Goal: Task Accomplishment & Management: Manage account settings

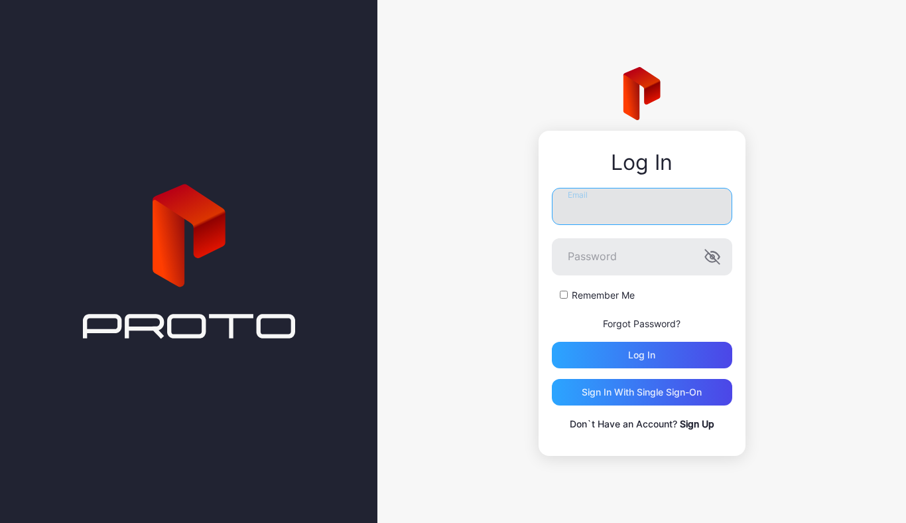
click at [596, 208] on input "Email" at bounding box center [642, 206] width 180 height 37
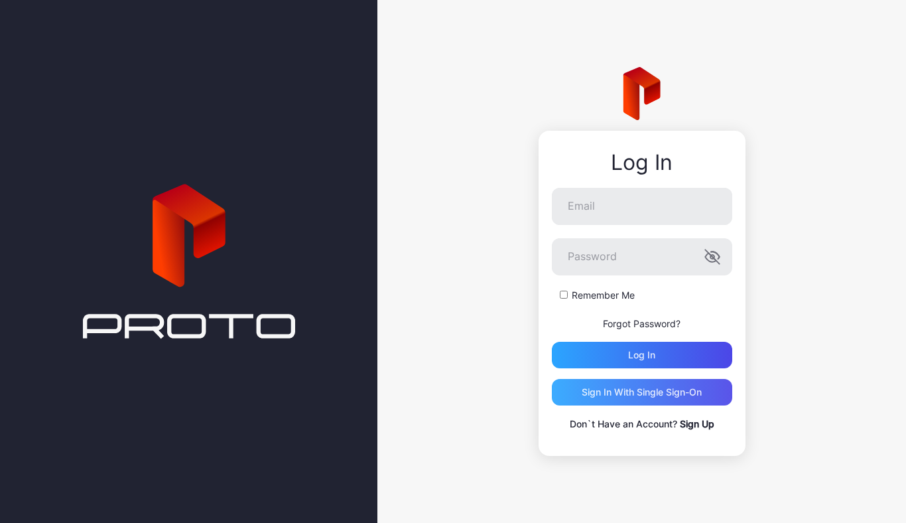
click at [646, 398] on div "Sign in With Single Sign-On" at bounding box center [642, 392] width 180 height 27
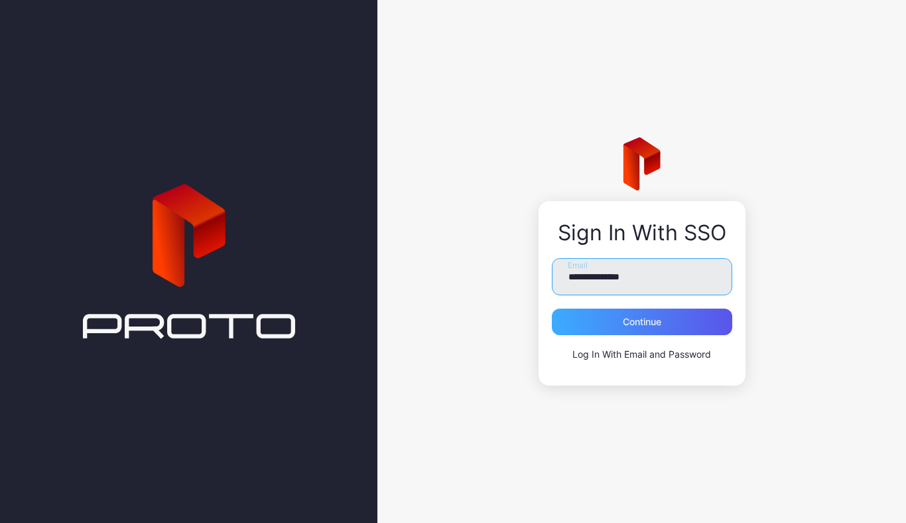
type input "**********"
click at [649, 327] on div "Continue" at bounding box center [642, 321] width 38 height 11
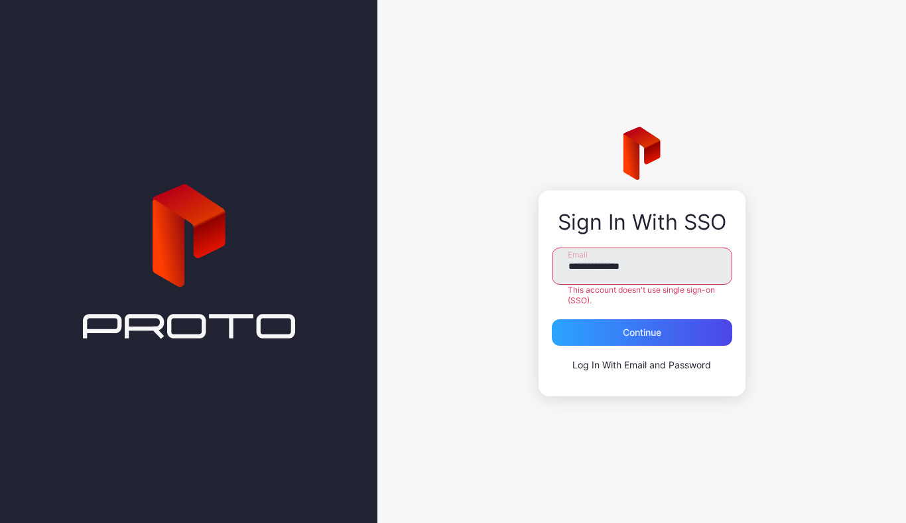
click at [605, 363] on link "Log In With Email and Password" at bounding box center [641, 364] width 139 height 11
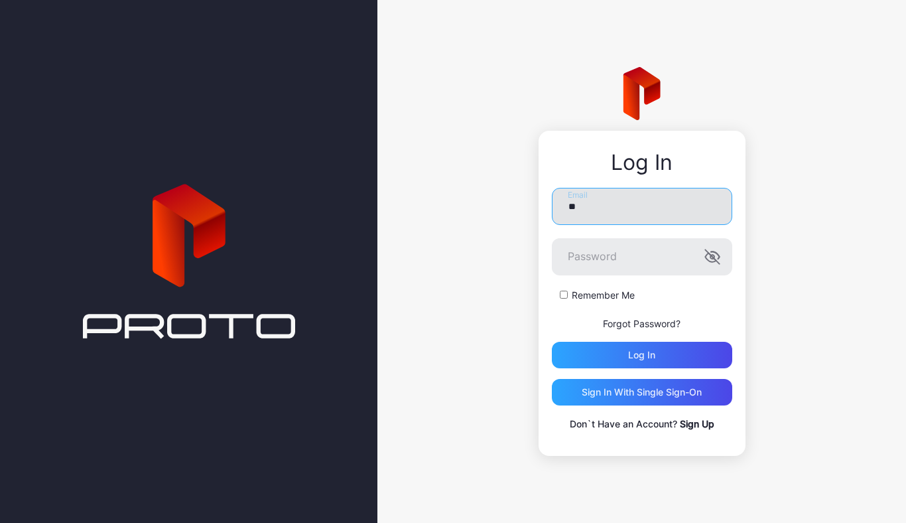
type input "*"
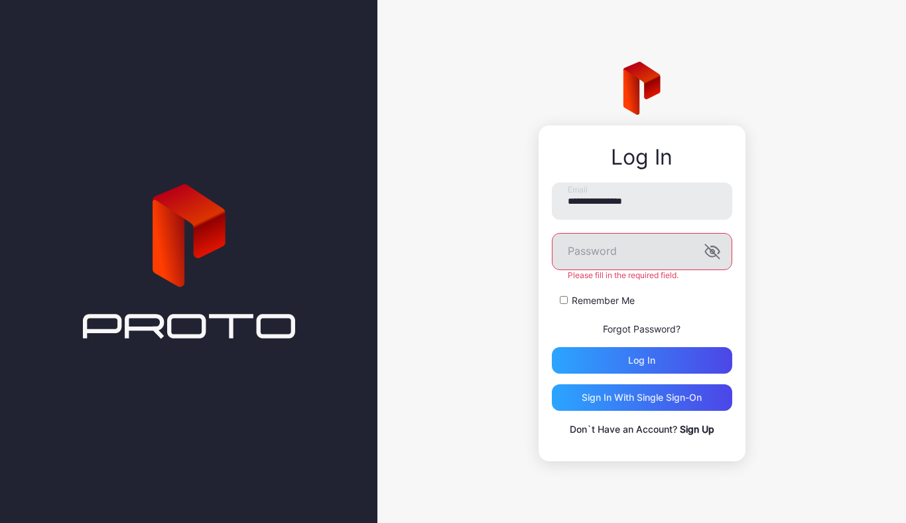
click at [715, 259] on icon "button" at bounding box center [712, 251] width 16 height 16
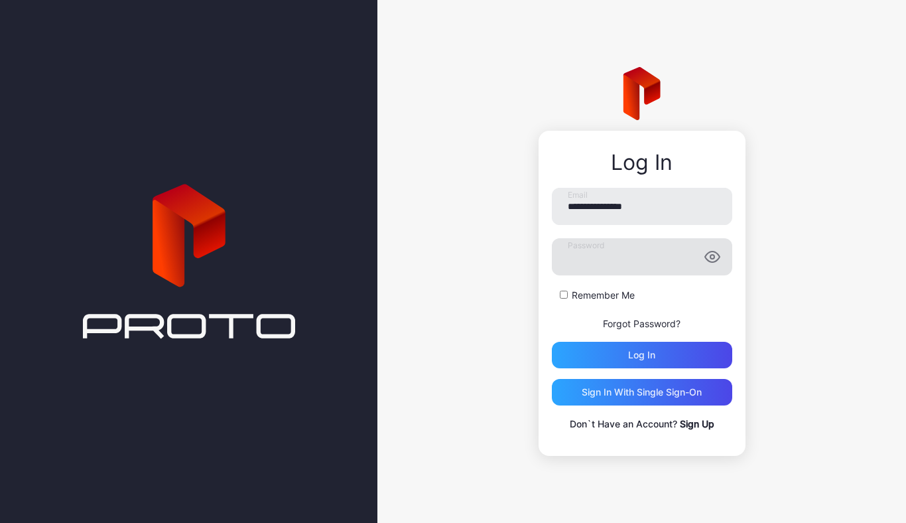
click at [563, 299] on div "Remember Me" at bounding box center [642, 295] width 180 height 13
click at [653, 355] on div "Log in" at bounding box center [641, 355] width 27 height 11
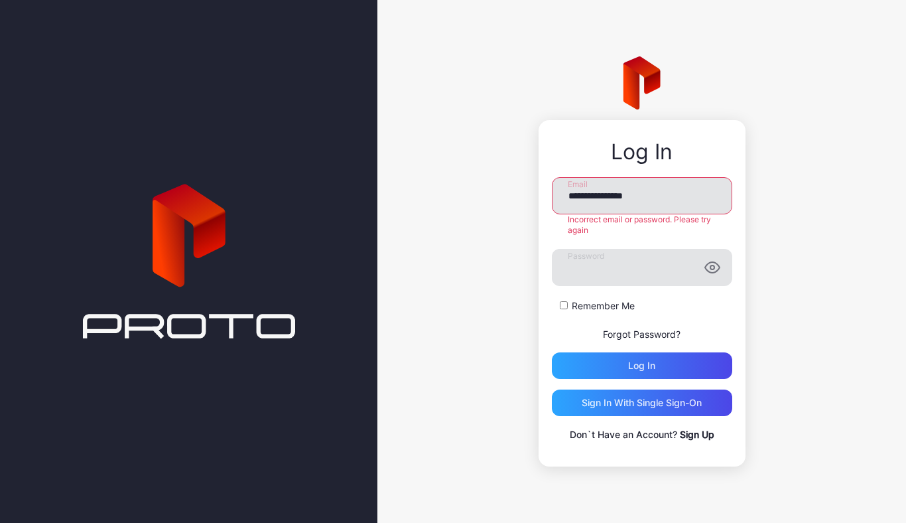
drag, startPoint x: 664, startPoint y: 198, endPoint x: 578, endPoint y: 197, distance: 86.2
click at [576, 197] on input "**********" at bounding box center [642, 195] width 180 height 37
type input "**********"
click at [641, 369] on div "**********" at bounding box center [642, 309] width 180 height 265
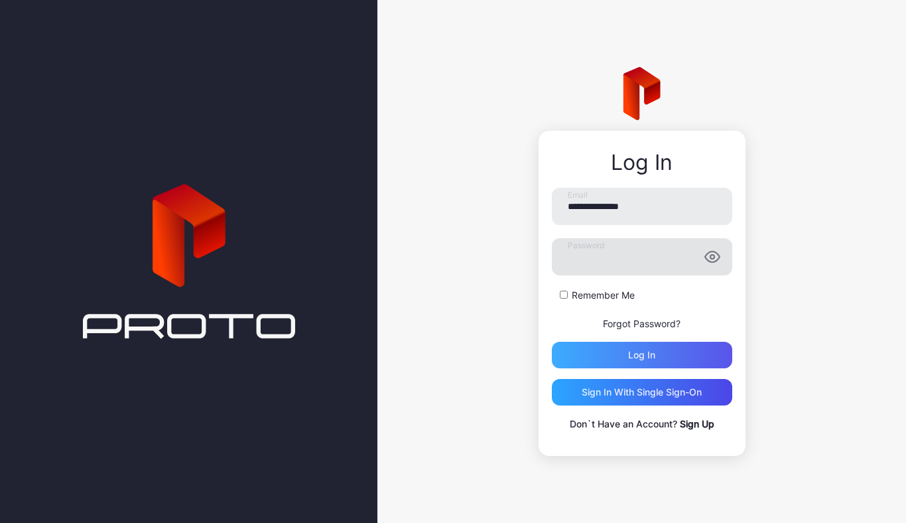
click at [641, 365] on div "Log in" at bounding box center [642, 355] width 180 height 27
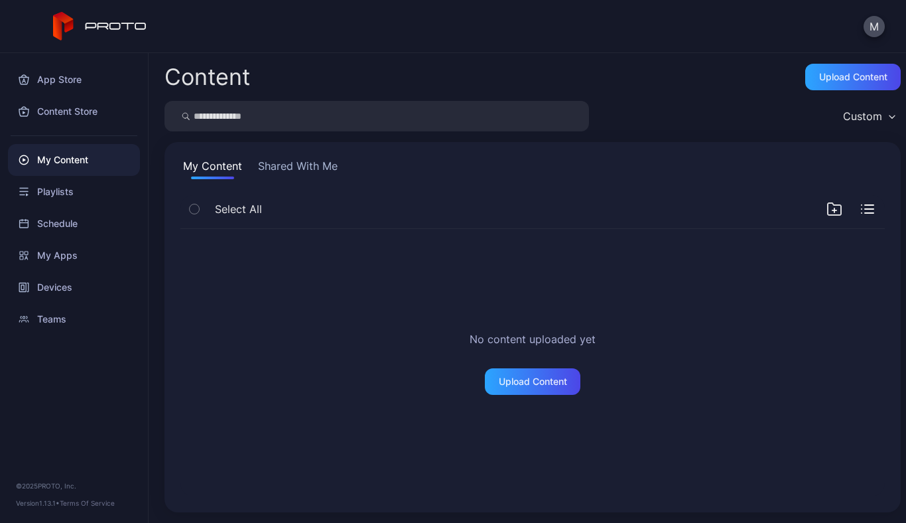
click at [293, 166] on button "Shared With Me" at bounding box center [297, 168] width 85 height 21
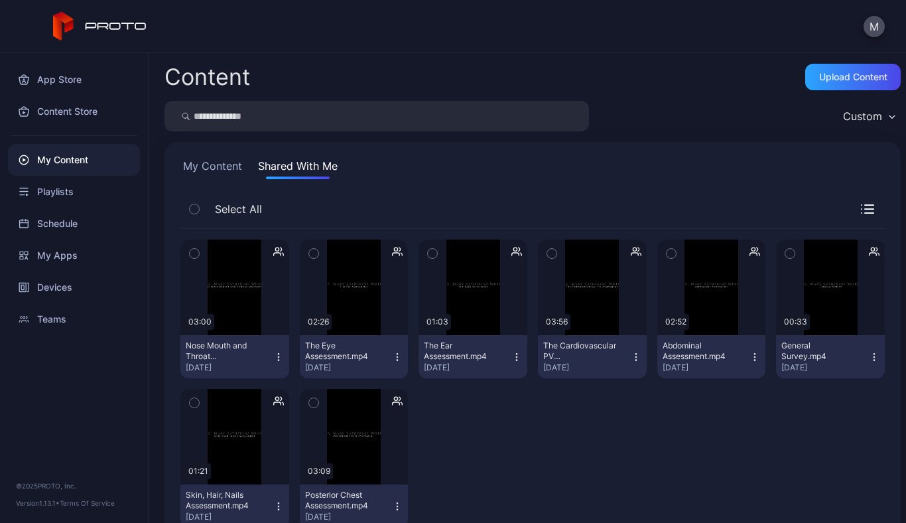
click at [571, 338] on button "The Cardiovascular PV Assessment.mp4 Sep 25, 2025" at bounding box center [592, 356] width 109 height 43
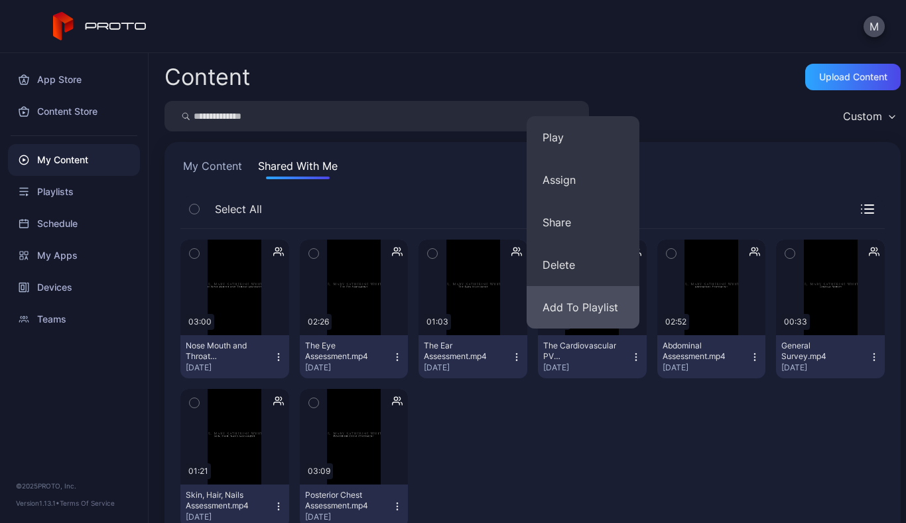
click at [580, 296] on button "Add To Playlist" at bounding box center [583, 307] width 113 height 42
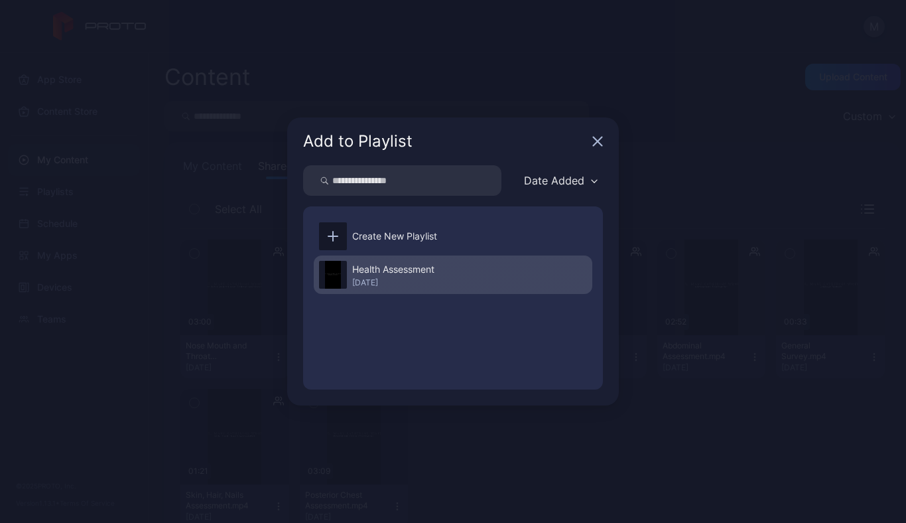
click at [402, 265] on div "Health Assessment" at bounding box center [393, 269] width 82 height 16
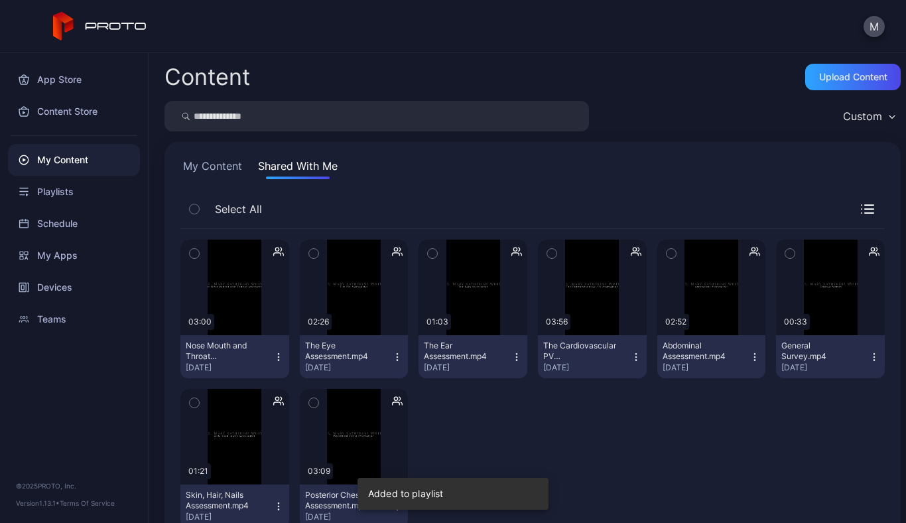
click at [469, 350] on div "The Ear Assessment.mp4" at bounding box center [460, 350] width 73 height 21
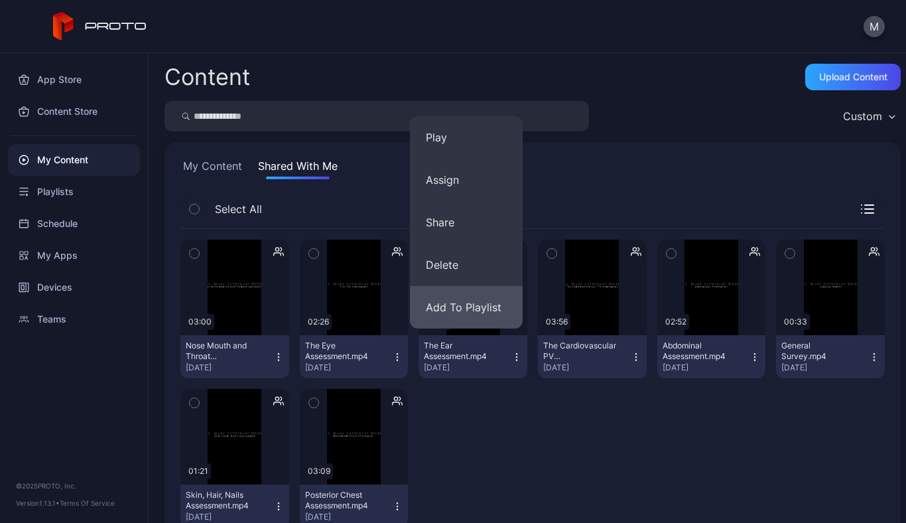
click at [454, 308] on button "Add To Playlist" at bounding box center [466, 307] width 113 height 42
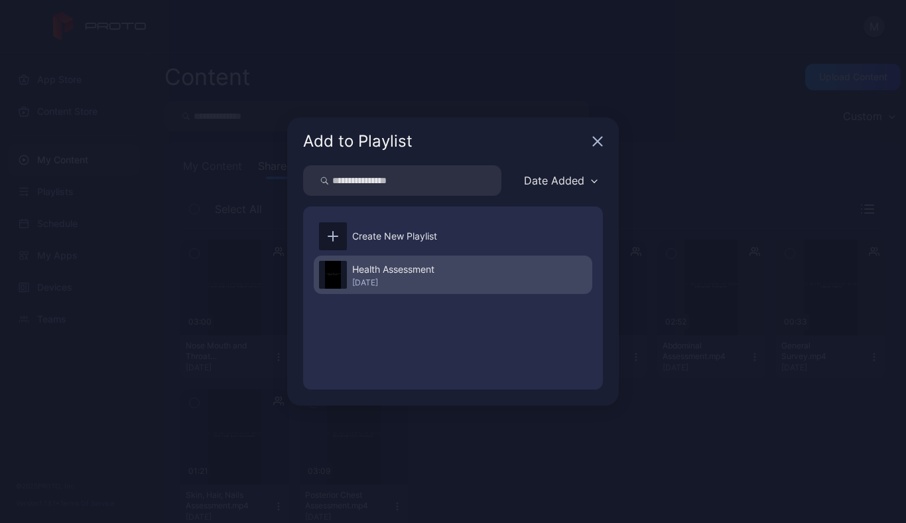
click at [399, 267] on div "Health Assessment" at bounding box center [393, 269] width 82 height 16
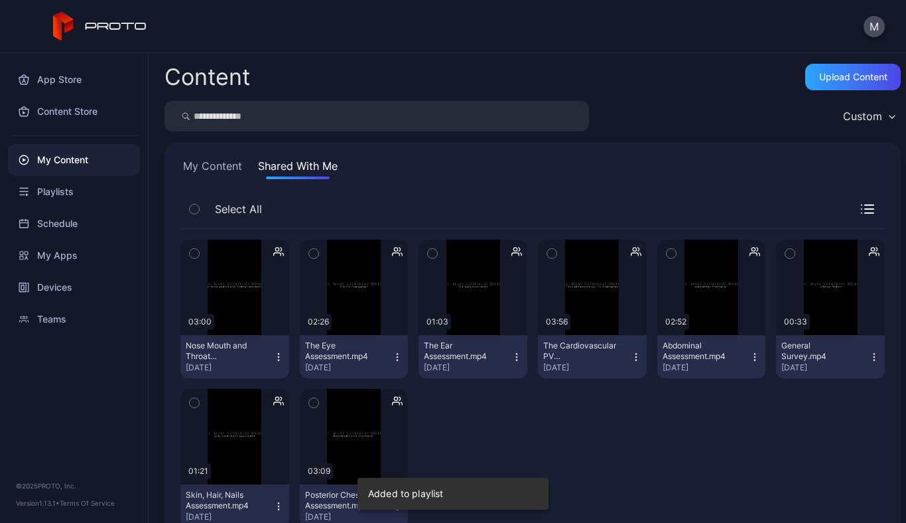
click at [343, 355] on div "The Eye Assessment.mp4" at bounding box center [341, 350] width 73 height 21
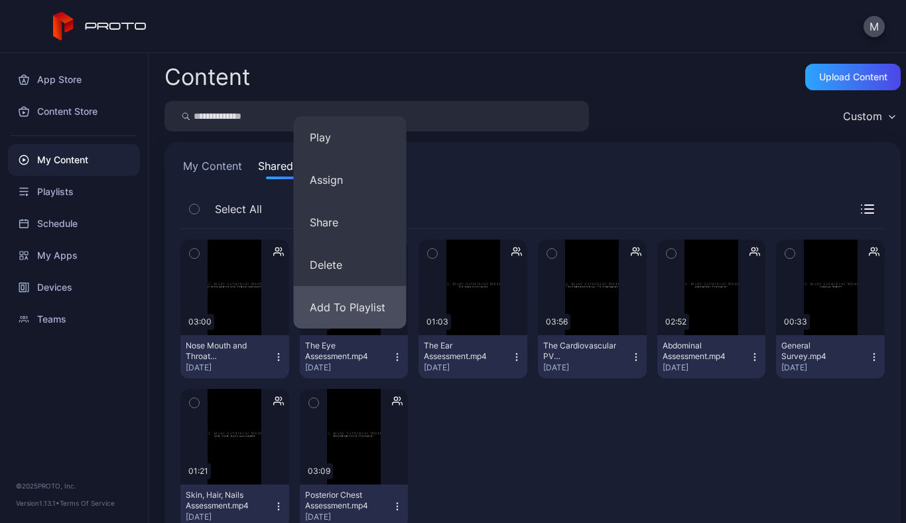
click at [346, 301] on button "Add To Playlist" at bounding box center [350, 307] width 113 height 42
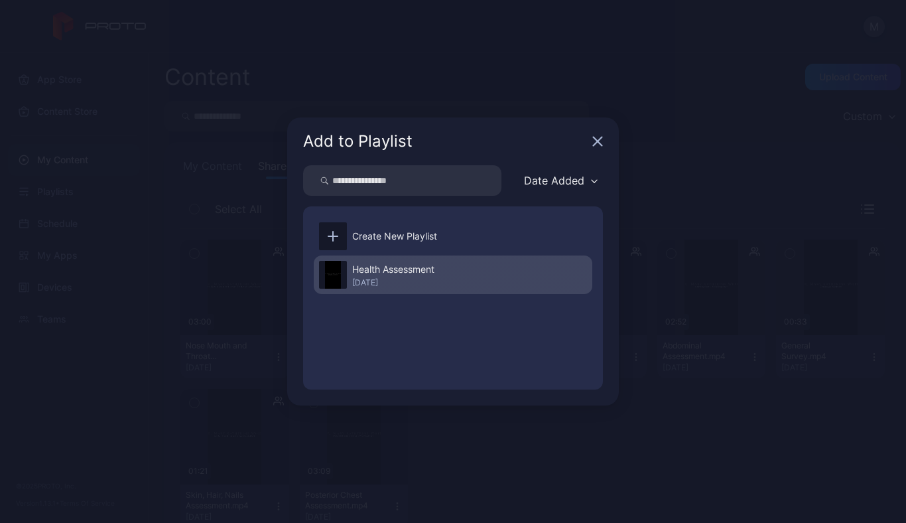
click at [377, 271] on div "Health Assessment" at bounding box center [393, 269] width 82 height 16
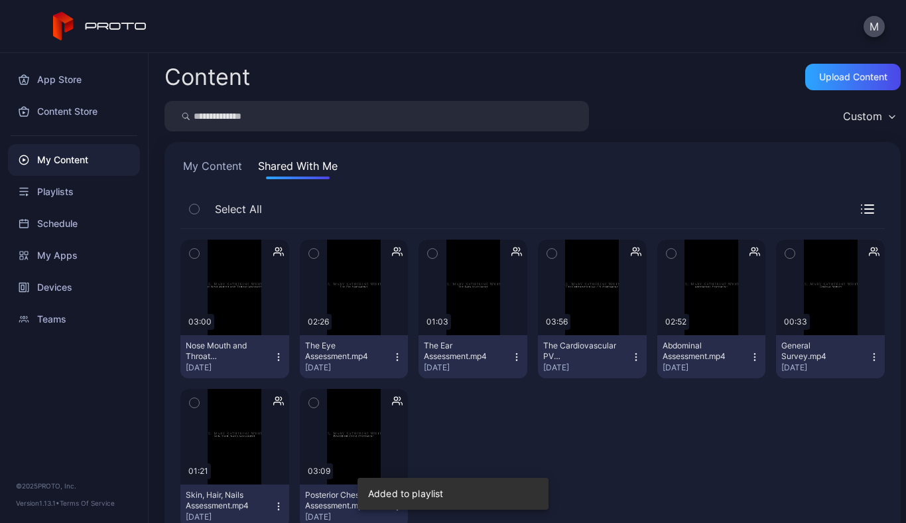
click at [222, 355] on div "Nose Mouth and Throat Assessment.mp4" at bounding box center [222, 350] width 73 height 21
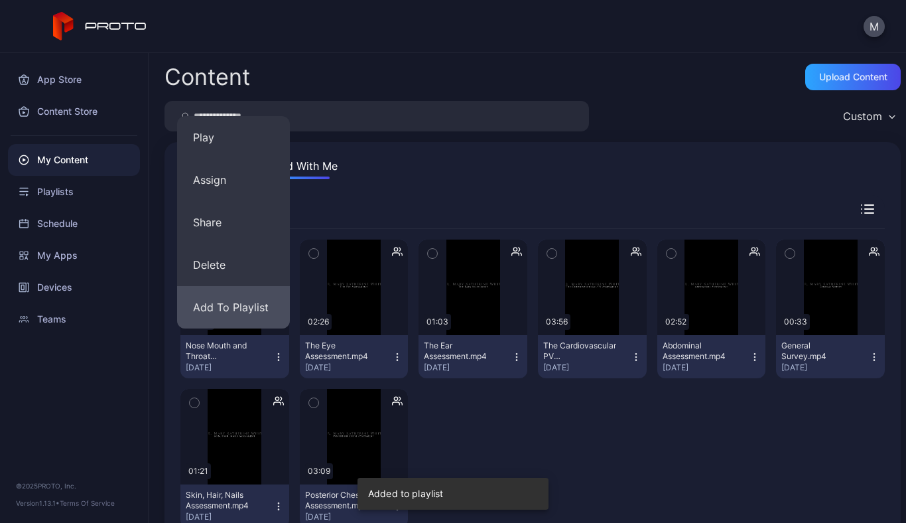
click at [231, 314] on button "Add To Playlist" at bounding box center [233, 307] width 113 height 42
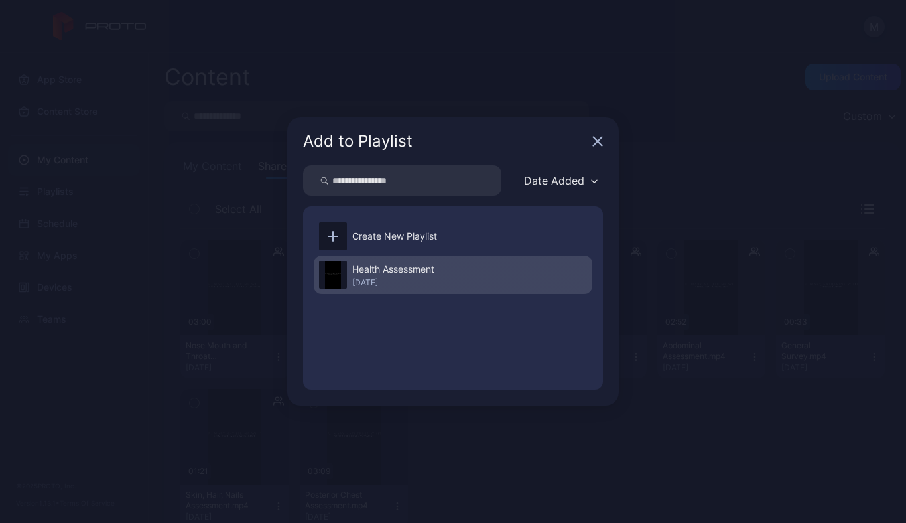
click at [381, 279] on div "[DATE]" at bounding box center [393, 282] width 82 height 11
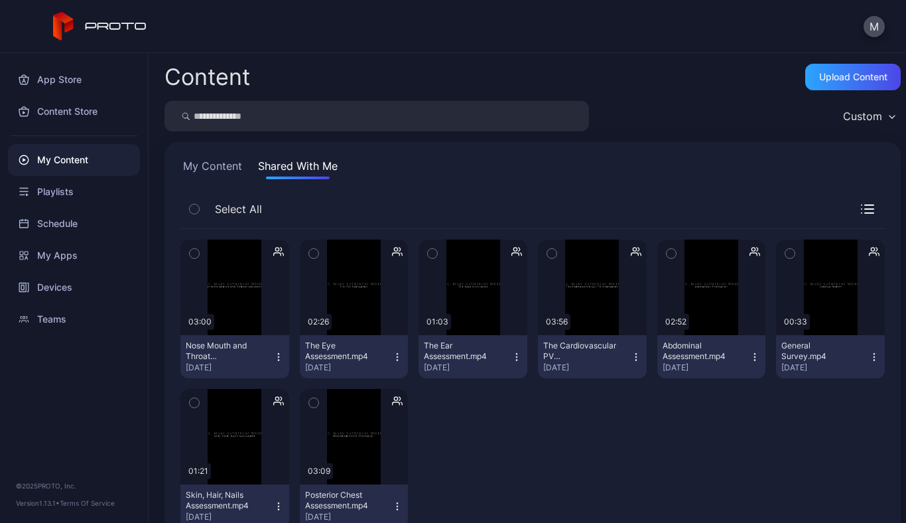
click at [215, 174] on button "My Content" at bounding box center [212, 168] width 64 height 21
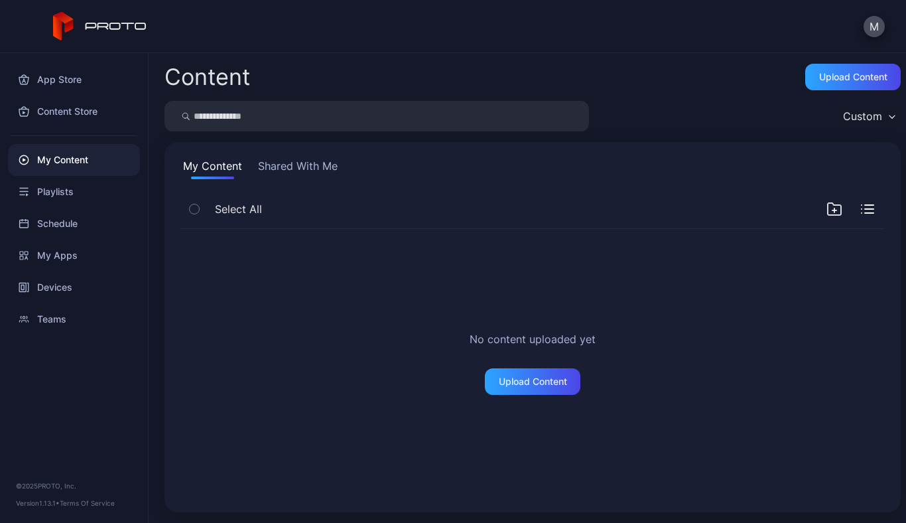
click at [283, 170] on button "Shared With Me" at bounding box center [297, 168] width 85 height 21
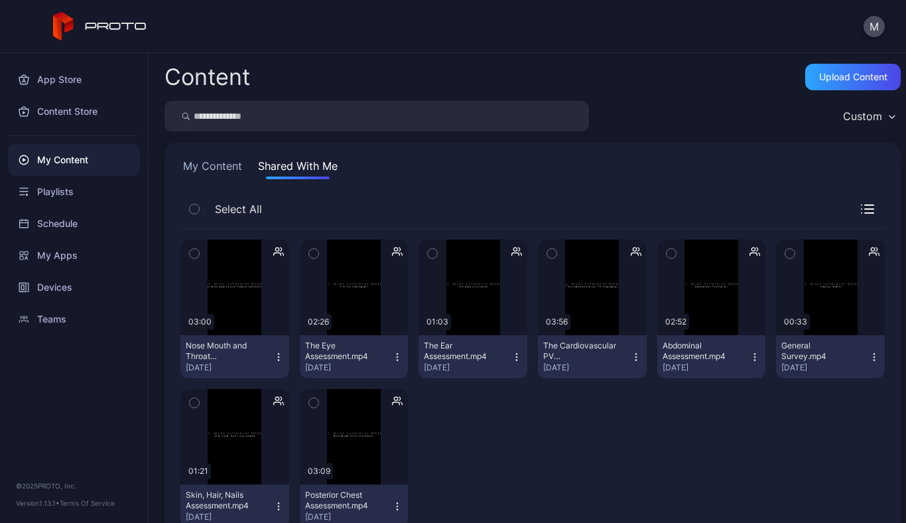
click at [576, 349] on div "The Cardiovascular PV Assessment.mp4" at bounding box center [579, 350] width 73 height 21
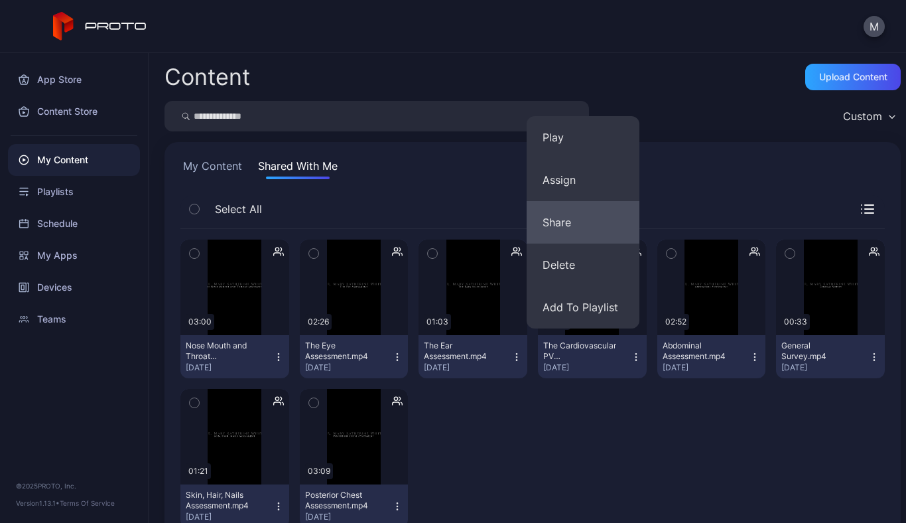
click at [562, 220] on button "Share" at bounding box center [583, 222] width 113 height 42
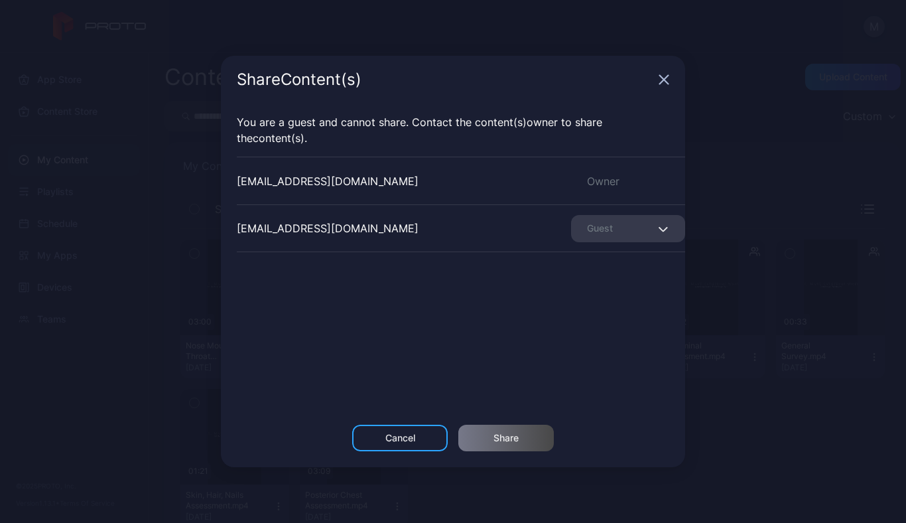
click at [658, 230] on icon "button" at bounding box center [663, 228] width 10 height 5
click at [470, 228] on div "mwhite@fgcu.edu Guest" at bounding box center [461, 228] width 448 height 48
click at [664, 79] on icon "button" at bounding box center [664, 80] width 9 height 9
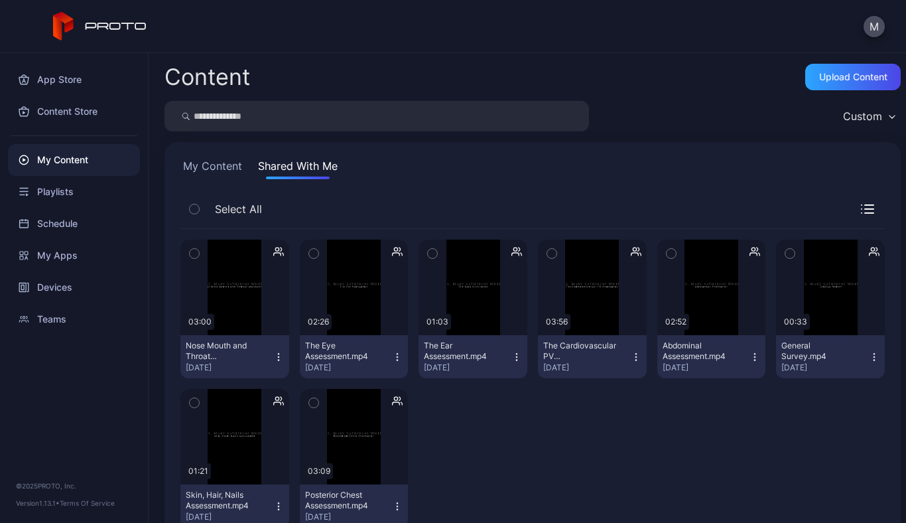
click at [549, 352] on div "The Cardiovascular PV Assessment.mp4" at bounding box center [579, 350] width 73 height 21
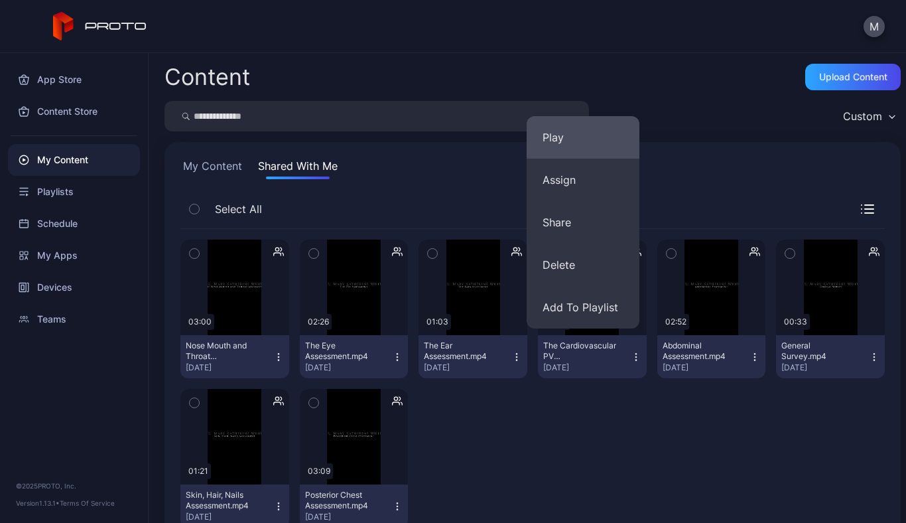
click at [561, 136] on button "Play" at bounding box center [583, 137] width 113 height 42
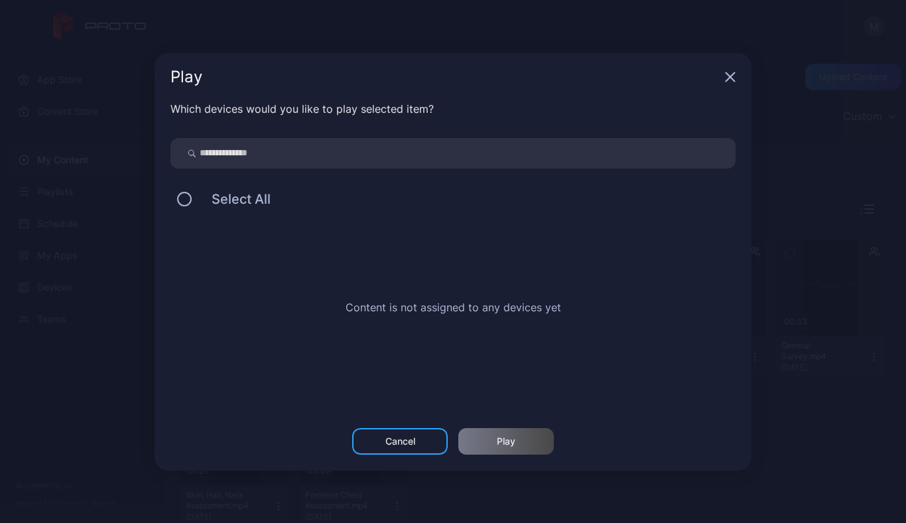
click at [409, 438] on div "Cancel" at bounding box center [400, 441] width 30 height 11
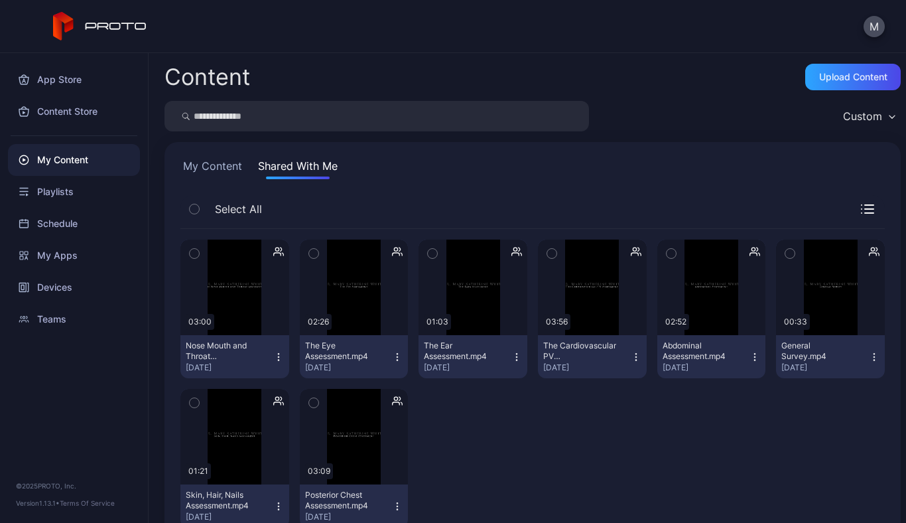
click at [547, 251] on icon "button" at bounding box center [551, 253] width 9 height 15
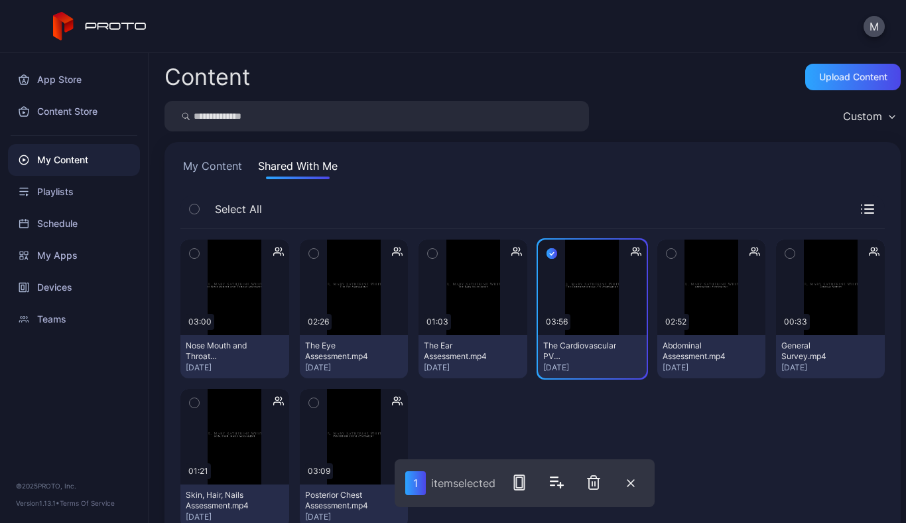
click at [428, 250] on icon "button" at bounding box center [432, 253] width 9 height 15
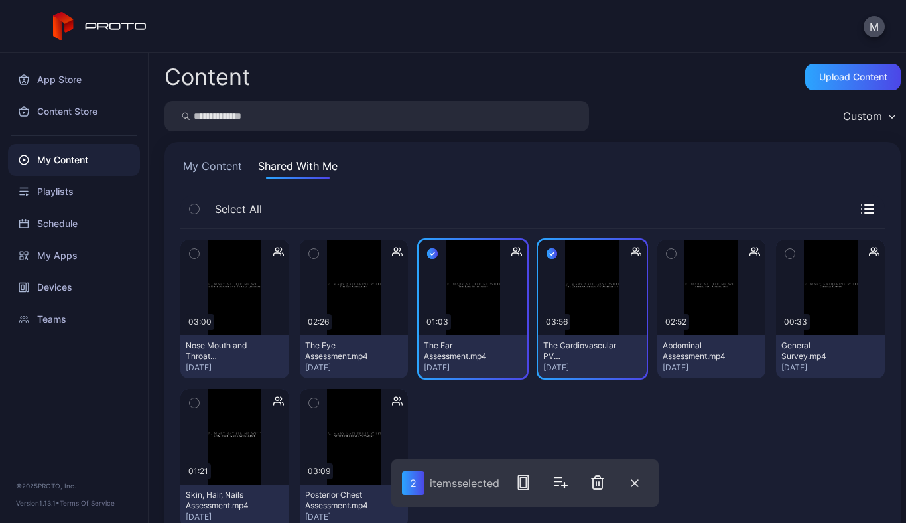
click at [313, 250] on icon "button" at bounding box center [313, 253] width 9 height 15
click at [196, 249] on icon "button" at bounding box center [194, 253] width 9 height 15
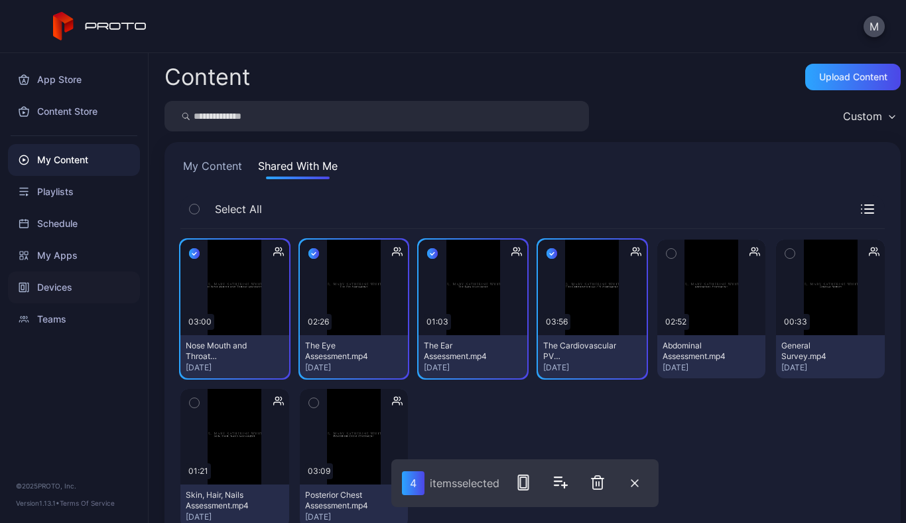
click at [57, 286] on div "Devices" at bounding box center [74, 287] width 132 height 32
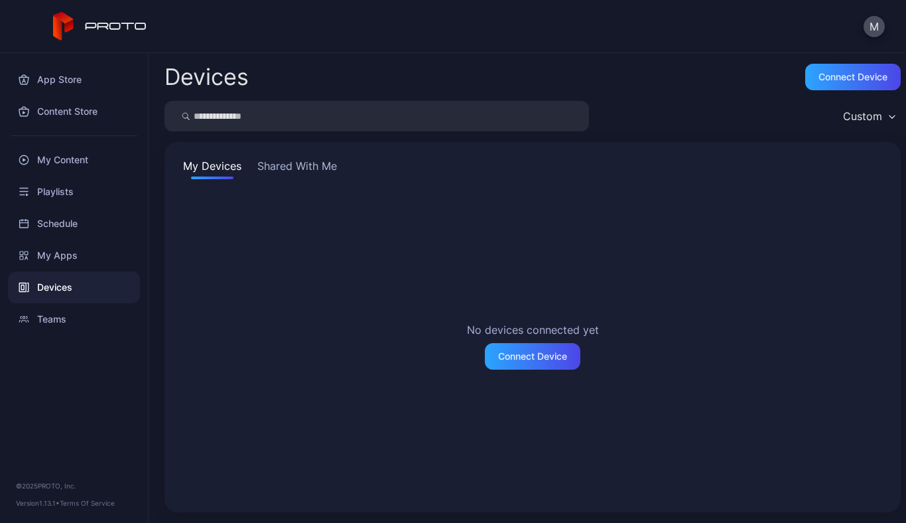
click at [226, 267] on div "No devices connected yet Connect Device" at bounding box center [532, 345] width 704 height 301
click at [291, 168] on button "Shared With Me" at bounding box center [297, 168] width 85 height 21
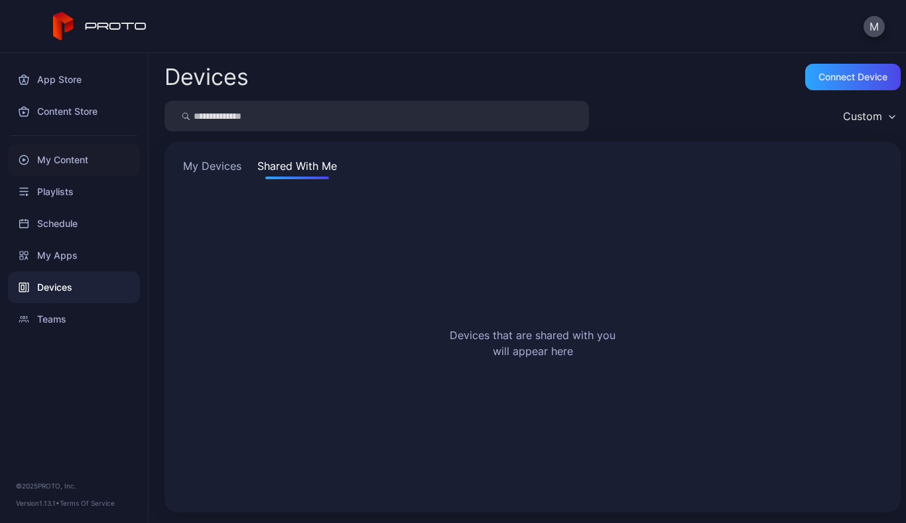
click at [58, 161] on div "My Content" at bounding box center [74, 160] width 132 height 32
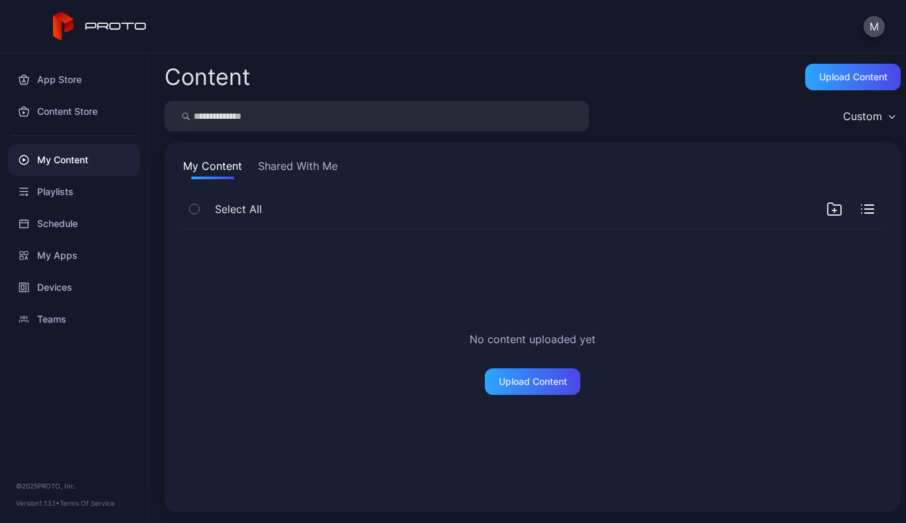
click at [302, 164] on button "Shared With Me" at bounding box center [297, 168] width 85 height 21
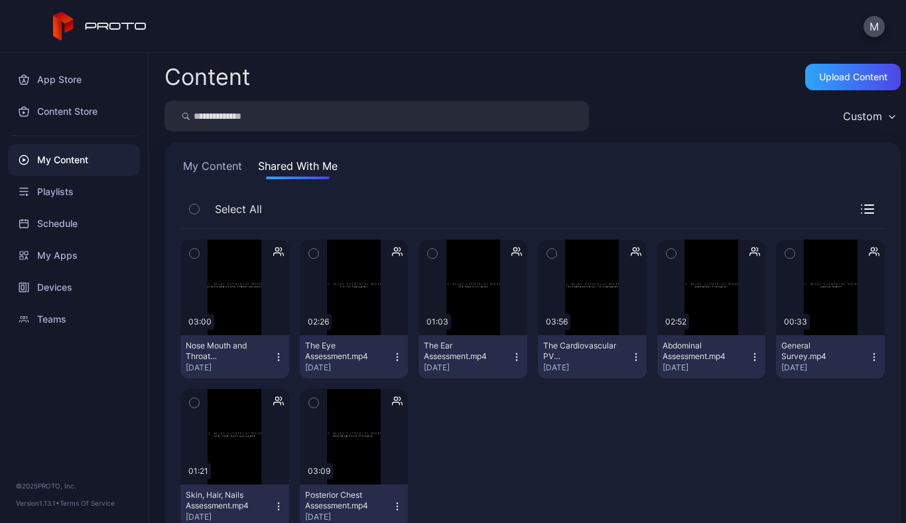
click at [889, 116] on icon "button" at bounding box center [892, 117] width 7 height 4
click at [679, 133] on div "Content Upload Content Custom My Content Shared With Me Select All Preview 03:0…" at bounding box center [527, 288] width 757 height 470
click at [547, 251] on icon "button" at bounding box center [551, 253] width 9 height 15
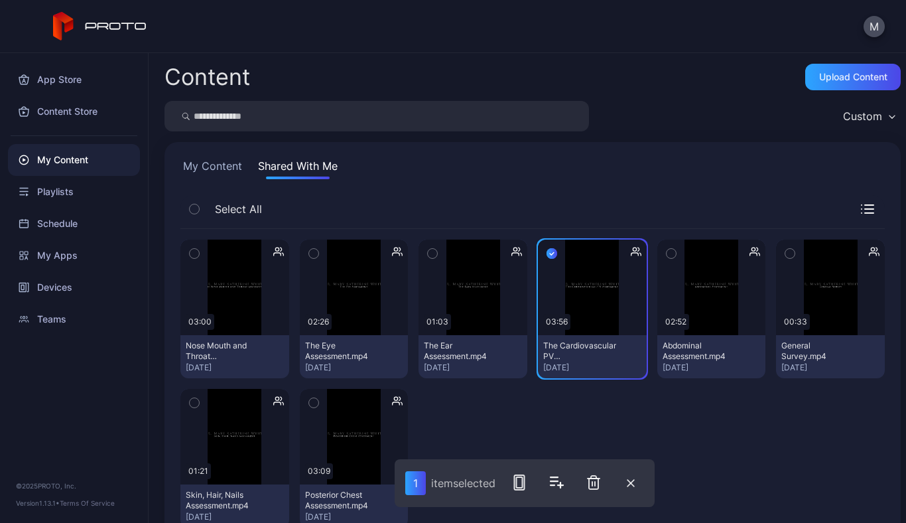
click at [431, 251] on icon "button" at bounding box center [432, 253] width 9 height 15
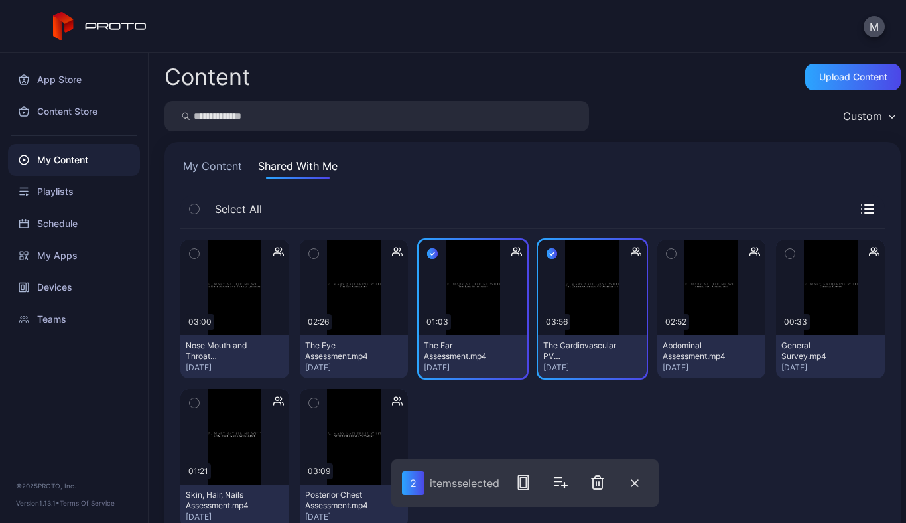
click at [310, 250] on icon "button" at bounding box center [313, 253] width 9 height 15
click at [192, 253] on icon "button" at bounding box center [194, 253] width 9 height 15
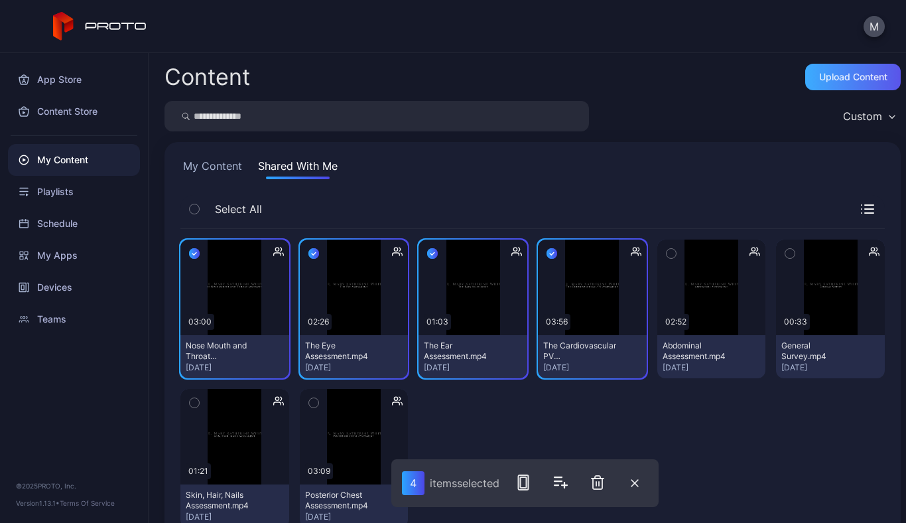
click at [841, 81] on div "Upload Content" at bounding box center [853, 77] width 68 height 11
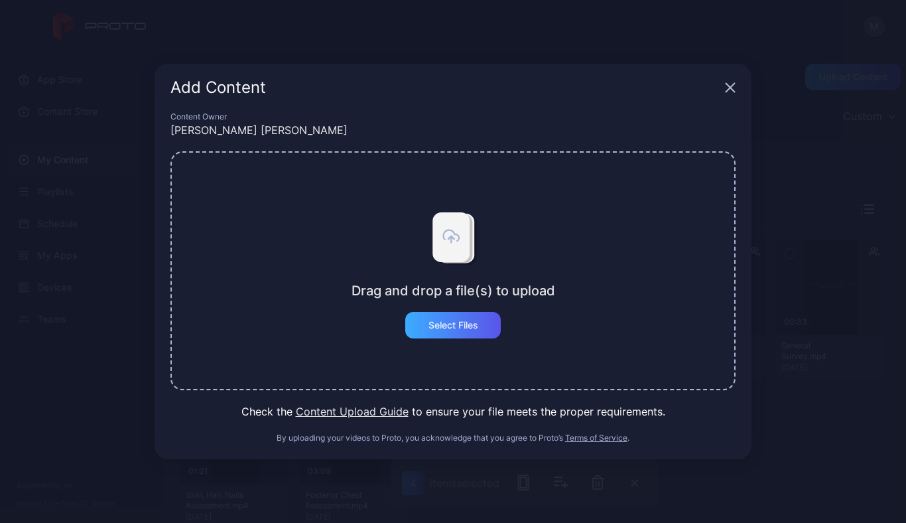
click at [474, 326] on div "Select Files" at bounding box center [453, 325] width 50 height 11
click at [732, 83] on icon "button" at bounding box center [730, 87] width 11 height 11
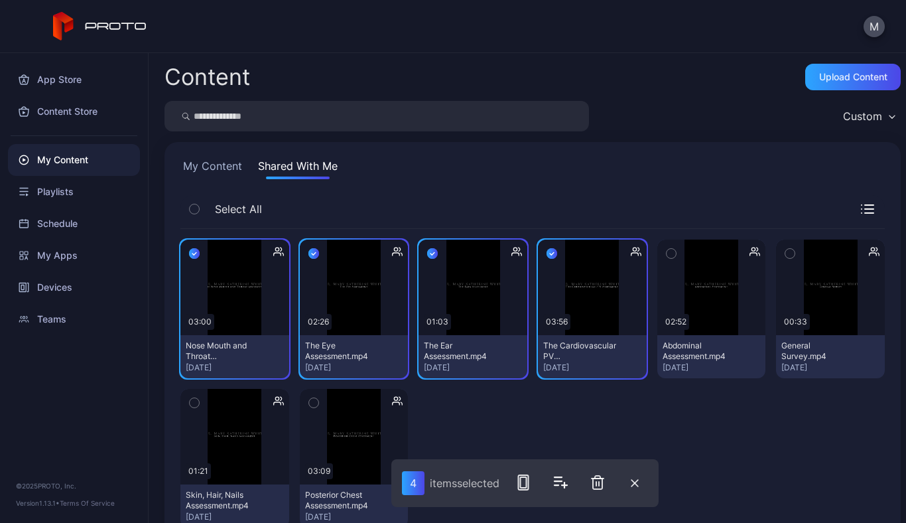
click at [872, 117] on div "Custom" at bounding box center [868, 116] width 64 height 20
click at [574, 159] on div "My Content Shared With Me" at bounding box center [532, 168] width 704 height 21
click at [566, 157] on div "My Content Shared With Me Select All Preview 03:00 Nose Mouth and Throat Assess…" at bounding box center [532, 348] width 736 height 412
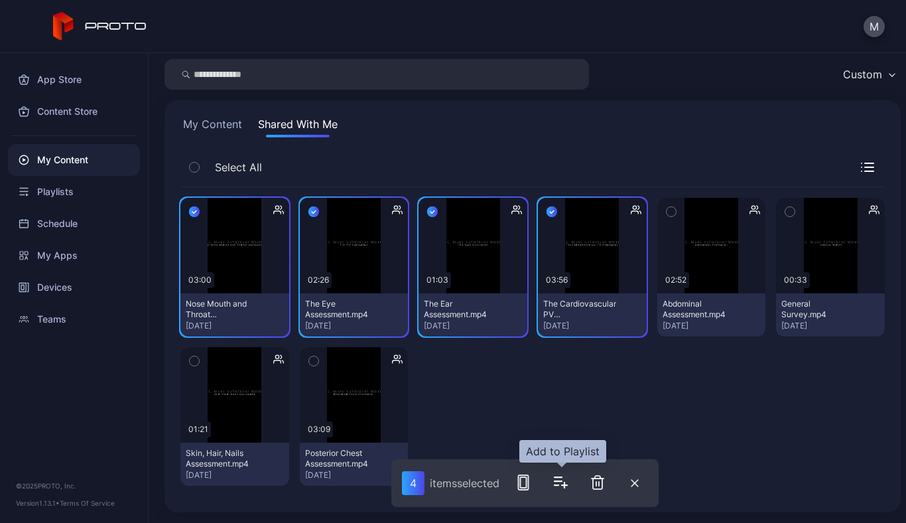
click at [560, 481] on icon "button" at bounding box center [558, 481] width 7 height 0
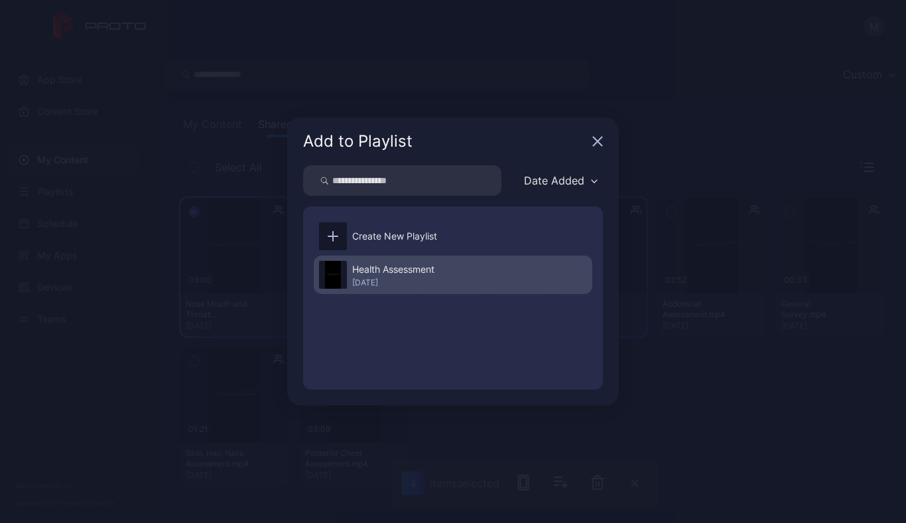
click at [358, 281] on div "[DATE]" at bounding box center [393, 282] width 82 height 11
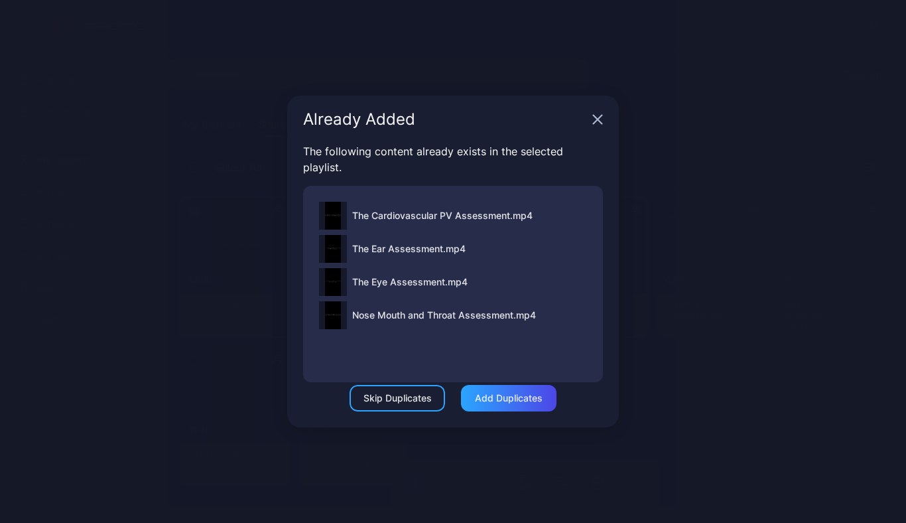
click at [333, 202] on img at bounding box center [333, 216] width 16 height 28
click at [391, 393] on div "Skip Duplicates" at bounding box center [397, 398] width 68 height 11
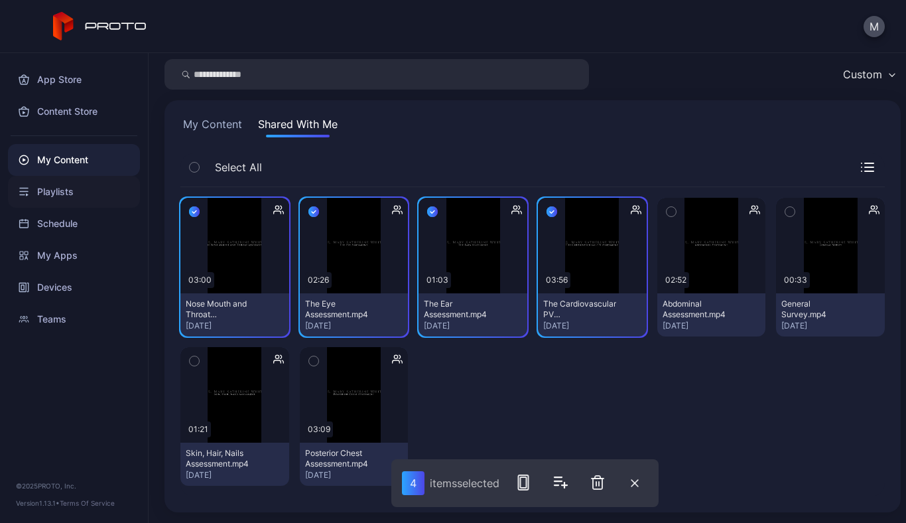
click at [42, 190] on div "Playlists" at bounding box center [74, 192] width 132 height 32
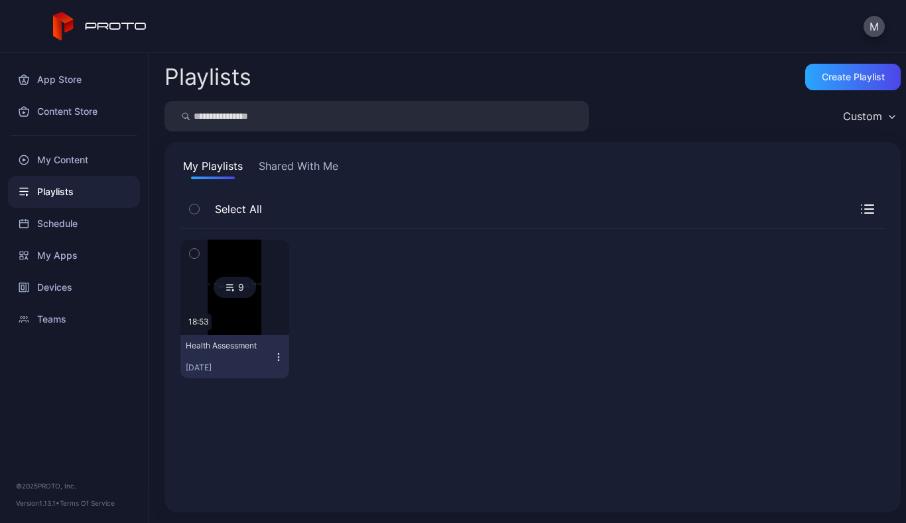
click at [221, 289] on div "9" at bounding box center [235, 287] width 42 height 21
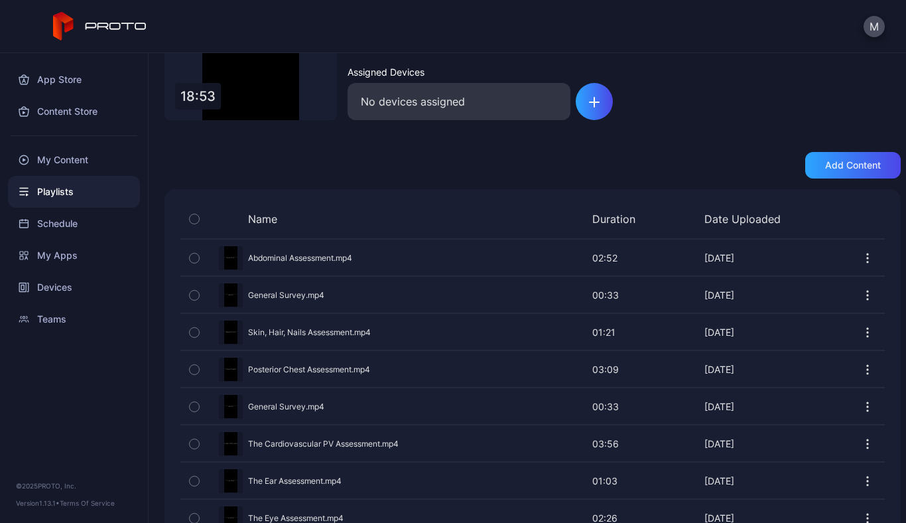
scroll to position [166, 0]
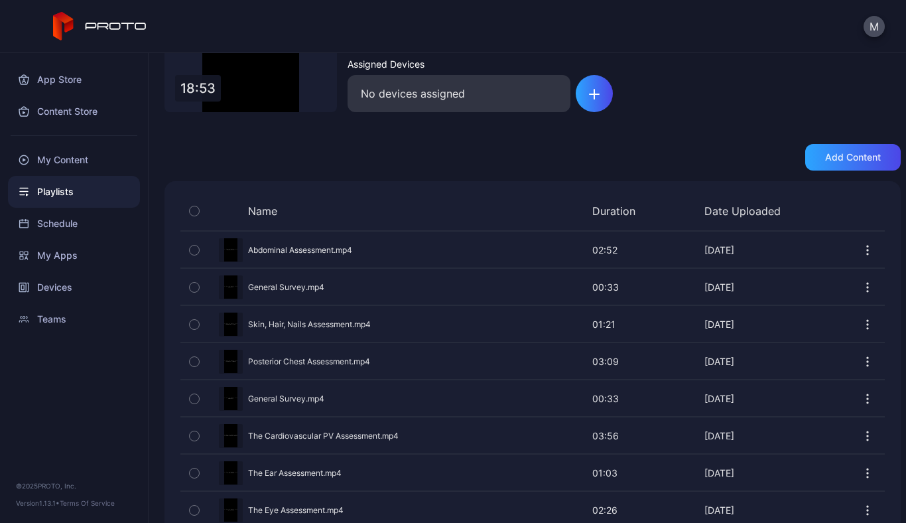
click at [284, 436] on div "Preview" at bounding box center [532, 435] width 704 height 35
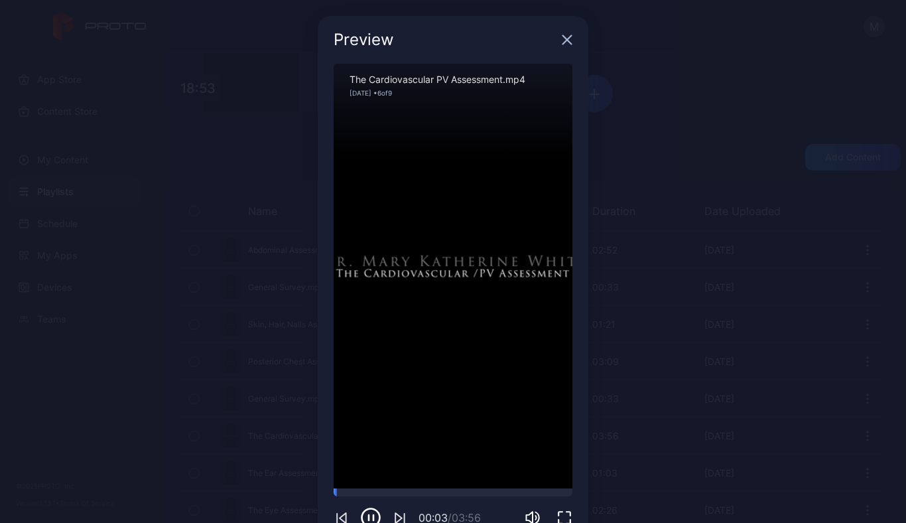
click at [563, 38] on icon "button" at bounding box center [567, 40] width 9 height 9
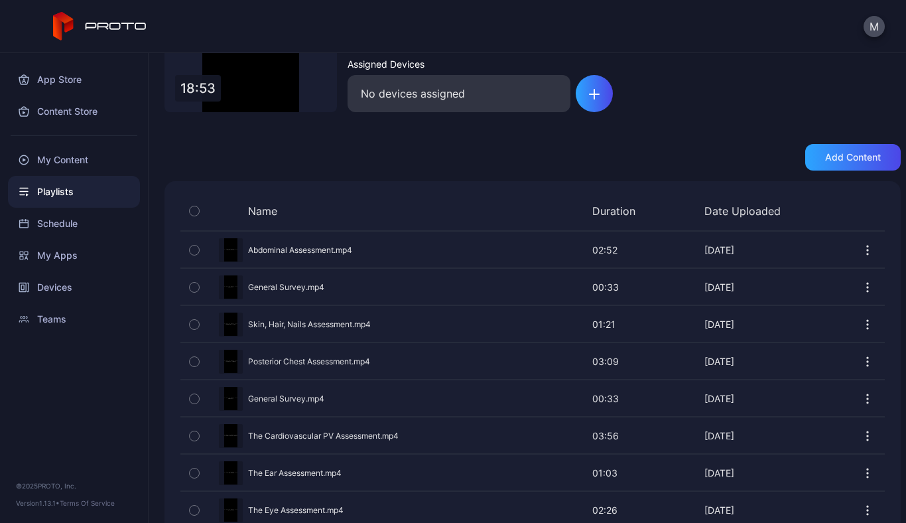
click at [861, 434] on icon "button" at bounding box center [867, 435] width 13 height 13
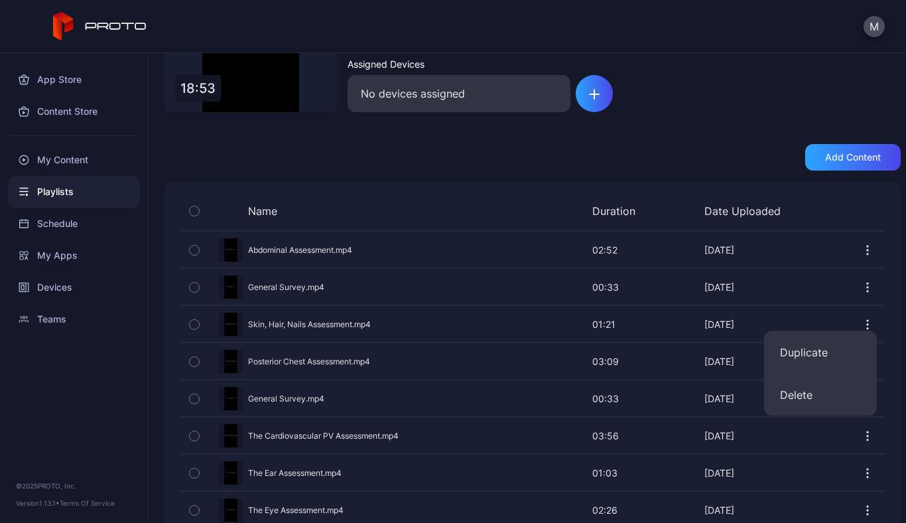
click at [321, 432] on div "Preview" at bounding box center [532, 435] width 704 height 35
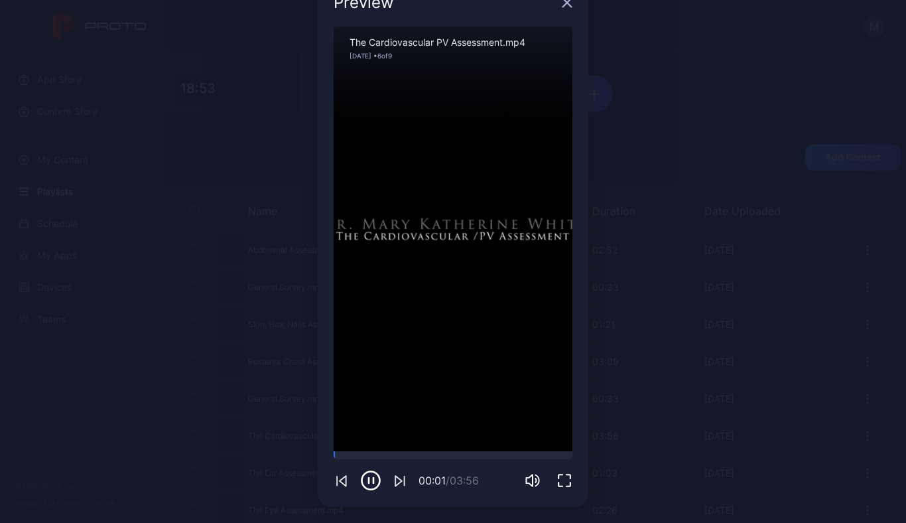
scroll to position [37, 0]
click at [563, 4] on icon "button" at bounding box center [567, 3] width 9 height 9
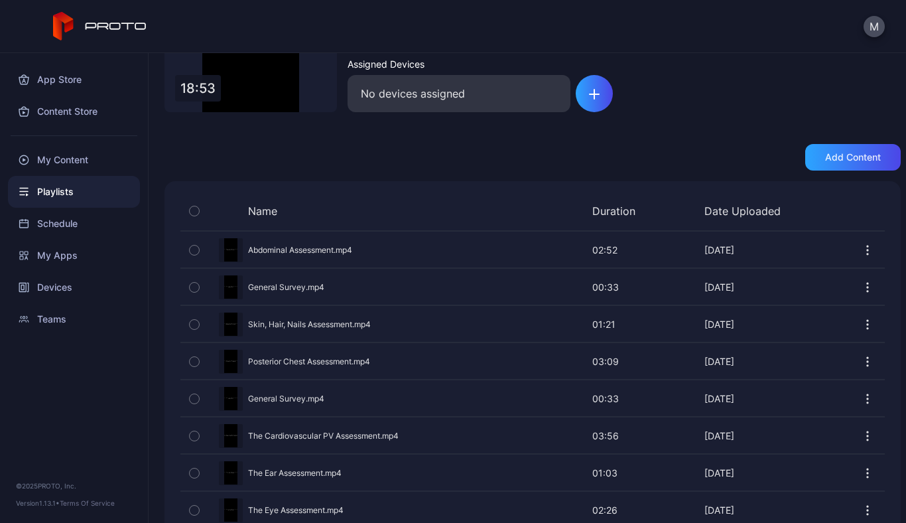
click at [200, 436] on button "button" at bounding box center [194, 436] width 28 height 36
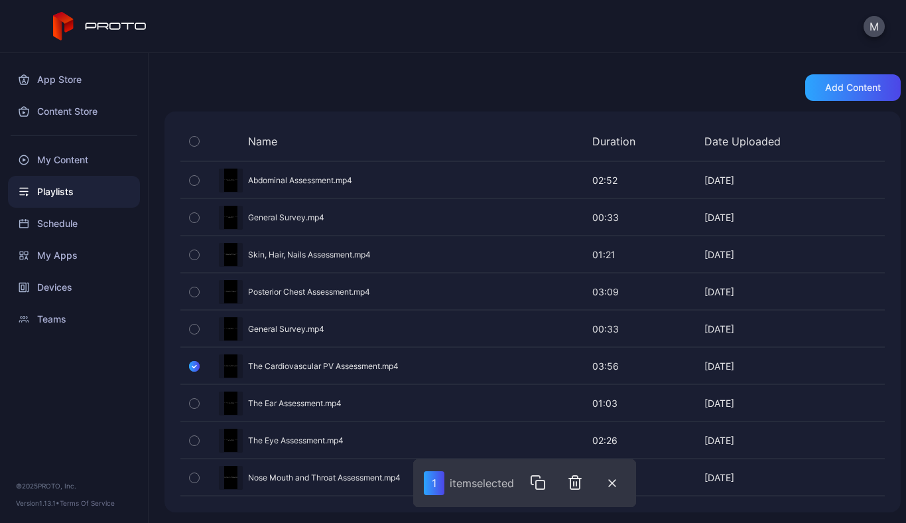
scroll to position [0, 0]
click at [358, 364] on div "Preview" at bounding box center [532, 365] width 704 height 35
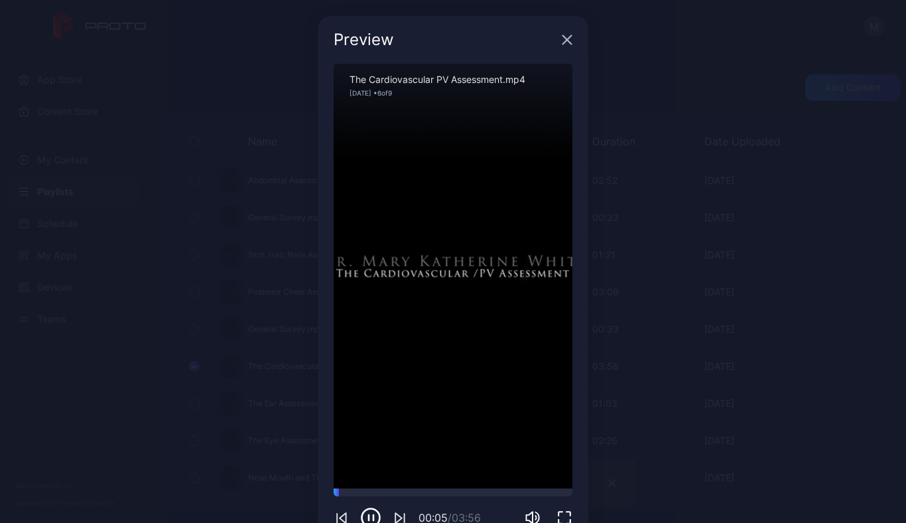
click at [562, 40] on icon "button" at bounding box center [567, 39] width 11 height 11
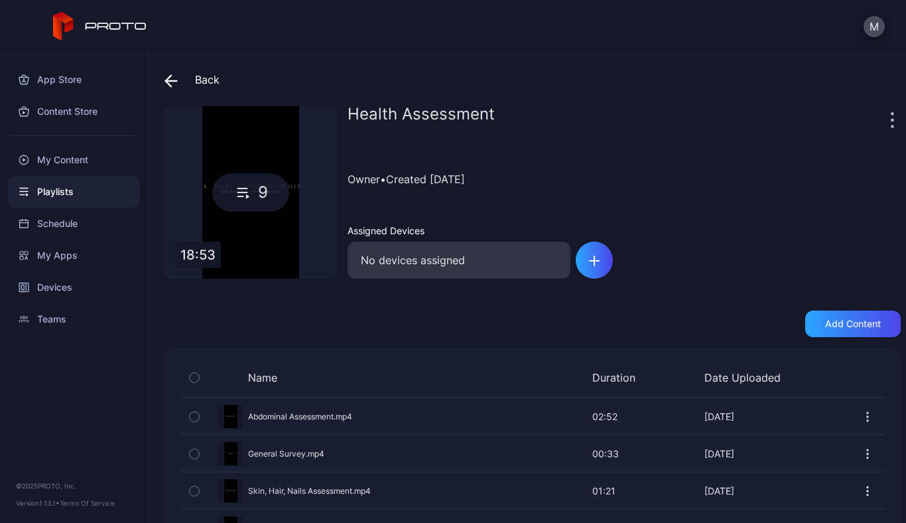
click at [513, 257] on div "No devices assigned" at bounding box center [459, 259] width 223 height 37
click at [599, 252] on div "button" at bounding box center [594, 259] width 37 height 37
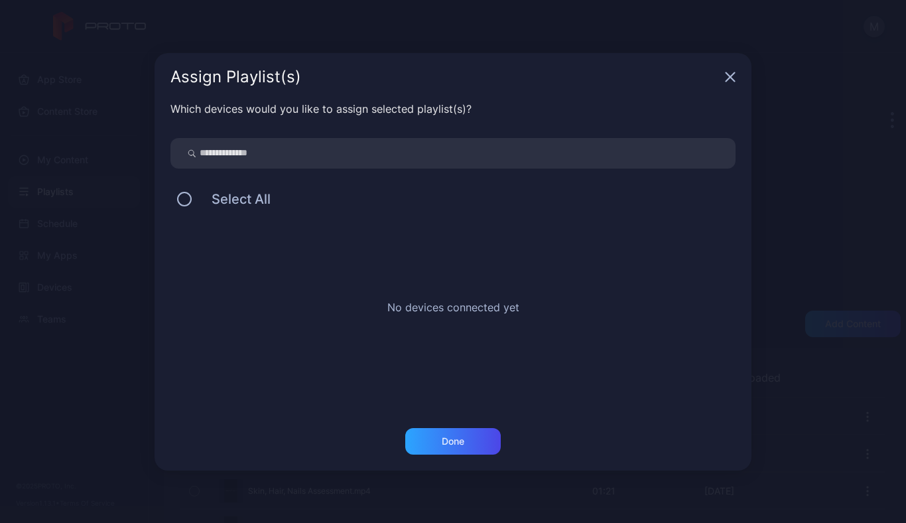
click at [217, 158] on input "search" at bounding box center [452, 153] width 565 height 31
click at [186, 198] on button at bounding box center [184, 199] width 15 height 15
click at [729, 77] on icon "button" at bounding box center [730, 76] width 9 height 9
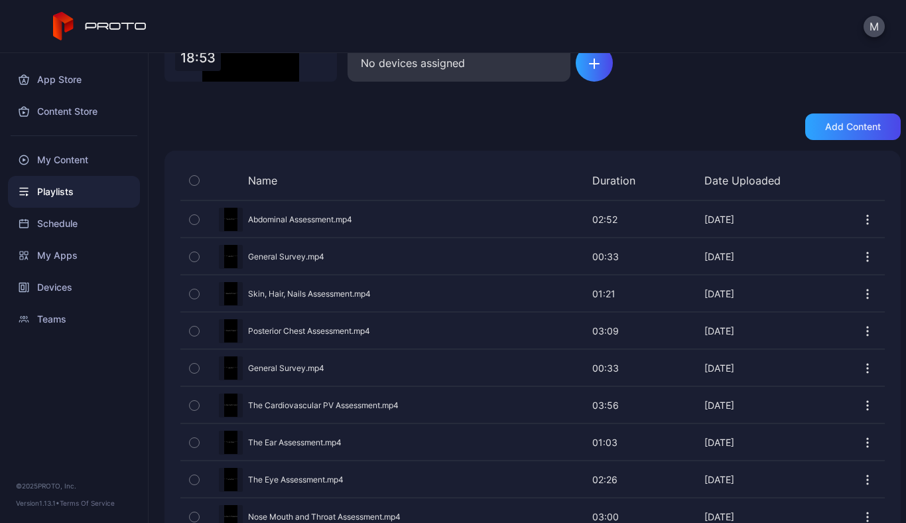
scroll to position [198, 0]
click at [200, 404] on button "button" at bounding box center [194, 405] width 28 height 36
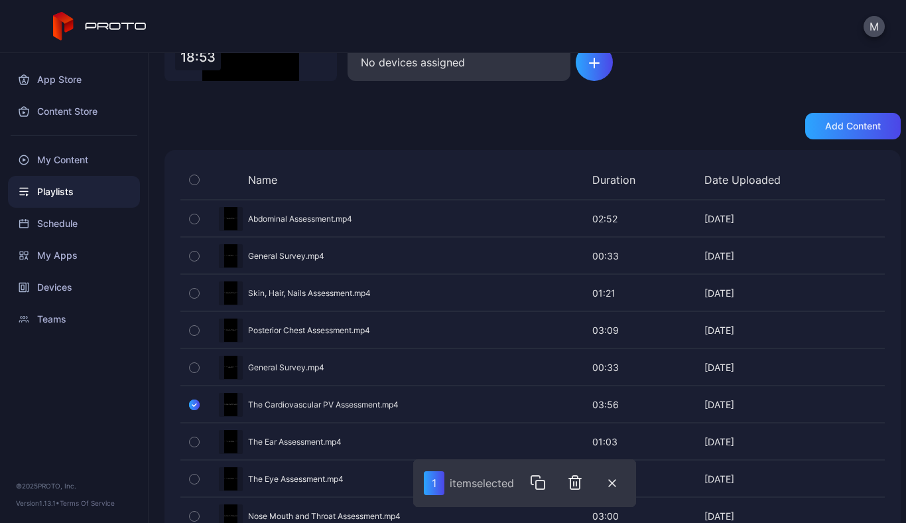
click at [775, 405] on div "Preview" at bounding box center [532, 404] width 704 height 35
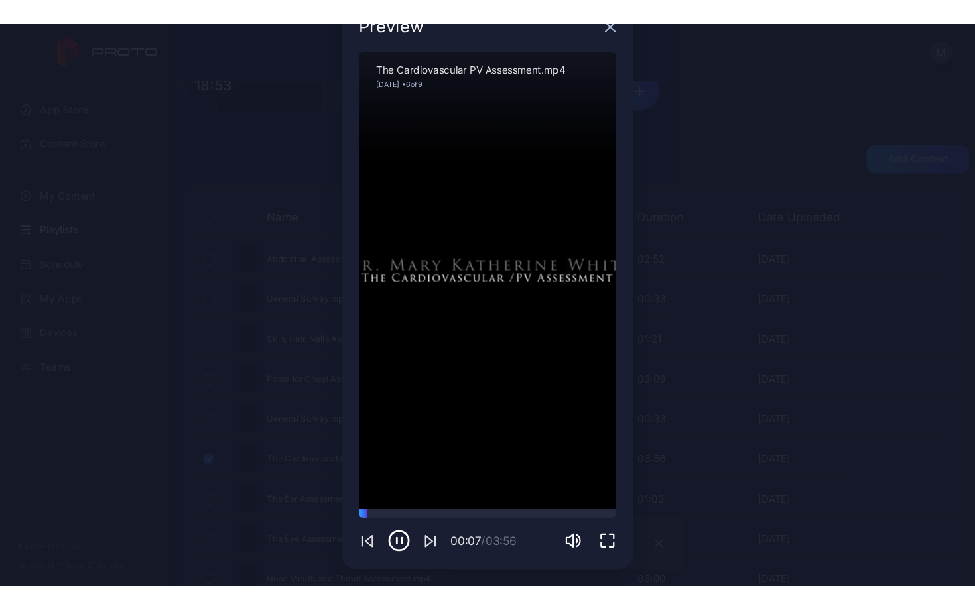
scroll to position [37, 0]
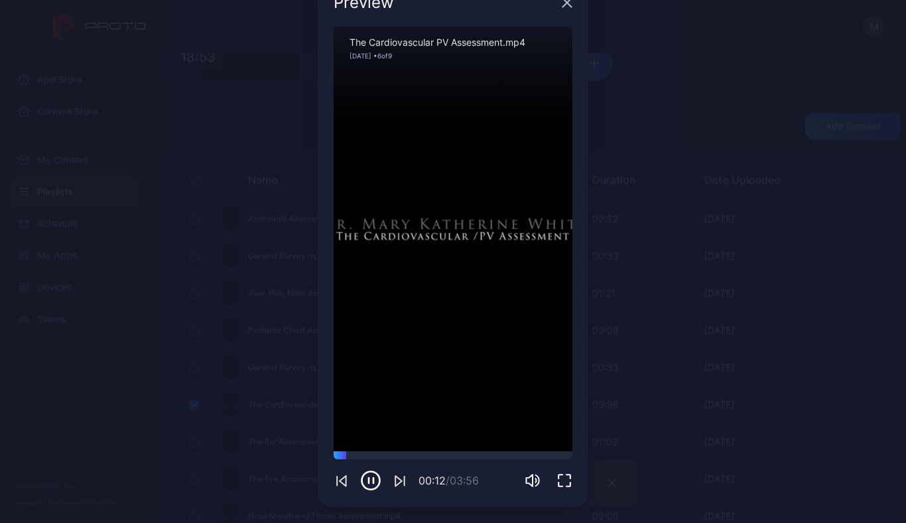
click at [556, 480] on icon "button" at bounding box center [564, 480] width 16 height 16
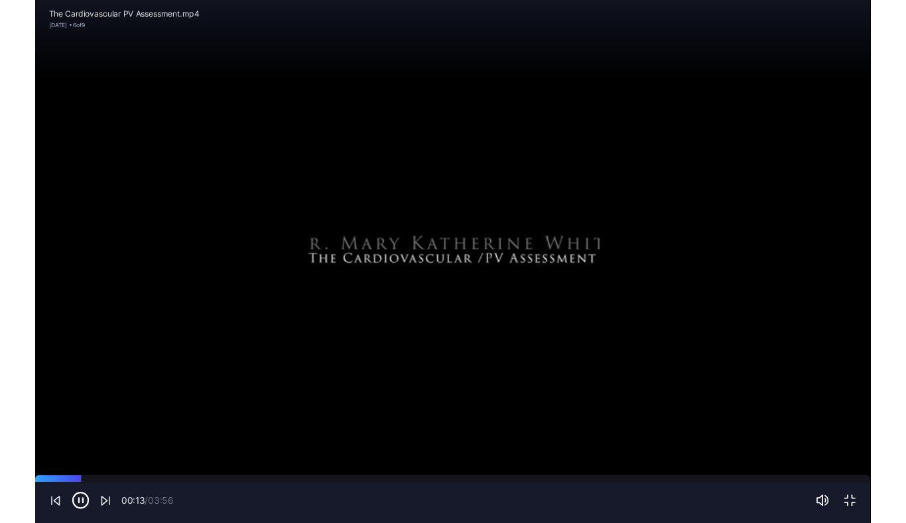
scroll to position [0, 0]
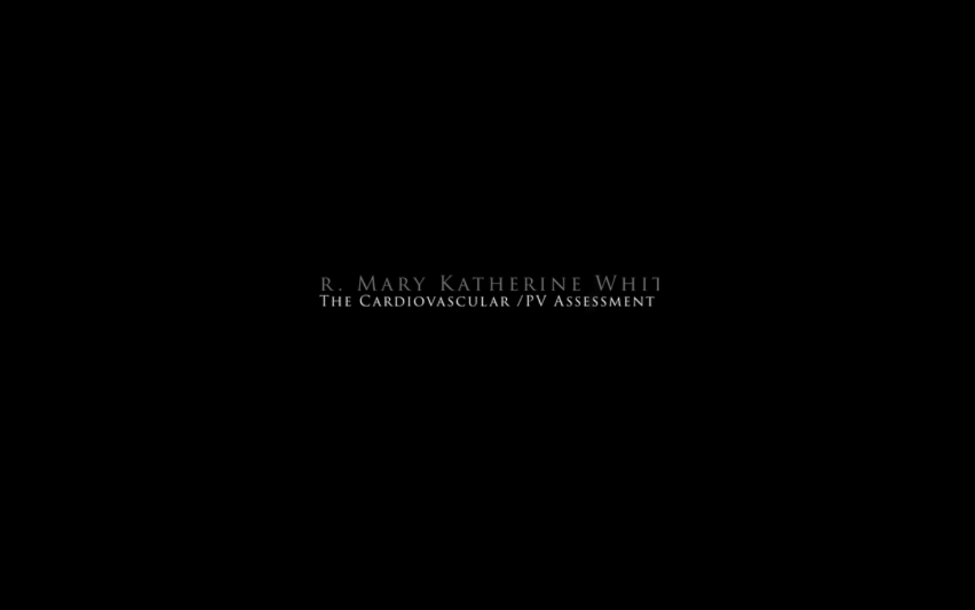
click at [556, 522] on div "Sorry, your browser doesn‘t support embedded videos" at bounding box center [487, 305] width 975 height 610
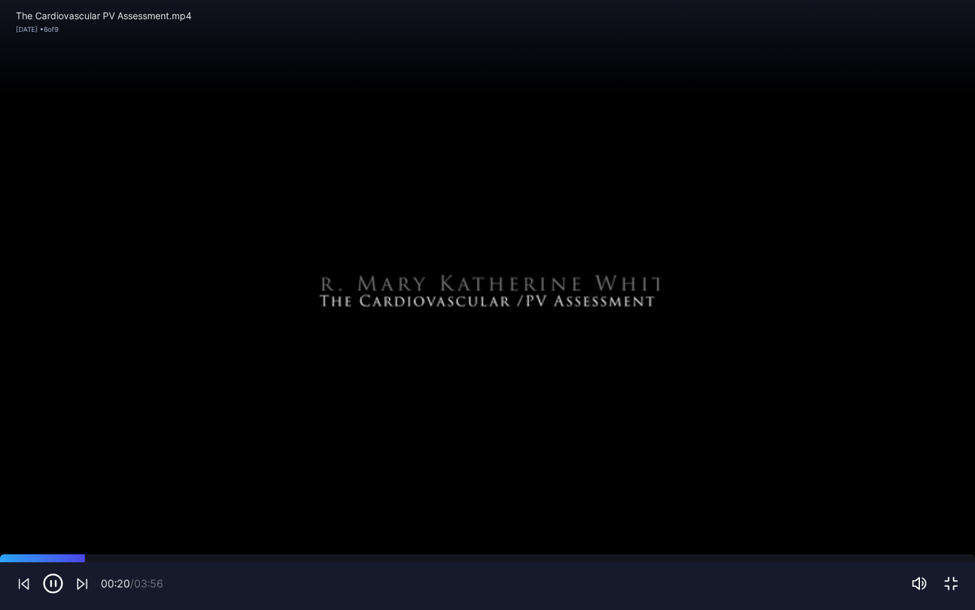
click at [210, 522] on div "Sorry, your browser doesn‘t support embedded videos" at bounding box center [487, 305] width 975 height 610
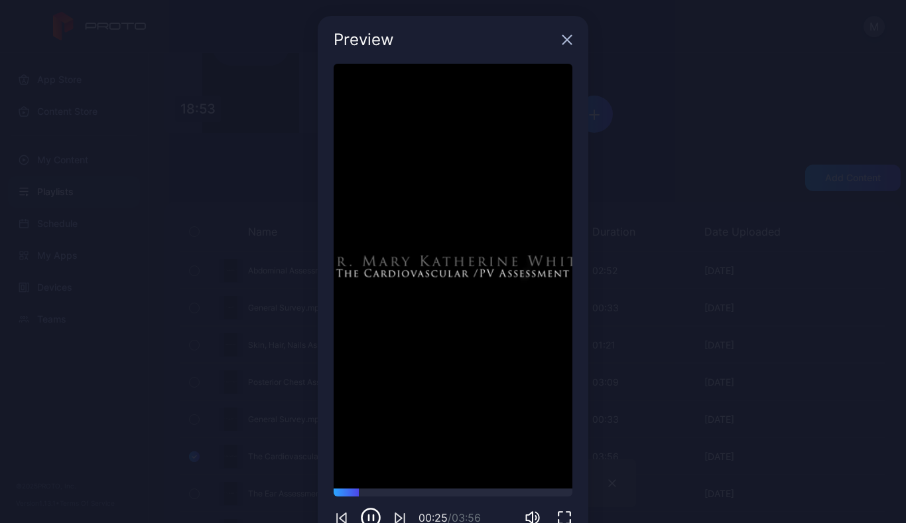
click at [563, 43] on icon "button" at bounding box center [567, 40] width 9 height 9
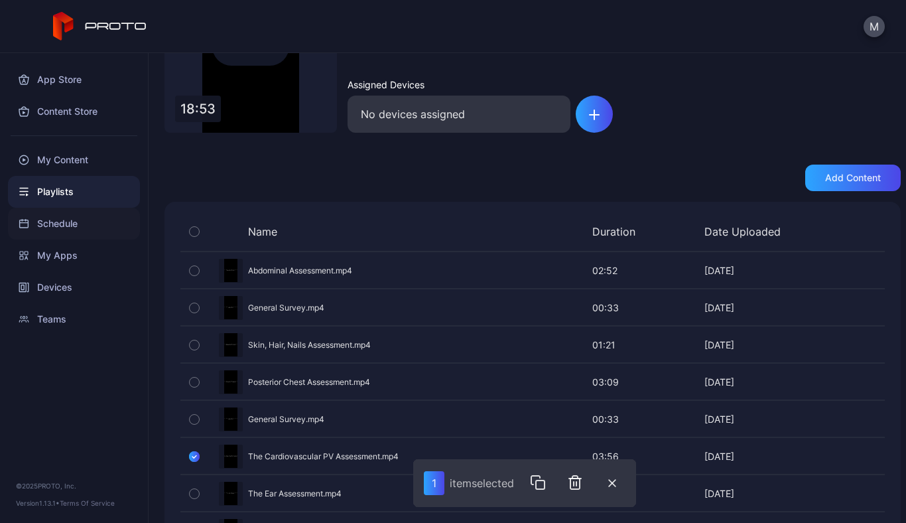
click at [62, 224] on div "Schedule" at bounding box center [74, 224] width 132 height 32
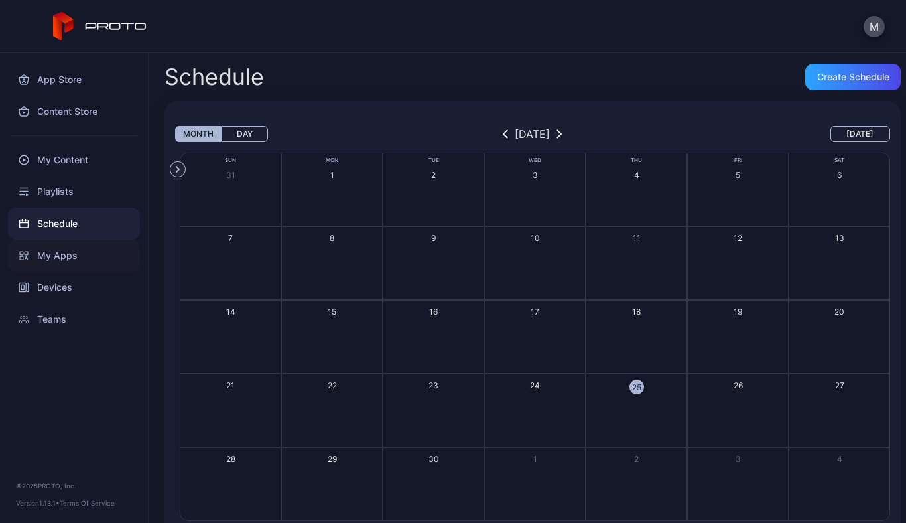
click at [58, 253] on div "My Apps" at bounding box center [74, 255] width 132 height 32
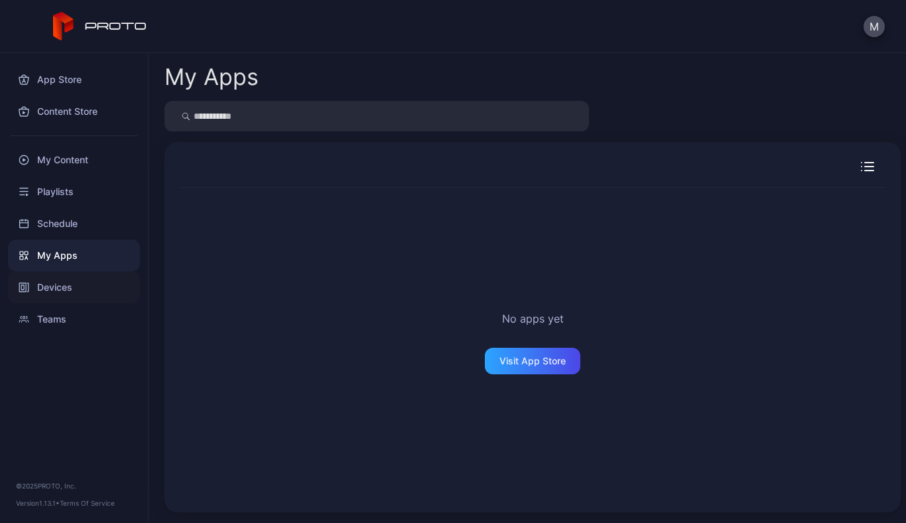
click at [48, 290] on div "Devices" at bounding box center [74, 287] width 132 height 32
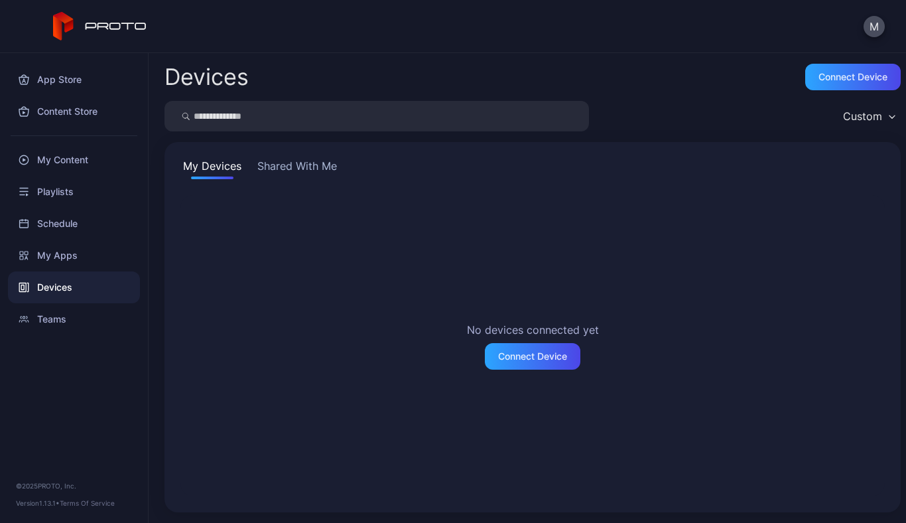
click at [300, 167] on button "Shared With Me" at bounding box center [297, 168] width 85 height 21
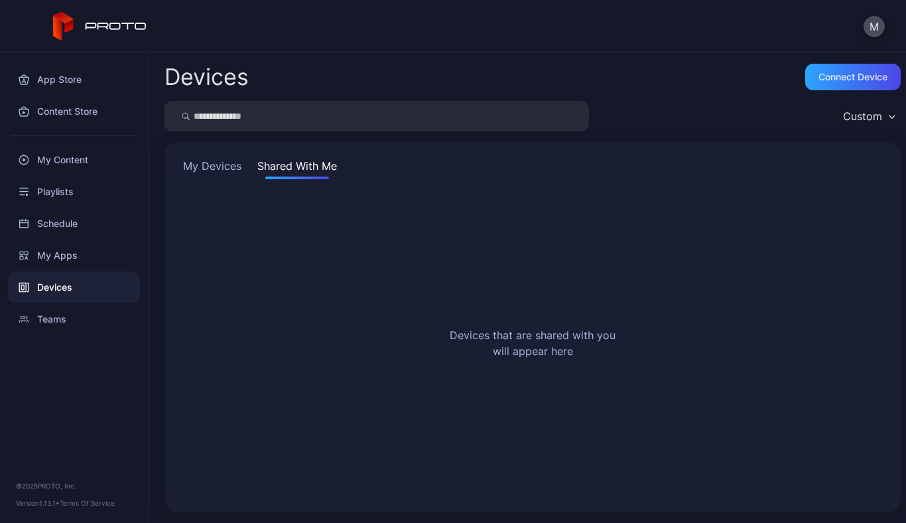
click at [214, 168] on button "My Devices" at bounding box center [212, 168] width 64 height 21
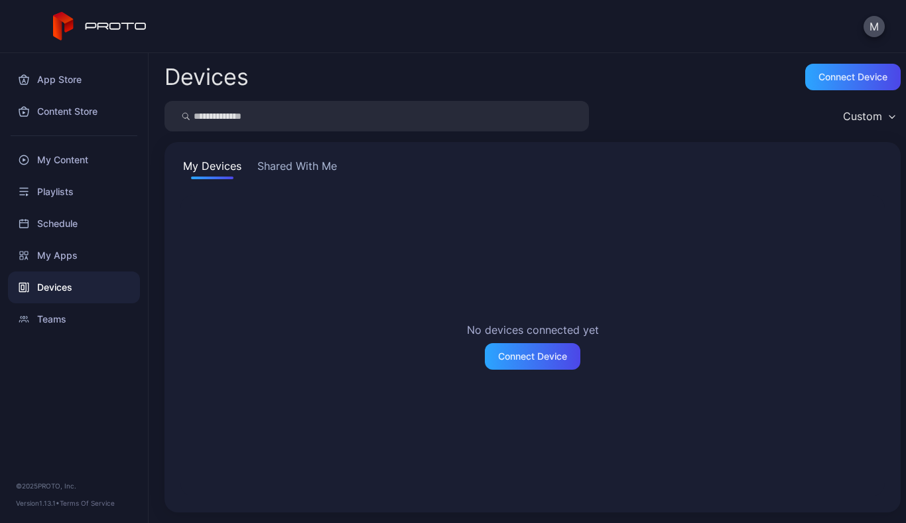
click at [889, 116] on icon "button" at bounding box center [892, 117] width 7 height 4
click at [687, 117] on div "Custom" at bounding box center [532, 116] width 736 height 31
click at [76, 112] on div "Content Store" at bounding box center [74, 112] width 132 height 32
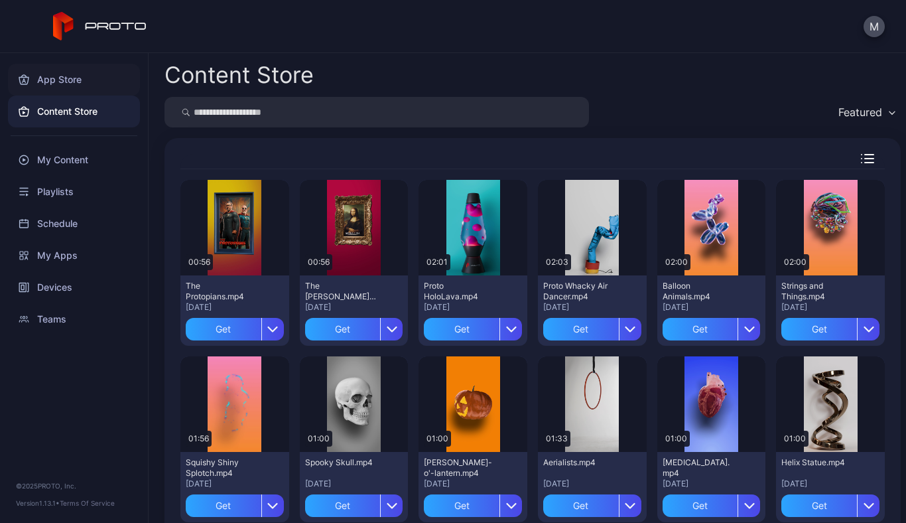
click at [63, 81] on div "App Store" at bounding box center [74, 80] width 132 height 32
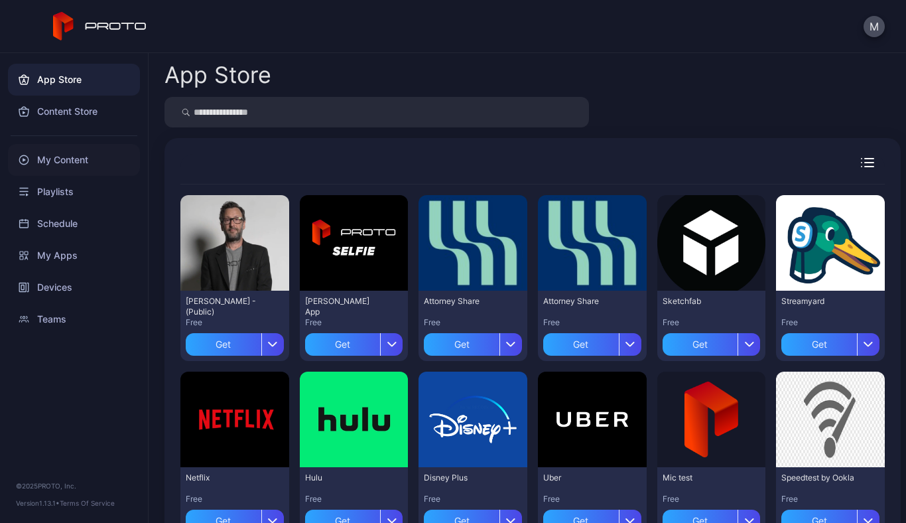
click at [49, 159] on div "My Content" at bounding box center [74, 160] width 132 height 32
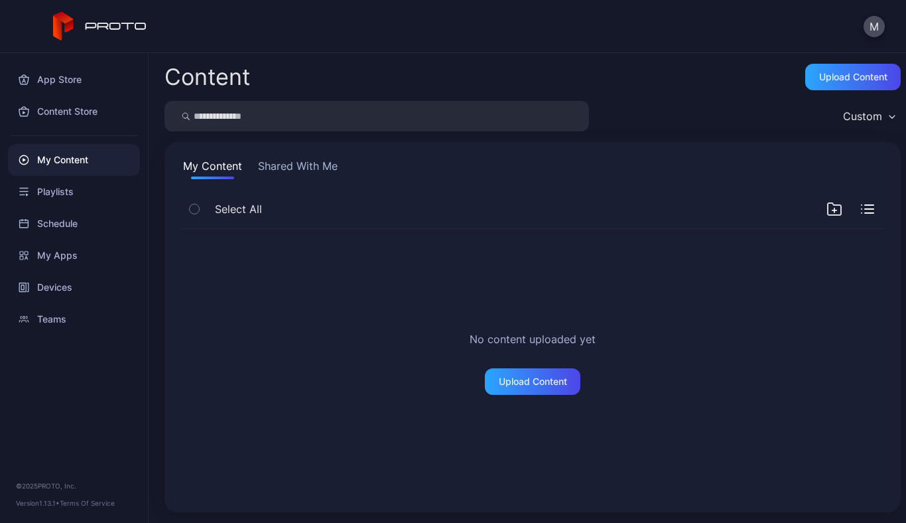
click at [324, 166] on button "Shared With Me" at bounding box center [297, 168] width 85 height 21
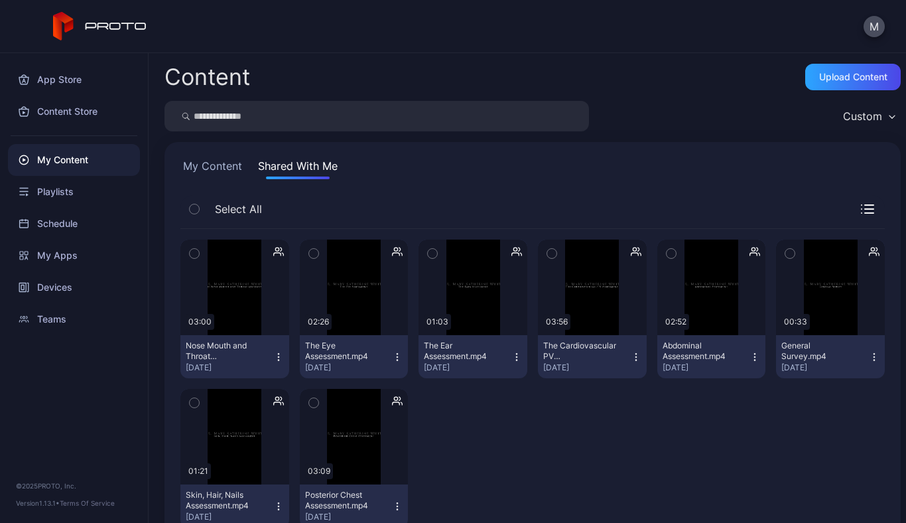
click at [547, 252] on icon "button" at bounding box center [551, 253] width 9 height 15
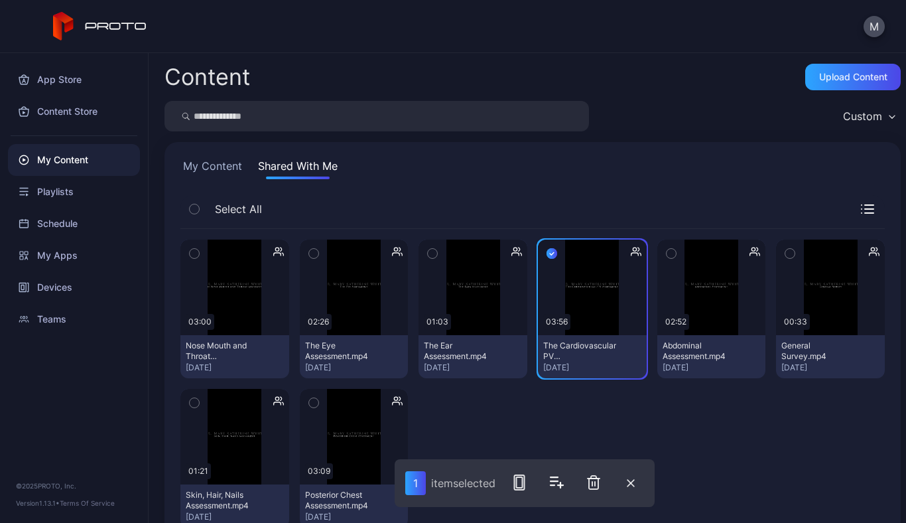
click at [631, 247] on icon "button" at bounding box center [636, 251] width 11 height 13
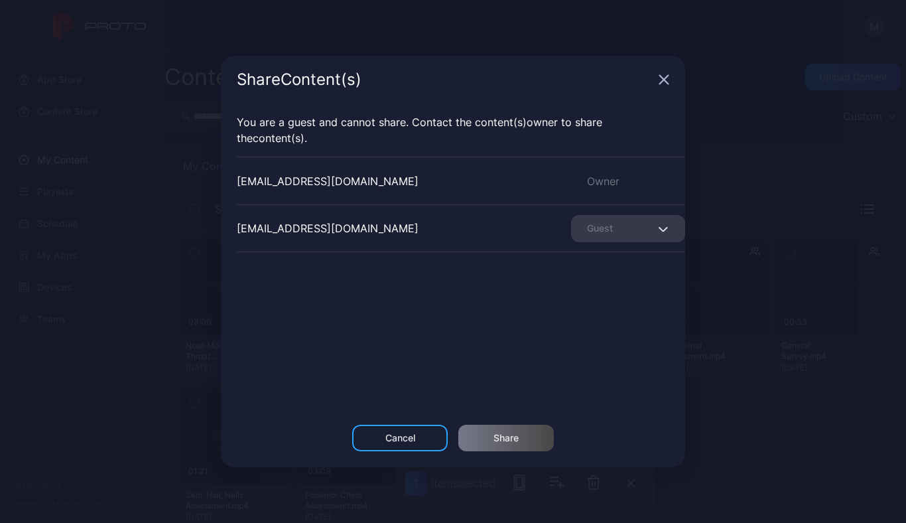
click at [658, 230] on icon "button" at bounding box center [663, 228] width 10 height 5
click at [381, 243] on div "mwhite@fgcu.edu Guest" at bounding box center [461, 228] width 448 height 48
click at [662, 80] on icon "button" at bounding box center [664, 79] width 11 height 11
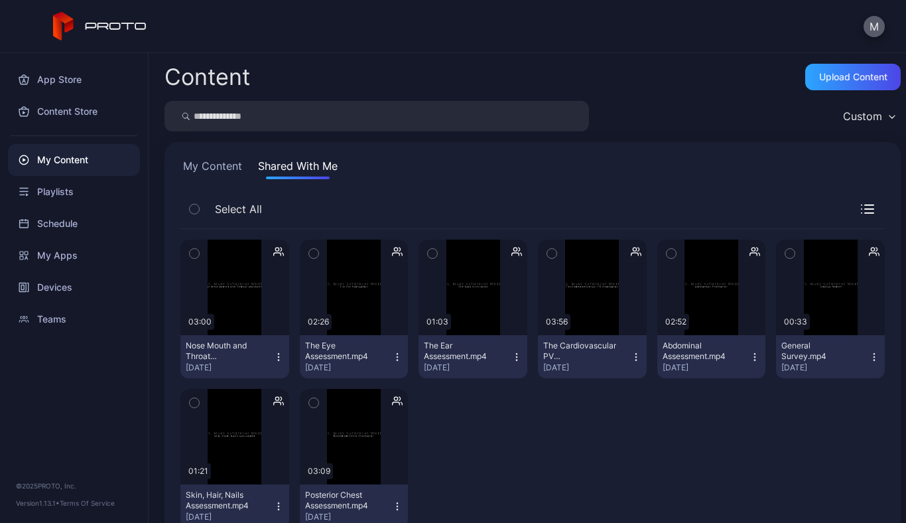
click at [876, 29] on button "M" at bounding box center [874, 26] width 21 height 21
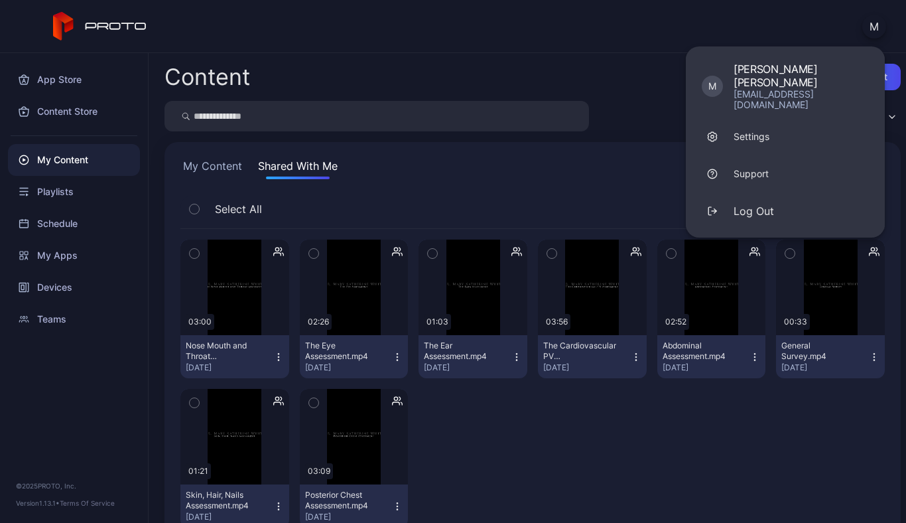
click at [470, 56] on div "Content Upload Content Custom My Content Shared With Me Select All Preview 03:0…" at bounding box center [527, 288] width 757 height 470
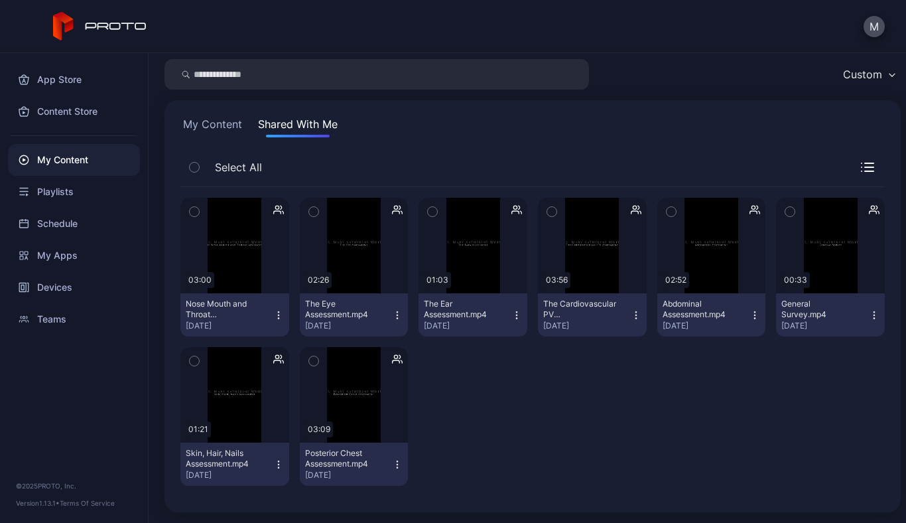
click at [631, 213] on icon "button" at bounding box center [636, 209] width 11 height 13
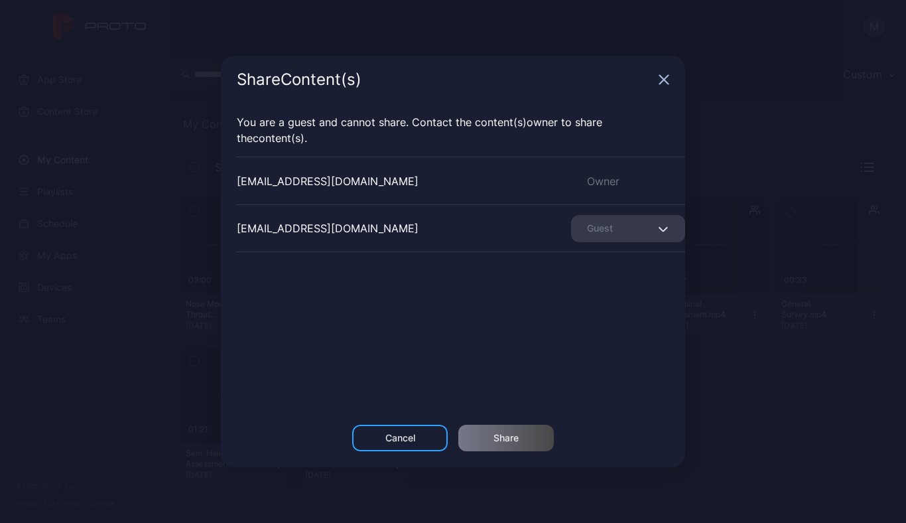
click at [658, 227] on icon "button" at bounding box center [663, 228] width 10 height 5
click at [658, 228] on icon "button" at bounding box center [663, 228] width 10 height 5
click at [603, 181] on div "Owner" at bounding box center [628, 181] width 114 height 16
click at [282, 176] on div "[EMAIL_ADDRESS][DOMAIN_NAME]" at bounding box center [328, 181] width 182 height 16
click at [416, 431] on div "Cancel" at bounding box center [400, 438] width 96 height 27
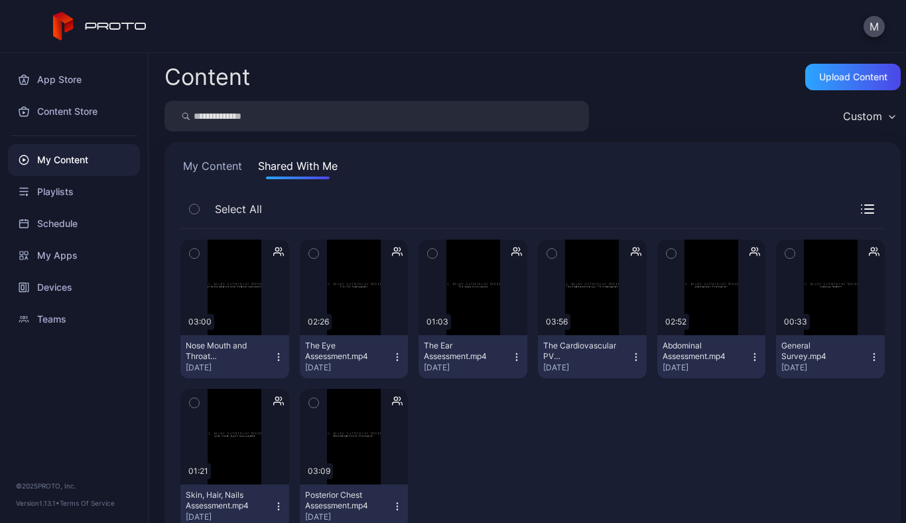
click at [556, 340] on div "The Cardiovascular PV Assessment.mp4" at bounding box center [579, 350] width 73 height 21
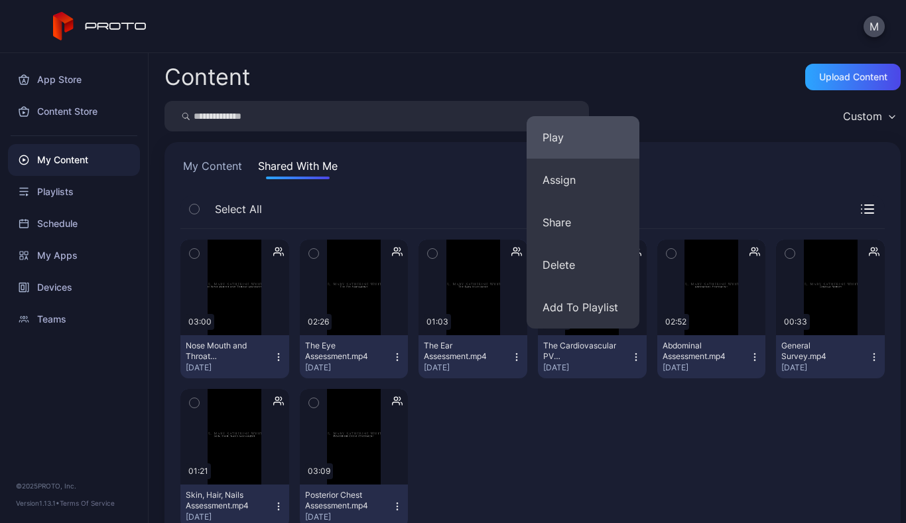
click at [545, 127] on button "Play" at bounding box center [583, 137] width 113 height 42
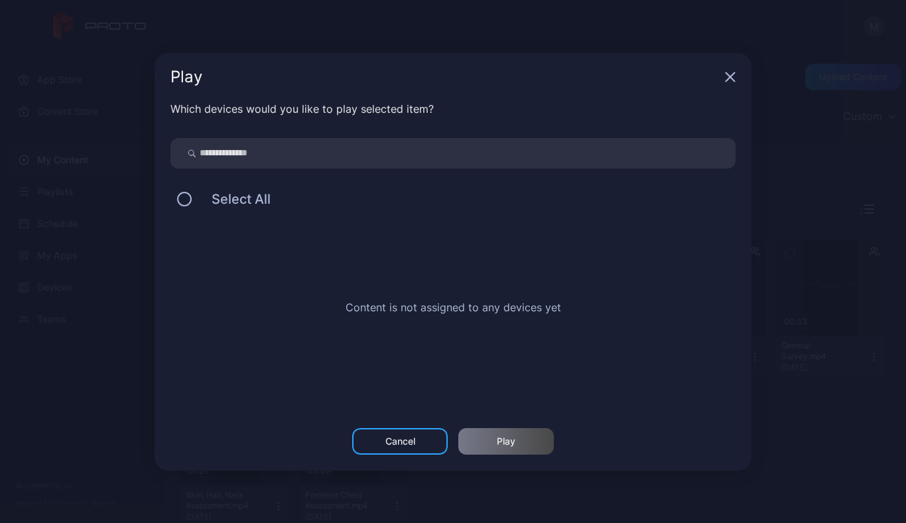
click at [419, 436] on div "Cancel" at bounding box center [400, 441] width 96 height 27
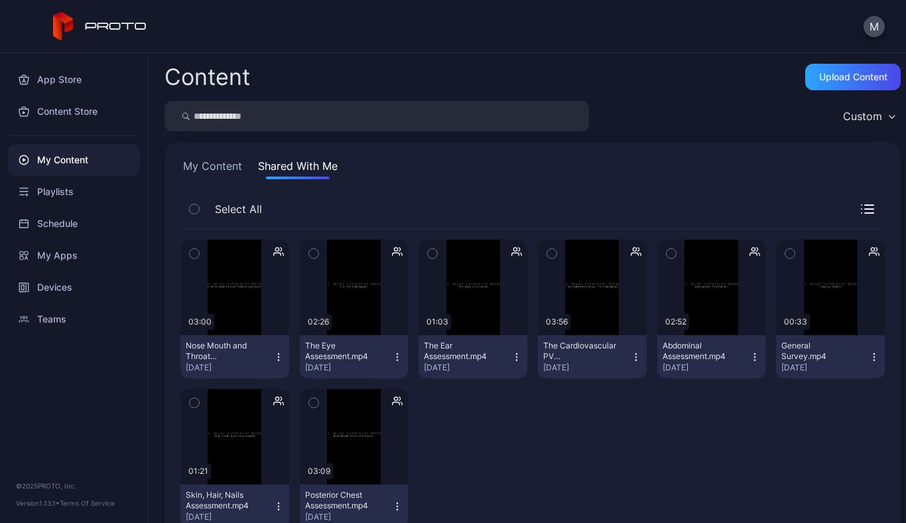
click at [560, 359] on div "The Cardiovascular PV Assessment.mp4" at bounding box center [579, 350] width 73 height 21
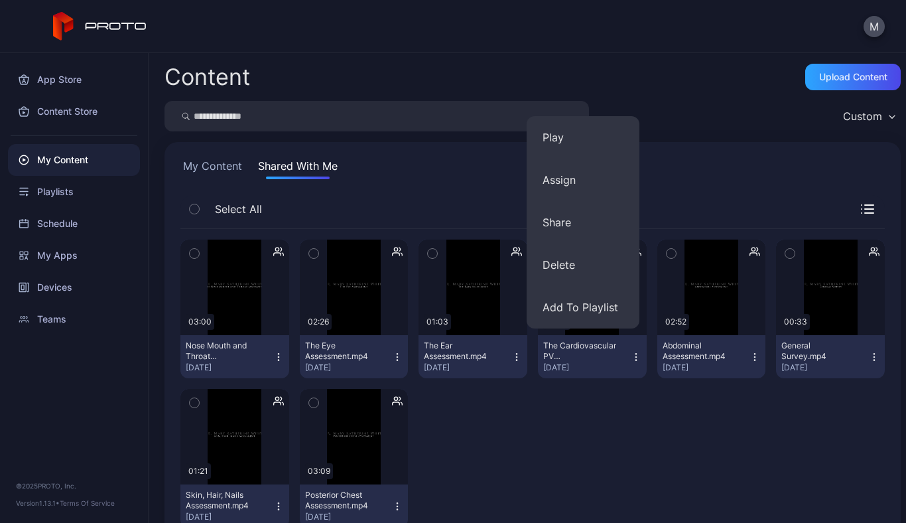
click at [631, 353] on icon "button" at bounding box center [636, 357] width 11 height 11
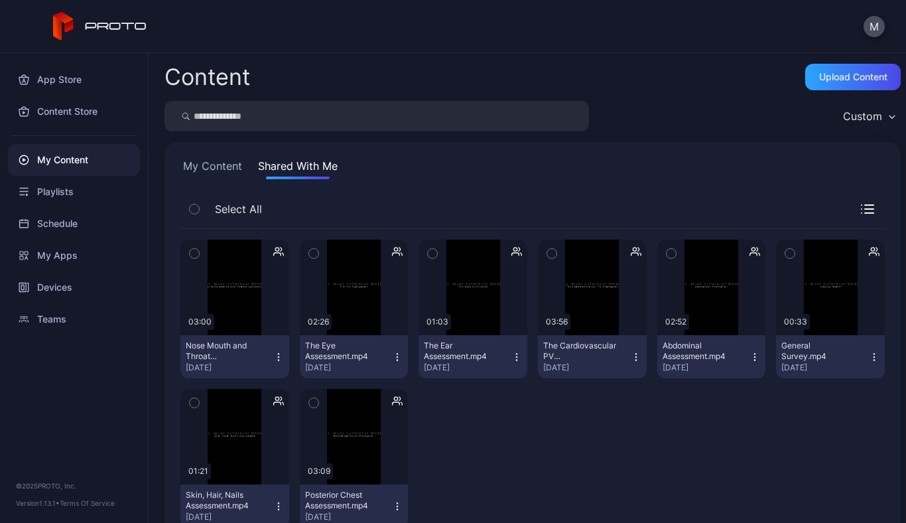
click at [631, 353] on icon "button" at bounding box center [636, 357] width 11 height 11
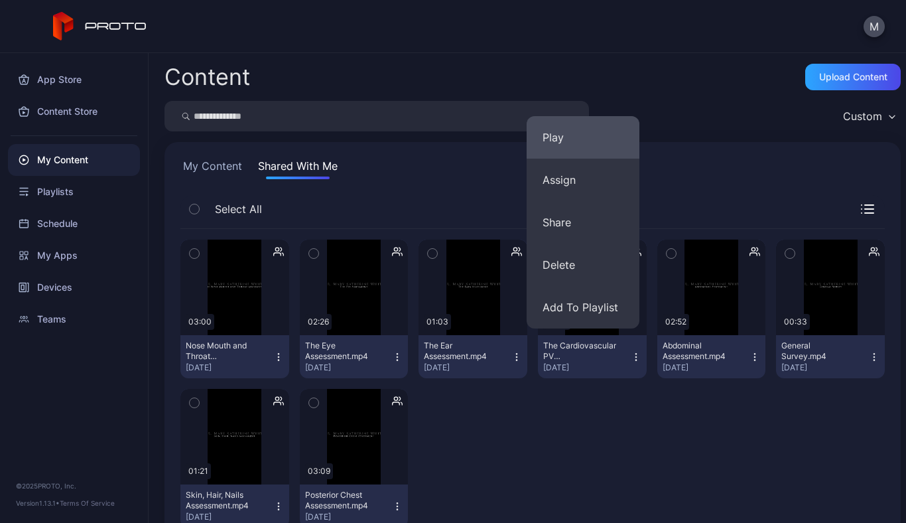
click at [562, 145] on button "Play" at bounding box center [583, 137] width 113 height 42
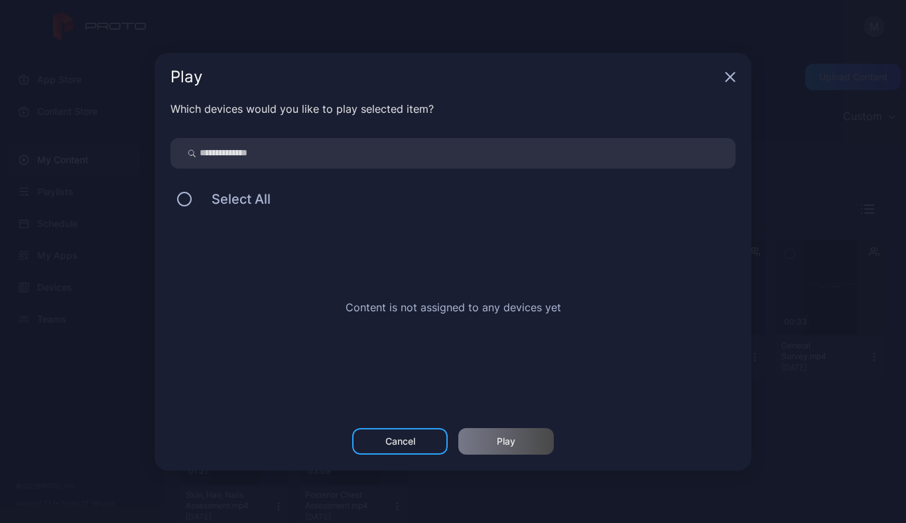
click at [732, 75] on icon "button" at bounding box center [730, 76] width 9 height 9
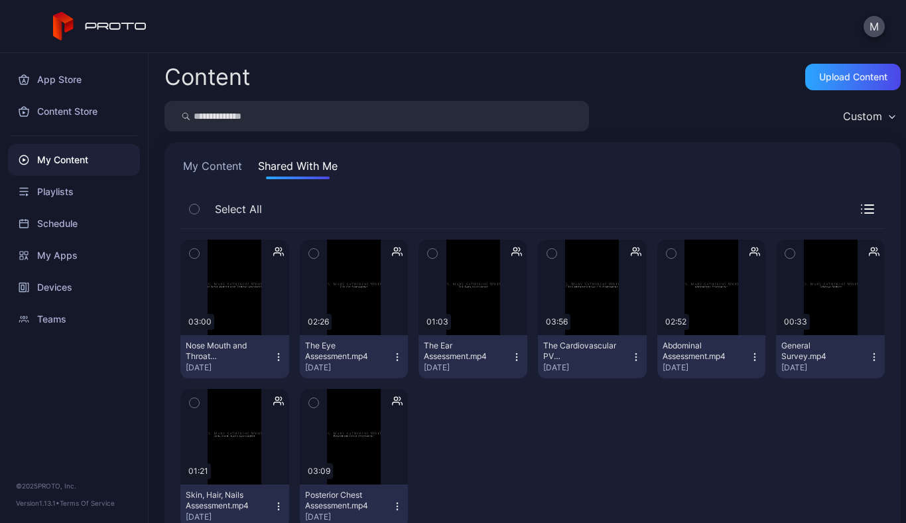
click at [226, 165] on button "My Content" at bounding box center [212, 168] width 64 height 21
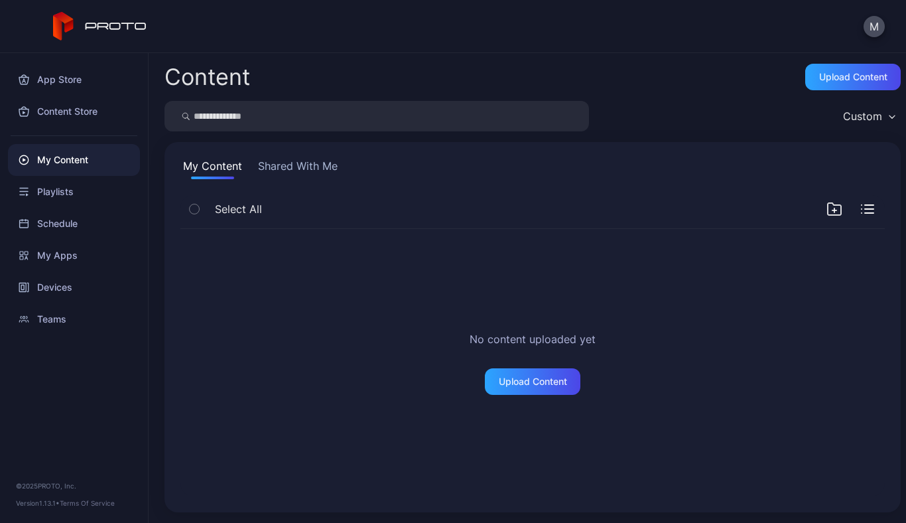
click at [290, 163] on button "Shared With Me" at bounding box center [297, 168] width 85 height 21
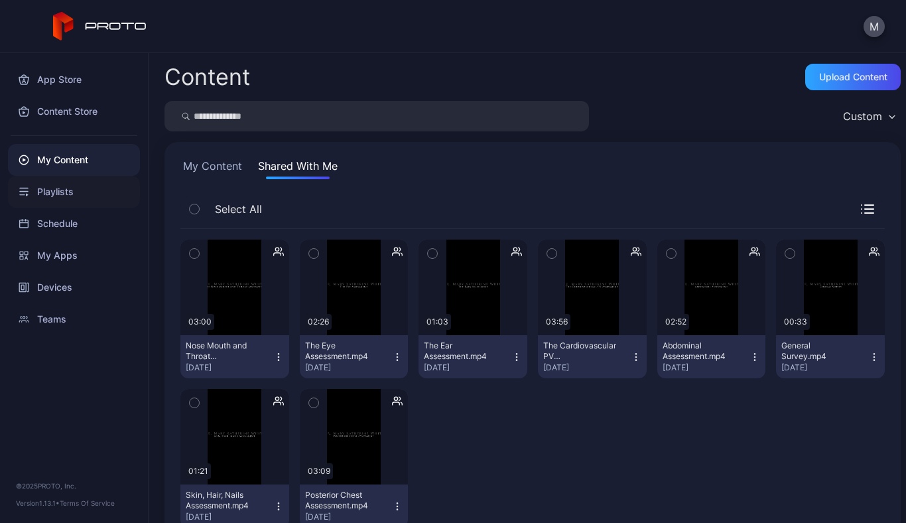
click at [45, 194] on div "Playlists" at bounding box center [74, 192] width 132 height 32
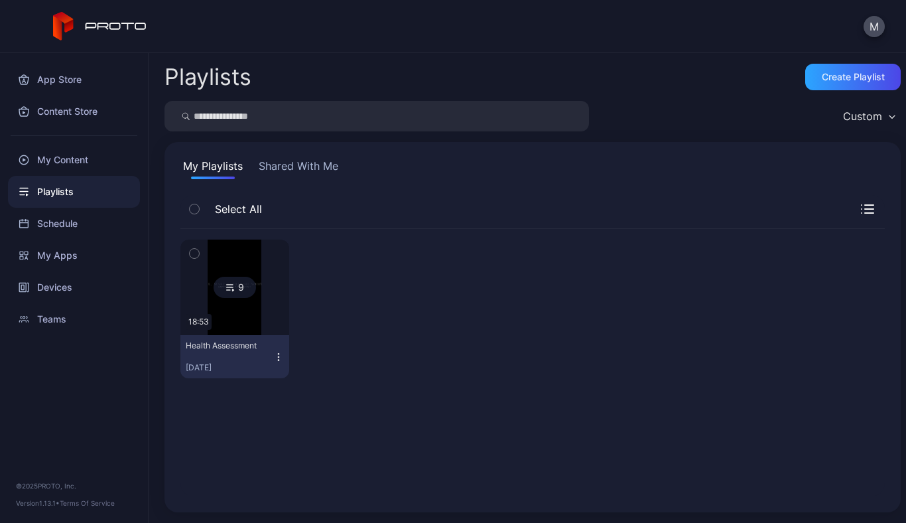
click at [229, 314] on img at bounding box center [235, 287] width 54 height 96
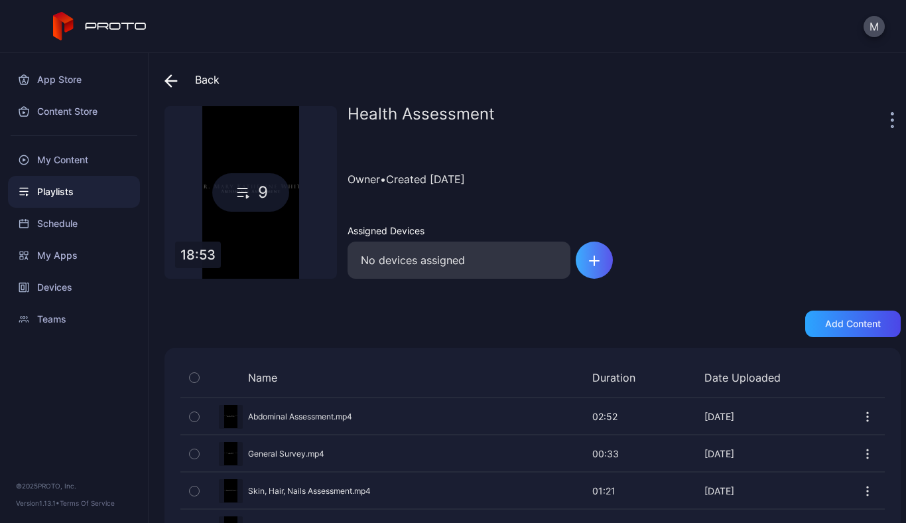
click at [598, 261] on icon "button" at bounding box center [594, 261] width 9 height 0
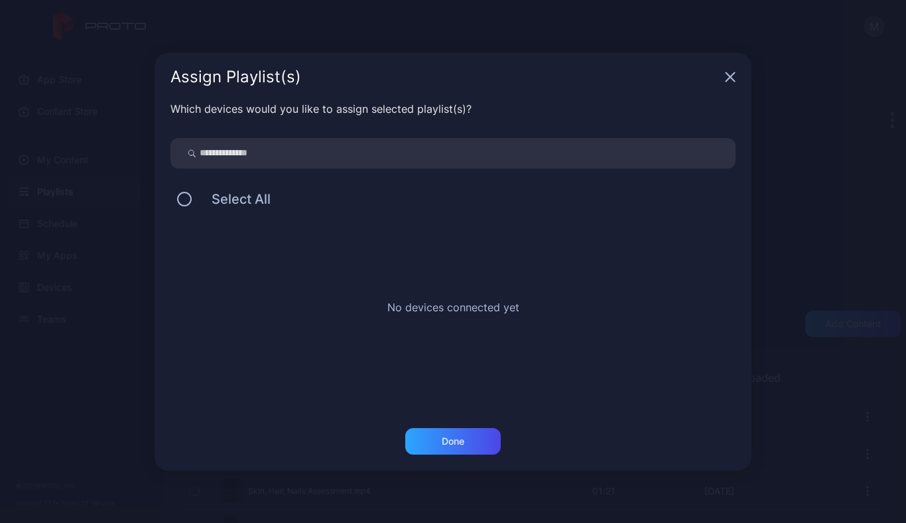
click at [733, 76] on icon "button" at bounding box center [730, 77] width 11 height 11
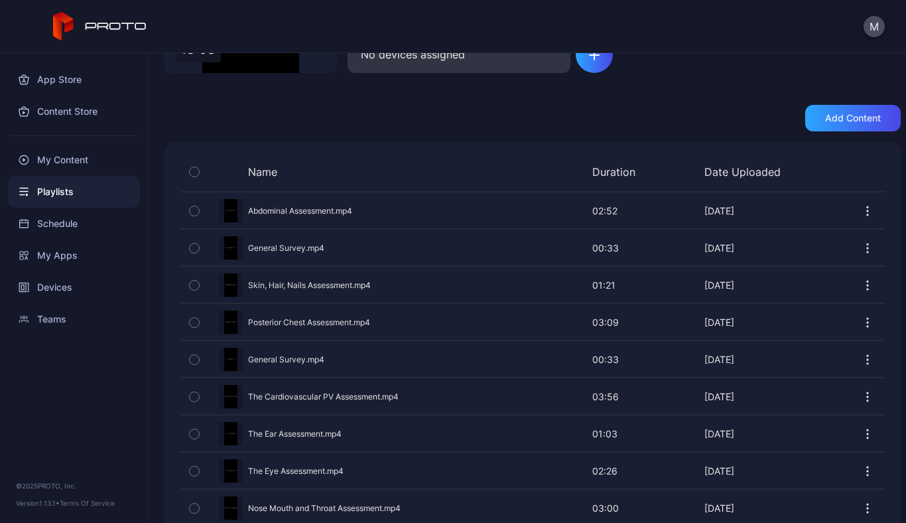
scroll to position [211, 0]
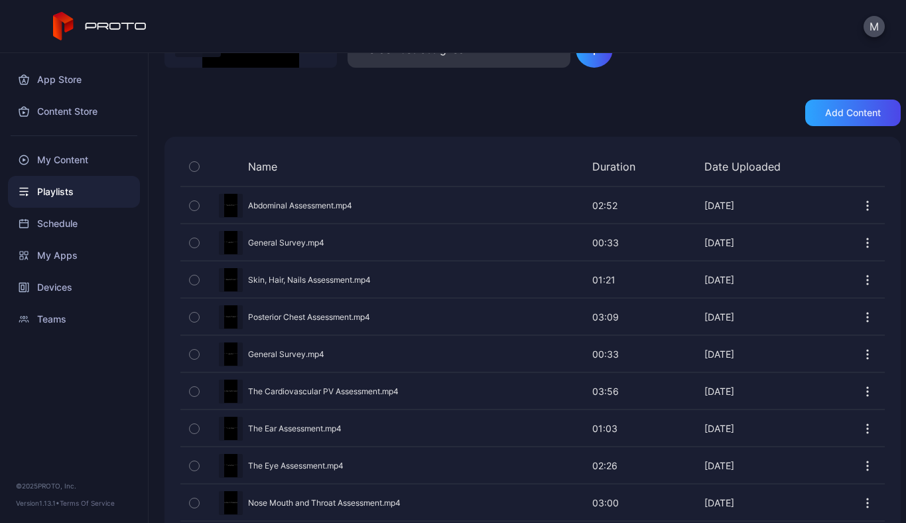
click at [378, 389] on div "Preview" at bounding box center [532, 390] width 704 height 35
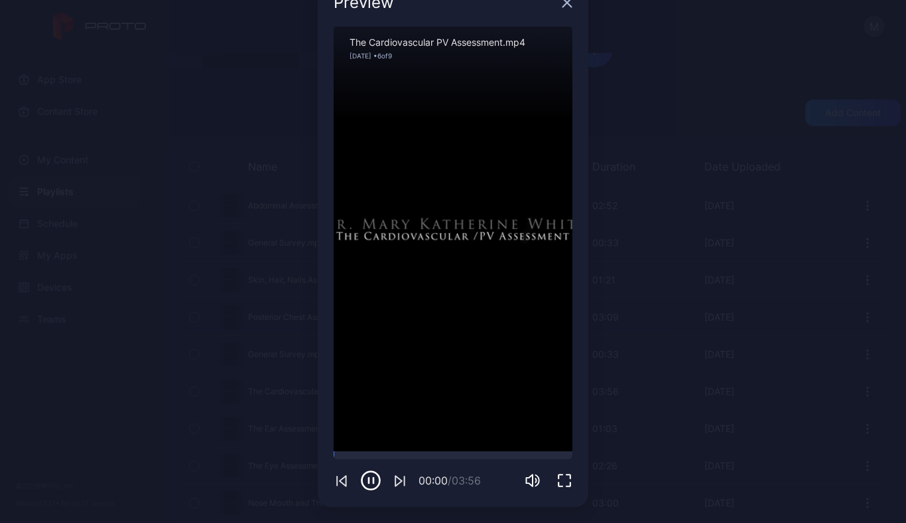
scroll to position [37, 0]
click at [525, 480] on icon "button" at bounding box center [533, 480] width 16 height 16
click at [531, 460] on div at bounding box center [536, 457] width 10 height 10
click at [525, 484] on icon "button" at bounding box center [533, 480] width 16 height 16
click at [531, 409] on div at bounding box center [536, 408] width 10 height 10
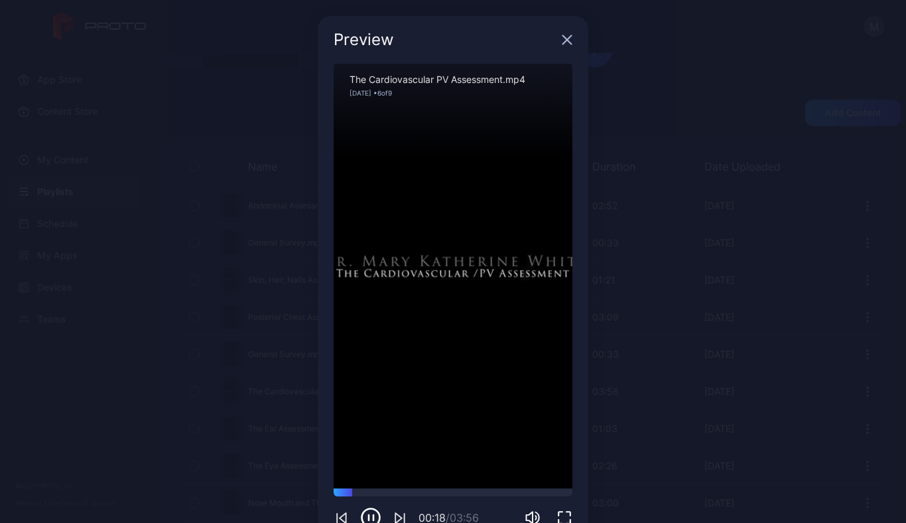
scroll to position [0, 0]
click at [452, 305] on div "Sorry, your browser doesn‘t support embedded videos" at bounding box center [453, 276] width 239 height 425
click at [452, 310] on div "Sorry, your browser doesn‘t support embedded videos" at bounding box center [453, 276] width 239 height 425
click at [452, 309] on div "Sorry, your browser doesn‘t support embedded videos" at bounding box center [453, 276] width 239 height 425
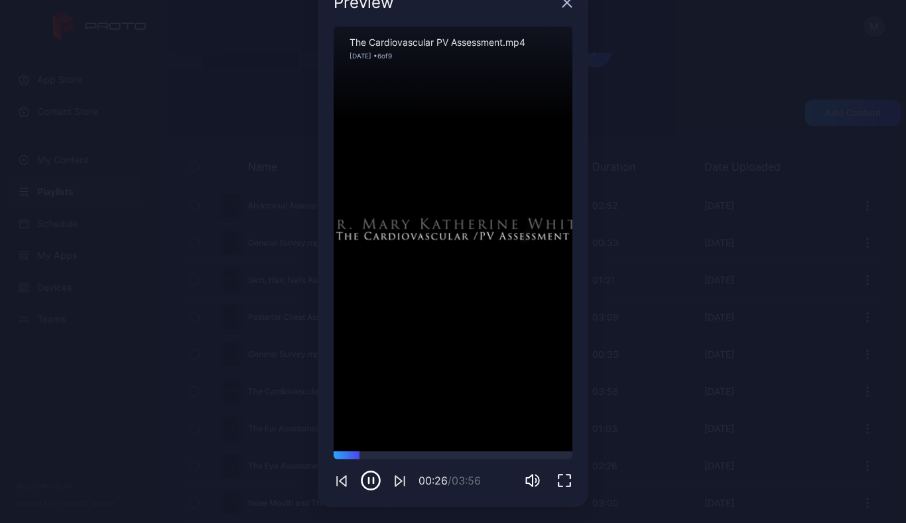
scroll to position [37, 0]
click at [556, 476] on icon "button" at bounding box center [564, 480] width 16 height 16
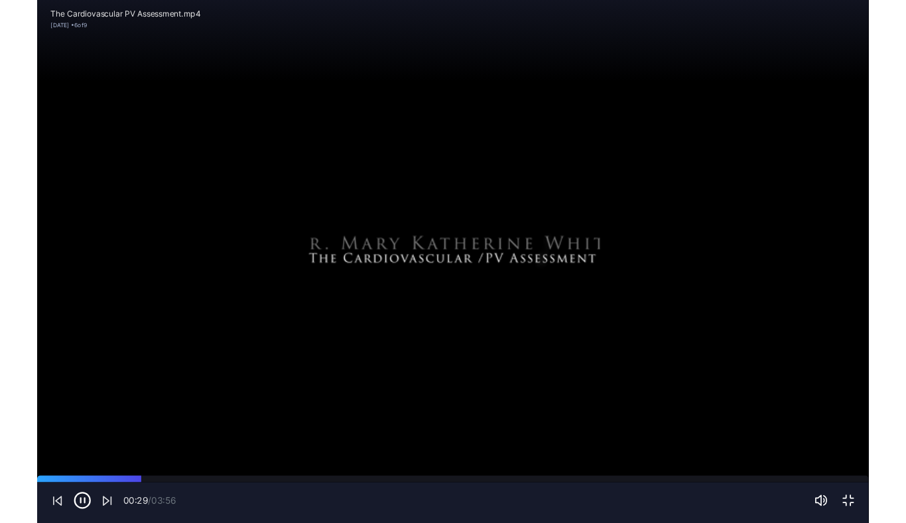
scroll to position [146, 0]
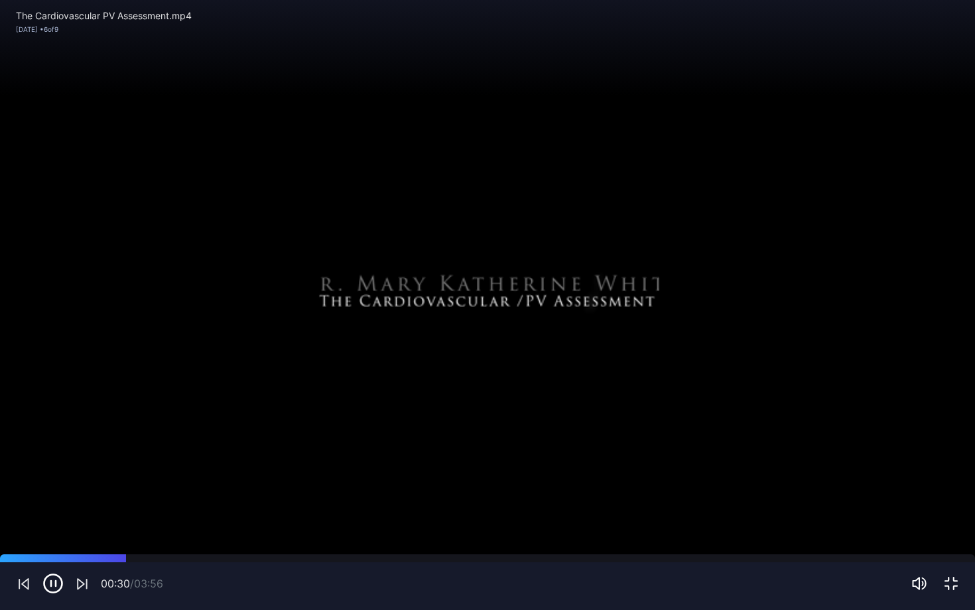
click at [731, 72] on div "The Cardiovascular PV Assessment.mp4 Sep 25, 2025 • 6 of 9" at bounding box center [487, 48] width 975 height 96
click at [809, 387] on div "Sorry, your browser doesn‘t support embedded videos" at bounding box center [487, 305] width 975 height 610
click at [905, 522] on icon "button" at bounding box center [951, 584] width 16 height 16
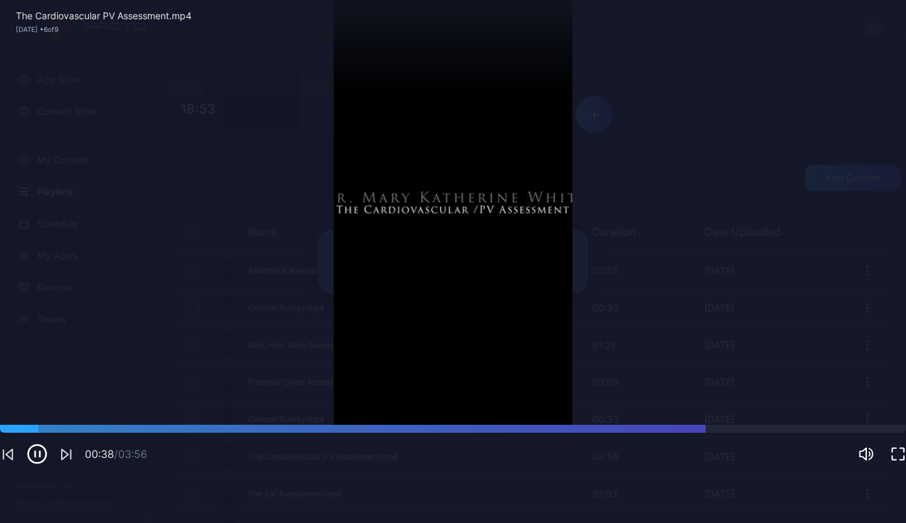
click at [48, 464] on icon "button" at bounding box center [37, 453] width 21 height 21
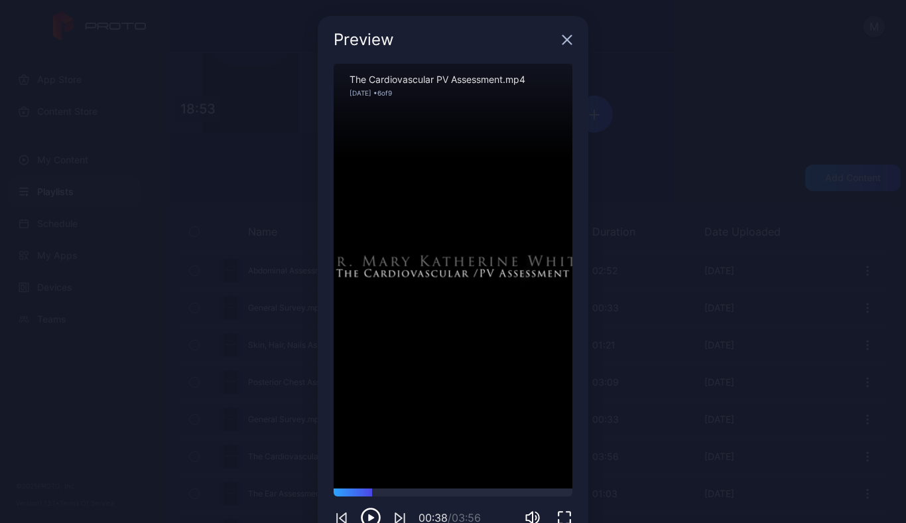
click at [563, 37] on icon "button" at bounding box center [567, 40] width 9 height 9
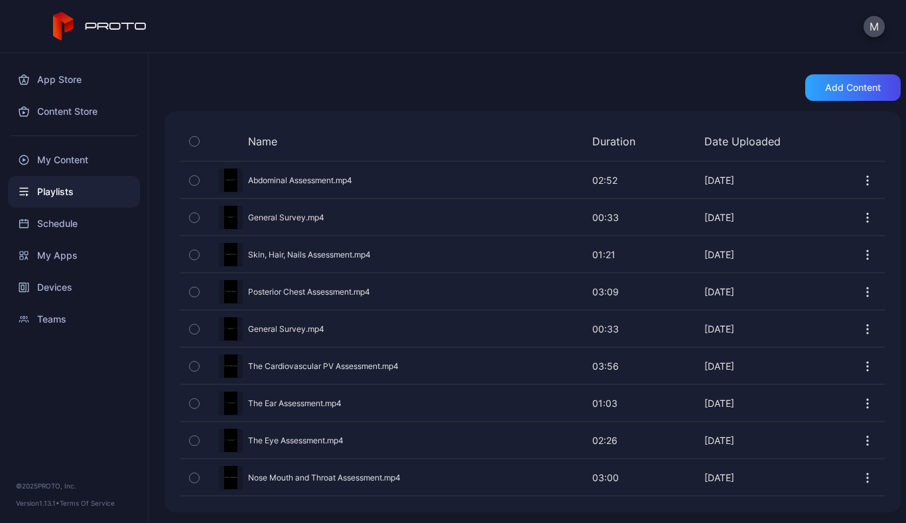
scroll to position [236, 0]
click at [194, 367] on icon "button" at bounding box center [193, 366] width 3 height 2
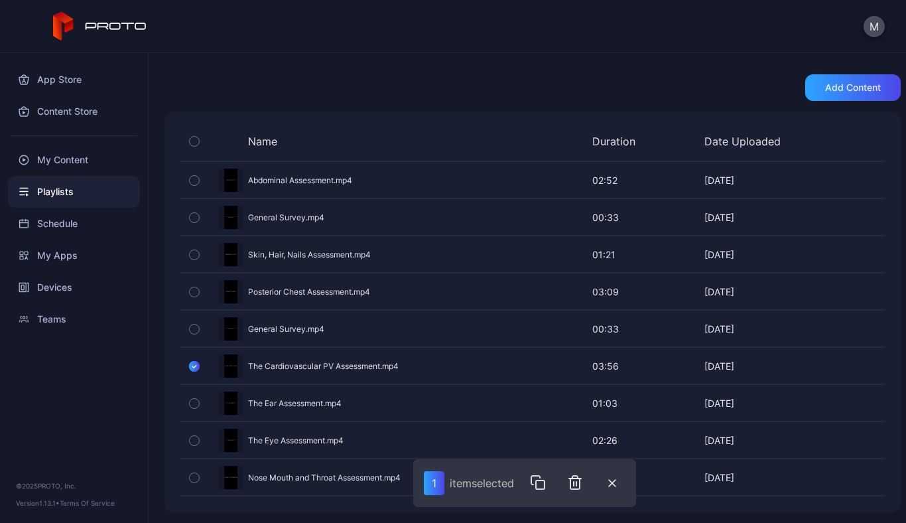
scroll to position [0, 0]
click at [787, 363] on div "Preview" at bounding box center [532, 365] width 704 height 35
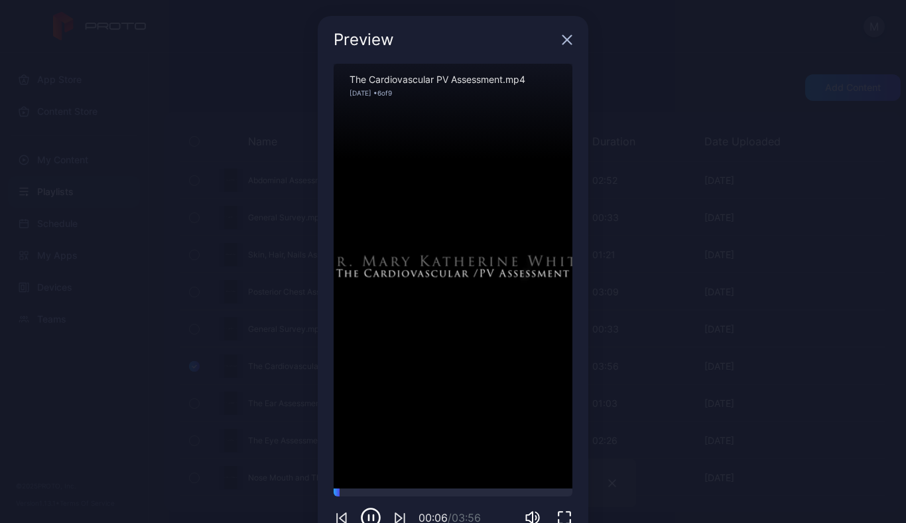
click at [422, 331] on div "Sorry, your browser doesn‘t support embedded videos" at bounding box center [453, 276] width 239 height 425
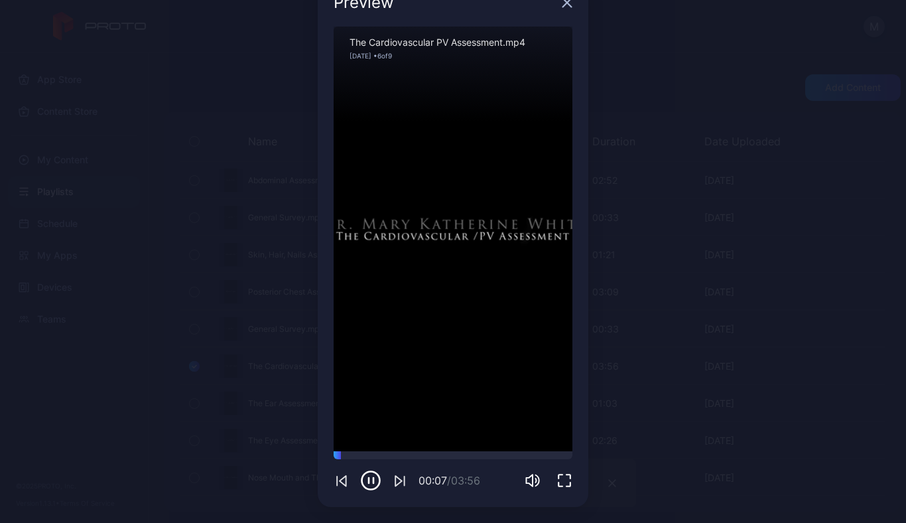
scroll to position [37, 0]
click at [360, 478] on icon "button" at bounding box center [370, 480] width 21 height 21
click at [563, 4] on icon "button" at bounding box center [567, 3] width 9 height 9
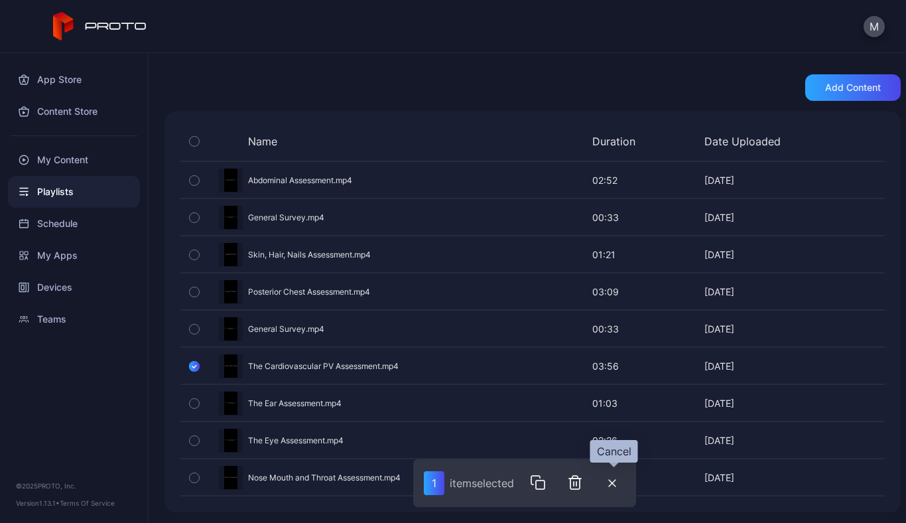
click at [618, 480] on button "button" at bounding box center [612, 483] width 27 height 28
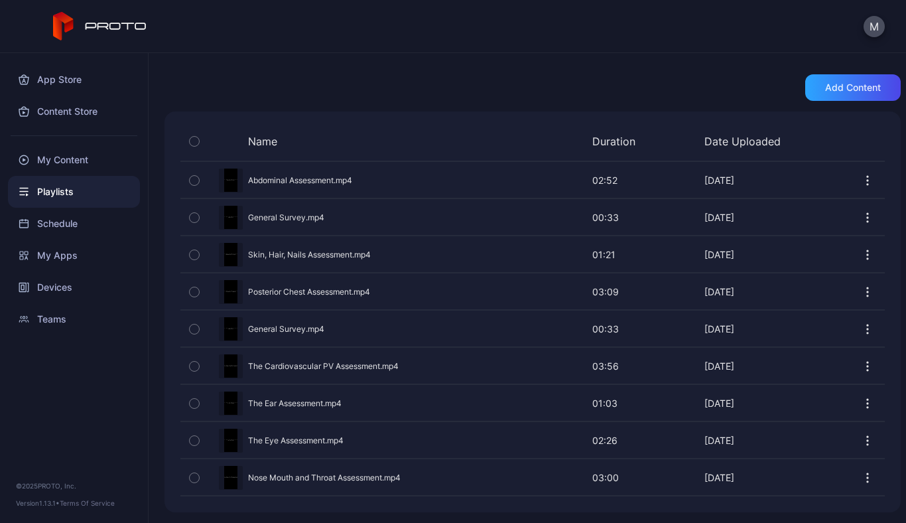
click at [861, 365] on icon "button" at bounding box center [867, 366] width 13 height 13
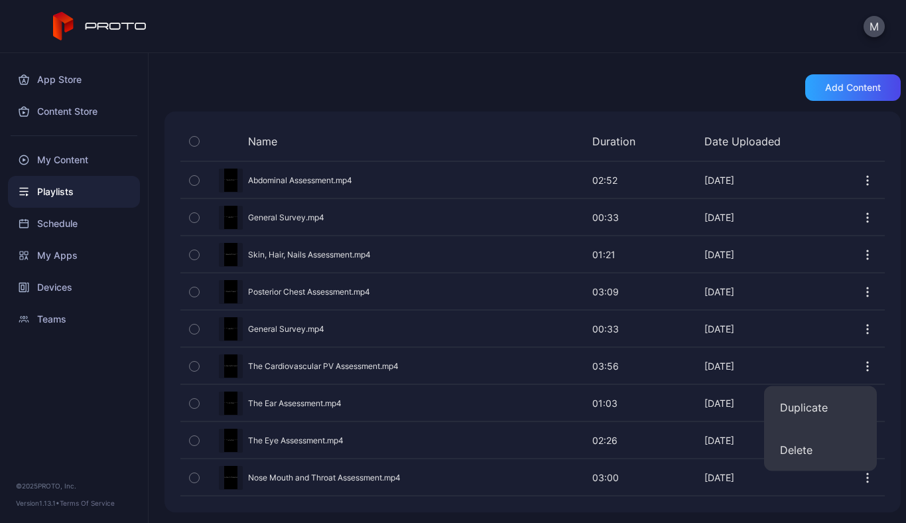
scroll to position [0, 0]
click at [48, 195] on div "Playlists" at bounding box center [74, 192] width 132 height 32
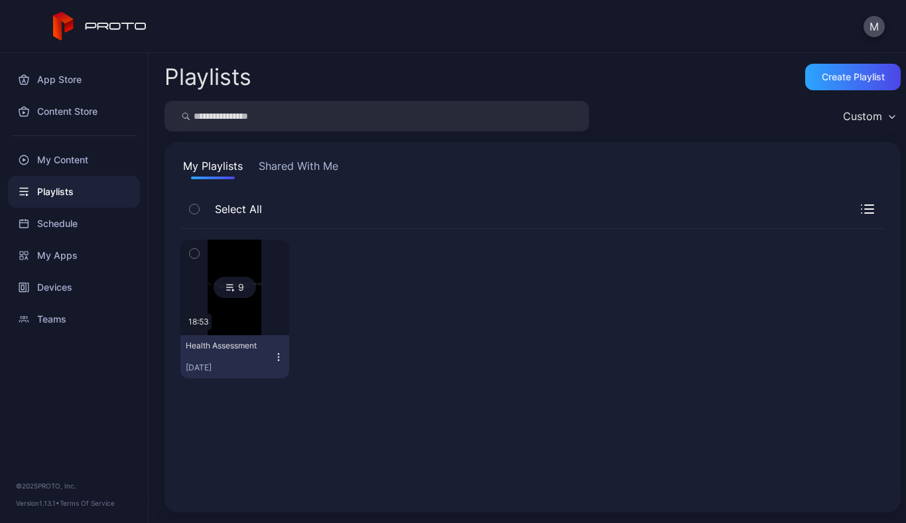
click at [293, 164] on button "Shared With Me" at bounding box center [298, 168] width 85 height 21
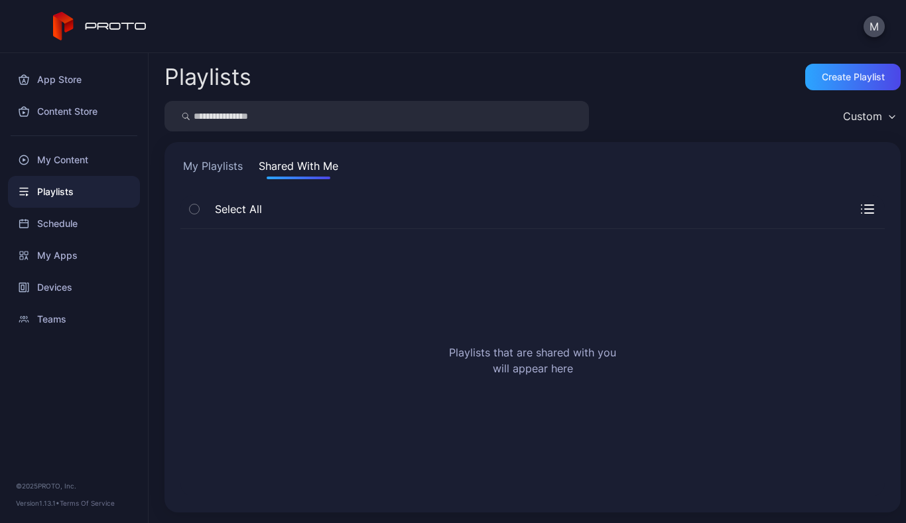
click at [195, 165] on button "My Playlists" at bounding box center [212, 168] width 65 height 21
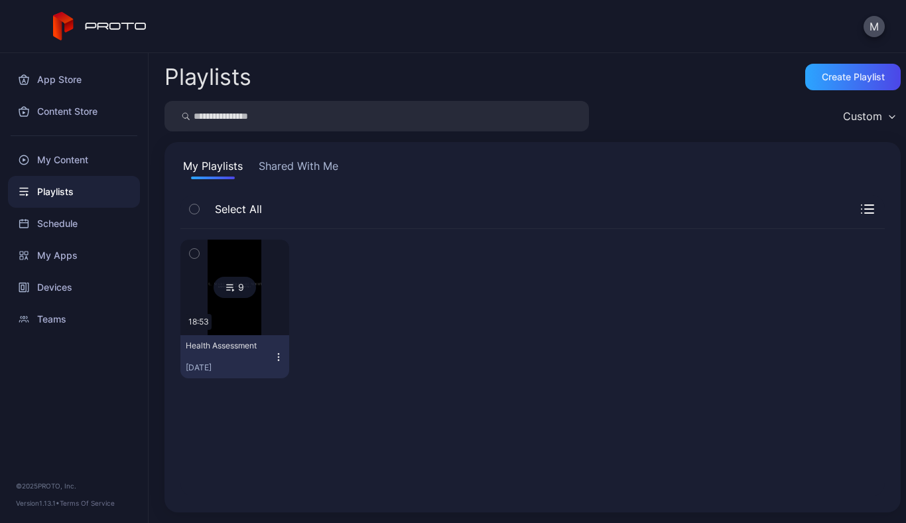
click at [217, 306] on img at bounding box center [235, 287] width 54 height 96
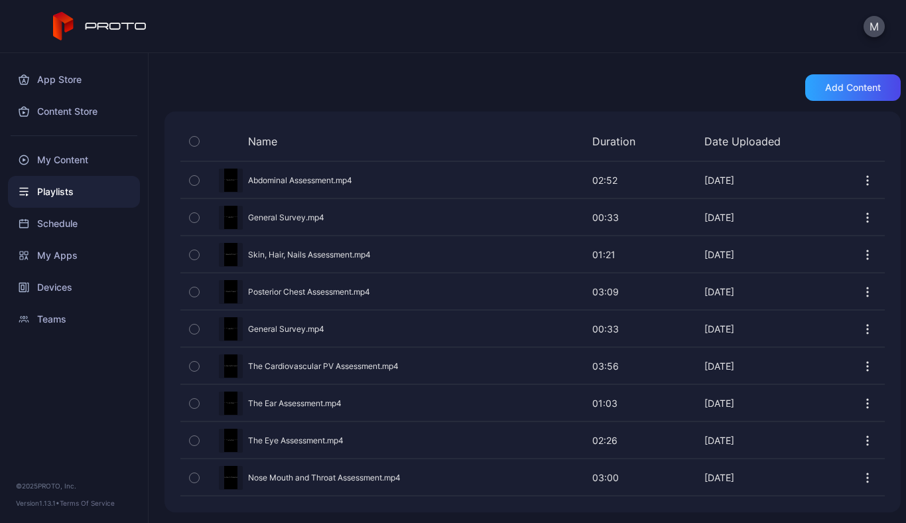
scroll to position [236, 0]
click at [861, 362] on icon "button" at bounding box center [867, 366] width 13 height 13
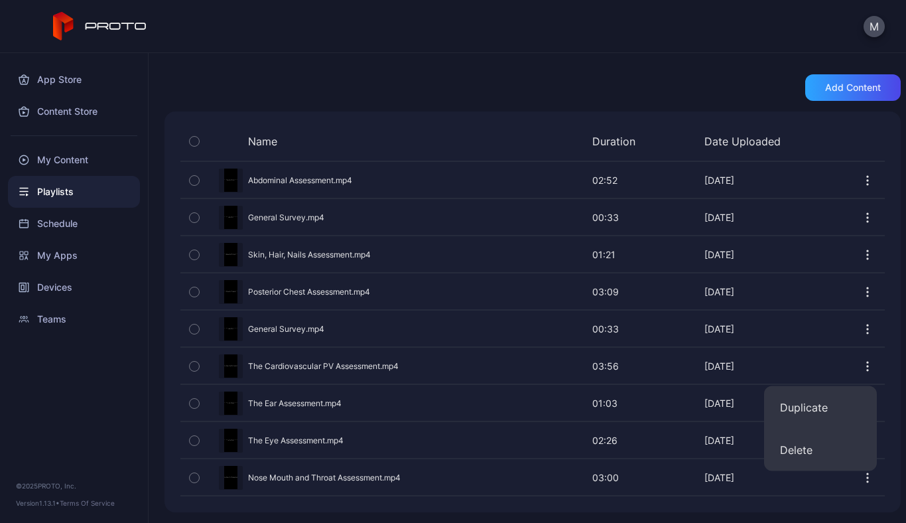
scroll to position [0, 0]
click at [346, 88] on div "Add content" at bounding box center [532, 87] width 736 height 27
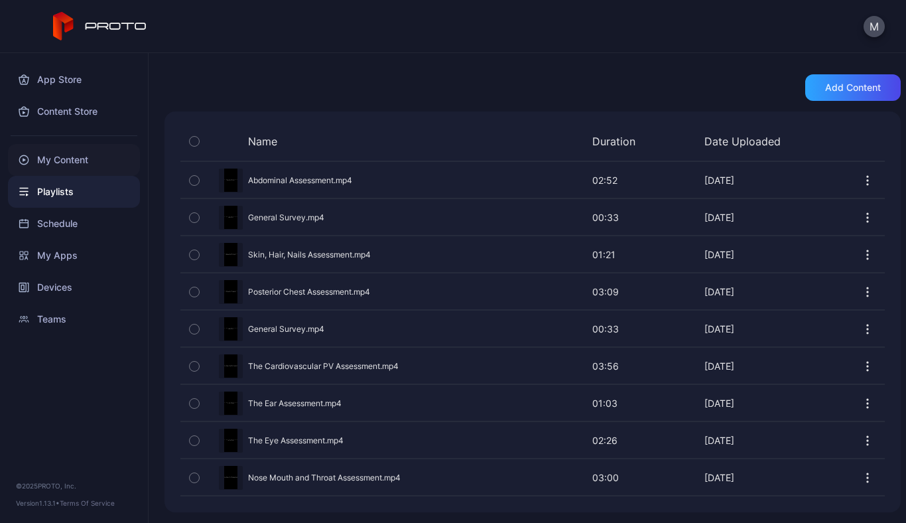
click at [68, 157] on div "My Content" at bounding box center [74, 160] width 132 height 32
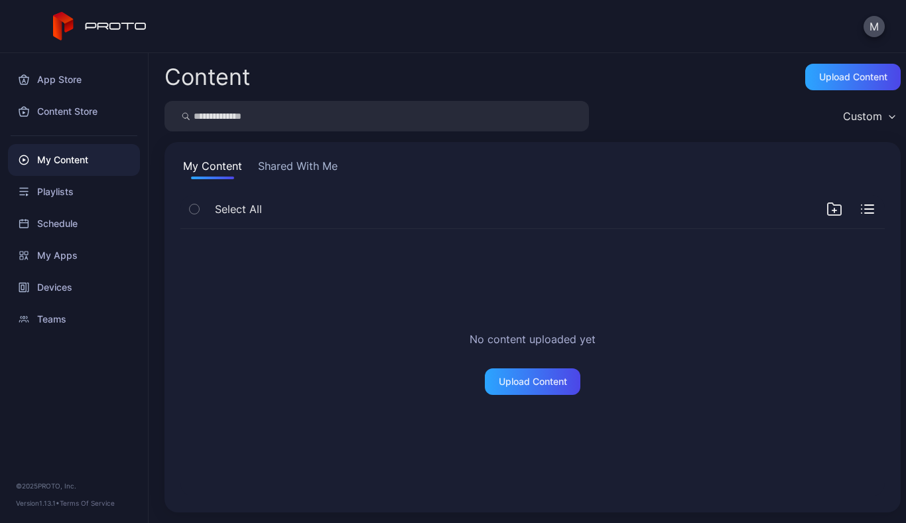
click at [308, 173] on button "Shared With Me" at bounding box center [297, 168] width 85 height 21
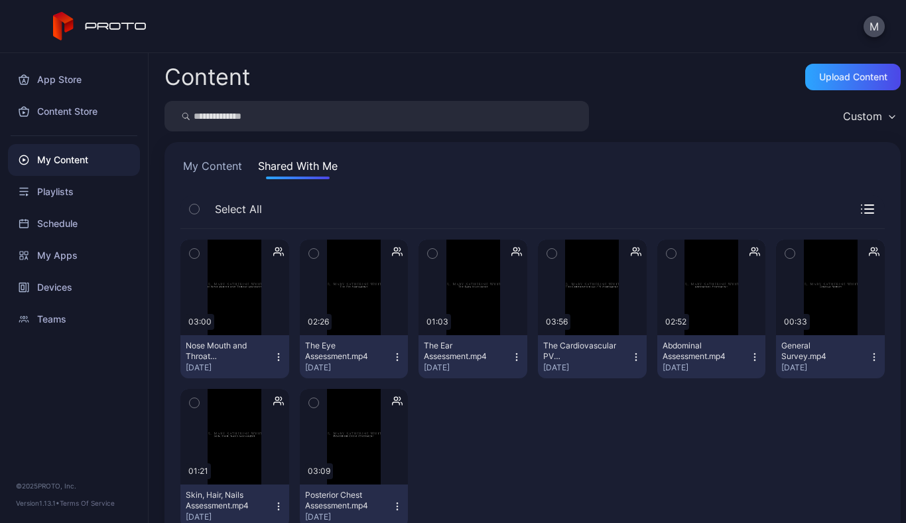
click at [631, 359] on icon "button" at bounding box center [636, 357] width 11 height 11
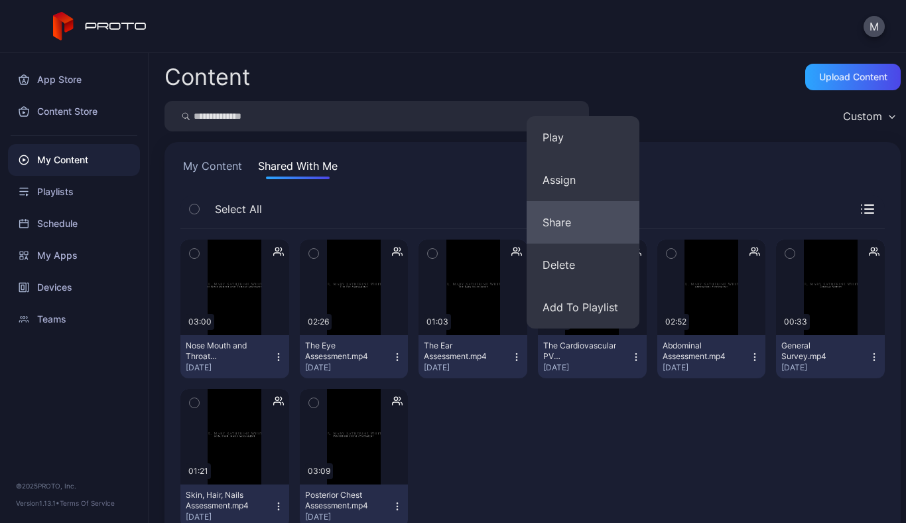
click at [572, 216] on button "Share" at bounding box center [583, 222] width 113 height 42
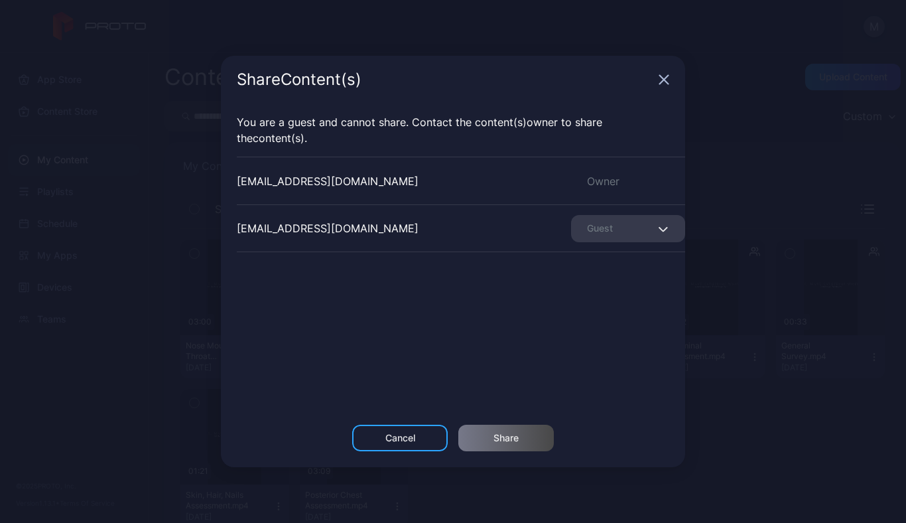
click at [659, 230] on icon "button" at bounding box center [663, 229] width 8 height 4
click at [390, 293] on div "jbuhain@fgcu.edu Owner mwhite@fgcu.edu Guest" at bounding box center [461, 256] width 448 height 199
click at [663, 79] on icon "button" at bounding box center [664, 80] width 9 height 9
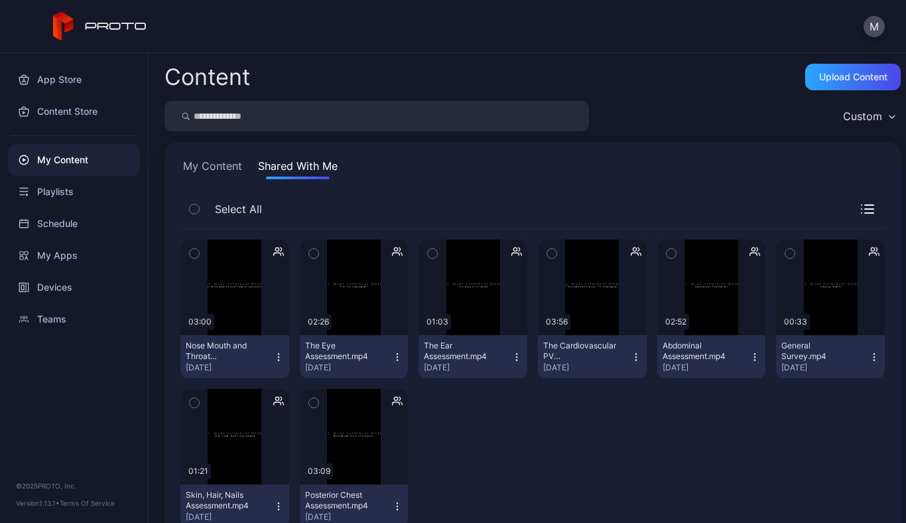
click at [562, 354] on div "The Cardiovascular PV Assessment.mp4" at bounding box center [579, 350] width 73 height 21
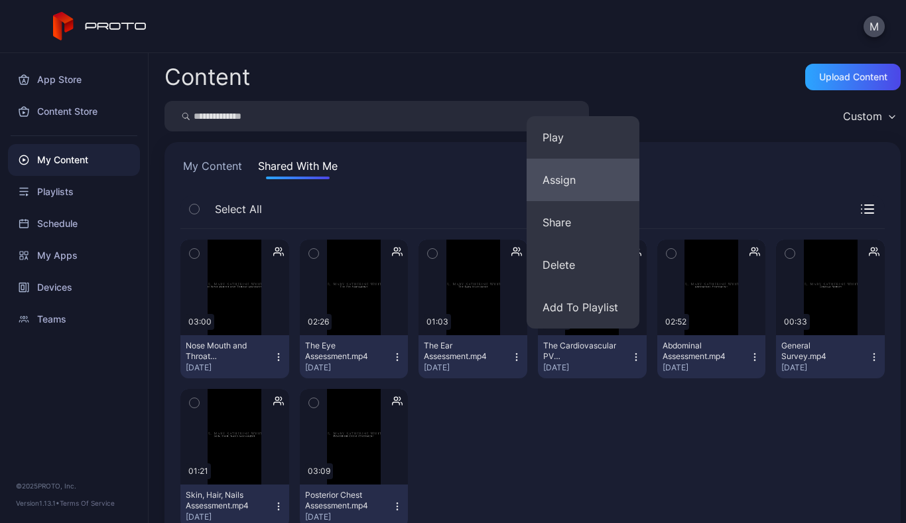
click at [562, 190] on button "Assign" at bounding box center [583, 180] width 113 height 42
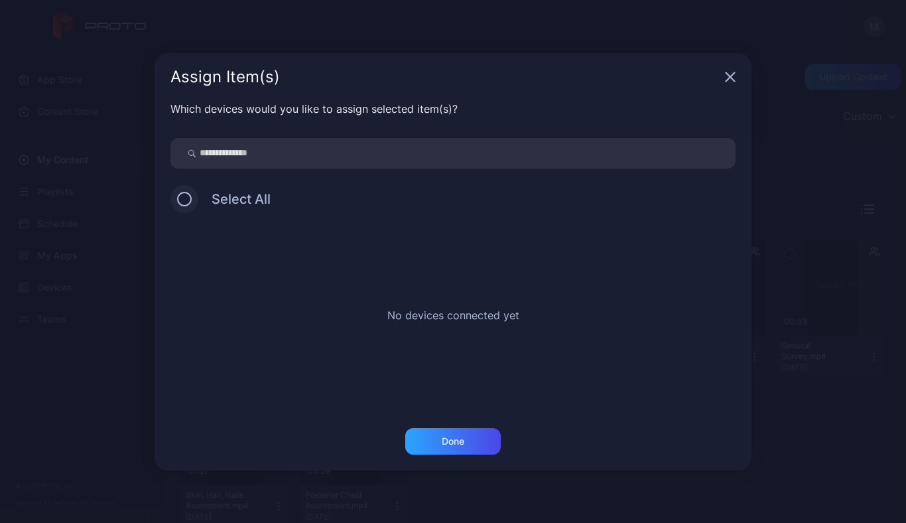
click at [181, 200] on button at bounding box center [184, 199] width 15 height 15
click at [185, 190] on div "Select All" at bounding box center [452, 199] width 565 height 28
click at [237, 156] on input "search" at bounding box center [452, 153] width 565 height 31
drag, startPoint x: 253, startPoint y: 151, endPoint x: 188, endPoint y: 151, distance: 65.0
click at [188, 151] on div "*********" at bounding box center [452, 153] width 565 height 31
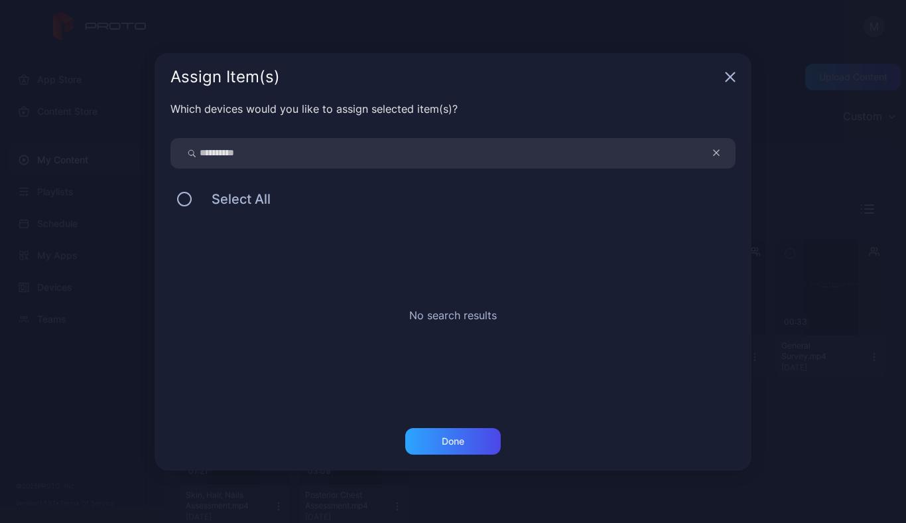
type input "**********"
drag, startPoint x: 251, startPoint y: 160, endPoint x: 175, endPoint y: 154, distance: 76.5
click at [175, 154] on div "**********" at bounding box center [452, 153] width 565 height 31
click at [734, 76] on icon "button" at bounding box center [730, 77] width 11 height 11
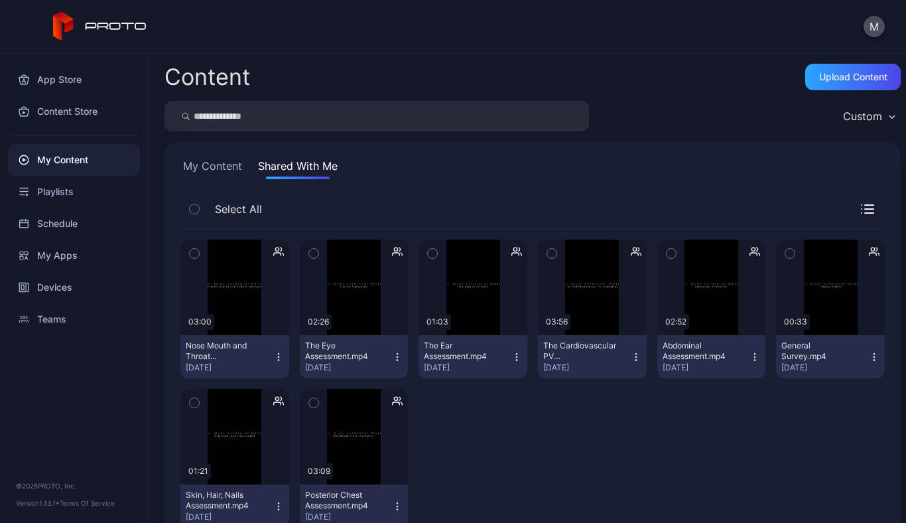
click at [631, 354] on icon "button" at bounding box center [636, 357] width 11 height 11
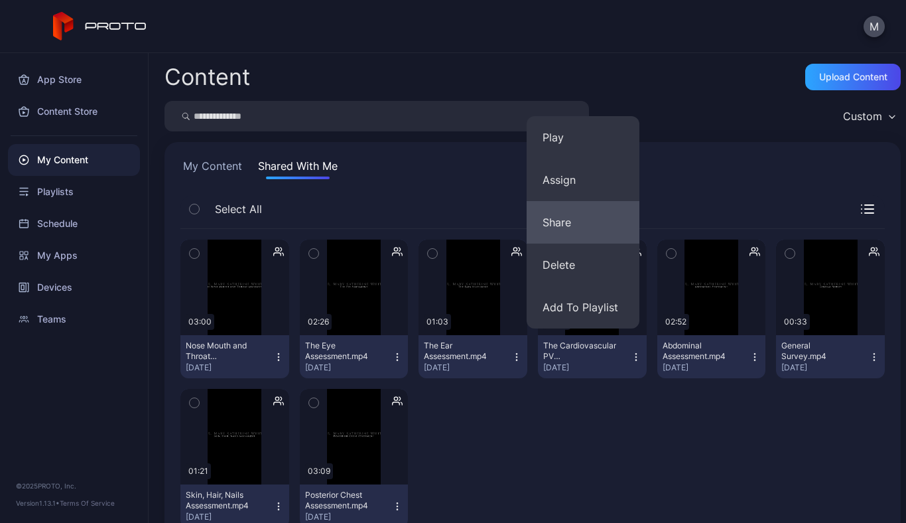
click at [560, 223] on button "Share" at bounding box center [583, 222] width 113 height 42
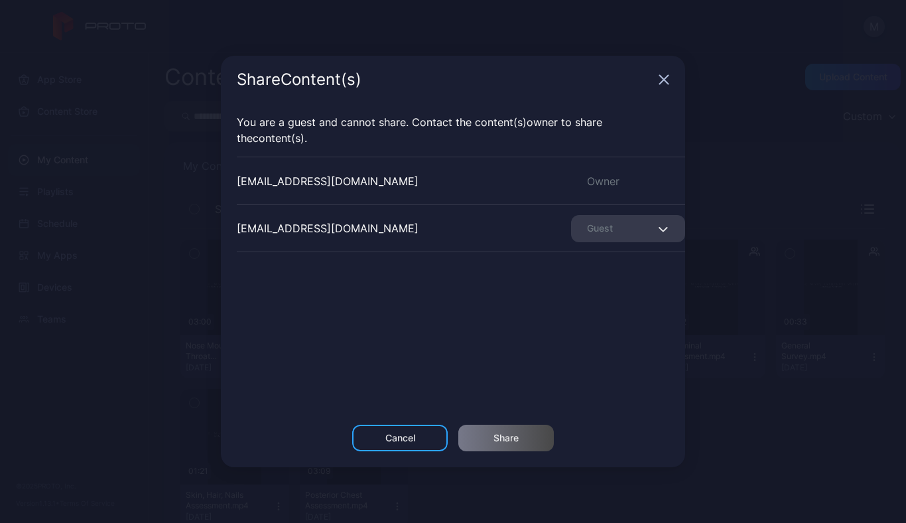
click at [662, 74] on icon "button" at bounding box center [664, 79] width 11 height 11
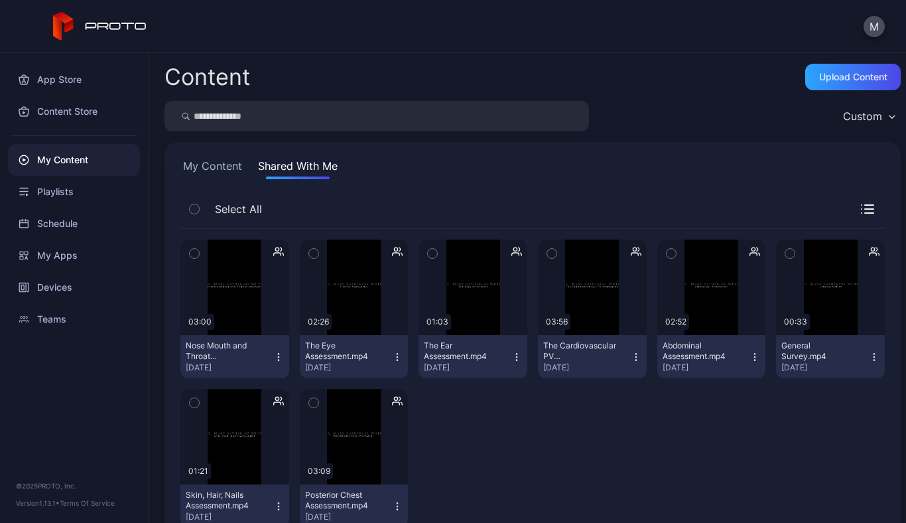
click at [631, 356] on icon "button" at bounding box center [636, 357] width 11 height 11
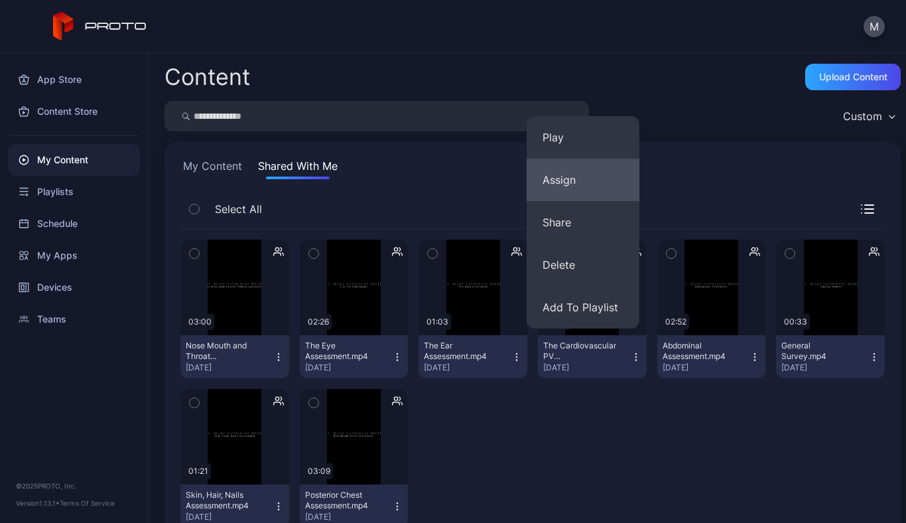
click at [570, 188] on button "Assign" at bounding box center [583, 180] width 113 height 42
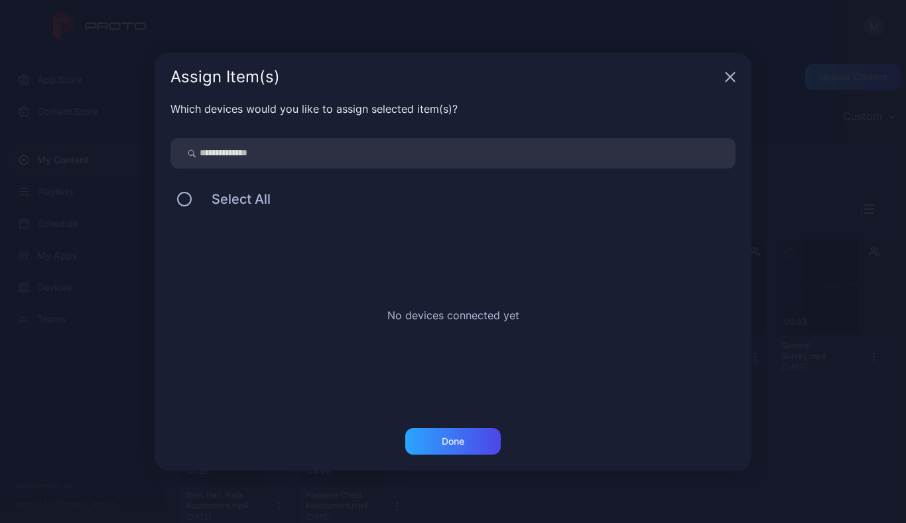
click at [732, 75] on icon "button" at bounding box center [730, 76] width 9 height 9
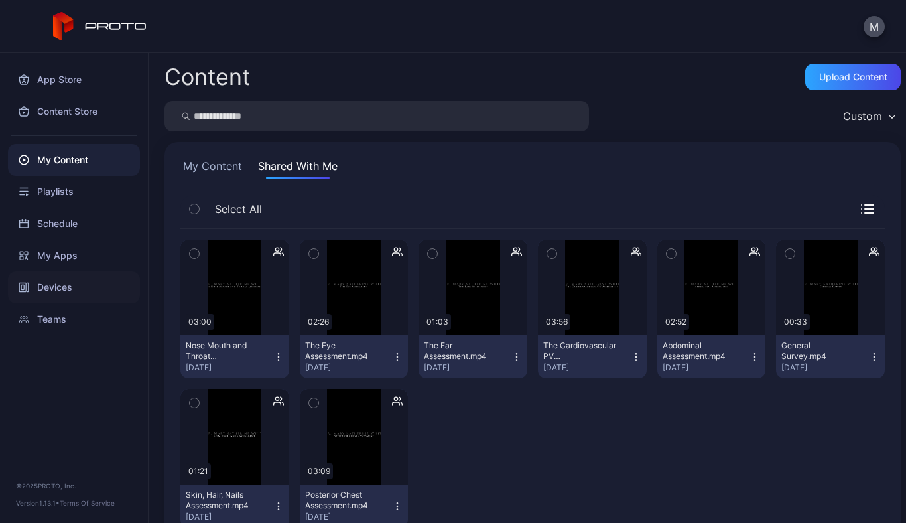
click at [53, 287] on div "Devices" at bounding box center [74, 287] width 132 height 32
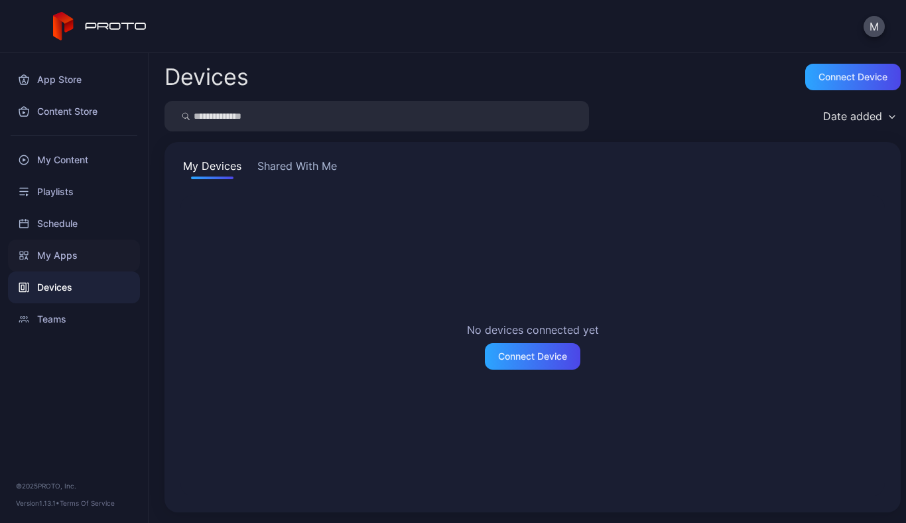
click at [52, 251] on div "My Apps" at bounding box center [74, 255] width 132 height 32
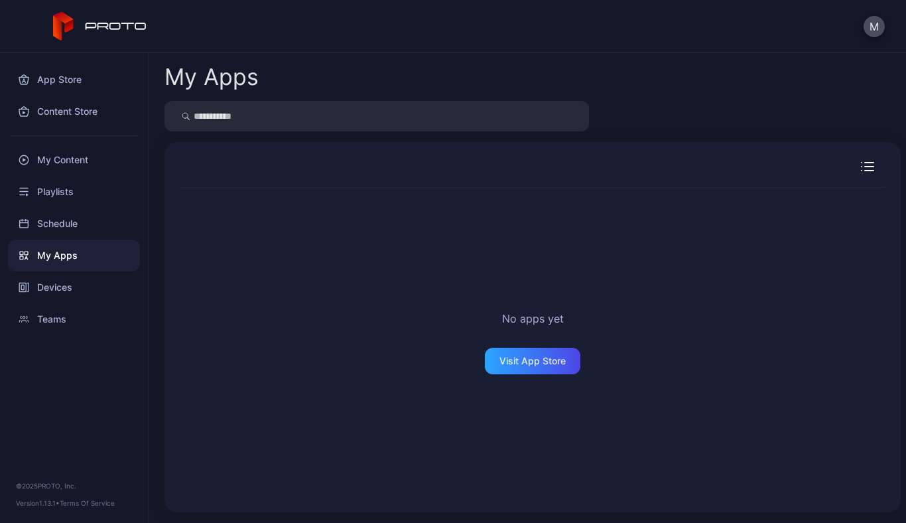
click at [52, 251] on div "My Apps" at bounding box center [74, 255] width 132 height 32
click at [61, 79] on div "App Store" at bounding box center [74, 80] width 132 height 32
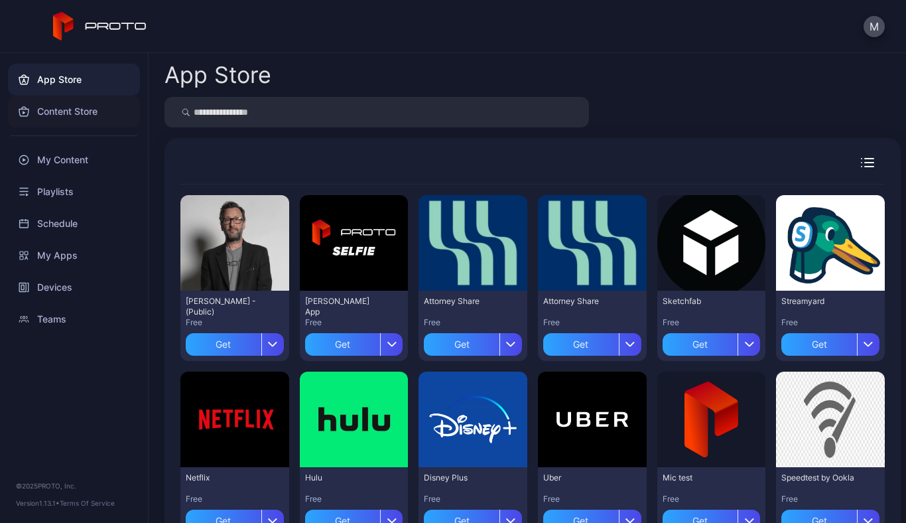
click at [88, 111] on div "Content Store" at bounding box center [74, 112] width 132 height 32
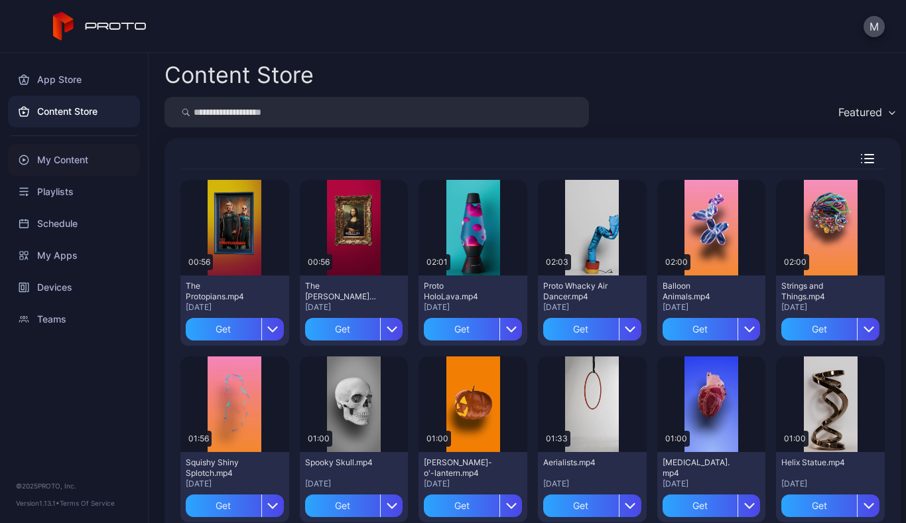
click at [52, 158] on div "My Content" at bounding box center [74, 160] width 132 height 32
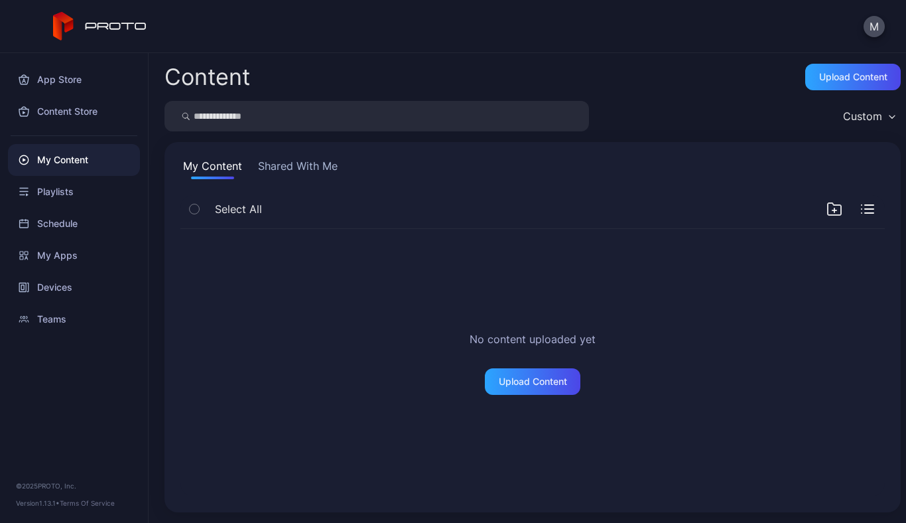
click at [281, 163] on button "Shared With Me" at bounding box center [297, 168] width 85 height 21
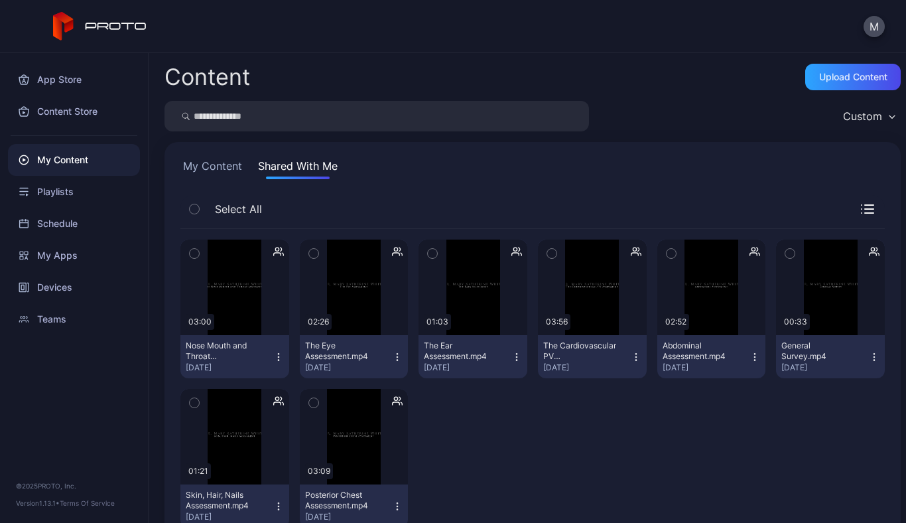
click at [865, 209] on icon "button" at bounding box center [869, 209] width 9 height 0
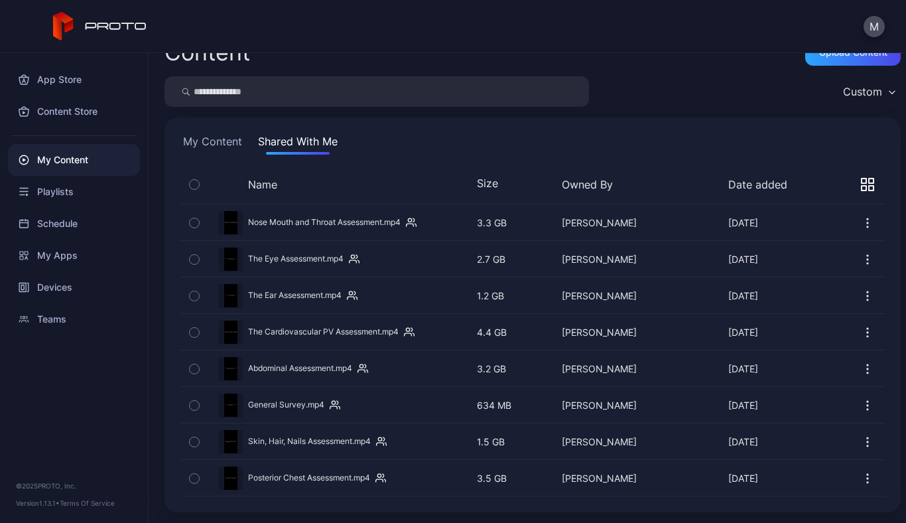
click at [861, 330] on icon "button" at bounding box center [867, 332] width 13 height 13
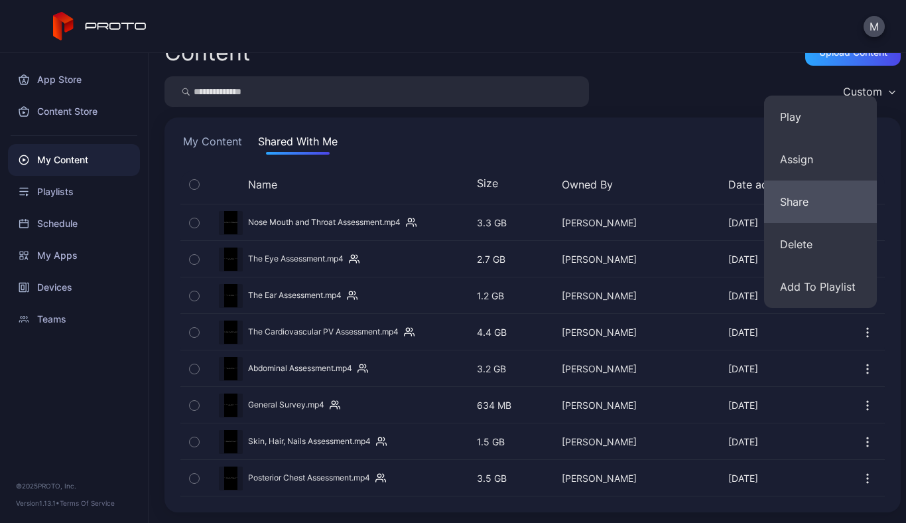
click at [791, 194] on button "Share" at bounding box center [820, 201] width 113 height 42
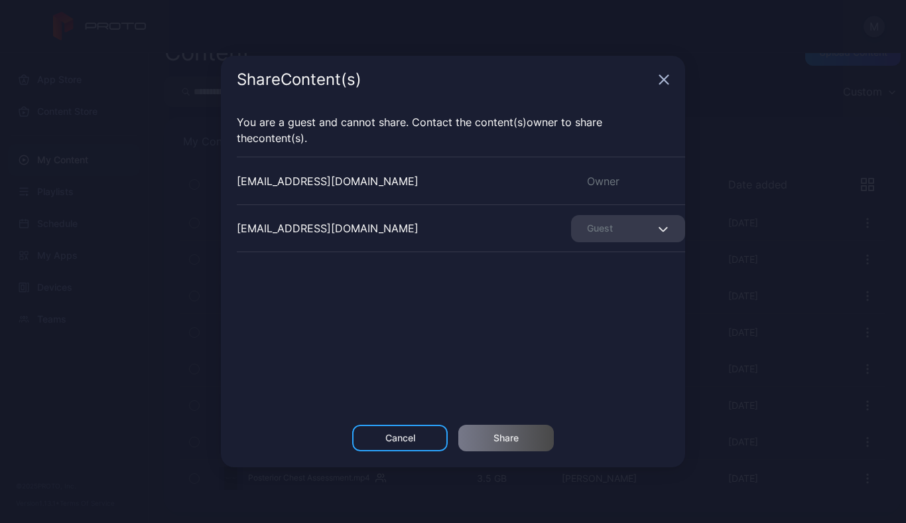
click at [665, 76] on icon "button" at bounding box center [664, 79] width 11 height 11
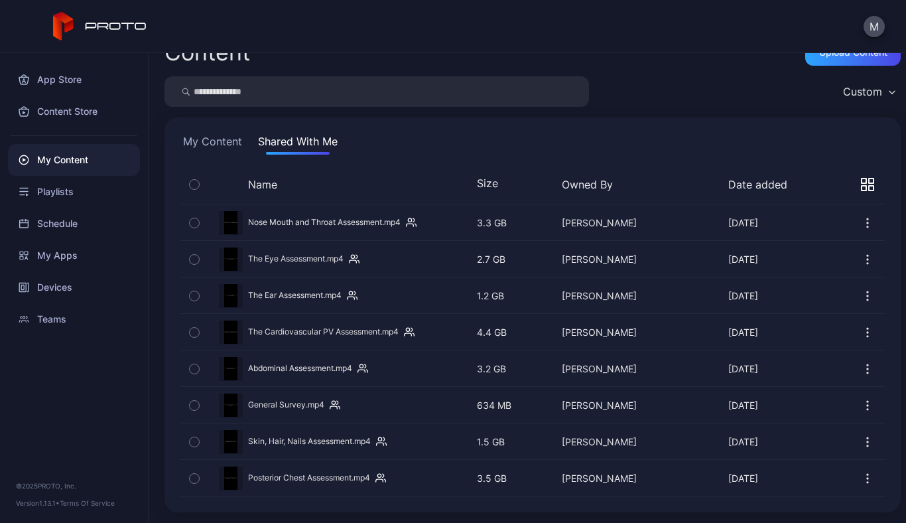
click at [867, 332] on icon "button" at bounding box center [867, 332] width 1 height 1
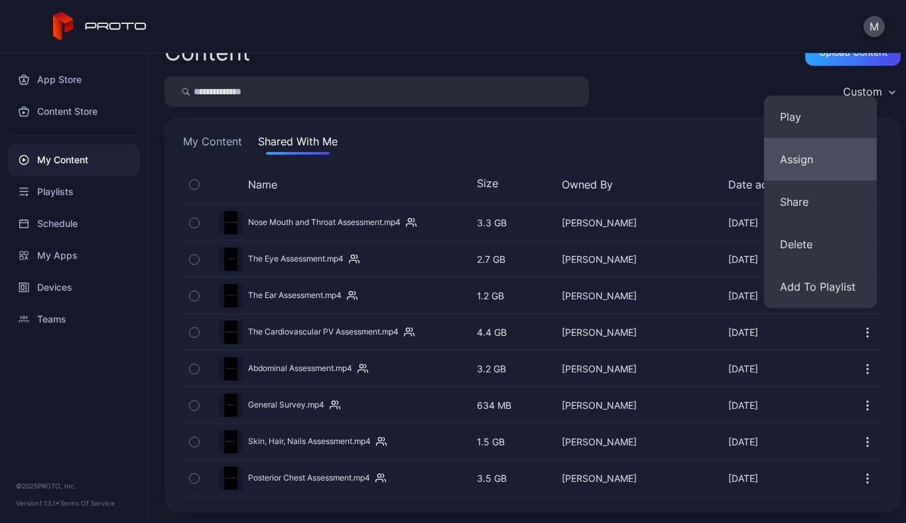
click at [802, 159] on button "Assign" at bounding box center [820, 159] width 113 height 42
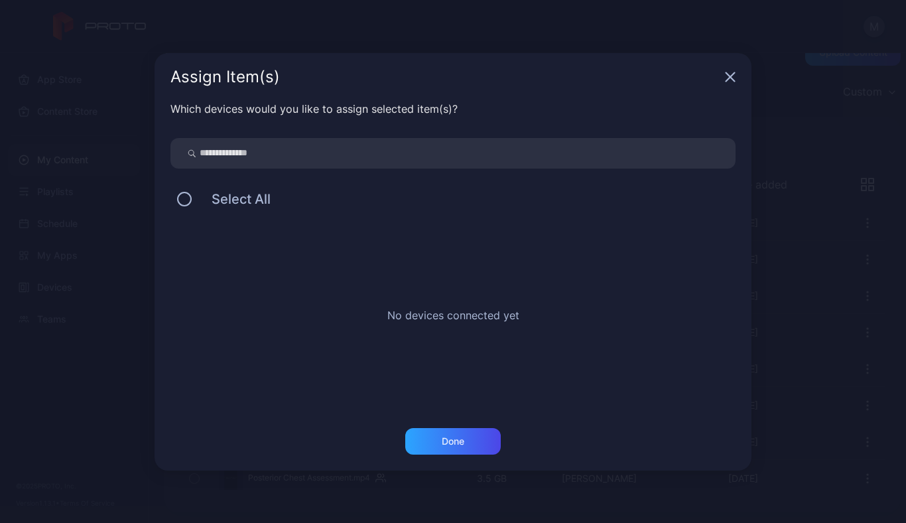
click at [729, 78] on icon "button" at bounding box center [730, 76] width 9 height 9
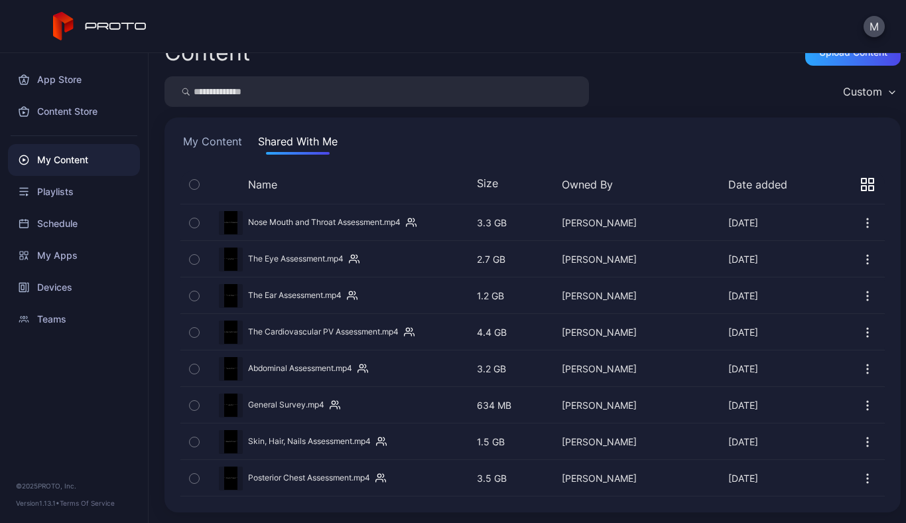
click at [861, 328] on icon "button" at bounding box center [867, 332] width 13 height 13
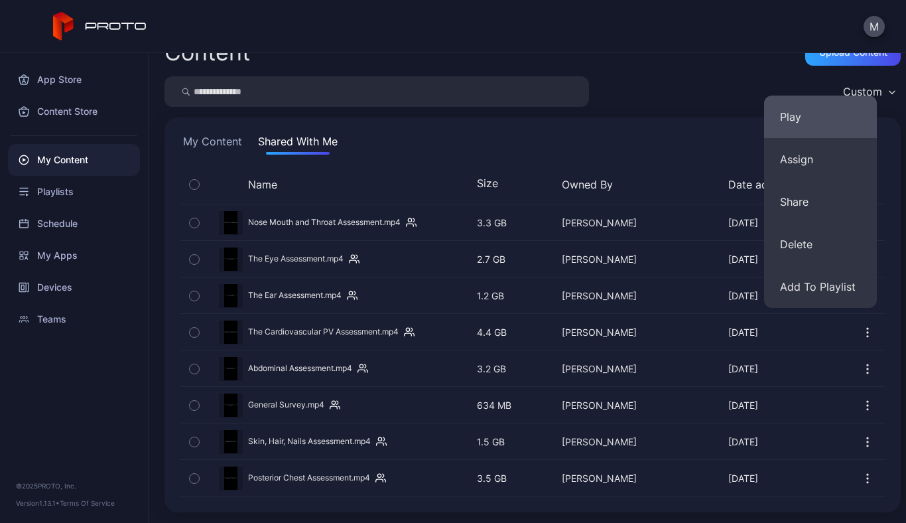
click at [795, 115] on button "Play" at bounding box center [820, 117] width 113 height 42
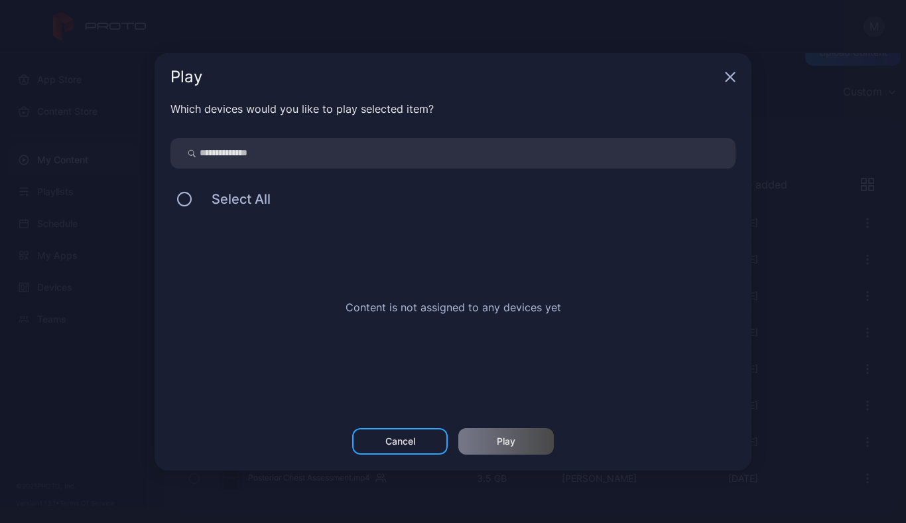
click at [399, 436] on div "Cancel" at bounding box center [400, 441] width 30 height 11
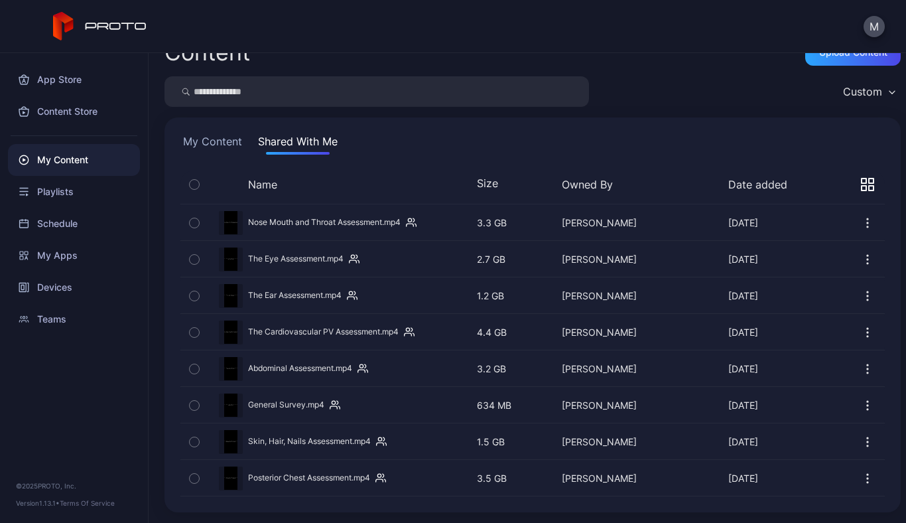
click at [206, 143] on button "My Content" at bounding box center [212, 143] width 64 height 21
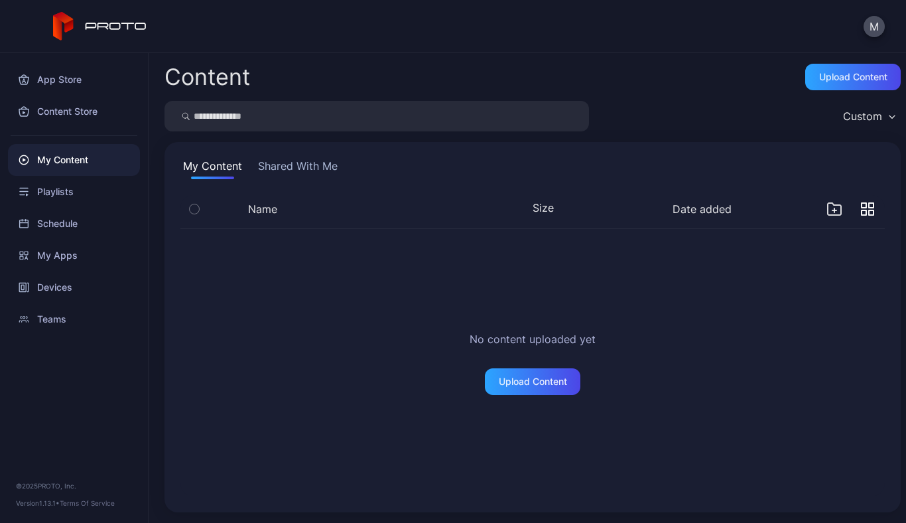
click at [300, 168] on button "Shared With Me" at bounding box center [297, 168] width 85 height 21
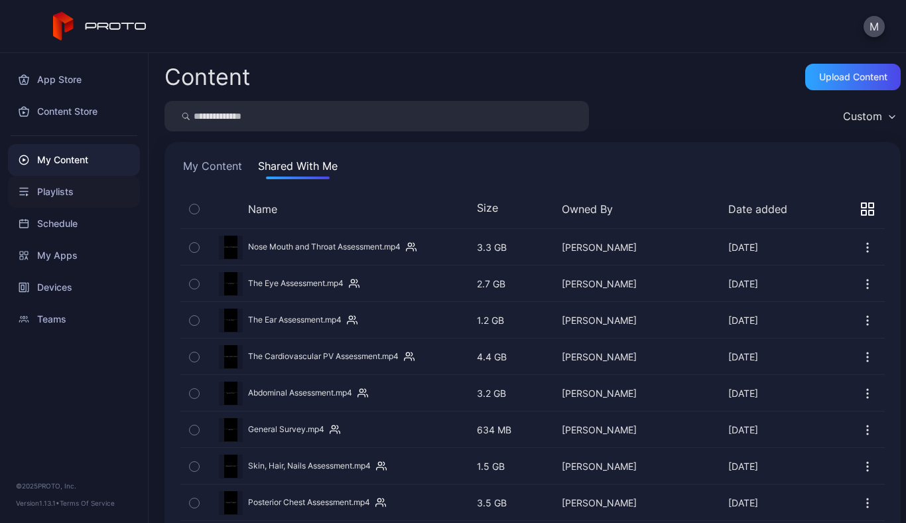
click at [51, 184] on div "Playlists" at bounding box center [74, 192] width 132 height 32
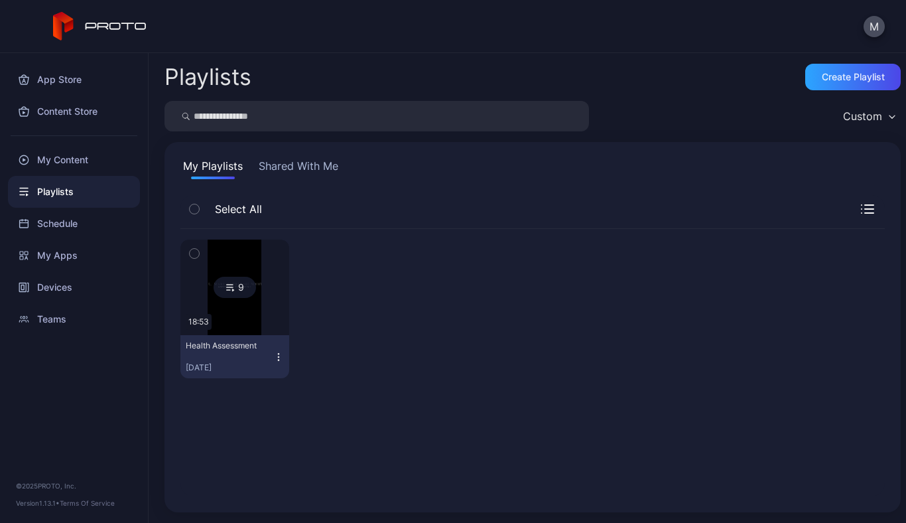
click at [229, 285] on icon at bounding box center [230, 287] width 11 height 16
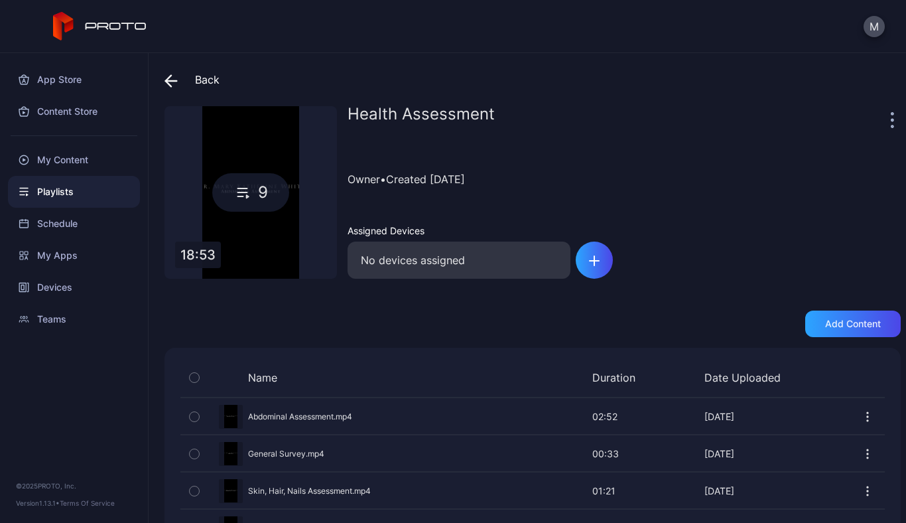
scroll to position [17, 0]
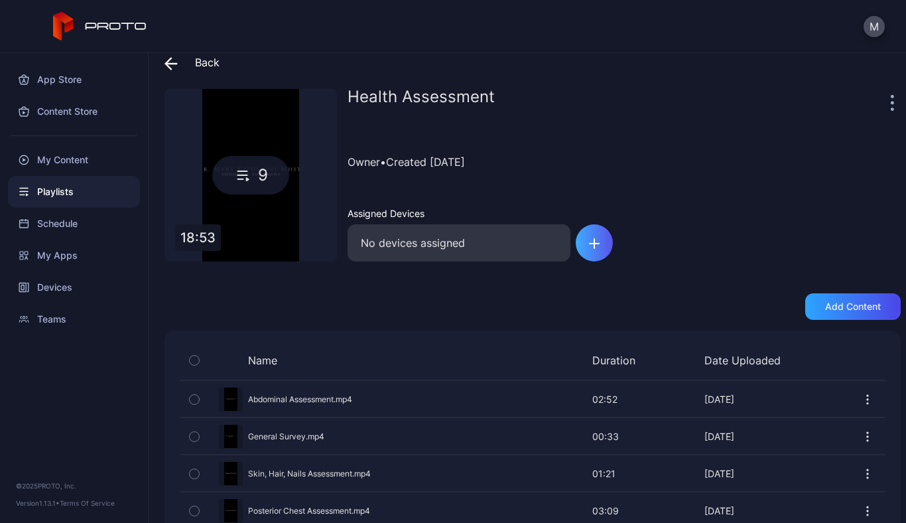
click at [594, 239] on icon "button" at bounding box center [594, 243] width 0 height 9
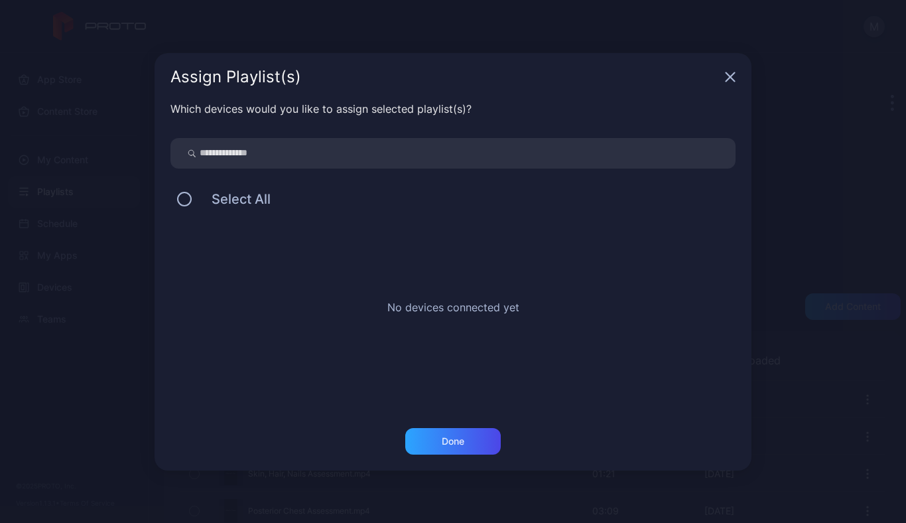
click at [445, 155] on input "search" at bounding box center [452, 153] width 565 height 31
type input "**********"
drag, startPoint x: 330, startPoint y: 158, endPoint x: 170, endPoint y: 151, distance: 159.3
click at [170, 151] on div "**********" at bounding box center [453, 264] width 597 height 327
click at [731, 76] on icon "button" at bounding box center [730, 76] width 9 height 9
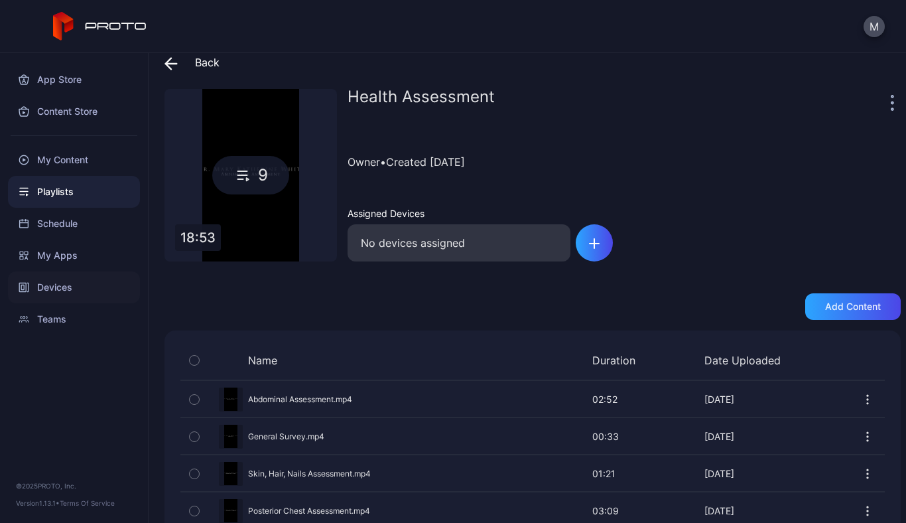
scroll to position [0, 0]
click at [40, 283] on div "Devices" at bounding box center [74, 287] width 132 height 32
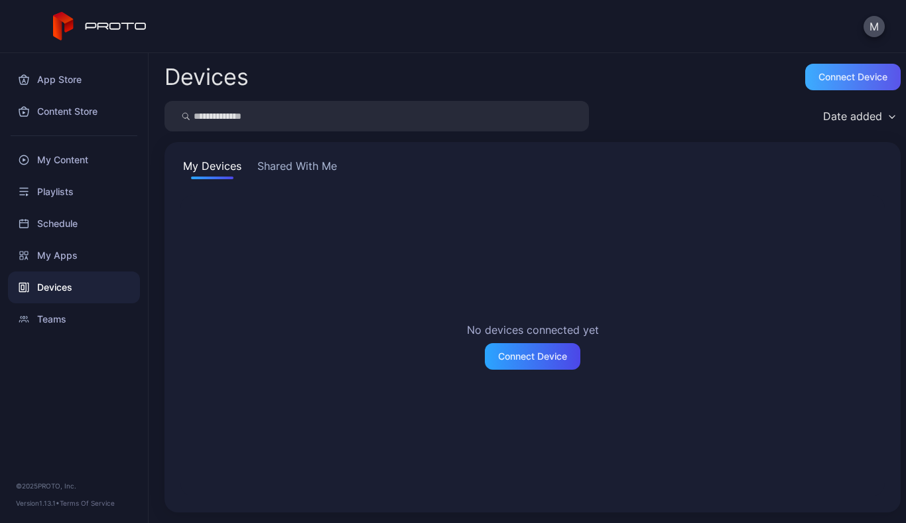
click at [847, 72] on div "Connect device" at bounding box center [852, 77] width 69 height 11
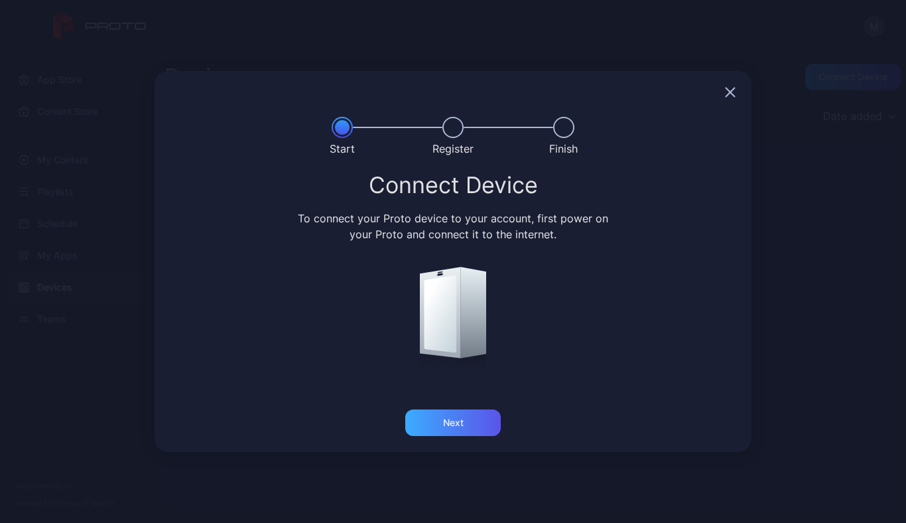
click at [454, 425] on div "Next" at bounding box center [453, 422] width 21 height 11
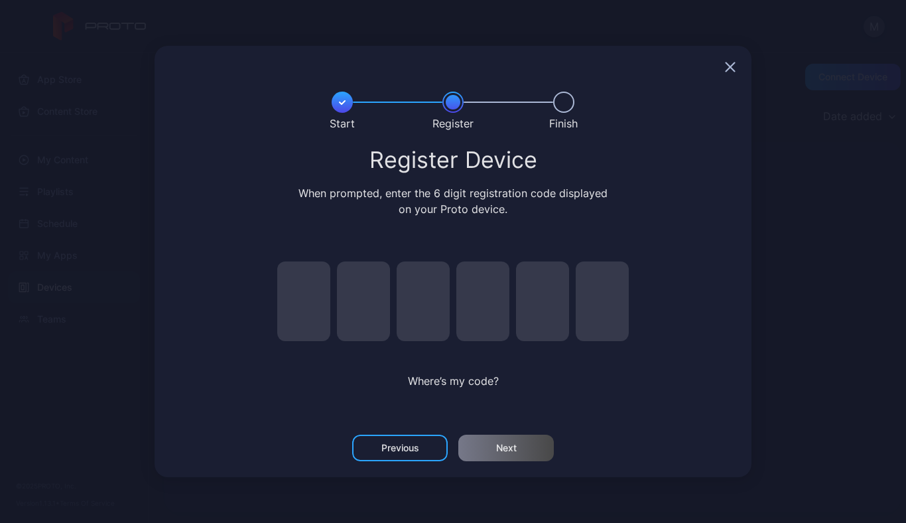
click at [320, 308] on input "pin code 1 of 6" at bounding box center [303, 301] width 53 height 80
click at [728, 66] on icon "button" at bounding box center [730, 67] width 9 height 9
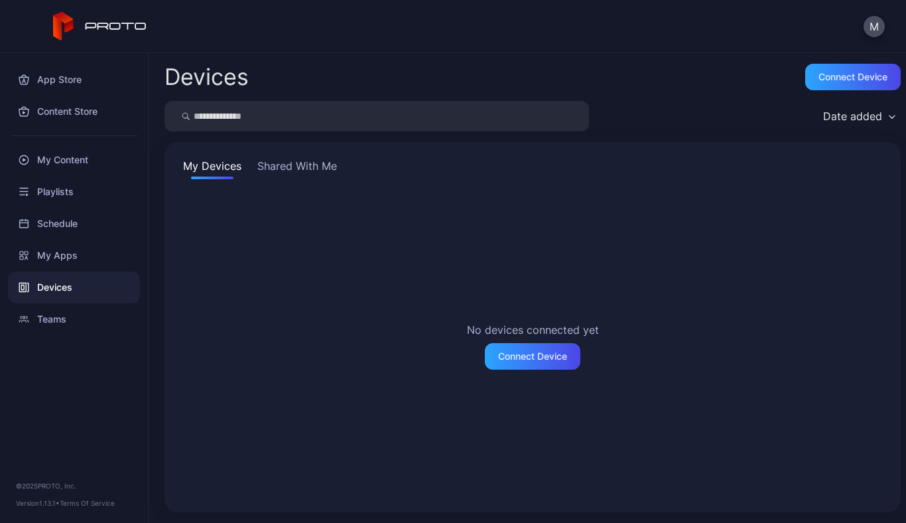
click at [864, 118] on div "Date added" at bounding box center [852, 115] width 59 height 13
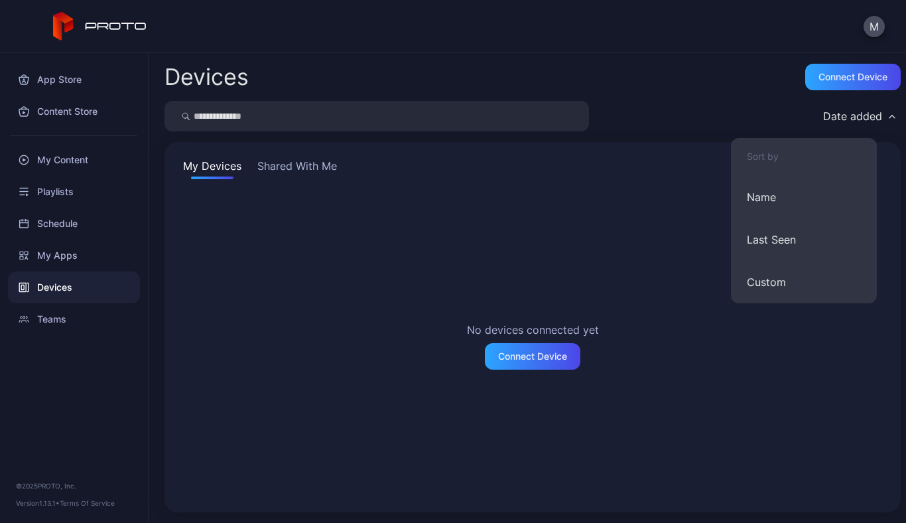
click at [687, 91] on div "Devices Connect device Date added My Devices Shared With Me No devices connecte…" at bounding box center [527, 288] width 757 height 470
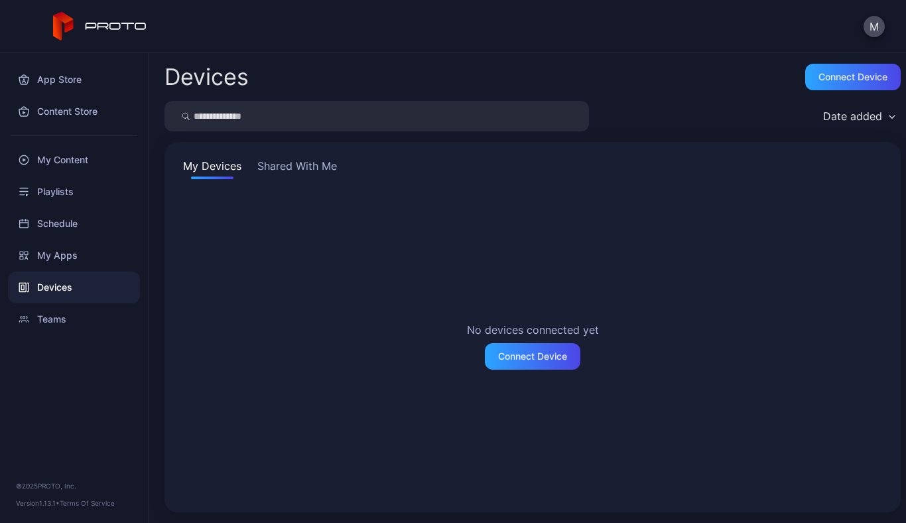
click at [314, 168] on button "Shared With Me" at bounding box center [297, 168] width 85 height 21
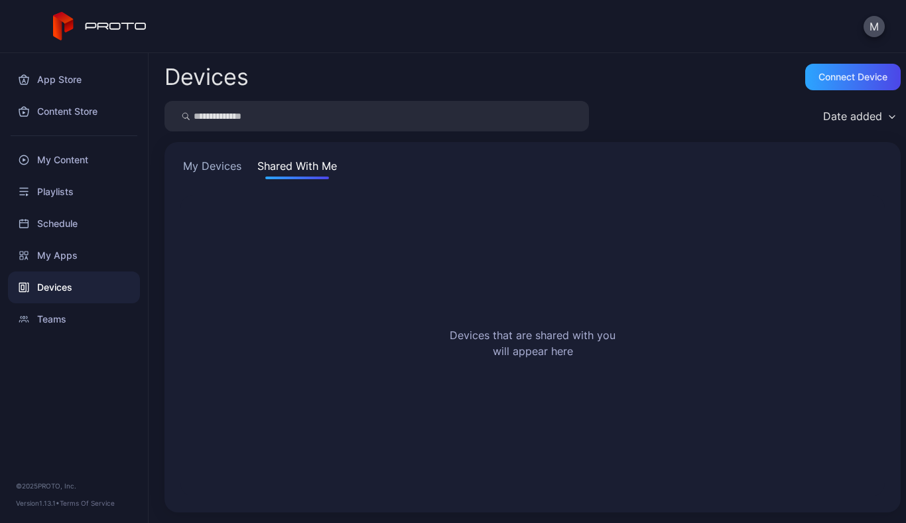
click at [204, 165] on button "My Devices" at bounding box center [212, 168] width 64 height 21
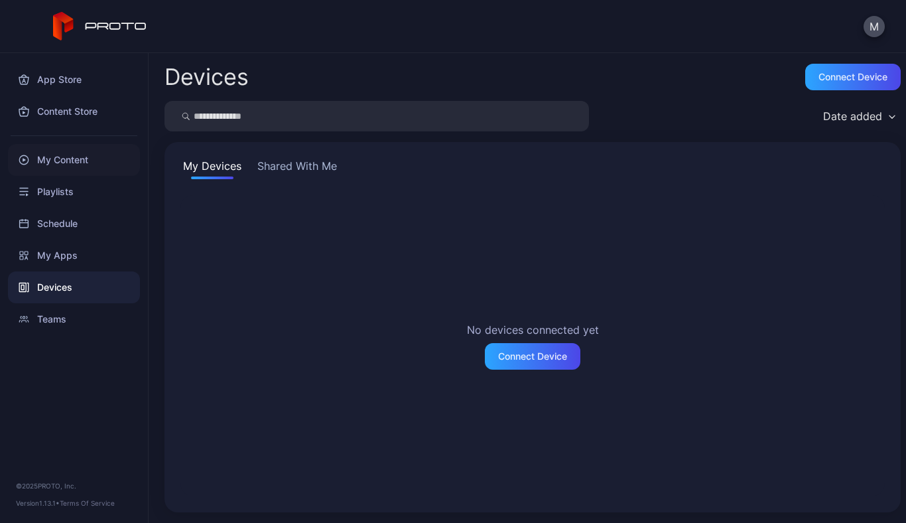
click at [73, 160] on div "My Content" at bounding box center [74, 160] width 132 height 32
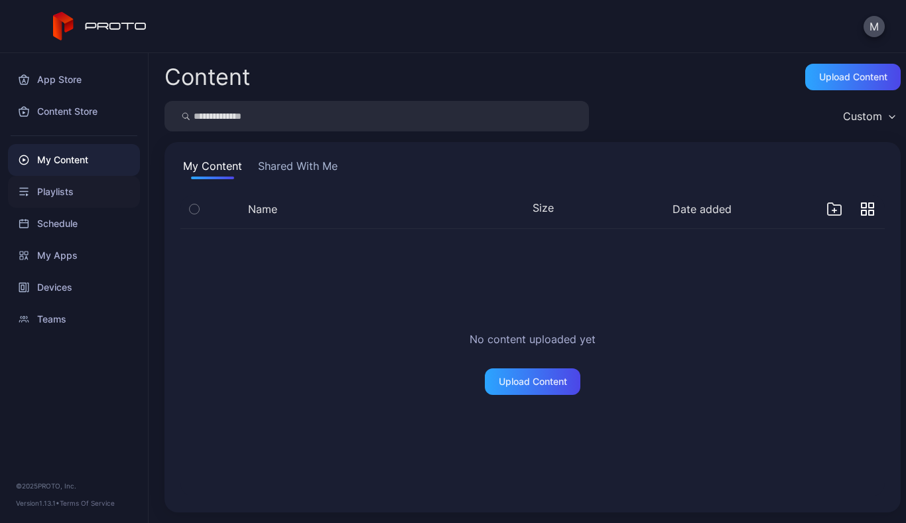
click at [47, 189] on div "Playlists" at bounding box center [74, 192] width 132 height 32
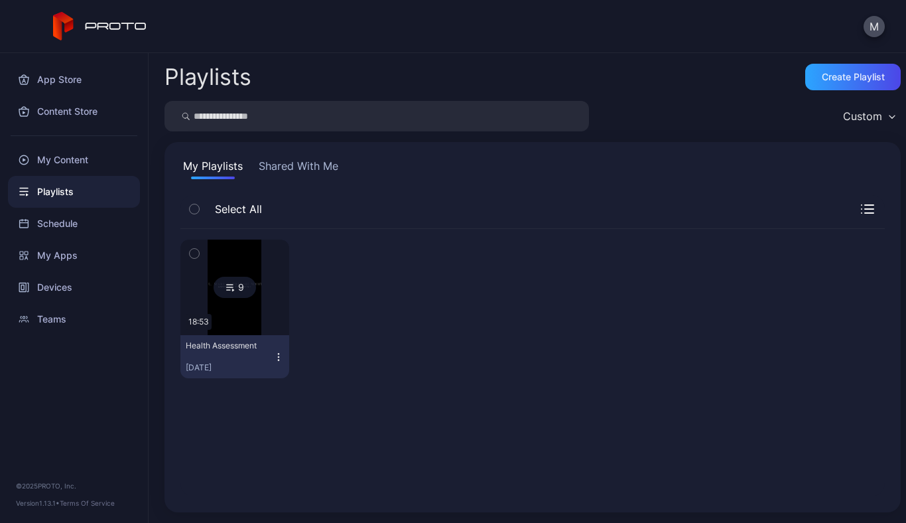
click at [197, 212] on icon "button" at bounding box center [194, 209] width 9 height 15
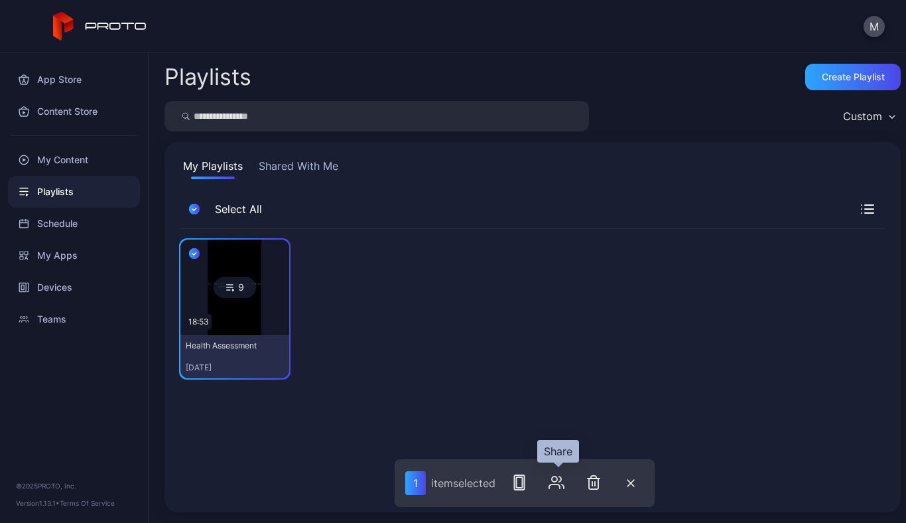
click at [555, 484] on icon "button" at bounding box center [554, 486] width 11 height 4
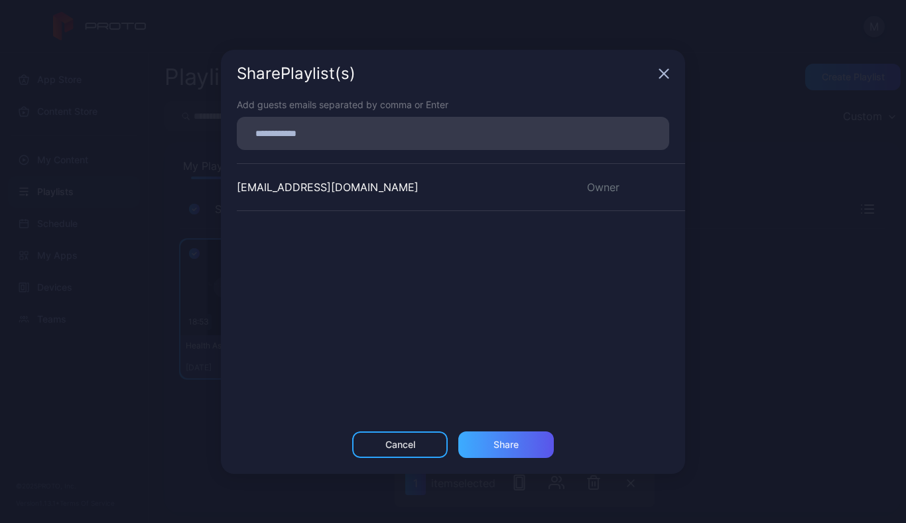
click at [513, 445] on div "Share" at bounding box center [505, 444] width 25 height 11
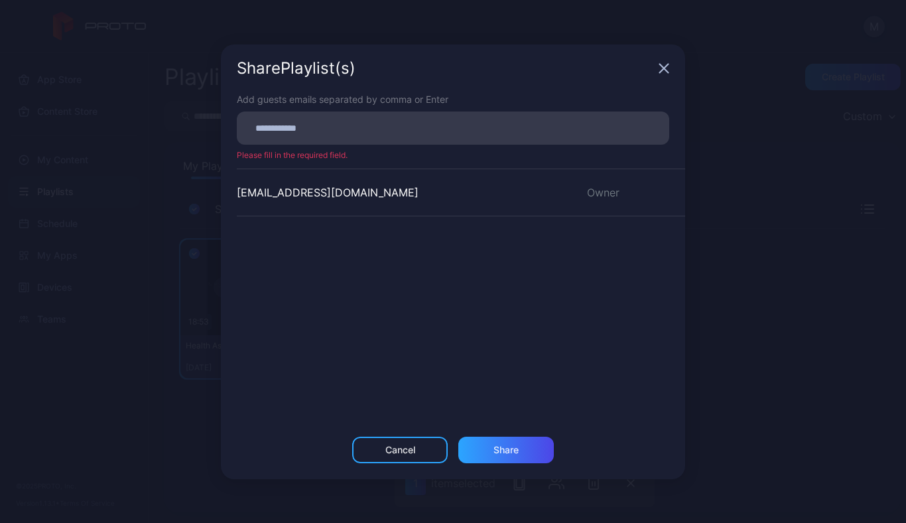
click at [395, 125] on input at bounding box center [453, 127] width 417 height 17
click at [386, 446] on div "Cancel" at bounding box center [400, 449] width 30 height 11
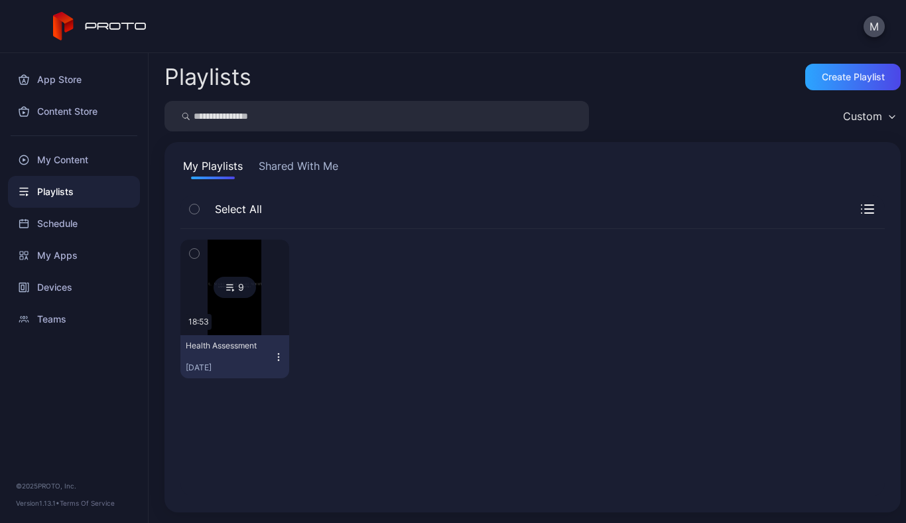
click at [196, 253] on icon "button" at bounding box center [194, 253] width 9 height 15
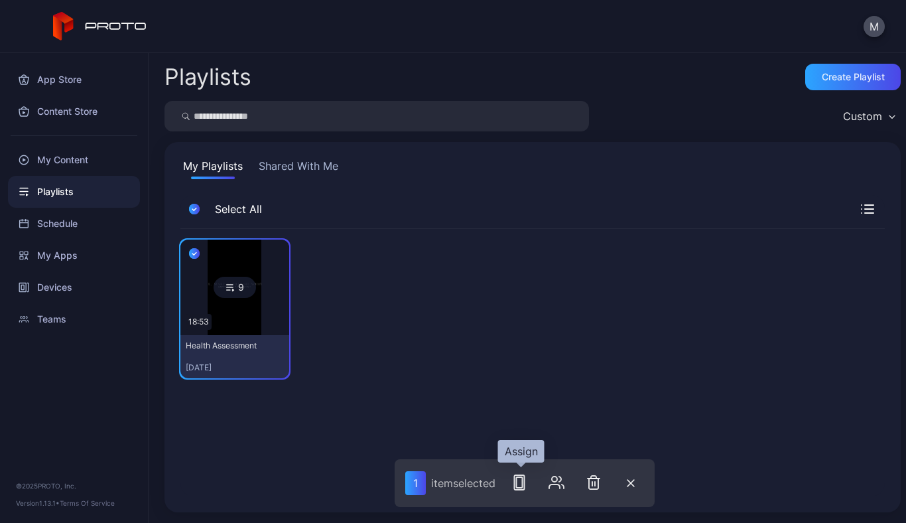
click at [525, 482] on rect "button" at bounding box center [520, 482] width 10 height 15
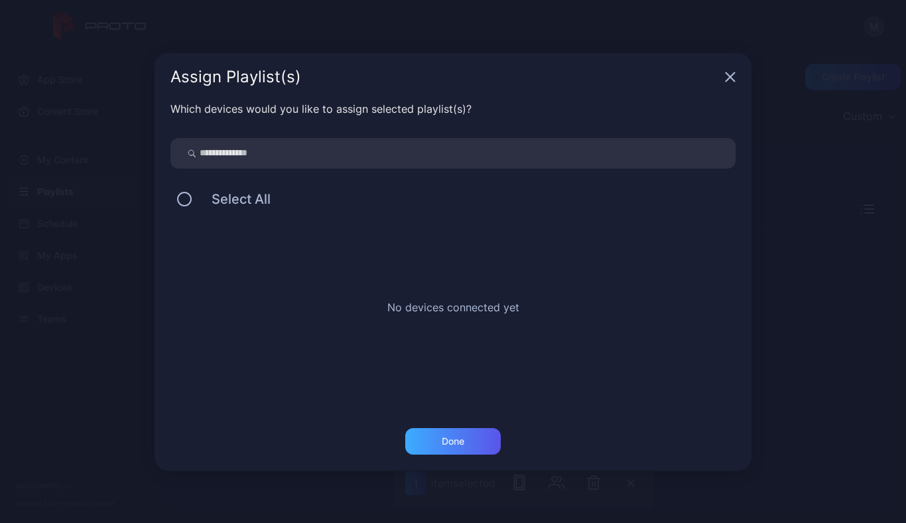
click at [432, 441] on div "Done" at bounding box center [453, 441] width 96 height 27
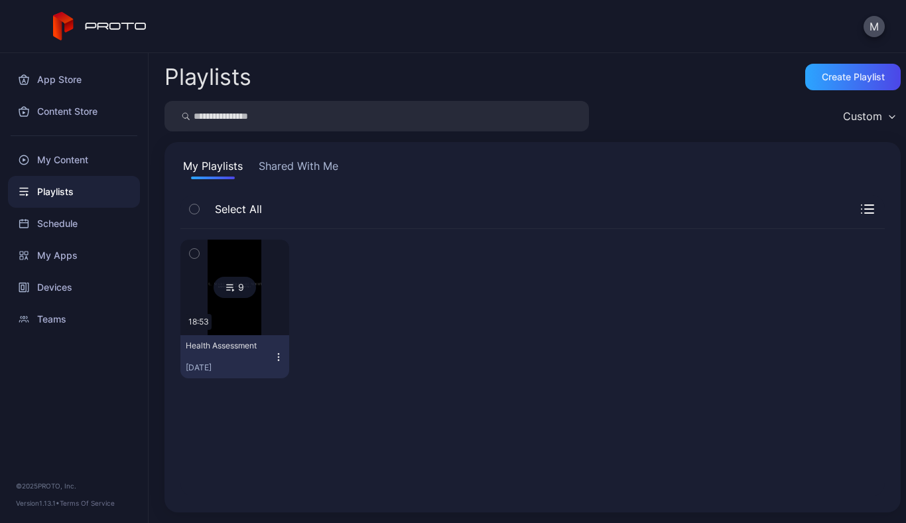
click at [273, 354] on icon "button" at bounding box center [278, 357] width 11 height 11
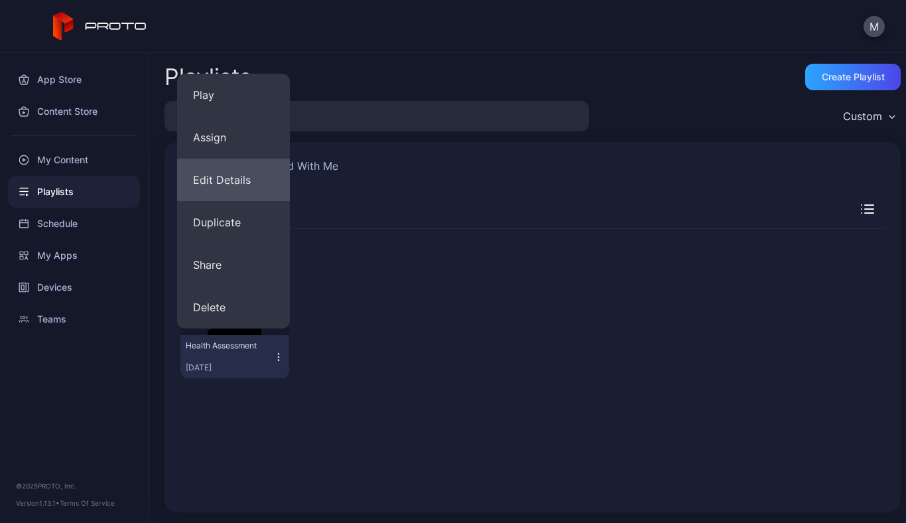
click at [230, 179] on button "Edit Details" at bounding box center [233, 180] width 113 height 42
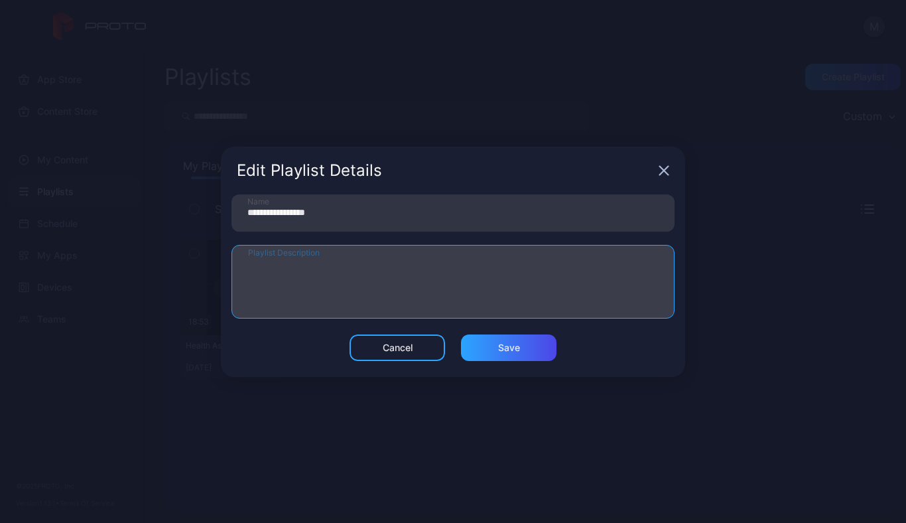
click at [417, 266] on textarea "Playlist Description" at bounding box center [453, 282] width 410 height 46
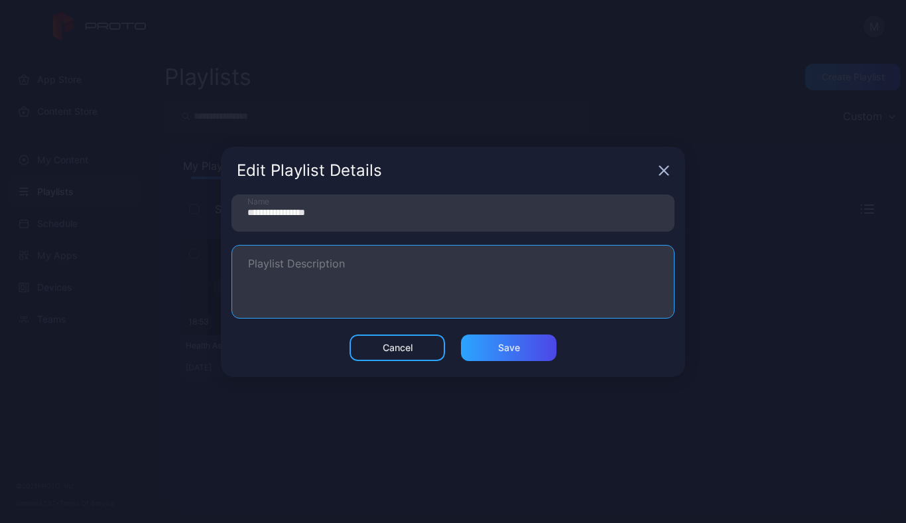
click at [665, 166] on icon "button" at bounding box center [664, 170] width 11 height 11
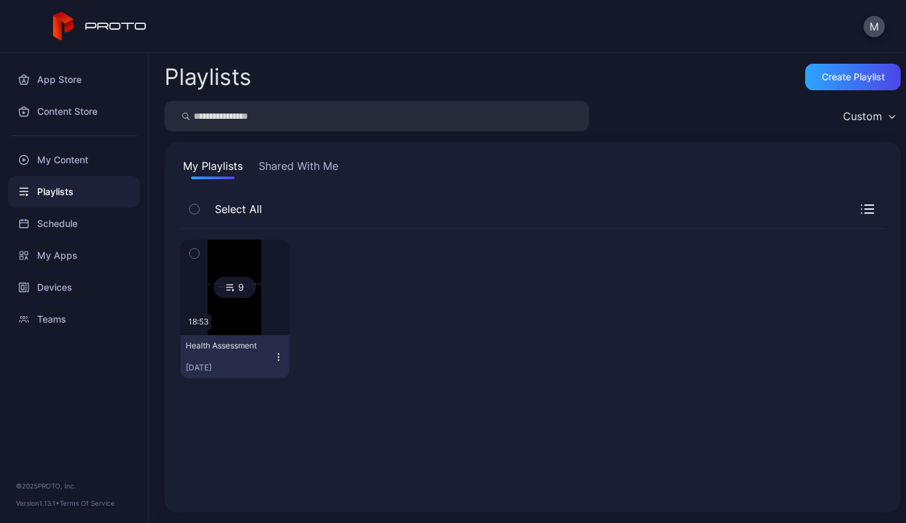
click at [276, 352] on icon "button" at bounding box center [278, 357] width 11 height 11
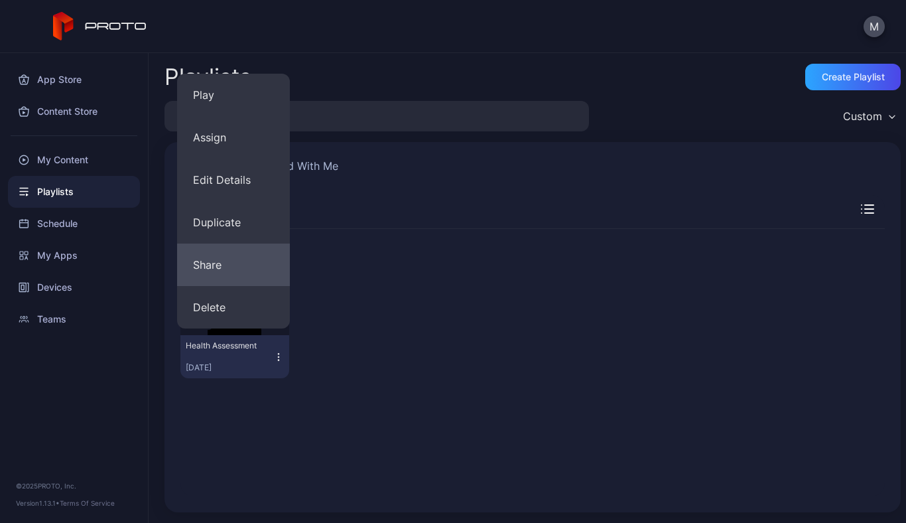
click at [214, 261] on button "Share" at bounding box center [233, 264] width 113 height 42
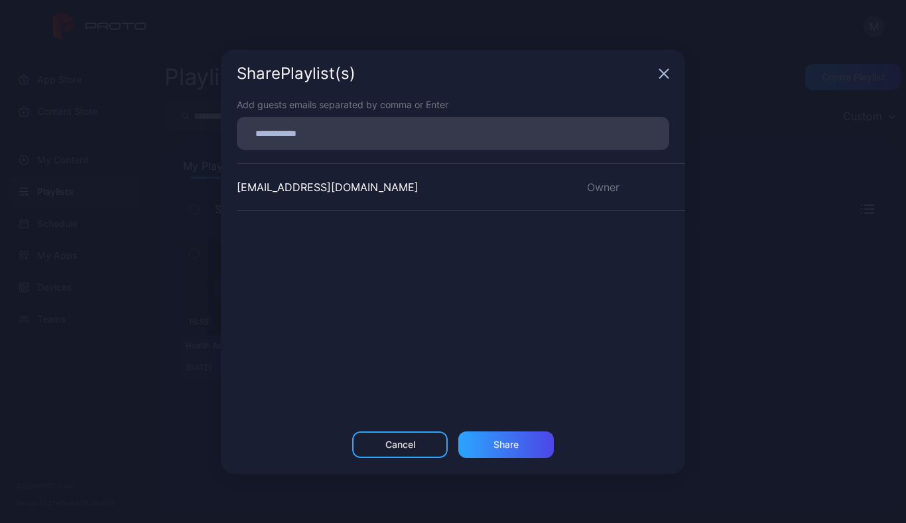
click at [372, 137] on input at bounding box center [453, 133] width 417 height 17
click at [663, 70] on icon "button" at bounding box center [664, 73] width 11 height 11
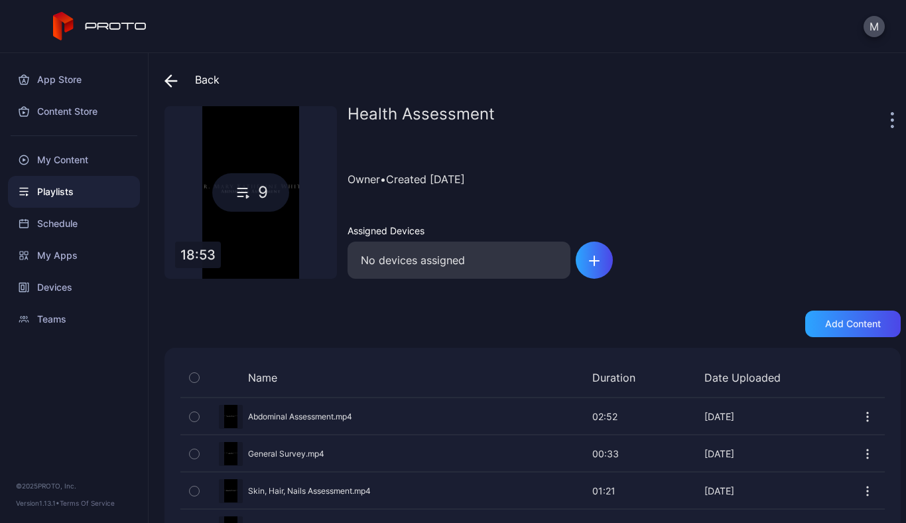
click at [493, 271] on div "No devices assigned" at bounding box center [459, 259] width 223 height 37
click at [601, 262] on div "button" at bounding box center [594, 259] width 37 height 37
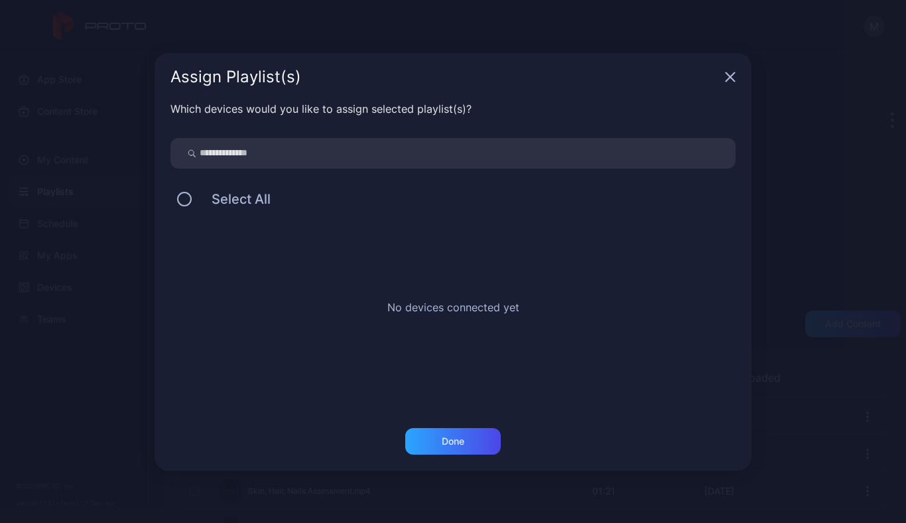
click at [367, 159] on input "search" at bounding box center [452, 153] width 565 height 31
type input "******"
click at [194, 151] on icon at bounding box center [190, 152] width 5 height 5
drag, startPoint x: 242, startPoint y: 155, endPoint x: 177, endPoint y: 155, distance: 65.0
click at [177, 155] on div "******" at bounding box center [452, 153] width 565 height 31
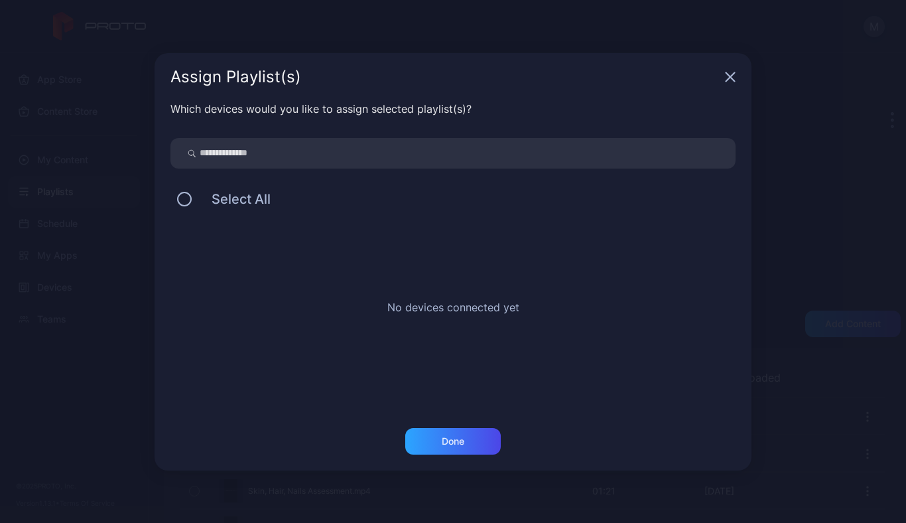
click at [474, 267] on div "No devices connected yet" at bounding box center [452, 312] width 565 height 199
click at [733, 74] on icon "button" at bounding box center [730, 76] width 9 height 9
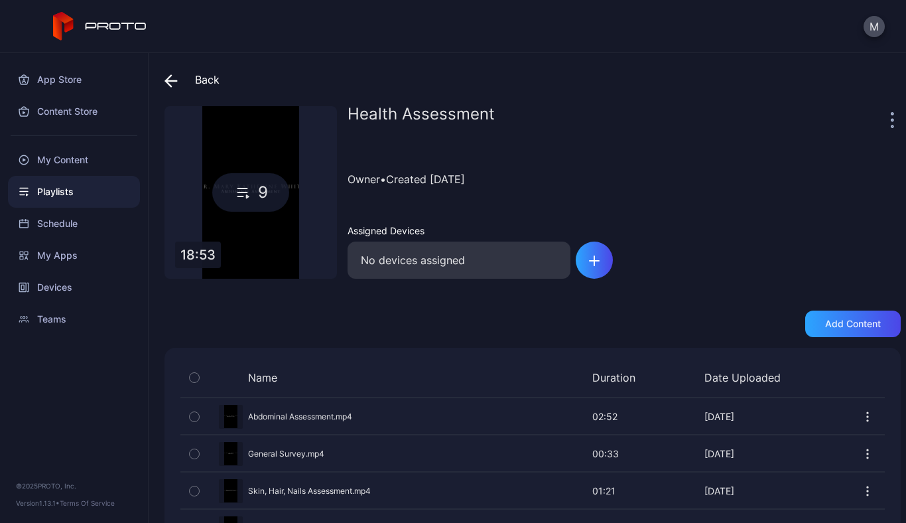
click at [891, 121] on icon "button" at bounding box center [892, 119] width 3 height 15
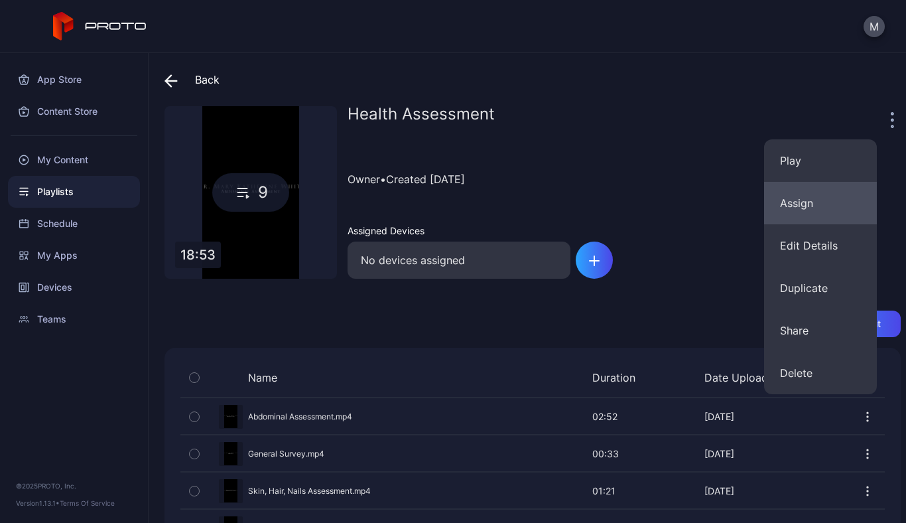
click at [810, 207] on button "Assign" at bounding box center [820, 203] width 113 height 42
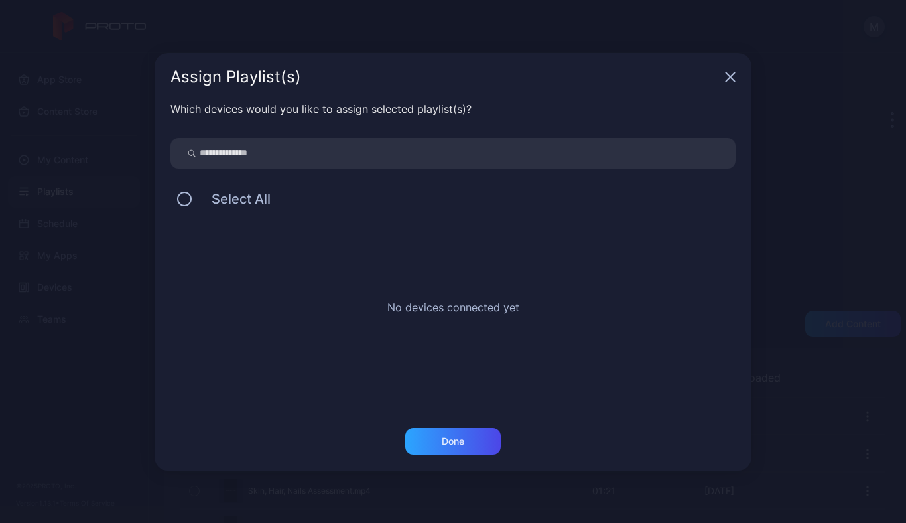
click at [733, 74] on icon "button" at bounding box center [730, 76] width 9 height 9
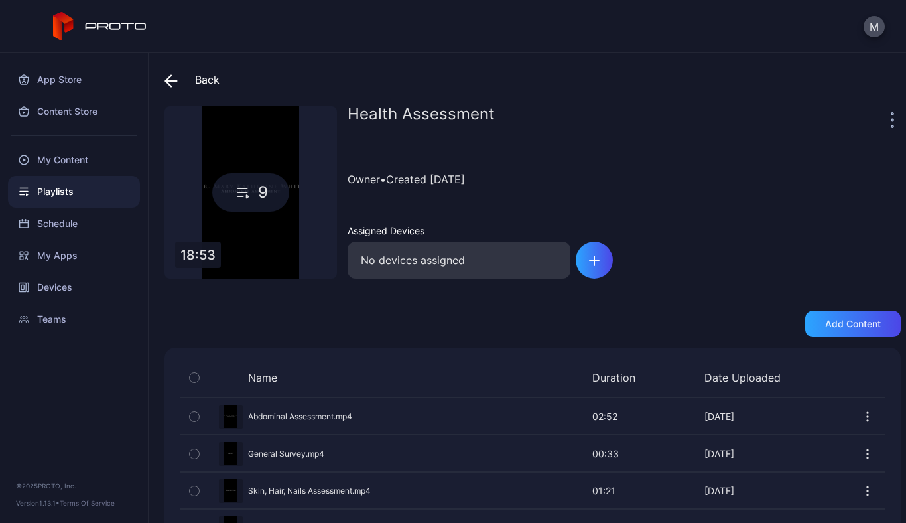
click at [891, 122] on icon "button" at bounding box center [892, 119] width 3 height 15
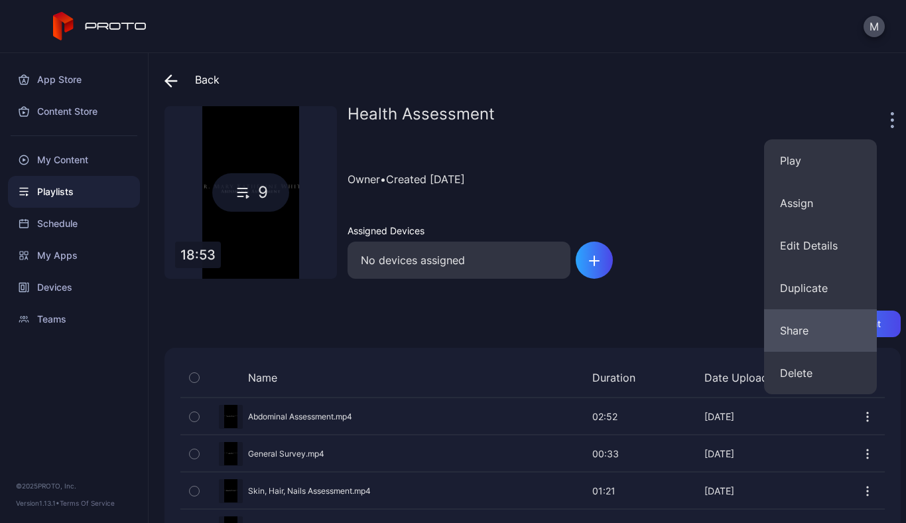
click at [805, 332] on button "Share" at bounding box center [820, 330] width 113 height 42
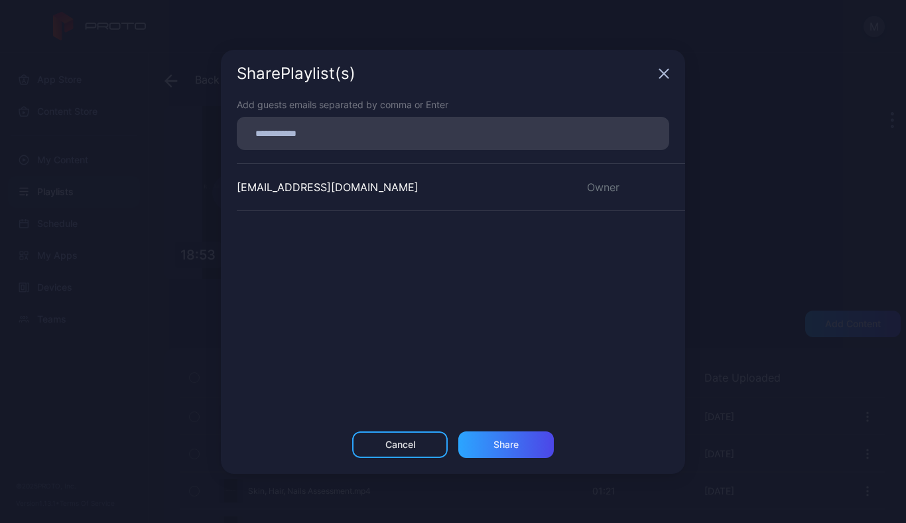
click at [665, 72] on icon "button" at bounding box center [664, 73] width 9 height 9
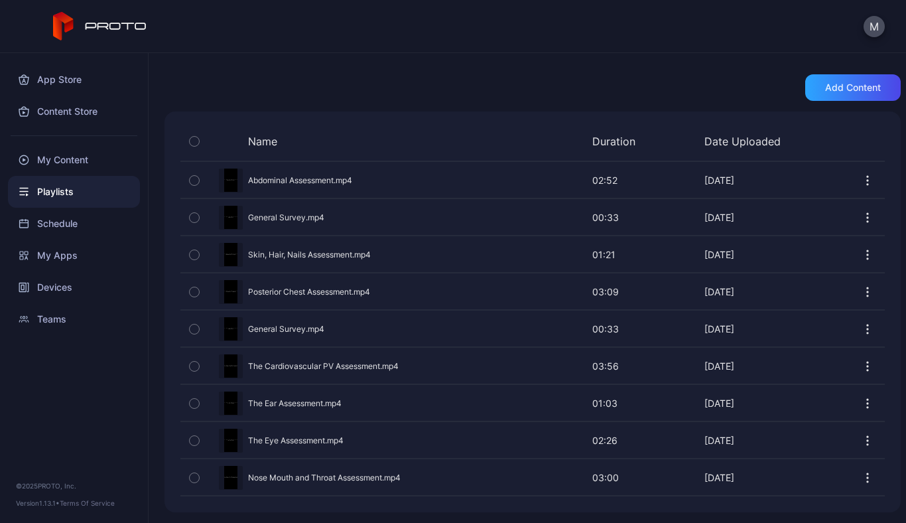
scroll to position [236, 0]
click at [861, 366] on icon "button" at bounding box center [867, 366] width 13 height 13
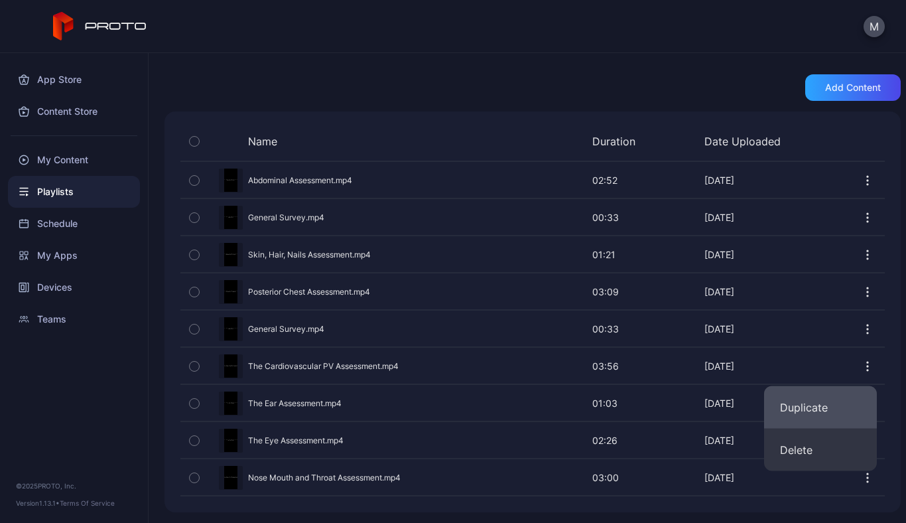
click at [807, 405] on button "Duplicate" at bounding box center [820, 407] width 113 height 42
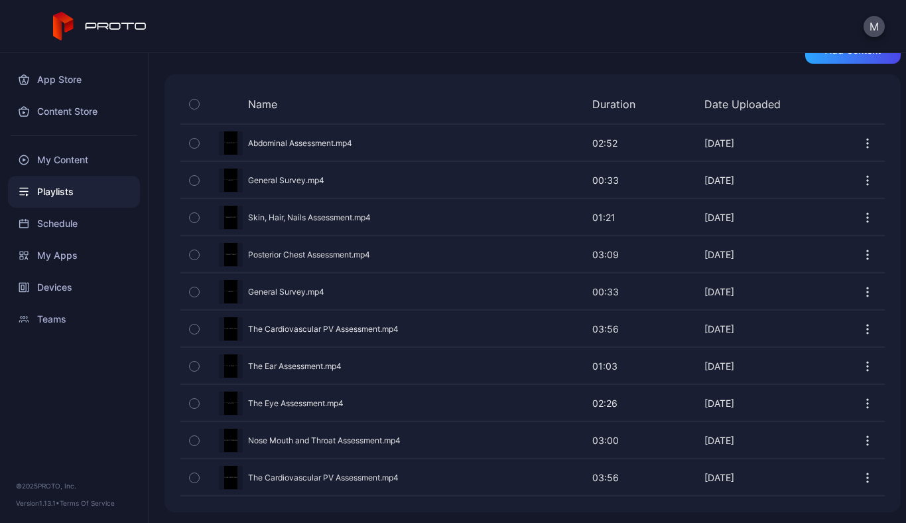
scroll to position [0, 0]
click at [861, 480] on icon "button" at bounding box center [867, 477] width 13 height 13
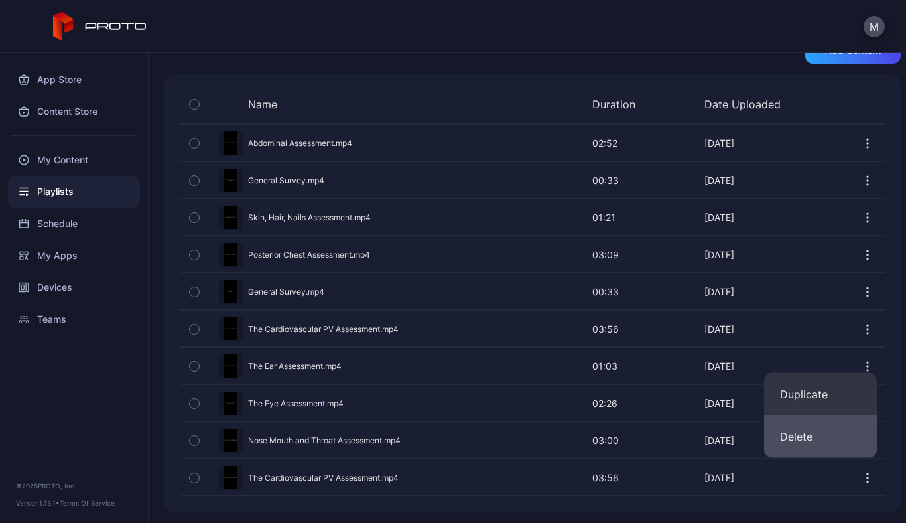
click at [818, 442] on button "Delete" at bounding box center [820, 436] width 113 height 42
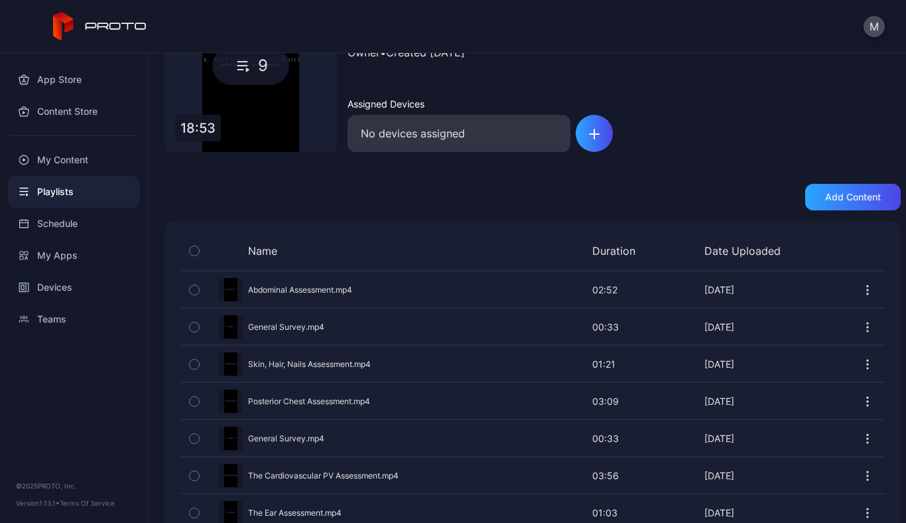
scroll to position [127, 0]
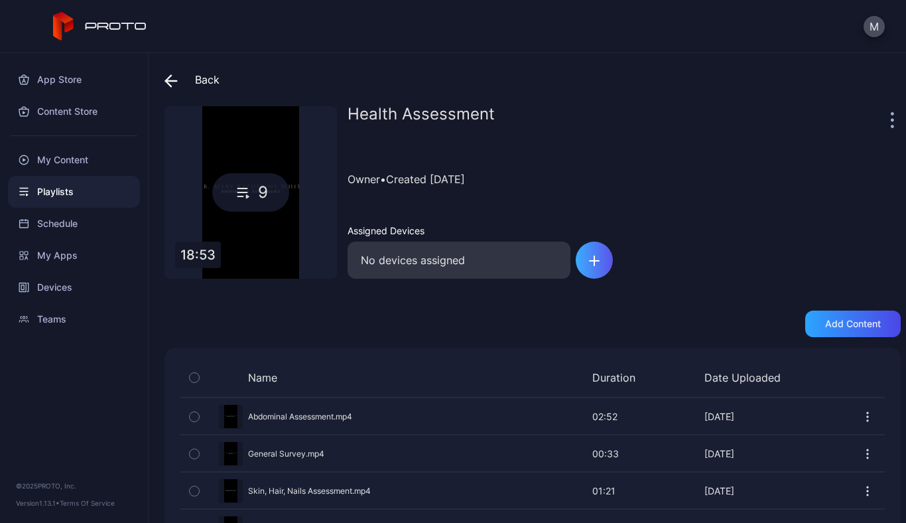
click at [595, 267] on div "button" at bounding box center [594, 259] width 37 height 37
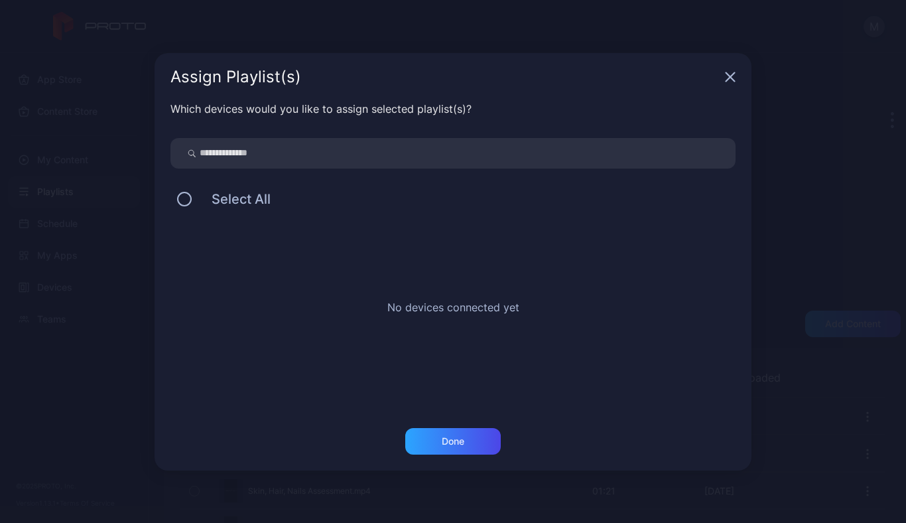
click at [418, 153] on input "search" at bounding box center [452, 153] width 565 height 31
click at [726, 78] on icon "button" at bounding box center [730, 77] width 11 height 11
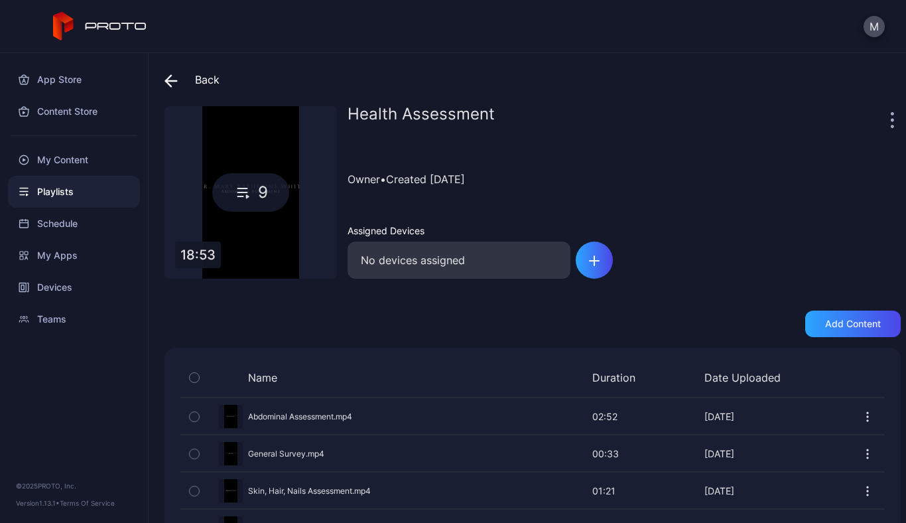
click at [178, 77] on span at bounding box center [174, 80] width 20 height 24
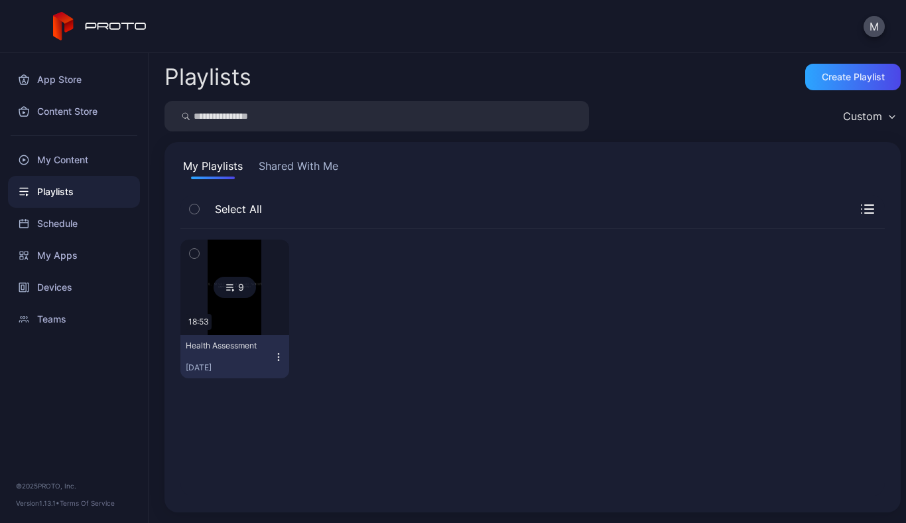
click at [852, 118] on div "Custom" at bounding box center [862, 115] width 39 height 13
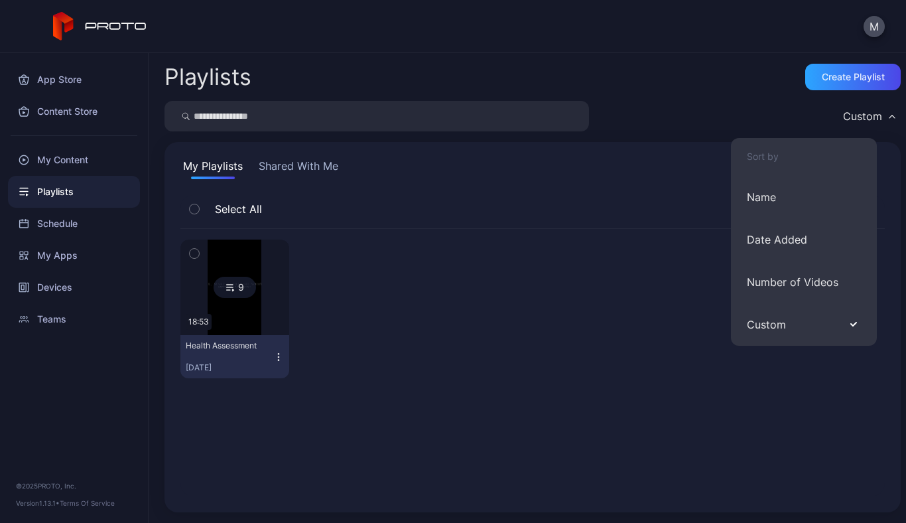
click at [565, 334] on div "9 18:53 Health Assessment Sep 05, 2025" at bounding box center [532, 309] width 704 height 160
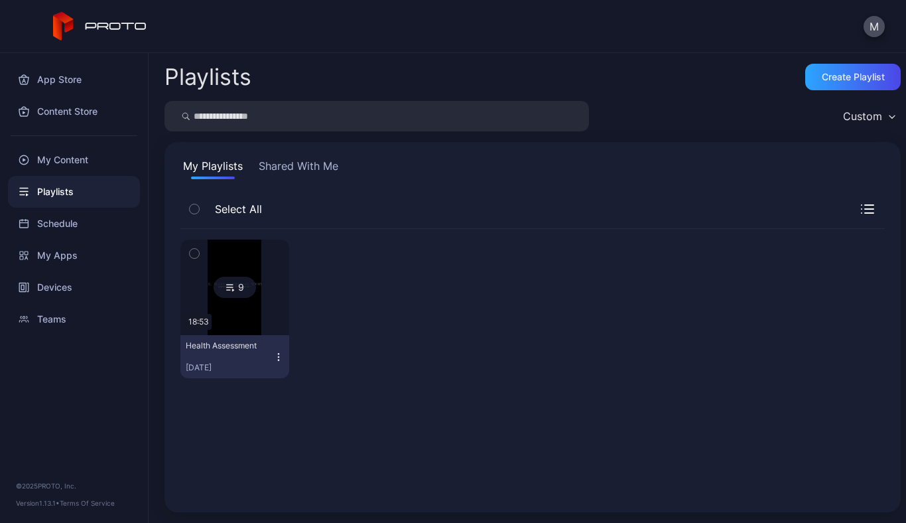
click at [315, 165] on button "Shared With Me" at bounding box center [298, 168] width 85 height 21
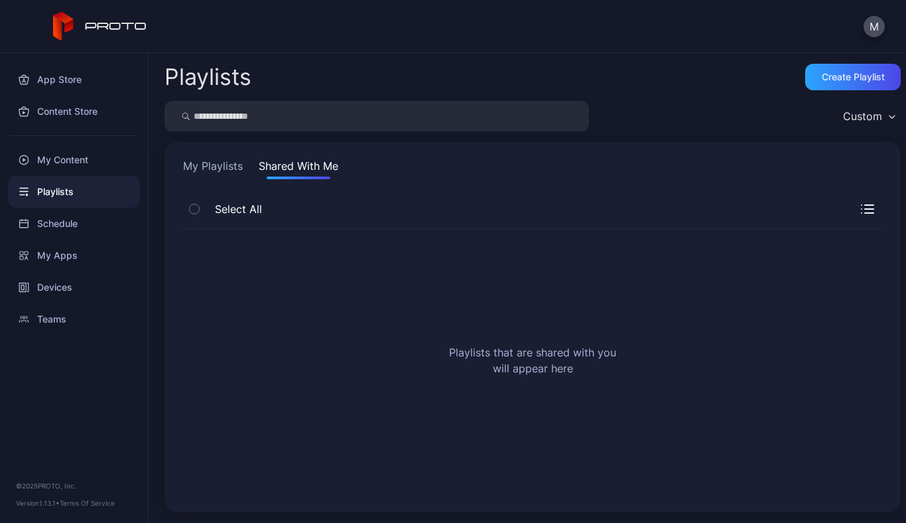
click at [224, 170] on button "My Playlists" at bounding box center [212, 168] width 65 height 21
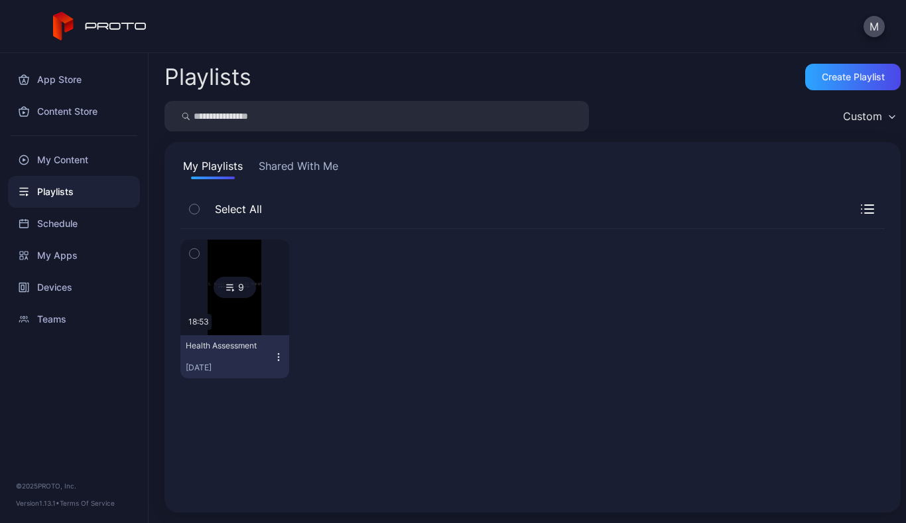
click at [278, 354] on icon "button" at bounding box center [278, 353] width 1 height 1
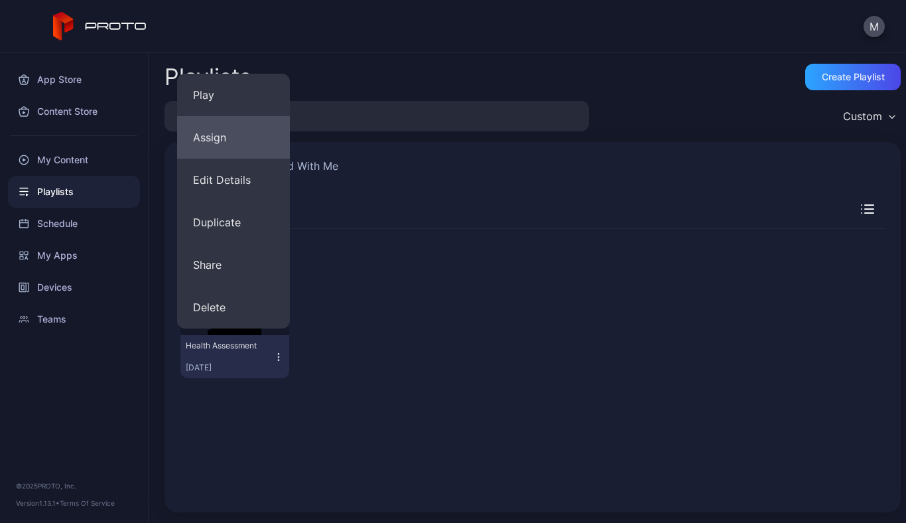
click at [223, 133] on button "Assign" at bounding box center [233, 137] width 113 height 42
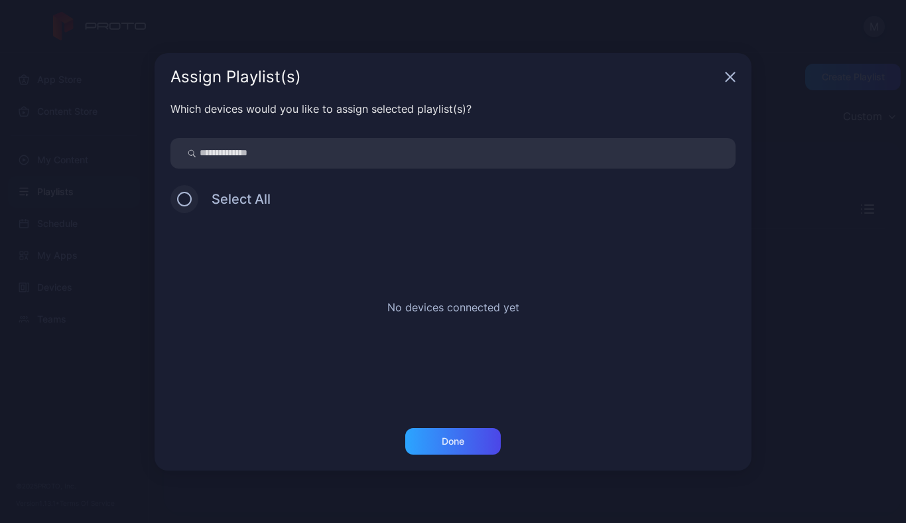
click at [188, 199] on button at bounding box center [184, 199] width 15 height 15
click at [728, 79] on icon "button" at bounding box center [730, 76] width 9 height 9
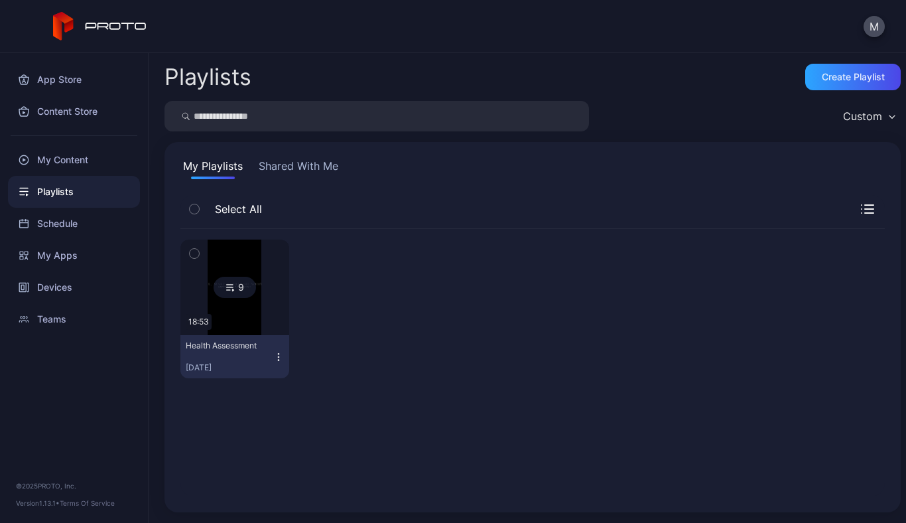
click at [218, 322] on img at bounding box center [235, 287] width 54 height 96
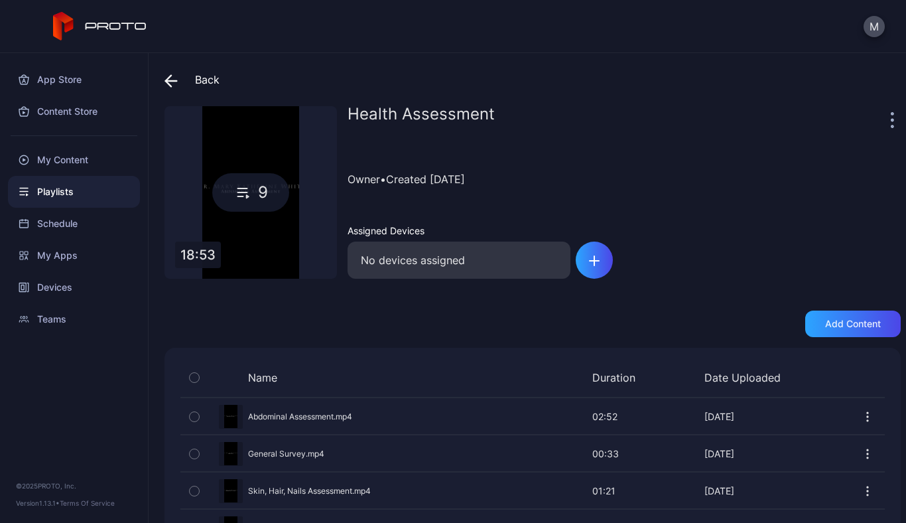
click at [891, 123] on icon "button" at bounding box center [892, 119] width 3 height 15
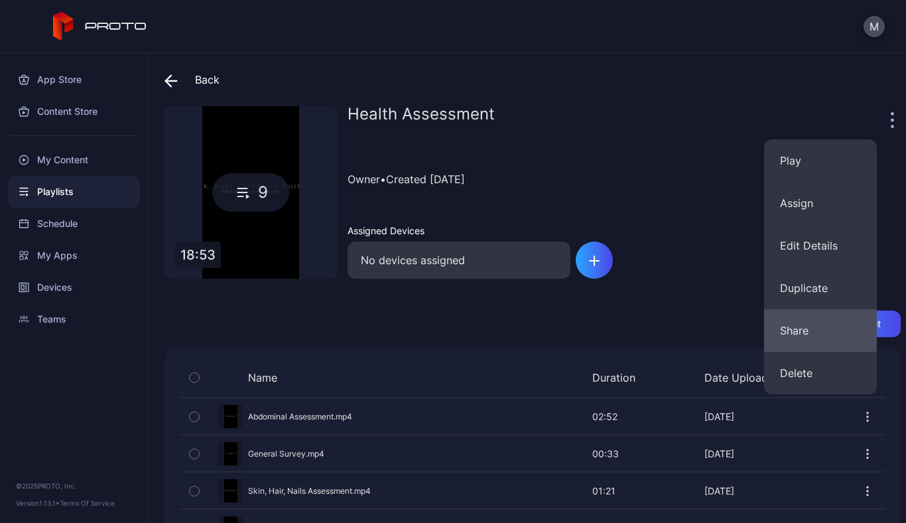
click at [797, 329] on button "Share" at bounding box center [820, 330] width 113 height 42
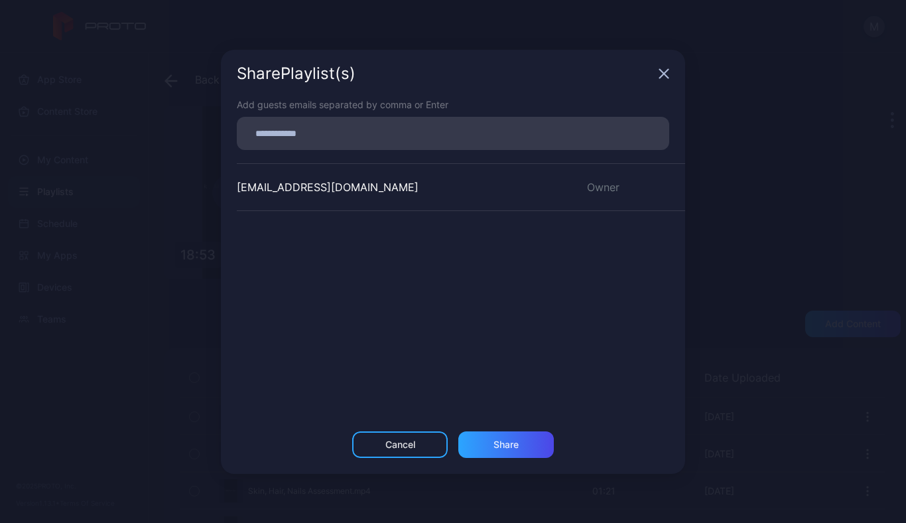
click at [348, 153] on div "Add guests emails separated by comma or Enter mwhite@fgcu.edu Owner" at bounding box center [453, 265] width 464 height 334
click at [663, 71] on icon "button" at bounding box center [664, 73] width 9 height 9
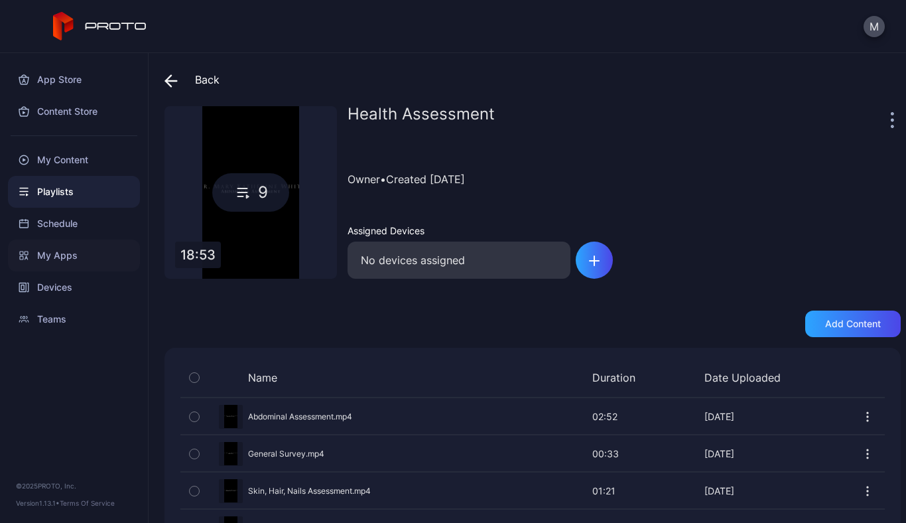
click at [63, 255] on div "My Apps" at bounding box center [74, 255] width 132 height 32
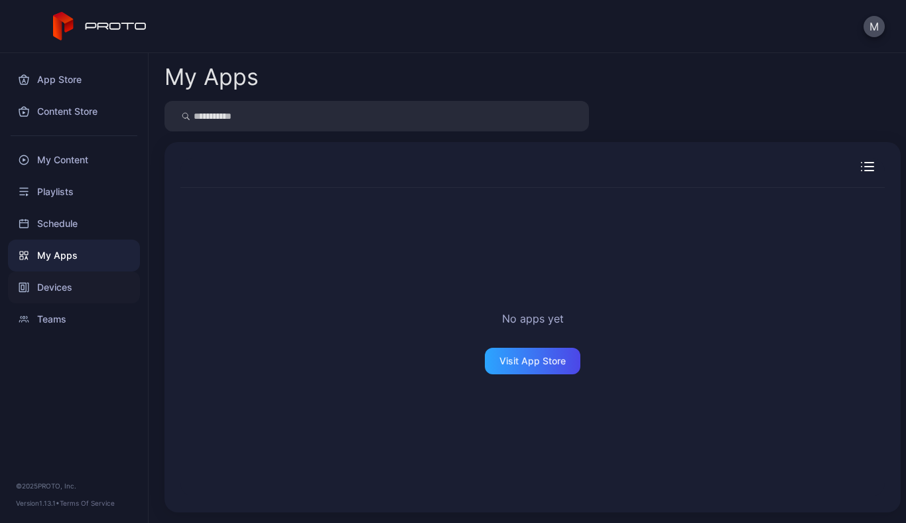
click at [60, 287] on div "Devices" at bounding box center [74, 287] width 132 height 32
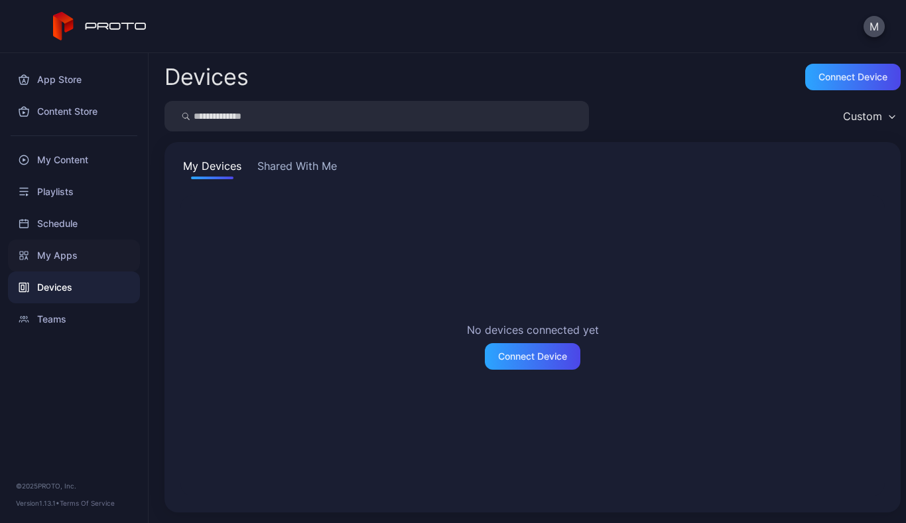
click at [56, 249] on div "My Apps" at bounding box center [74, 255] width 132 height 32
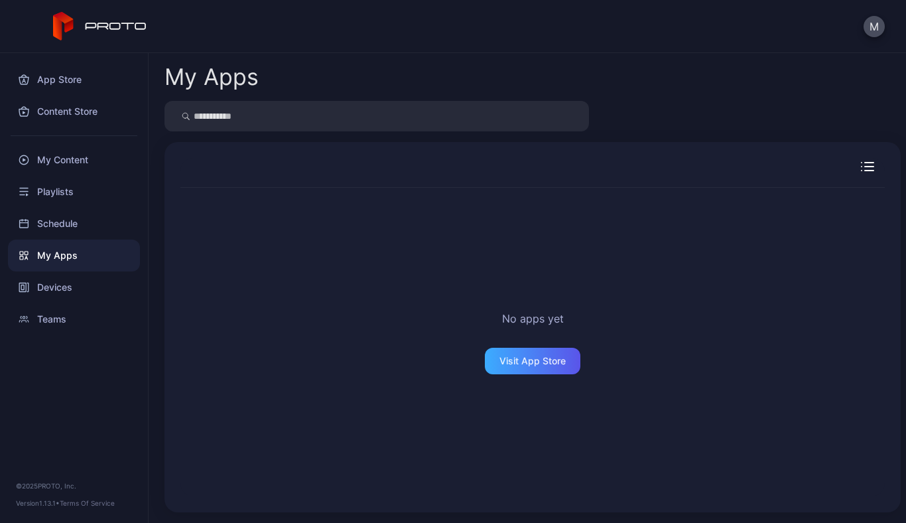
click at [525, 352] on div "Visit App Store" at bounding box center [533, 361] width 96 height 27
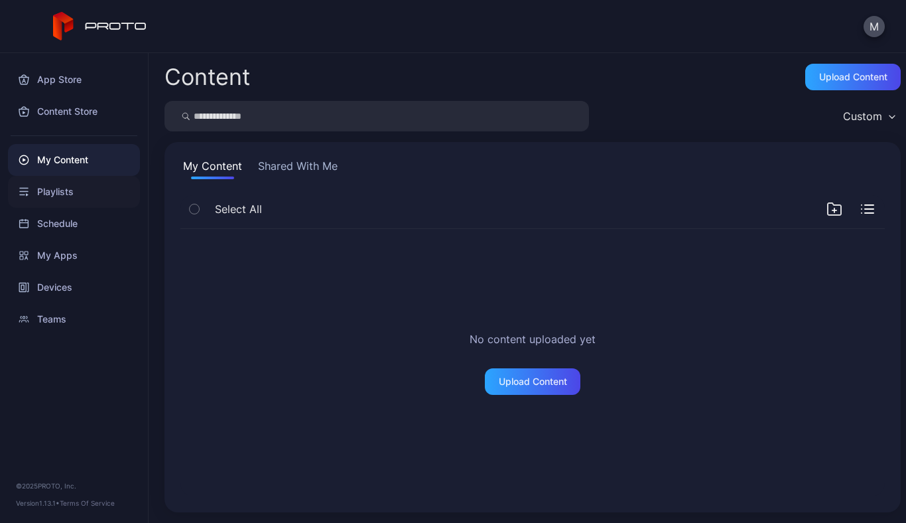
click at [50, 195] on div "Playlists" at bounding box center [74, 192] width 132 height 32
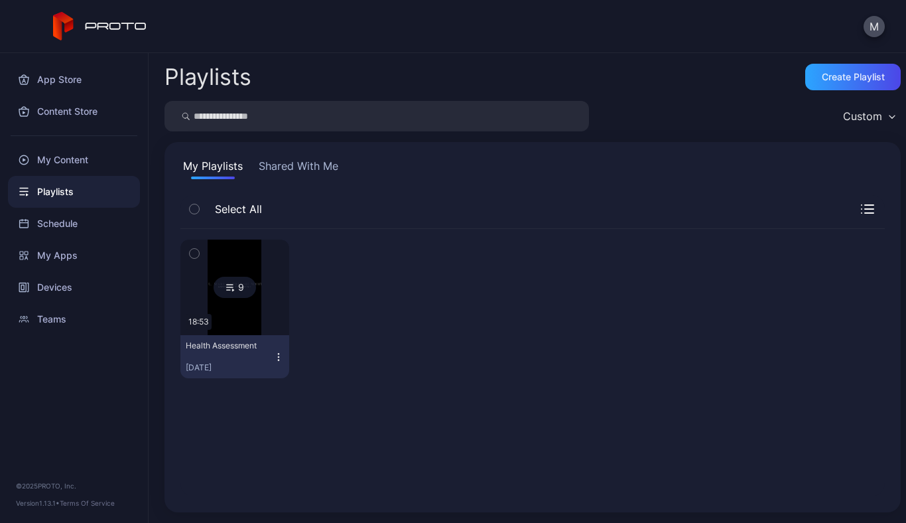
click at [231, 282] on icon at bounding box center [230, 287] width 11 height 16
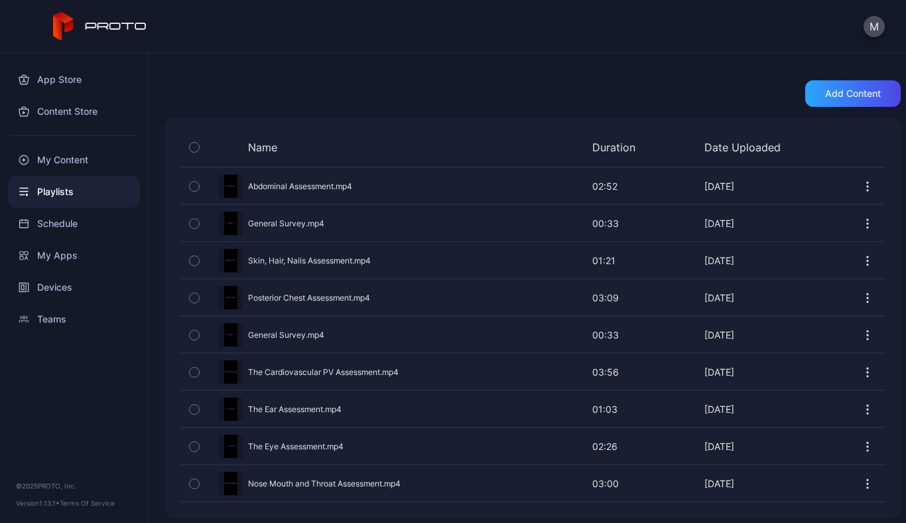
scroll to position [233, 0]
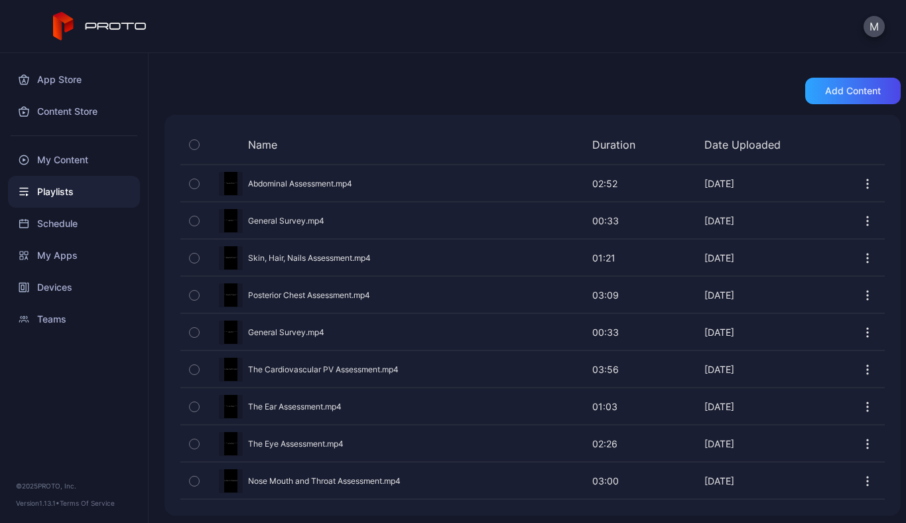
click at [199, 369] on div "button" at bounding box center [194, 369] width 11 height 11
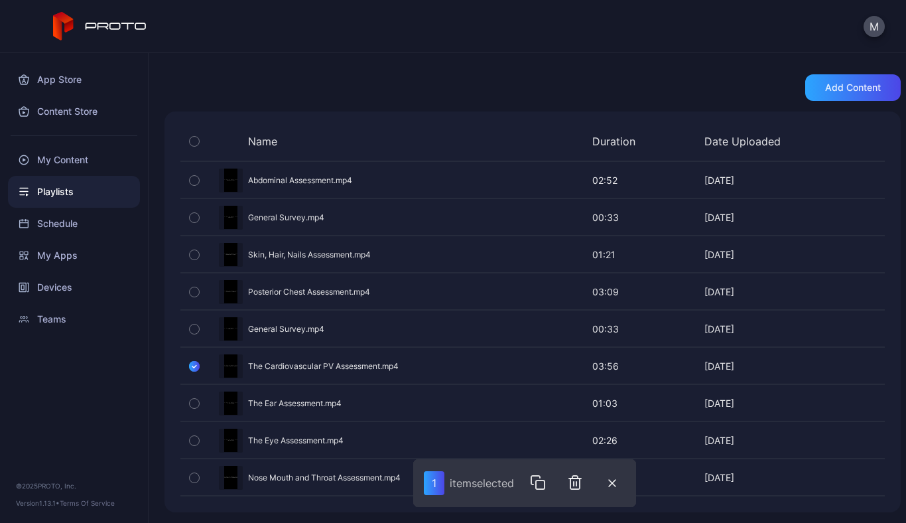
scroll to position [0, 0]
click at [787, 362] on div "Preview" at bounding box center [532, 365] width 704 height 35
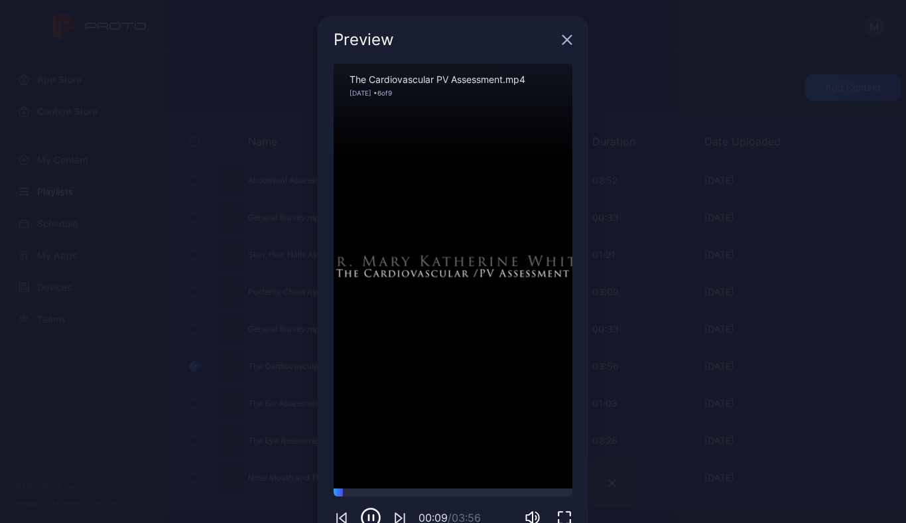
click at [365, 512] on icon "button" at bounding box center [370, 517] width 21 height 21
click at [562, 36] on icon "button" at bounding box center [567, 39] width 11 height 11
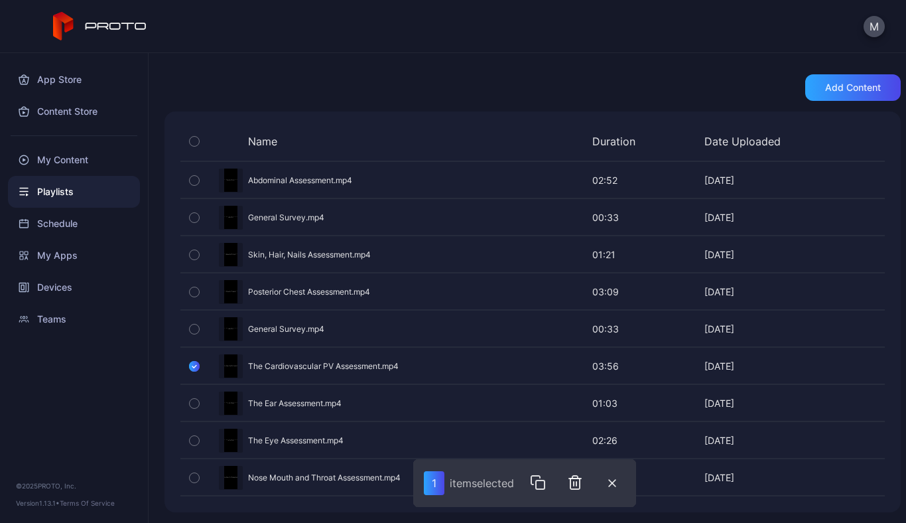
click at [195, 361] on icon "button" at bounding box center [194, 366] width 11 height 15
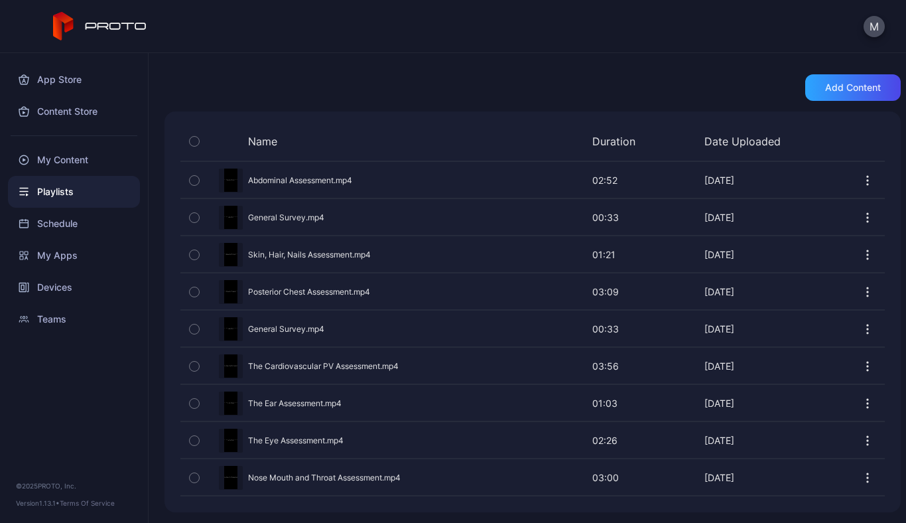
click at [861, 363] on icon "button" at bounding box center [867, 366] width 13 height 13
click at [68, 155] on div "My Content" at bounding box center [74, 160] width 132 height 32
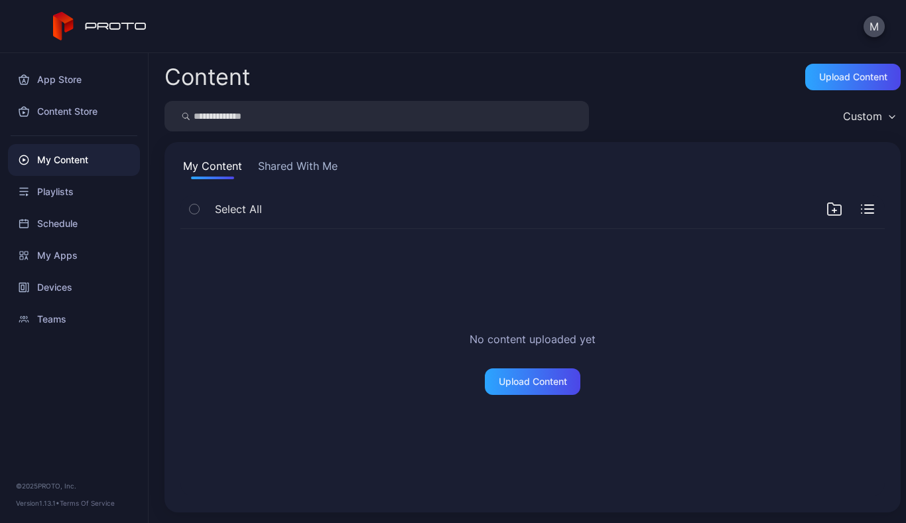
click at [314, 162] on button "Shared With Me" at bounding box center [297, 168] width 85 height 21
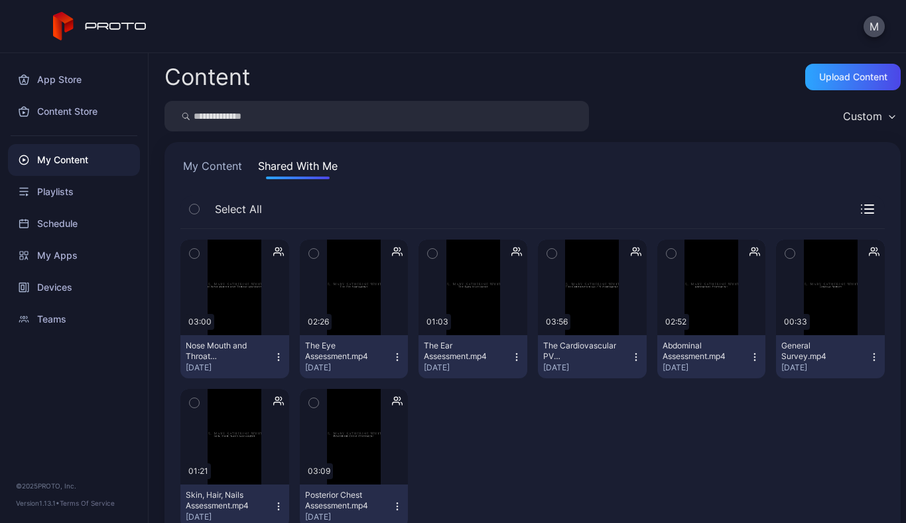
click at [631, 252] on icon "button" at bounding box center [636, 251] width 11 height 13
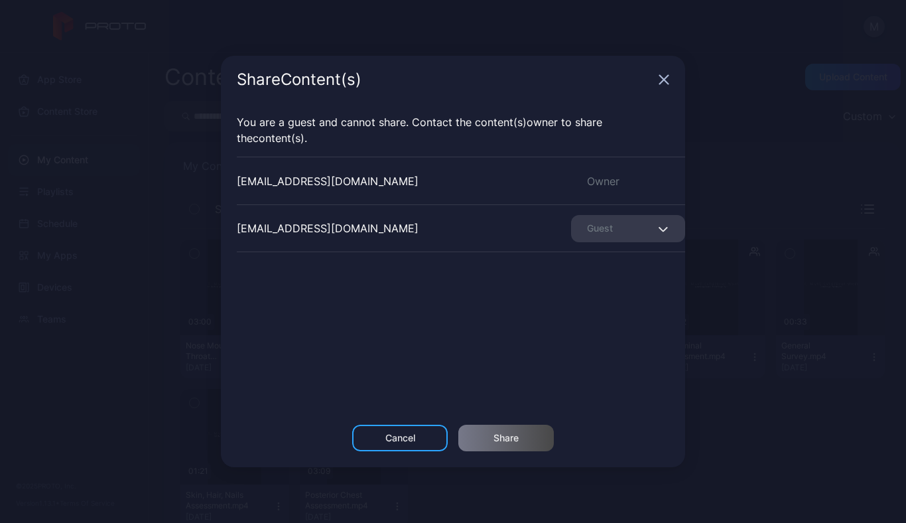
click at [658, 229] on icon "button" at bounding box center [663, 228] width 10 height 5
click at [440, 310] on div "[EMAIL_ADDRESS][DOMAIN_NAME] Owner [EMAIL_ADDRESS][DOMAIN_NAME] Guest" at bounding box center [461, 256] width 448 height 199
click at [404, 436] on div "Cancel" at bounding box center [400, 437] width 30 height 11
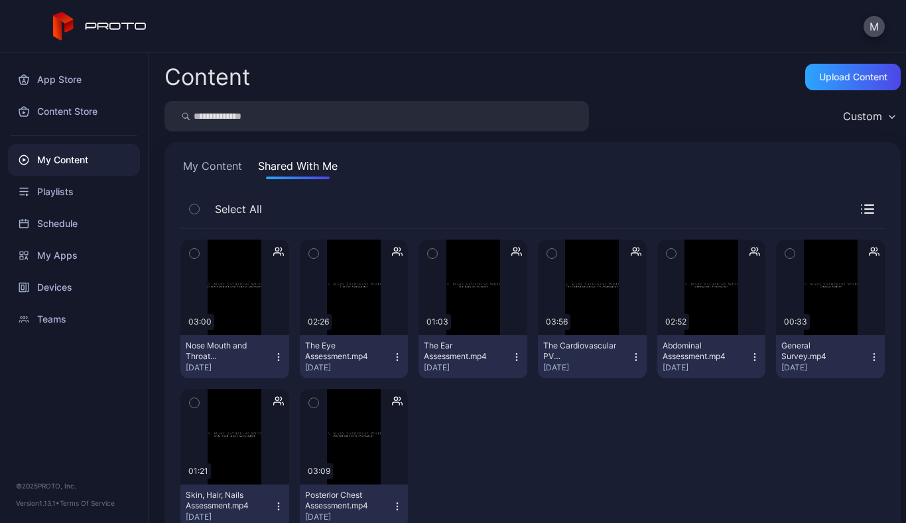
click at [861, 212] on icon "button" at bounding box center [867, 208] width 13 height 9
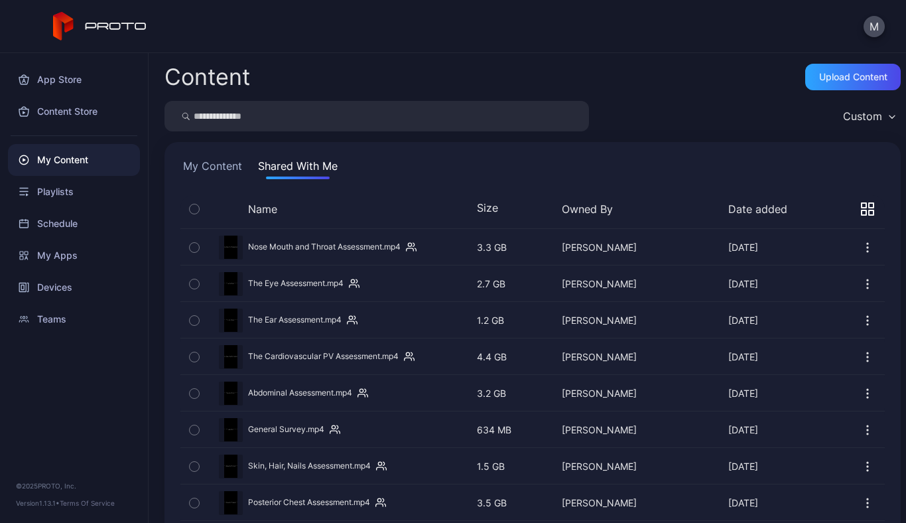
click at [861, 208] on icon "button" at bounding box center [867, 208] width 13 height 13
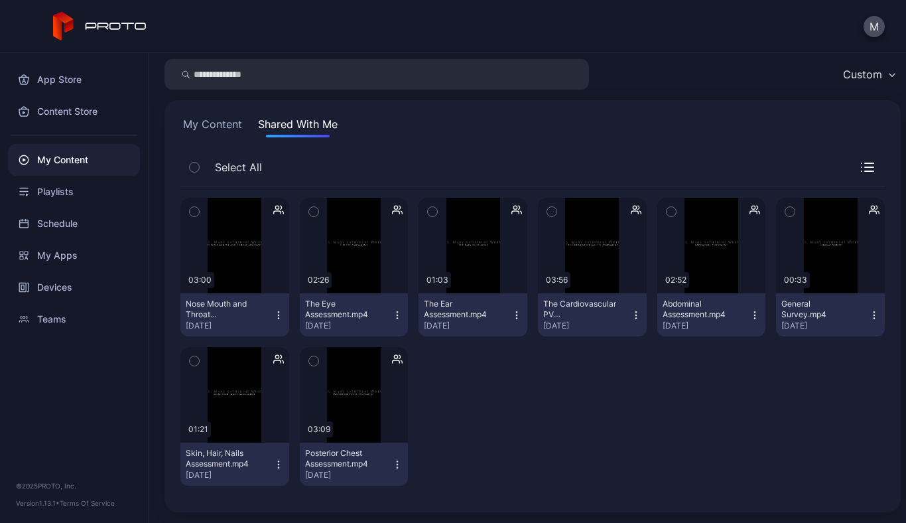
click at [631, 314] on icon "button" at bounding box center [636, 315] width 11 height 11
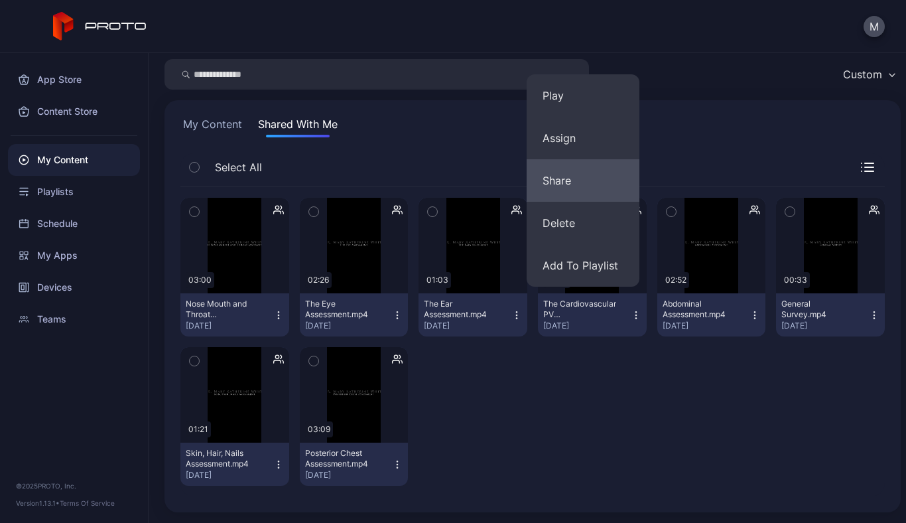
click at [563, 176] on button "Share" at bounding box center [583, 180] width 113 height 42
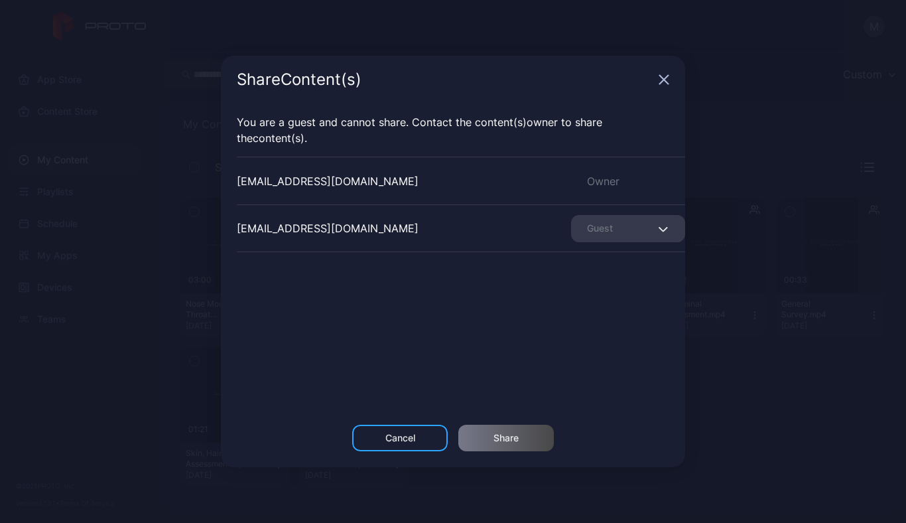
click at [656, 80] on div "Share Content (s)" at bounding box center [453, 80] width 464 height 48
click at [664, 81] on icon "button" at bounding box center [664, 79] width 11 height 11
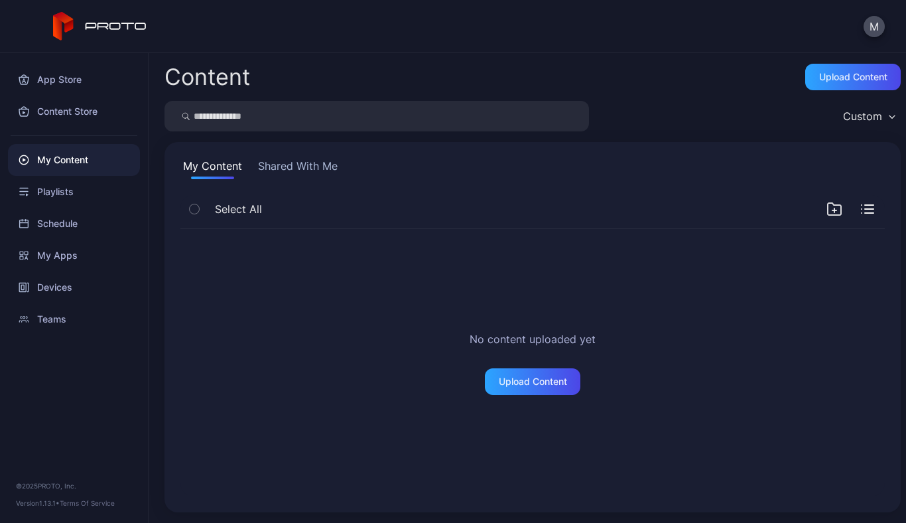
click at [327, 164] on button "Shared With Me" at bounding box center [297, 168] width 85 height 21
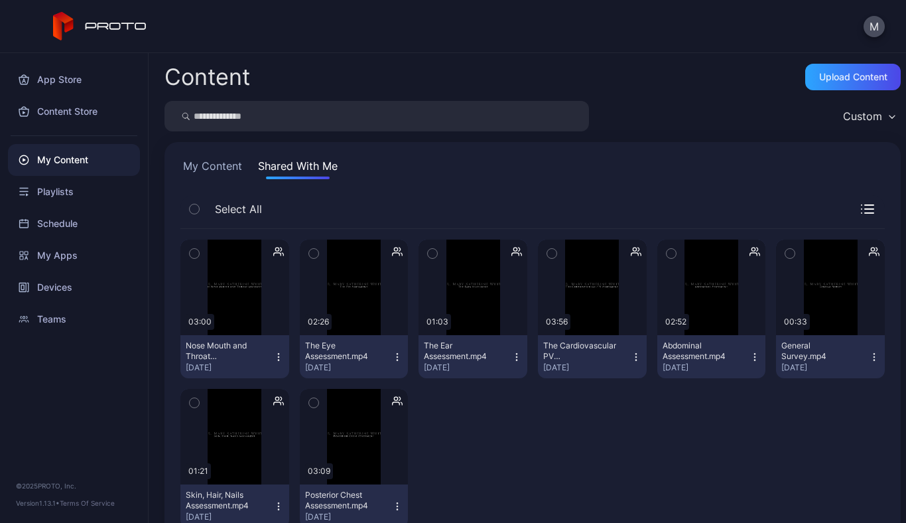
click at [580, 352] on div "The Cardiovascular PV Assessment.mp4" at bounding box center [579, 350] width 73 height 21
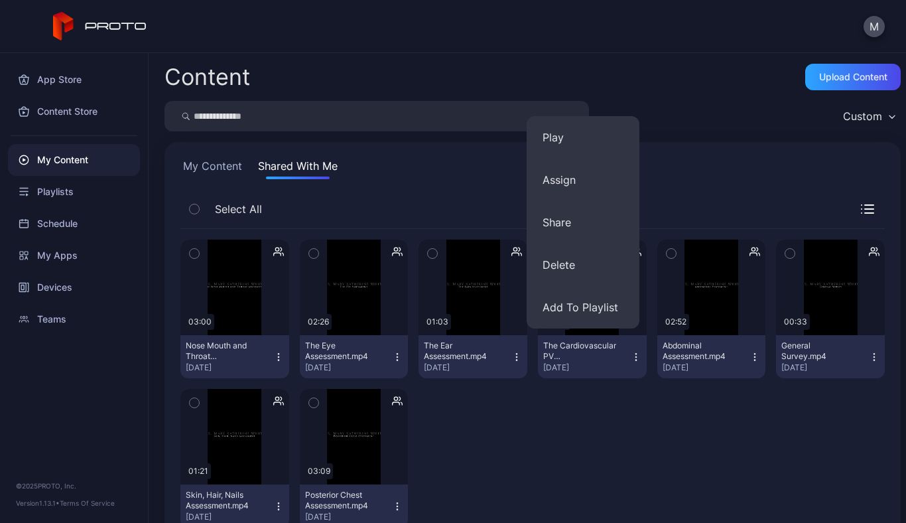
click at [566, 430] on div "Preview 03:00 Nose Mouth and Throat Assessment.mp4 [DATE] Preview 02:26 The Eye…" at bounding box center [532, 383] width 704 height 309
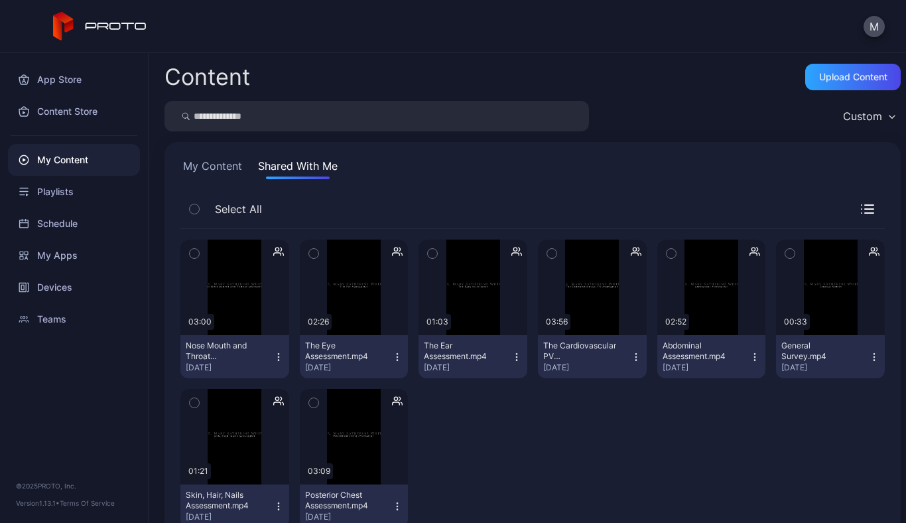
click at [635, 357] on icon "button" at bounding box center [635, 356] width 1 height 1
click at [599, 446] on div "Preview 03:00 Nose Mouth and Throat Assessment.mp4 [DATE] Preview 02:26 The Eye…" at bounding box center [532, 383] width 704 height 309
click at [582, 322] on div "Preview" at bounding box center [592, 287] width 109 height 96
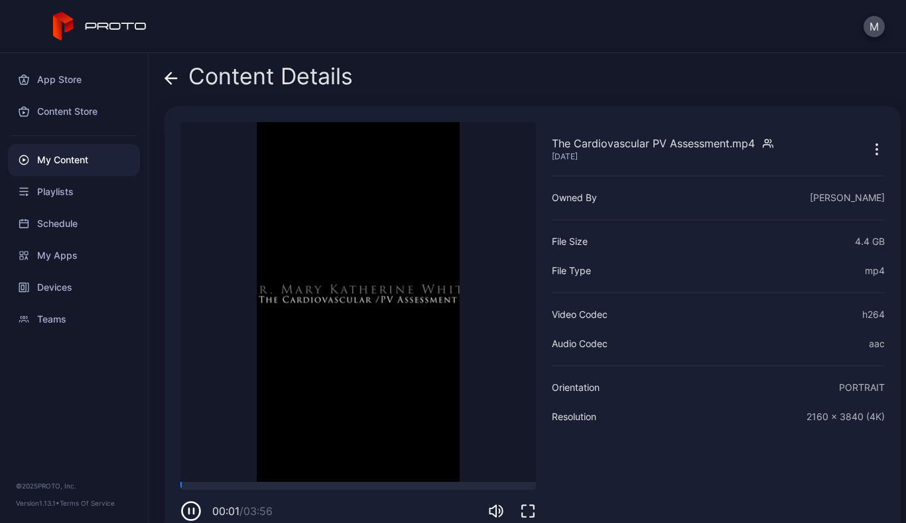
click at [869, 149] on icon "button" at bounding box center [877, 149] width 16 height 16
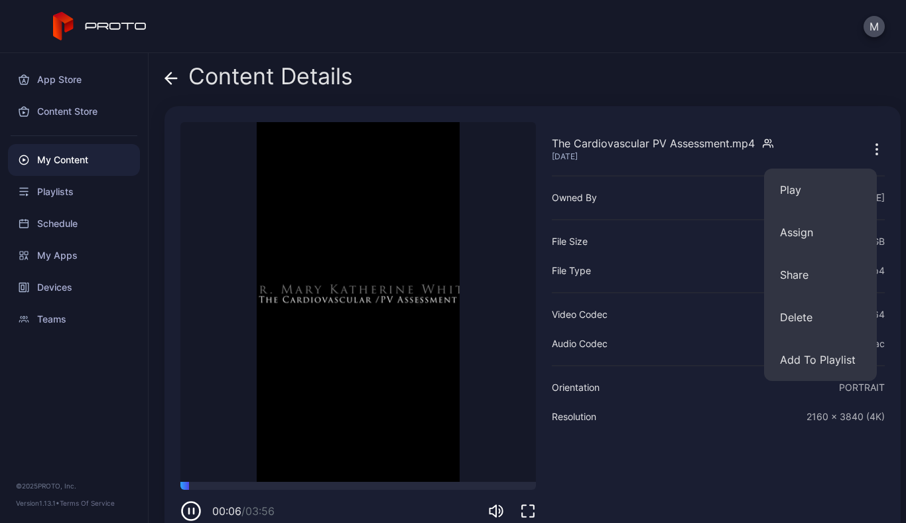
click at [703, 80] on div "Content Details" at bounding box center [532, 80] width 736 height 32
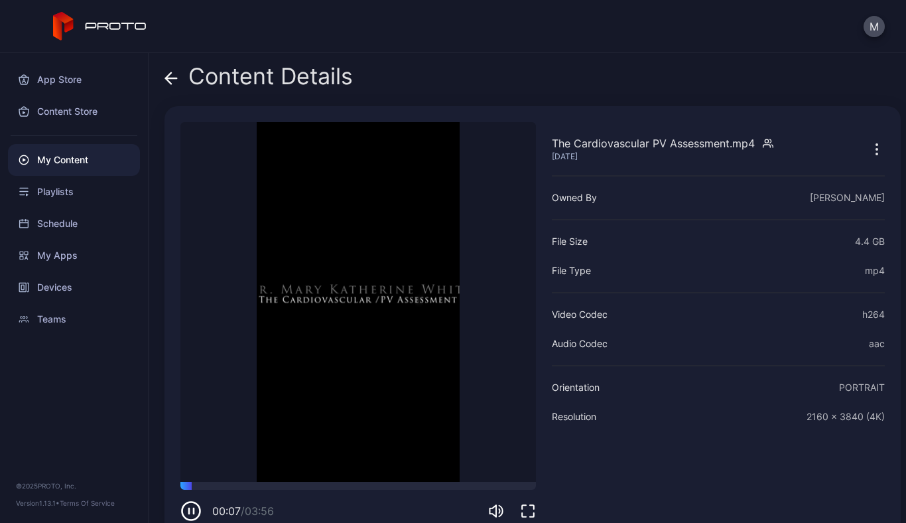
click at [194, 513] on icon "button" at bounding box center [194, 510] width 0 height 5
click at [880, 32] on button "M" at bounding box center [874, 26] width 21 height 21
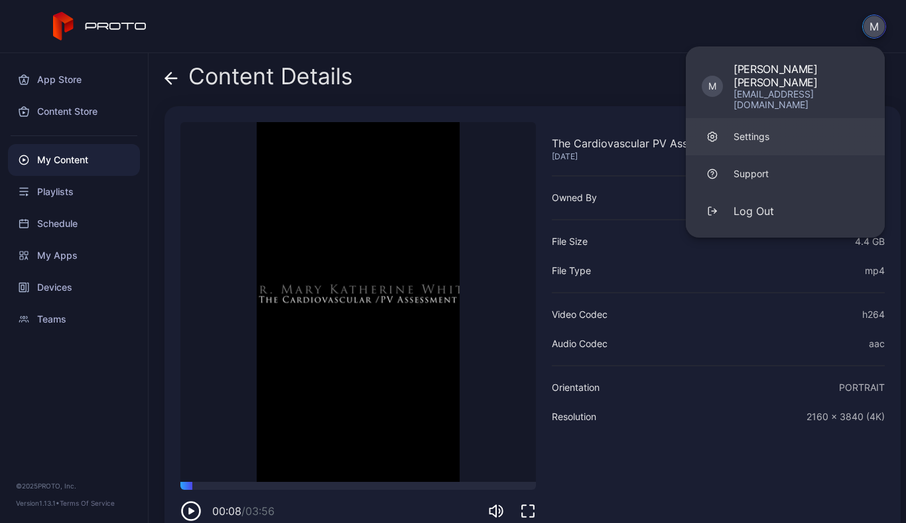
click at [749, 130] on div "Settings" at bounding box center [752, 136] width 36 height 13
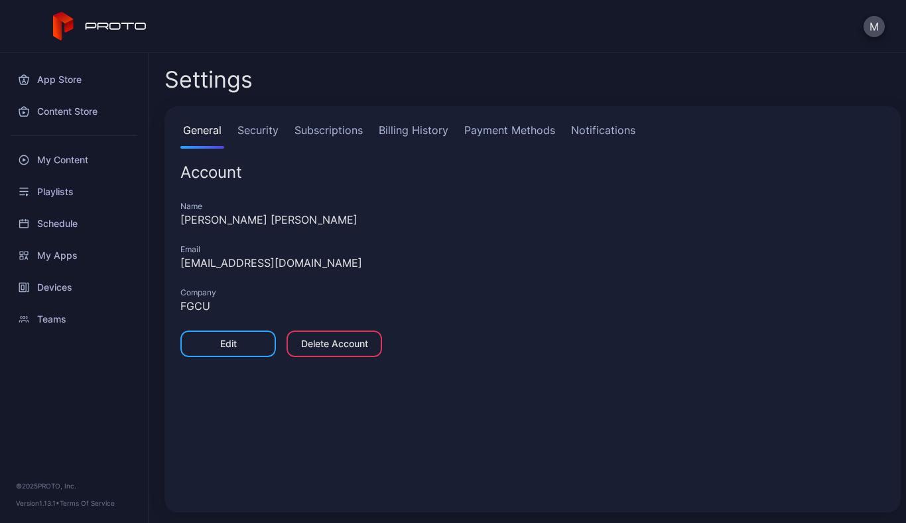
click at [261, 133] on link "Security" at bounding box center [258, 135] width 46 height 27
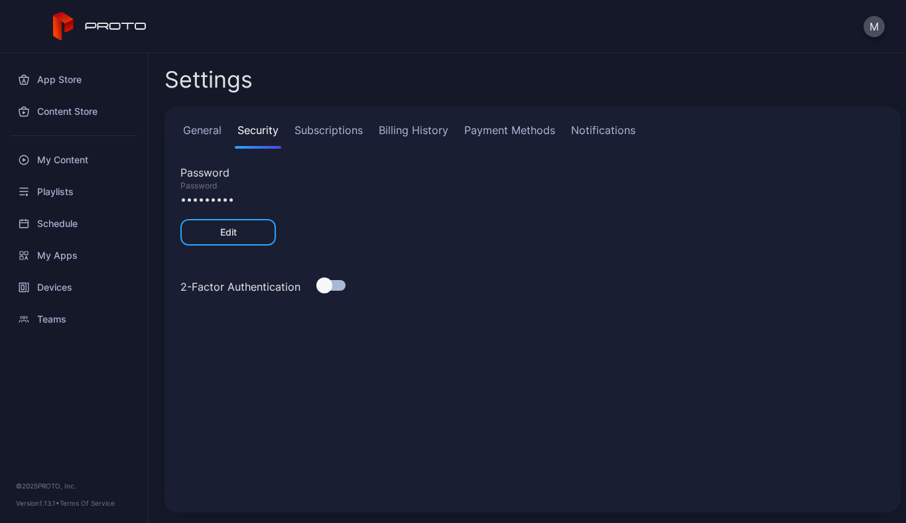
click at [333, 129] on link "Subscriptions" at bounding box center [329, 135] width 74 height 27
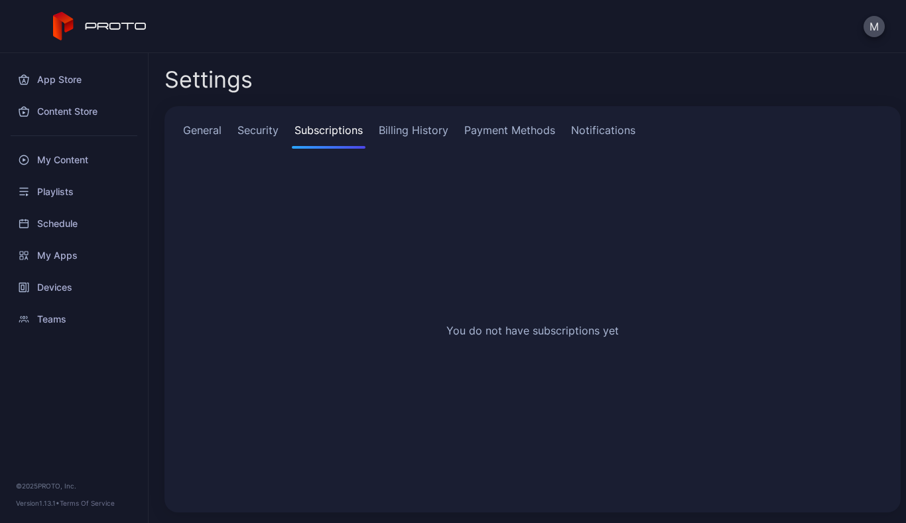
click at [513, 131] on link "Payment Methods" at bounding box center [510, 135] width 96 height 27
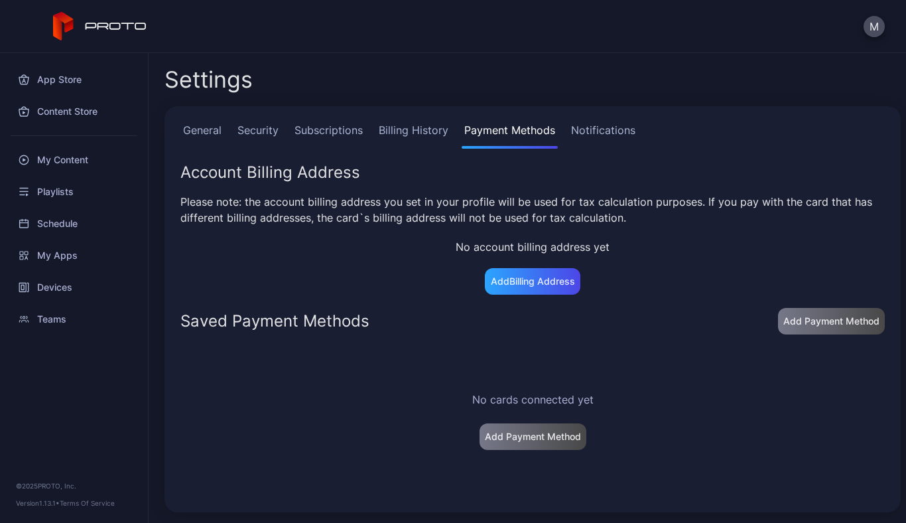
click at [610, 135] on link "Notifications" at bounding box center [603, 135] width 70 height 27
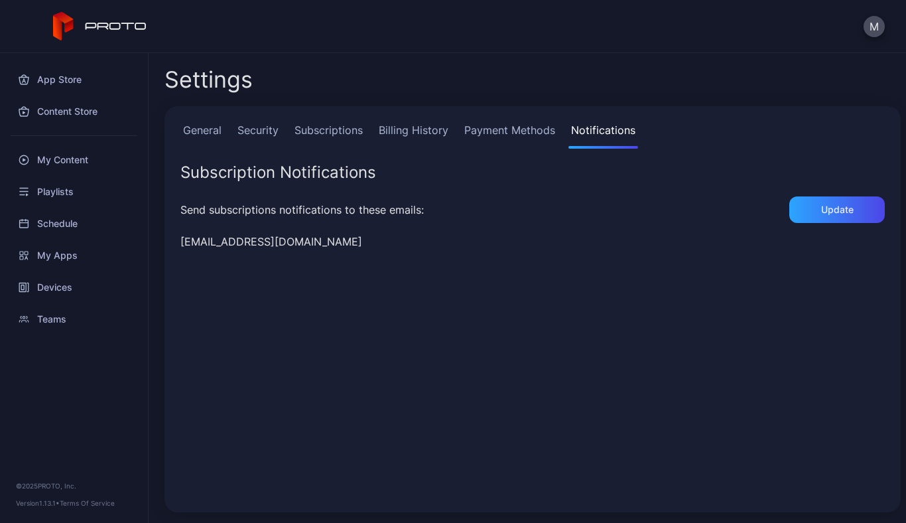
click at [204, 130] on link "General" at bounding box center [202, 135] width 44 height 27
click at [201, 132] on link "General" at bounding box center [202, 135] width 44 height 27
click at [66, 161] on div "My Content" at bounding box center [74, 160] width 132 height 32
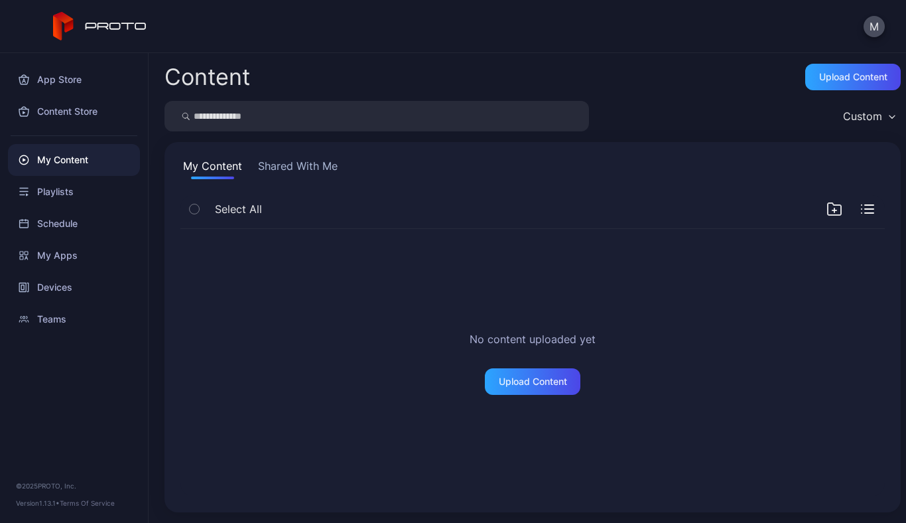
click at [309, 166] on button "Shared With Me" at bounding box center [297, 168] width 85 height 21
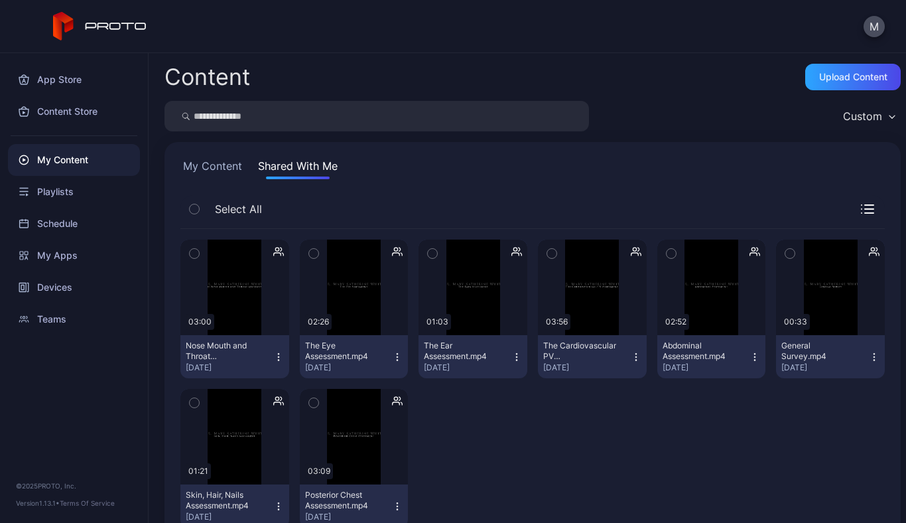
click at [889, 115] on icon "button" at bounding box center [892, 117] width 7 height 4
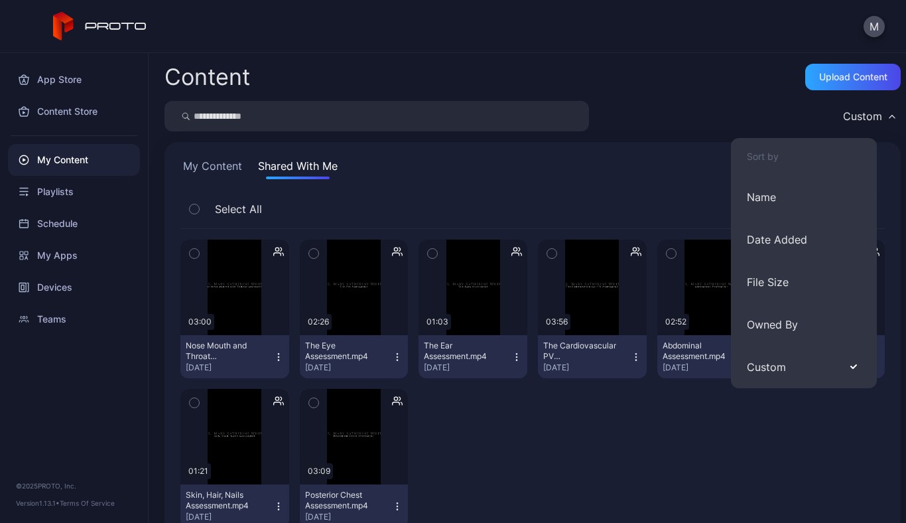
click at [497, 443] on div at bounding box center [473, 458] width 109 height 139
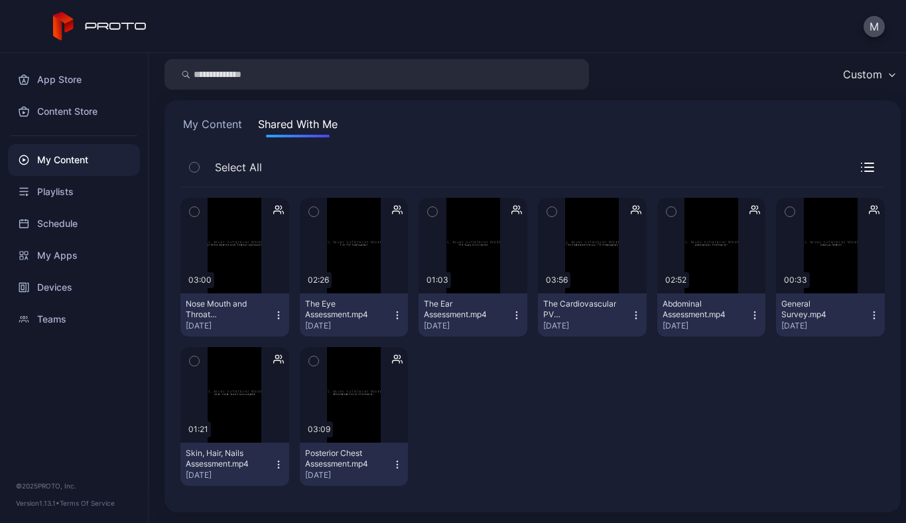
scroll to position [42, 0]
click at [392, 462] on icon "button" at bounding box center [397, 464] width 11 height 11
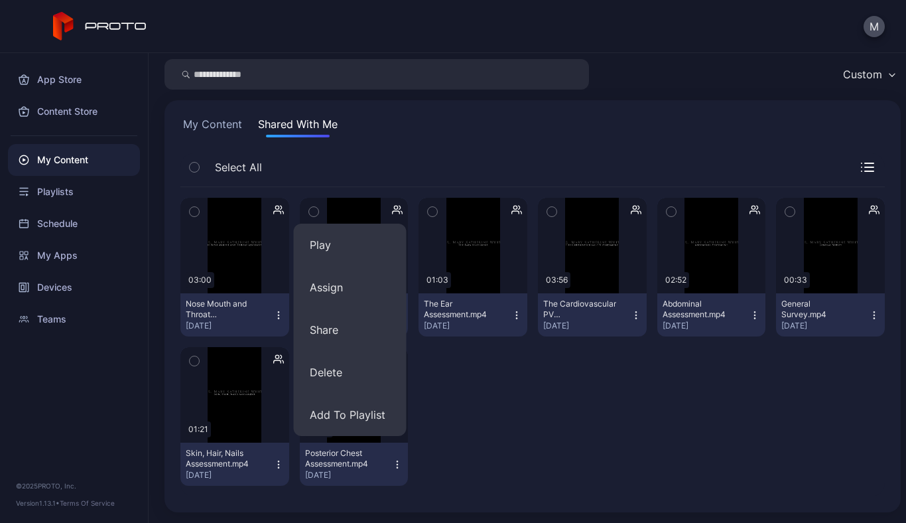
click at [464, 438] on div at bounding box center [473, 416] width 109 height 139
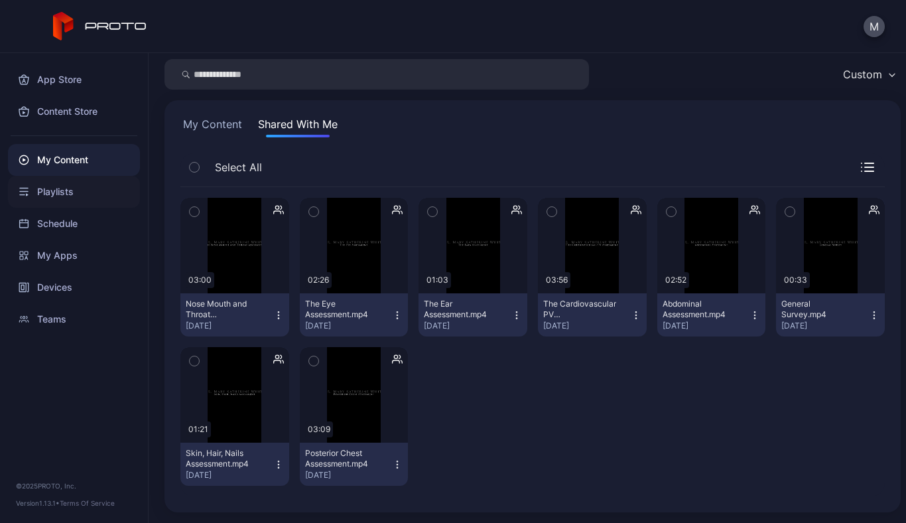
click at [69, 186] on div "Playlists" at bounding box center [74, 192] width 132 height 32
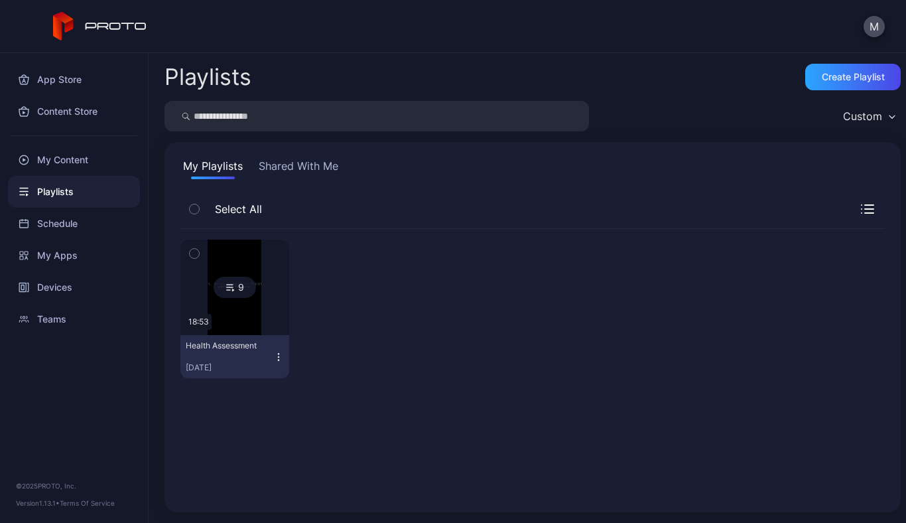
click at [233, 291] on icon at bounding box center [233, 290] width 1 height 2
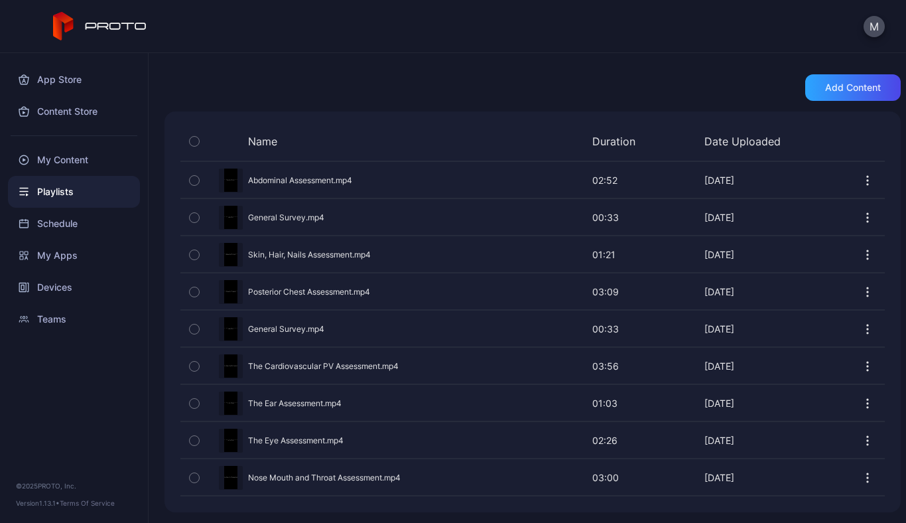
scroll to position [236, 0]
click at [867, 180] on icon "button" at bounding box center [867, 180] width 1 height 1
click at [849, 147] on div "Name Duration Date Uploaded" at bounding box center [532, 144] width 704 height 34
click at [281, 363] on div "Preview" at bounding box center [532, 365] width 704 height 35
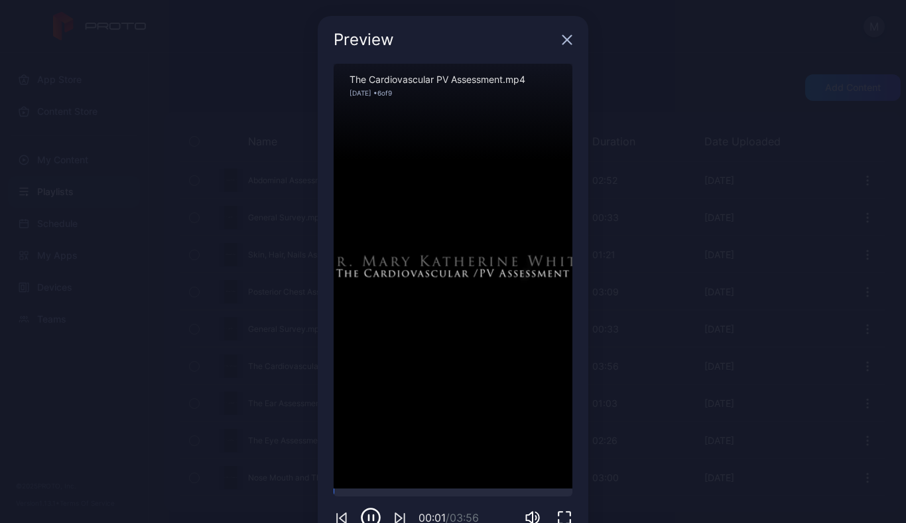
click at [383, 286] on div "Sorry, your browser doesn‘t support embedded videos" at bounding box center [453, 276] width 239 height 425
click at [363, 509] on icon "button" at bounding box center [371, 518] width 18 height 18
click at [705, 334] on div "Preview Sorry, your browser doesn‘t support embedded videos 00:04 / 03:56 The C…" at bounding box center [453, 280] width 906 height 560
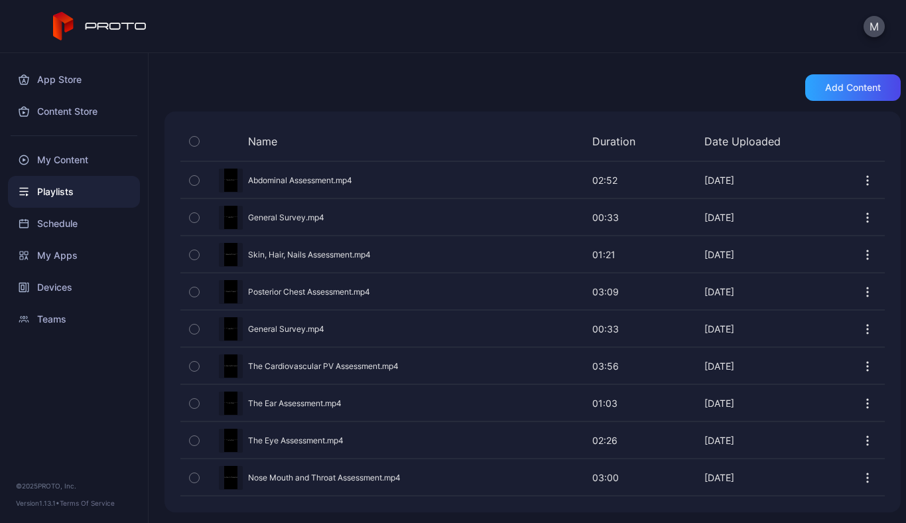
click at [196, 363] on icon "button" at bounding box center [194, 366] width 9 height 15
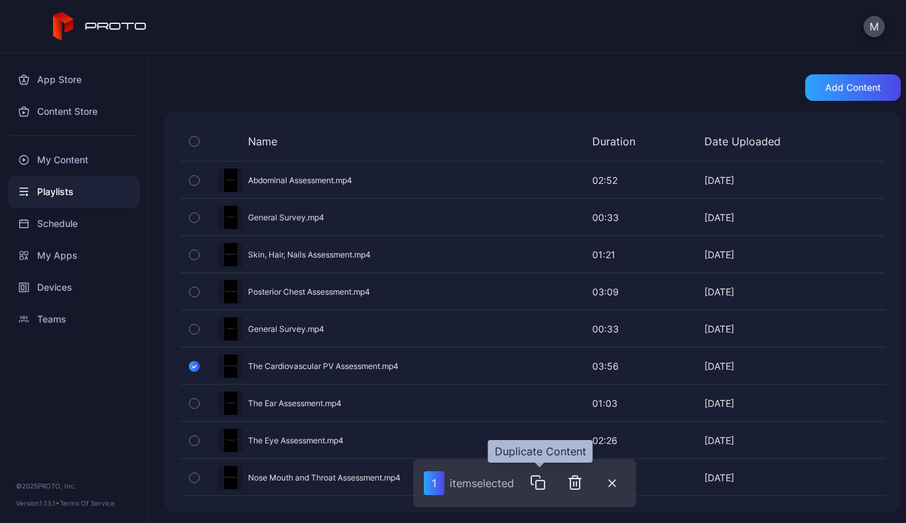
click at [543, 482] on icon "button" at bounding box center [538, 482] width 16 height 16
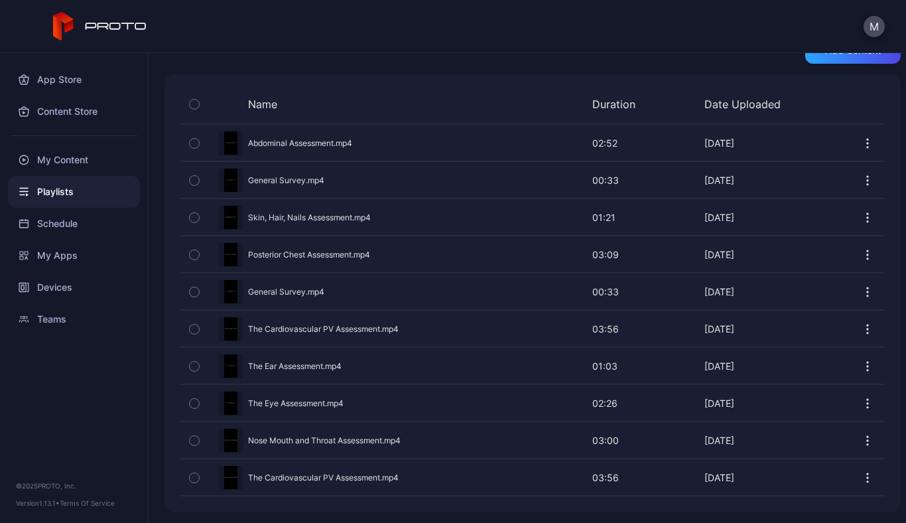
scroll to position [273, 0]
click at [861, 477] on icon "button" at bounding box center [867, 477] width 13 height 13
click at [200, 477] on button "button" at bounding box center [194, 478] width 28 height 36
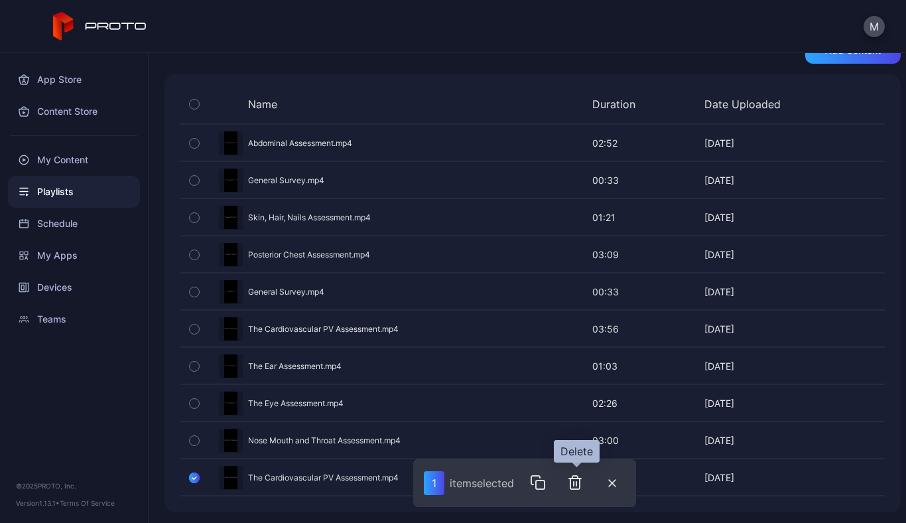
click at [577, 481] on icon "button" at bounding box center [575, 482] width 16 height 16
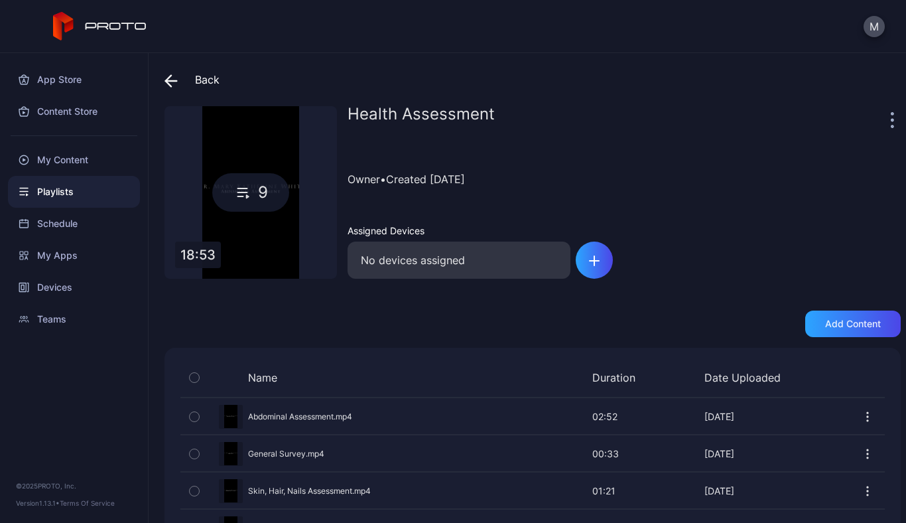
scroll to position [0, 0]
click at [891, 123] on icon "button" at bounding box center [892, 119] width 3 height 15
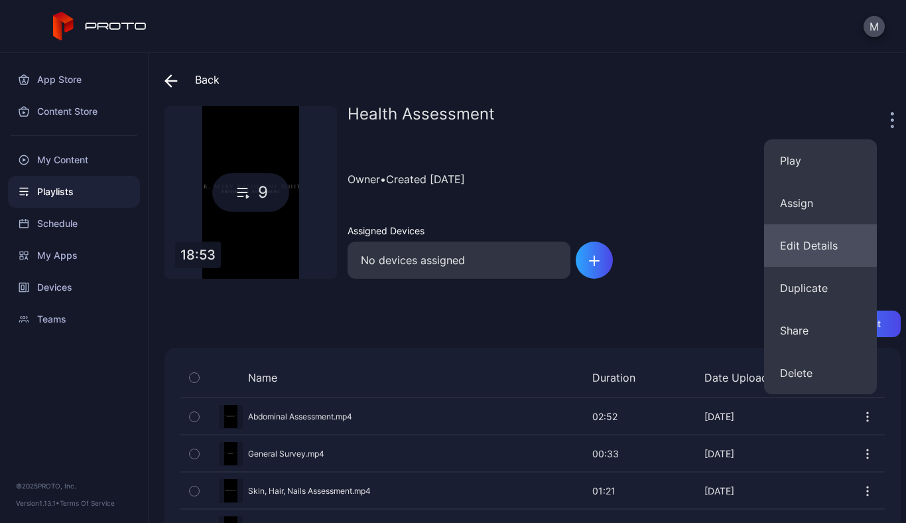
click at [789, 241] on button "Edit Details" at bounding box center [820, 245] width 113 height 42
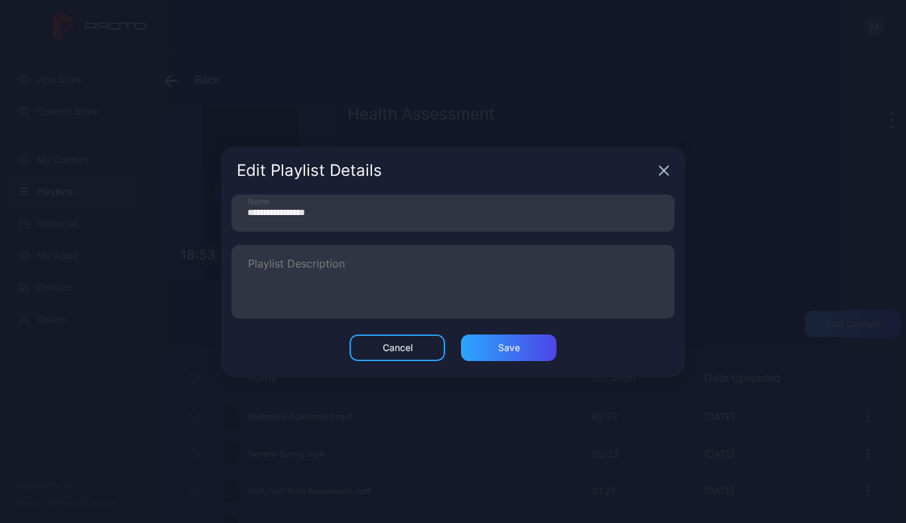
click at [666, 163] on div "Edit Playlist Details" at bounding box center [453, 171] width 464 height 48
click at [661, 167] on icon "button" at bounding box center [664, 170] width 9 height 9
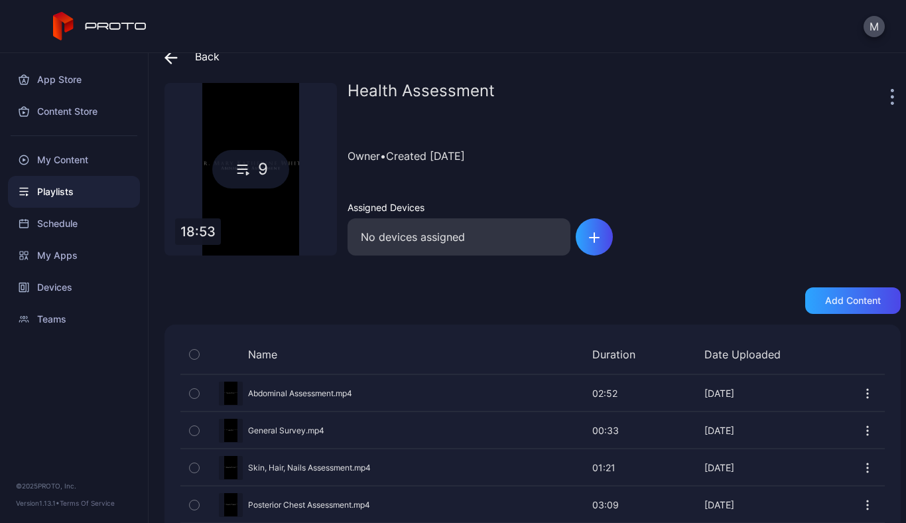
scroll to position [13, 0]
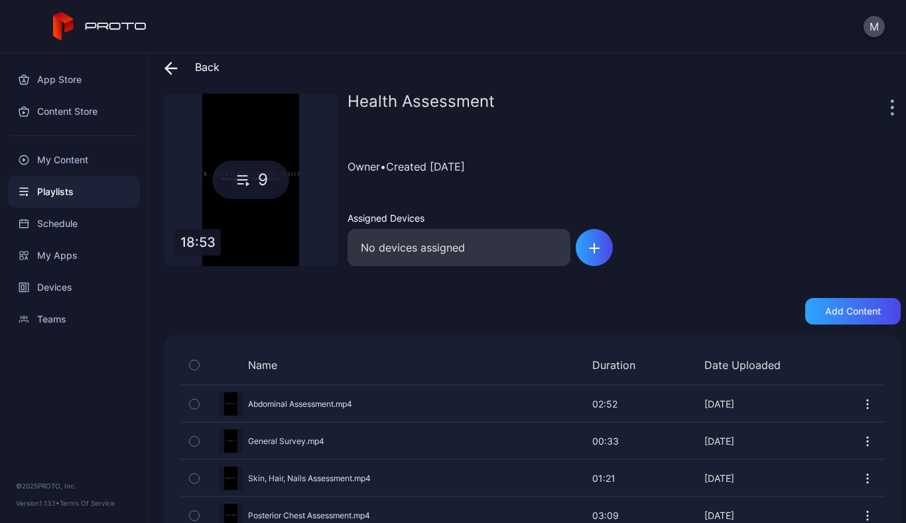
click at [891, 109] on icon "button" at bounding box center [892, 106] width 3 height 15
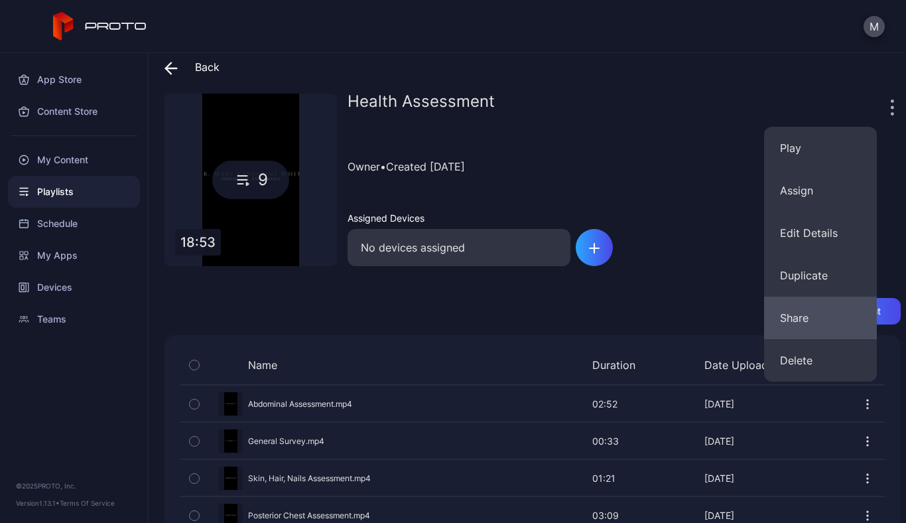
click at [806, 318] on button "Share" at bounding box center [820, 317] width 113 height 42
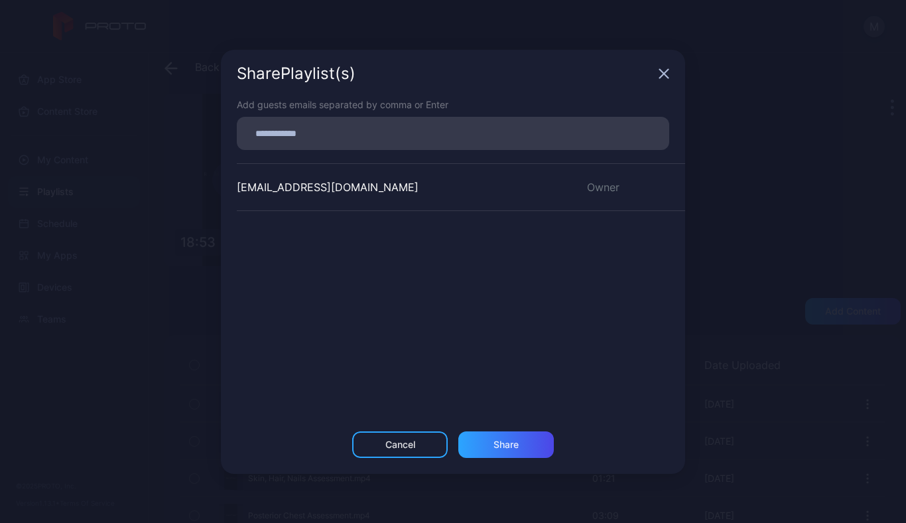
click at [342, 135] on input at bounding box center [453, 133] width 417 height 17
type input "**********"
click at [513, 450] on div "Share" at bounding box center [506, 444] width 96 height 27
click at [665, 76] on icon "button" at bounding box center [664, 73] width 11 height 11
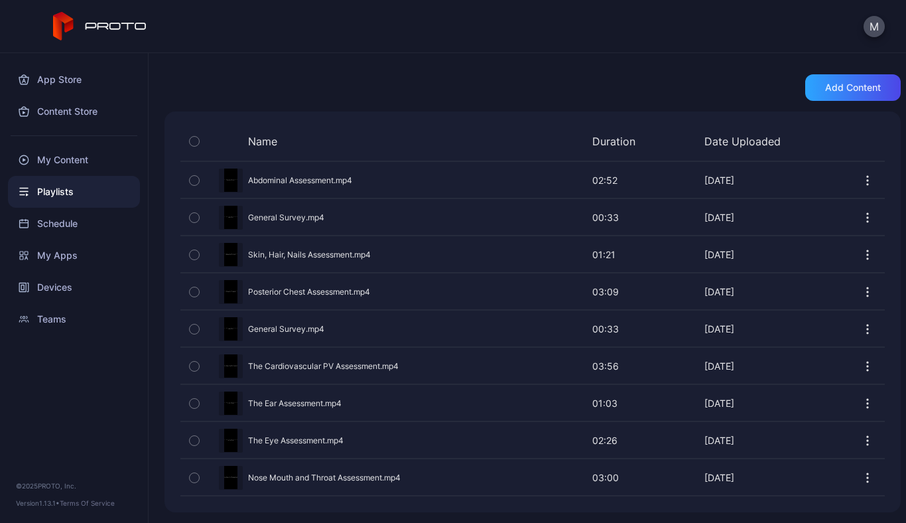
scroll to position [0, 0]
click at [309, 364] on div "Preview" at bounding box center [532, 365] width 704 height 35
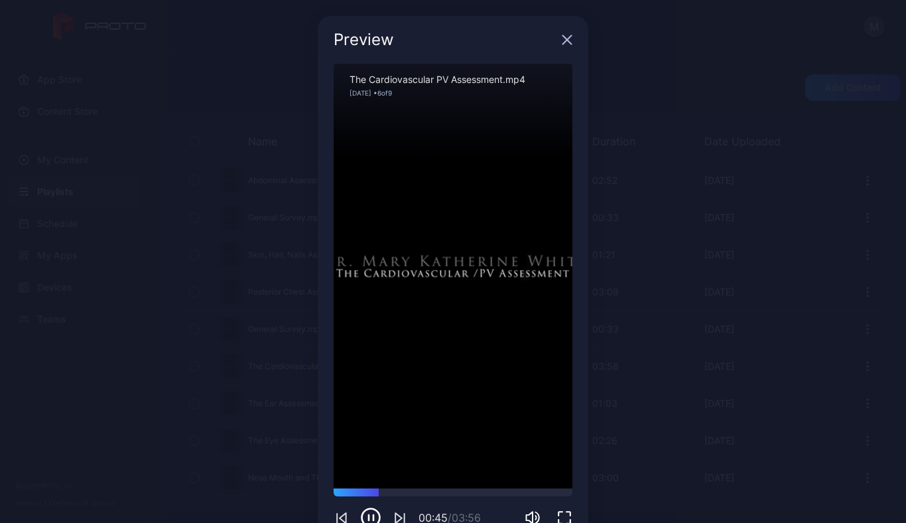
click at [562, 37] on icon "button" at bounding box center [567, 39] width 11 height 11
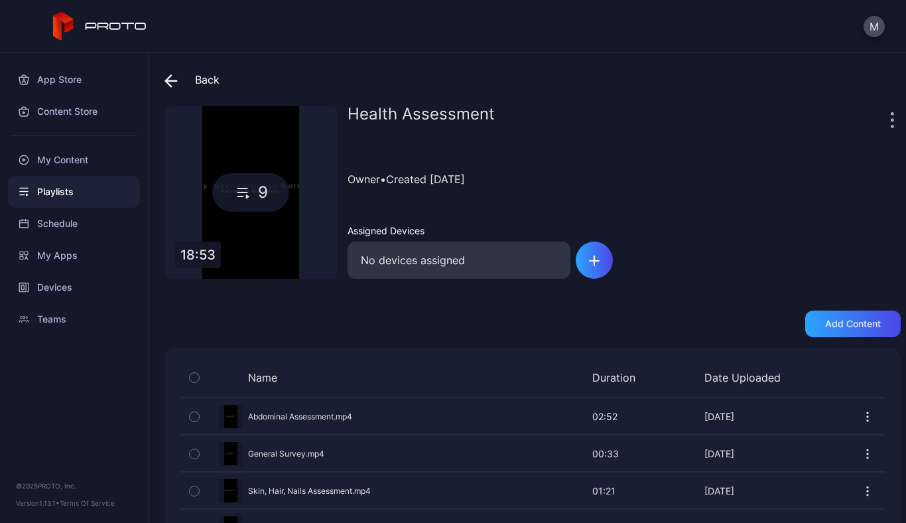
click at [252, 189] on icon at bounding box center [242, 192] width 19 height 16
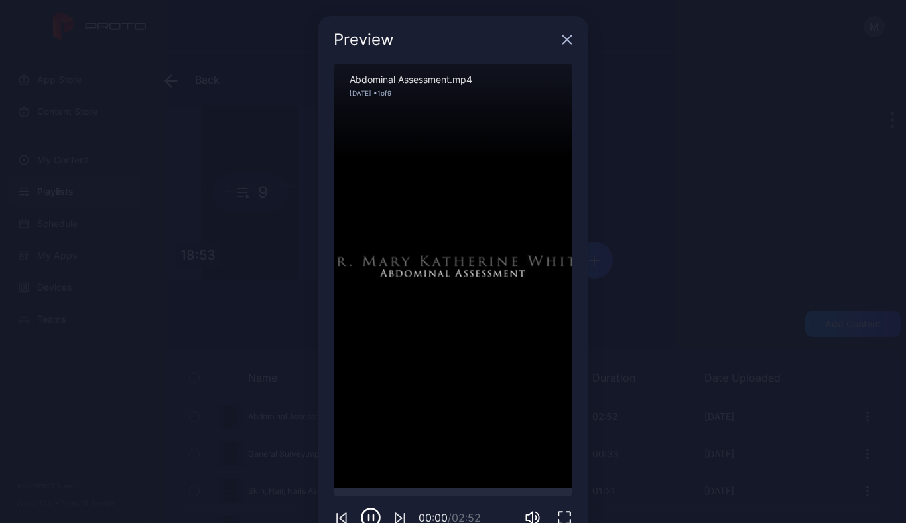
click at [563, 40] on icon "button" at bounding box center [567, 40] width 9 height 9
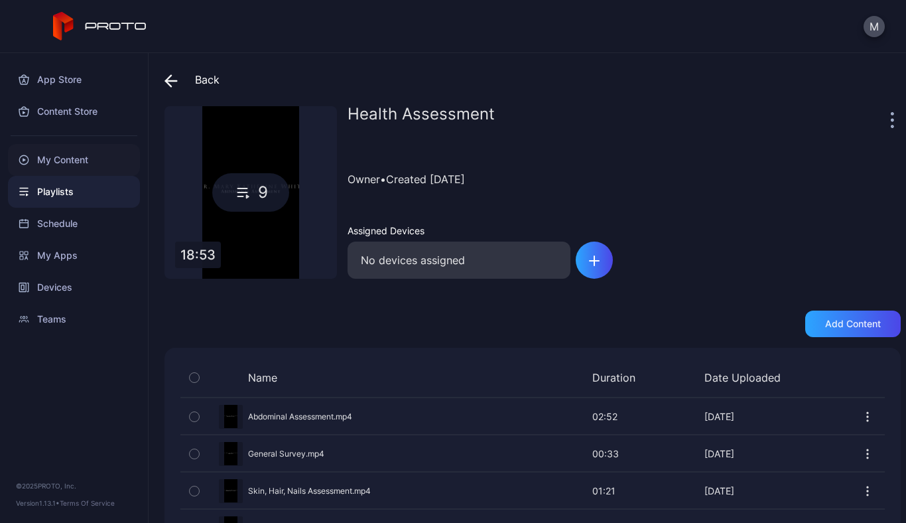
click at [56, 160] on div "My Content" at bounding box center [74, 160] width 132 height 32
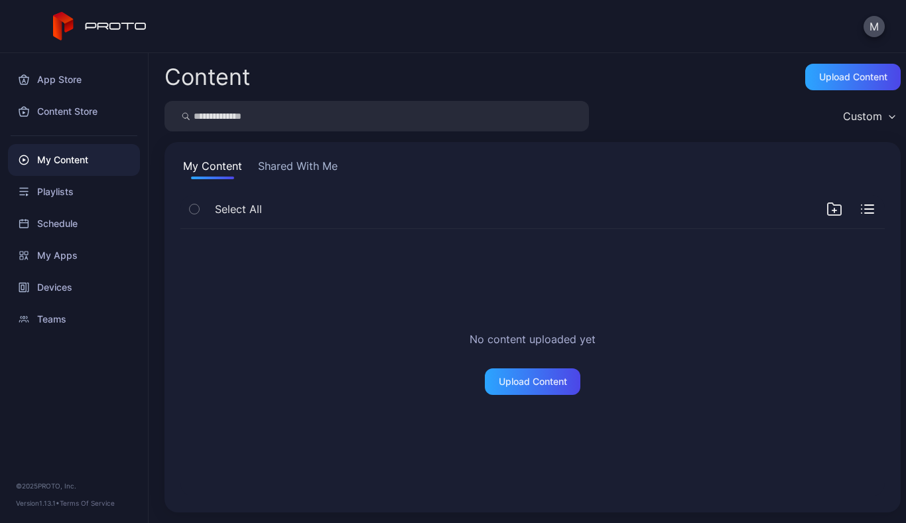
click at [330, 164] on button "Shared With Me" at bounding box center [297, 168] width 85 height 21
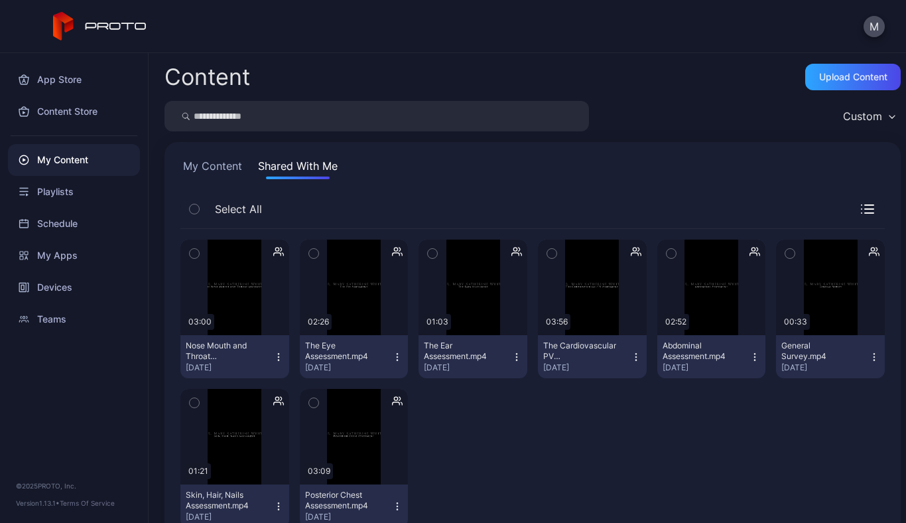
click at [631, 357] on icon "button" at bounding box center [636, 357] width 11 height 11
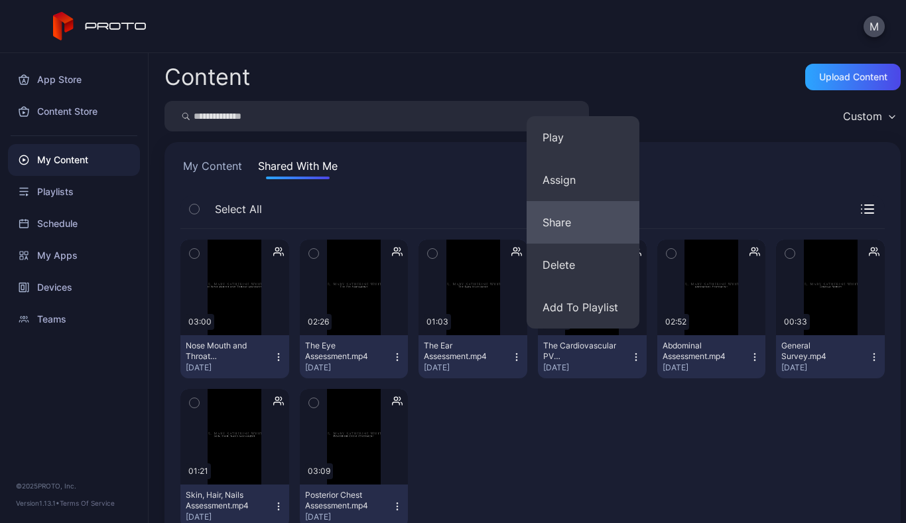
click at [558, 217] on button "Share" at bounding box center [583, 222] width 113 height 42
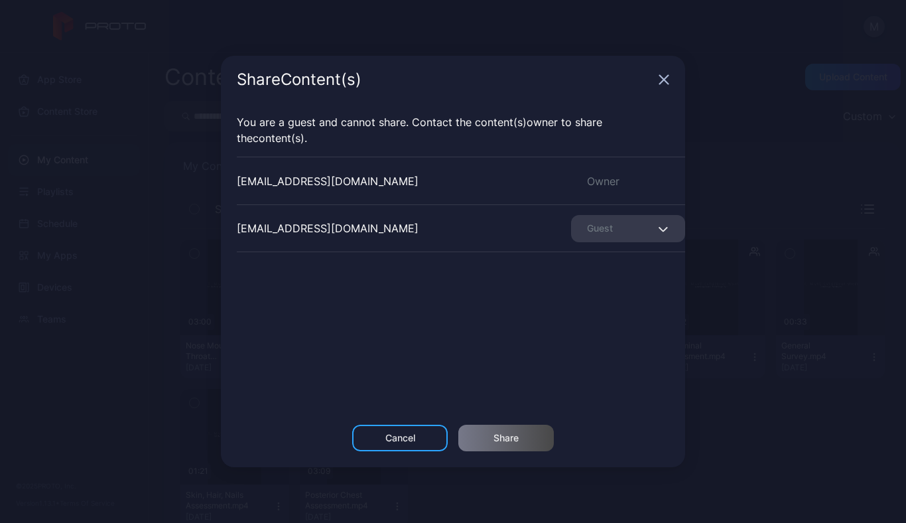
click at [606, 180] on div "Owner" at bounding box center [628, 181] width 114 height 16
click at [628, 194] on div "[EMAIL_ADDRESS][DOMAIN_NAME] Owner" at bounding box center [461, 181] width 448 height 48
click at [661, 224] on span "button" at bounding box center [665, 228] width 9 height 16
click at [665, 80] on icon "button" at bounding box center [664, 80] width 9 height 9
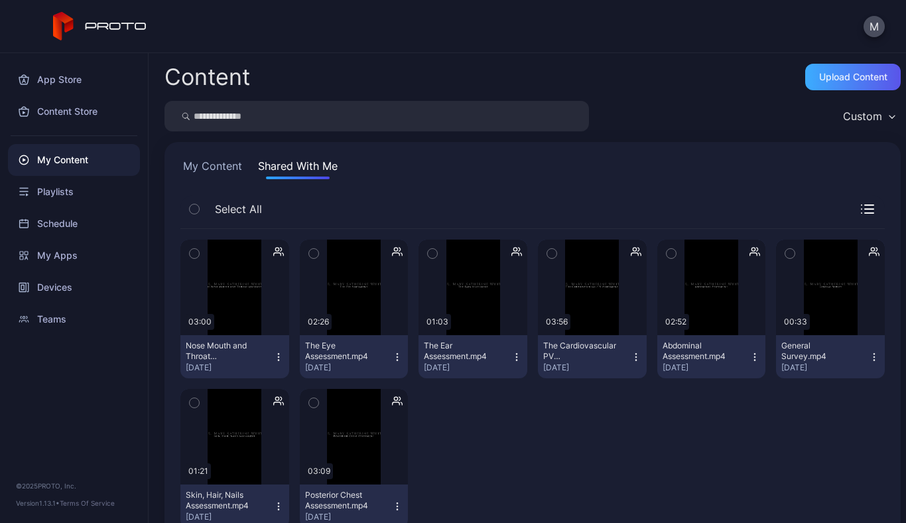
click at [852, 78] on div "Upload Content" at bounding box center [853, 77] width 68 height 11
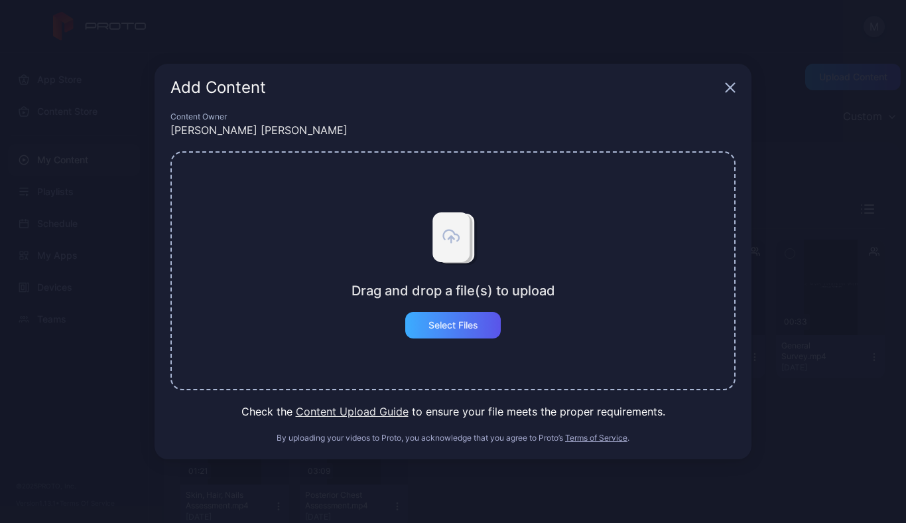
click at [473, 333] on div "Select Files" at bounding box center [453, 325] width 96 height 27
click at [734, 84] on icon "button" at bounding box center [730, 88] width 9 height 9
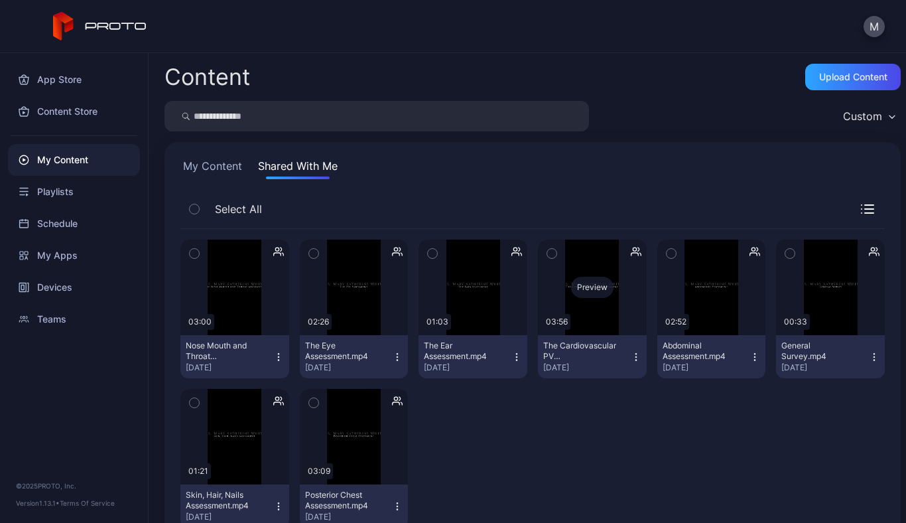
click at [574, 322] on div "Preview" at bounding box center [592, 287] width 109 height 96
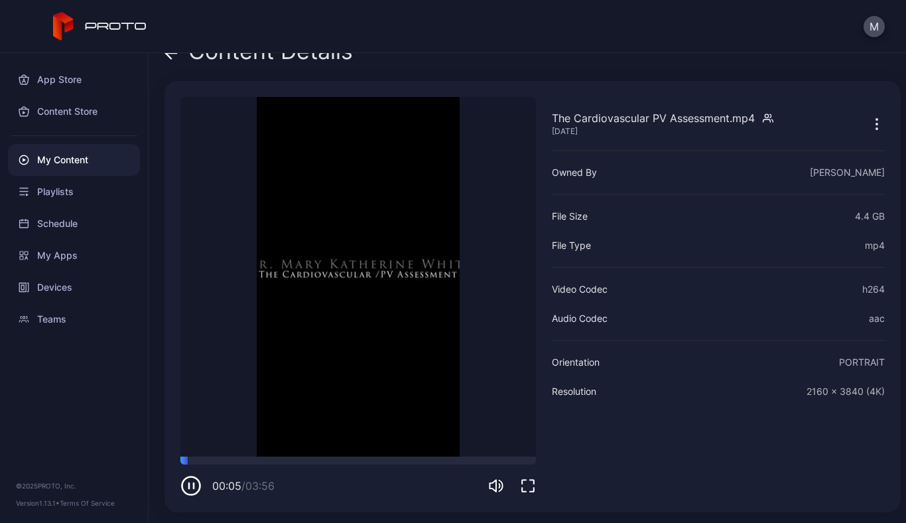
click at [876, 119] on icon "button" at bounding box center [876, 119] width 1 height 1
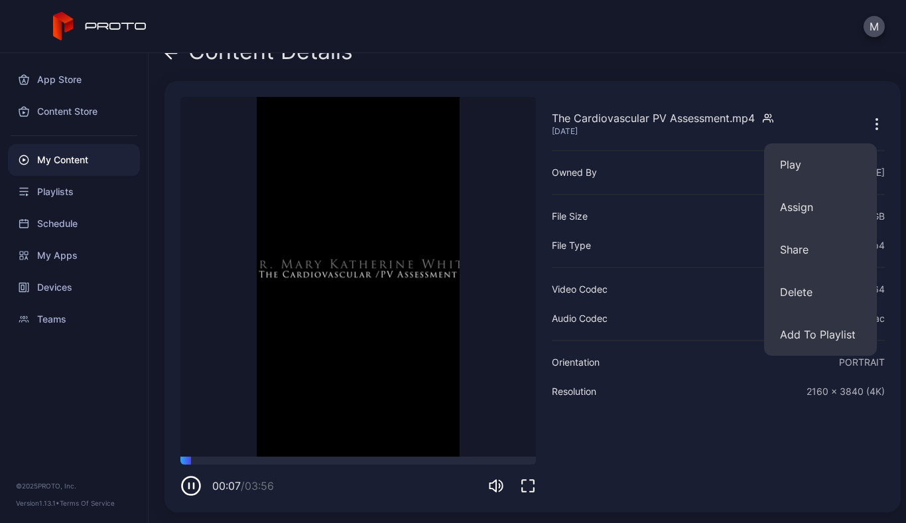
click at [694, 418] on div "The Cardiovascular PV Assessment.mp4 [DATE] Owned By [PERSON_NAME] File Size 4.…" at bounding box center [718, 296] width 333 height 399
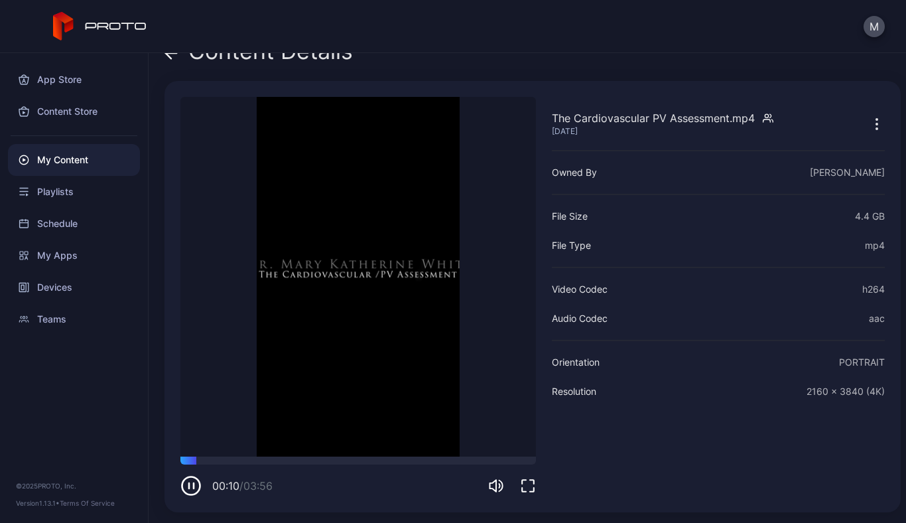
click at [608, 32] on div "M" at bounding box center [453, 26] width 906 height 53
click at [39, 190] on div "Playlists" at bounding box center [74, 192] width 132 height 32
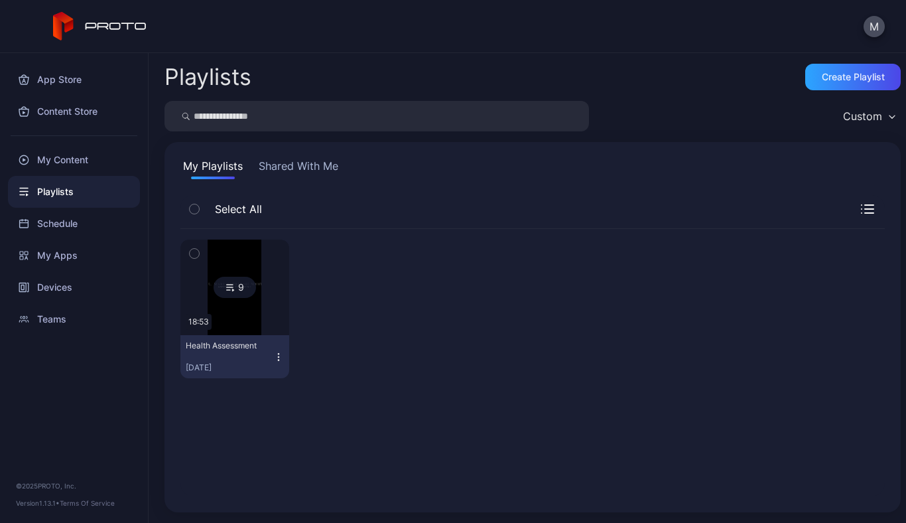
click at [226, 289] on icon at bounding box center [230, 287] width 11 height 16
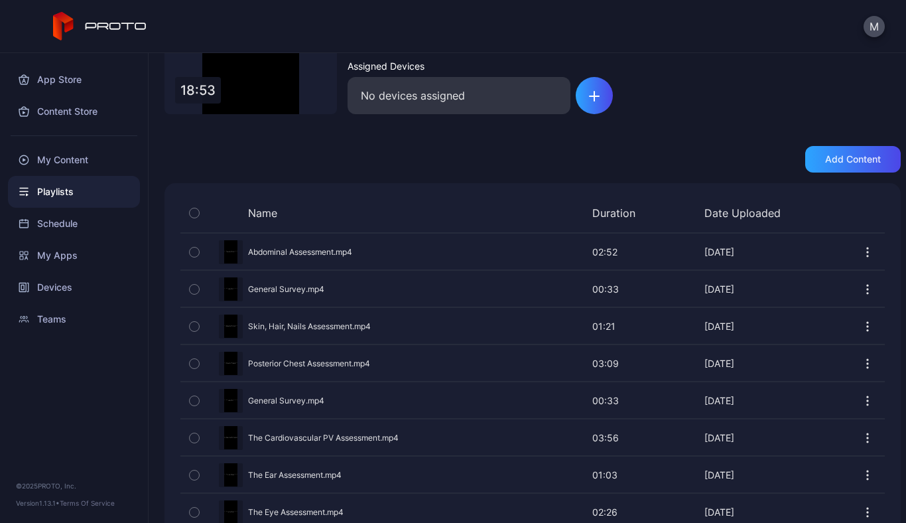
scroll to position [166, 0]
click at [371, 433] on div "Preview" at bounding box center [532, 436] width 704 height 35
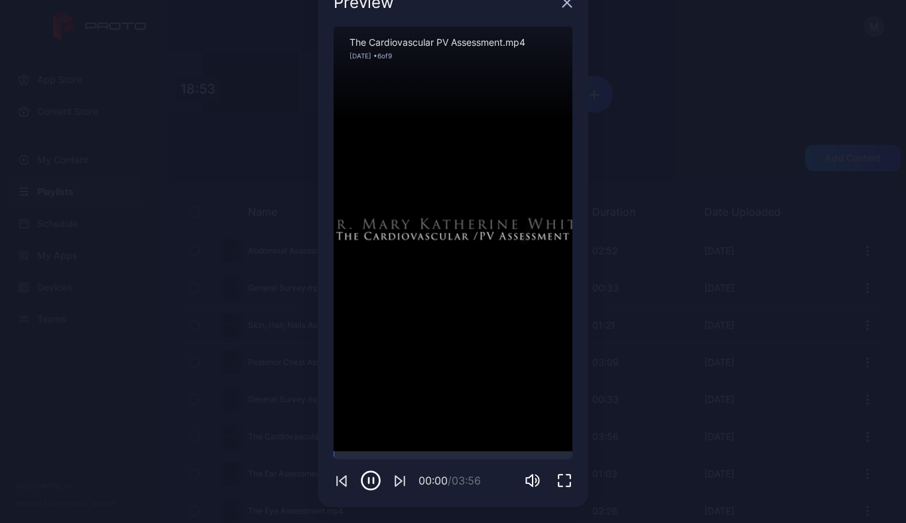
scroll to position [37, 0]
click at [562, 5] on icon "button" at bounding box center [567, 2] width 11 height 11
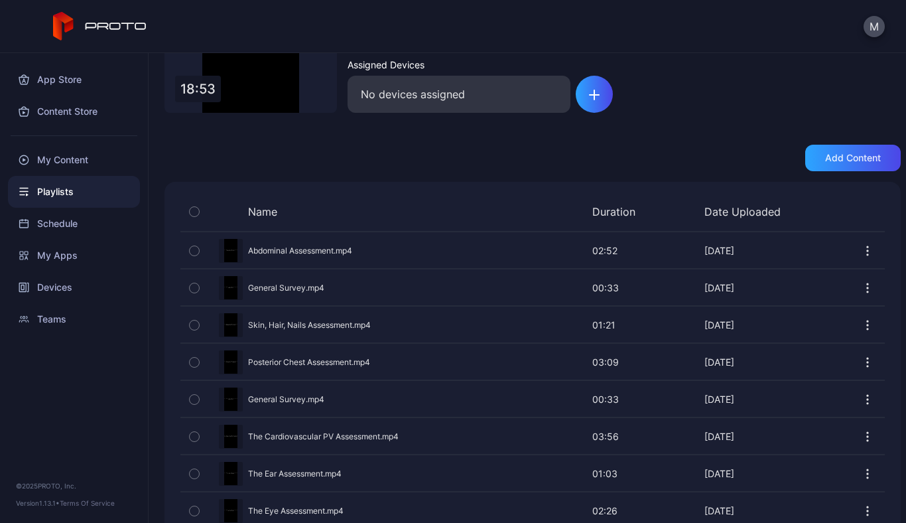
click at [867, 436] on icon "button" at bounding box center [867, 436] width 1 height 1
click at [787, 289] on div "Preview" at bounding box center [532, 287] width 704 height 35
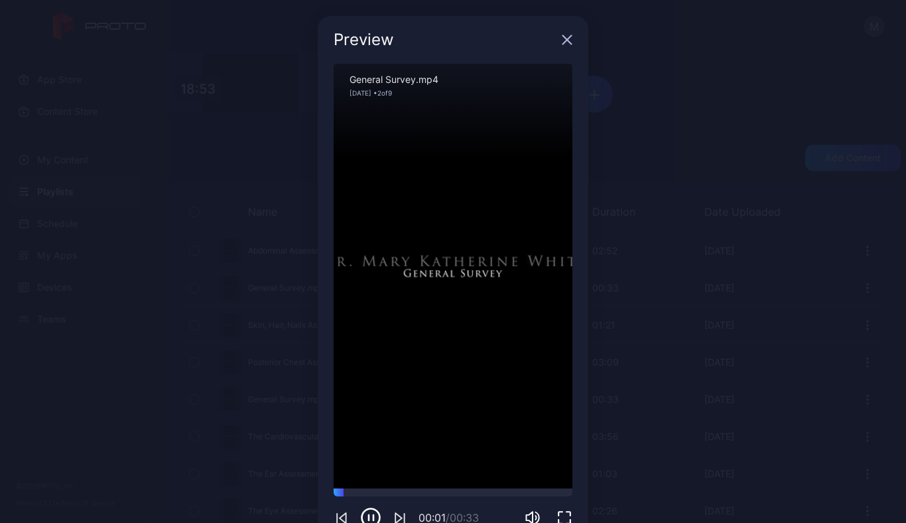
click at [515, 160] on div "Sorry, your browser doesn‘t support embedded videos" at bounding box center [453, 276] width 239 height 425
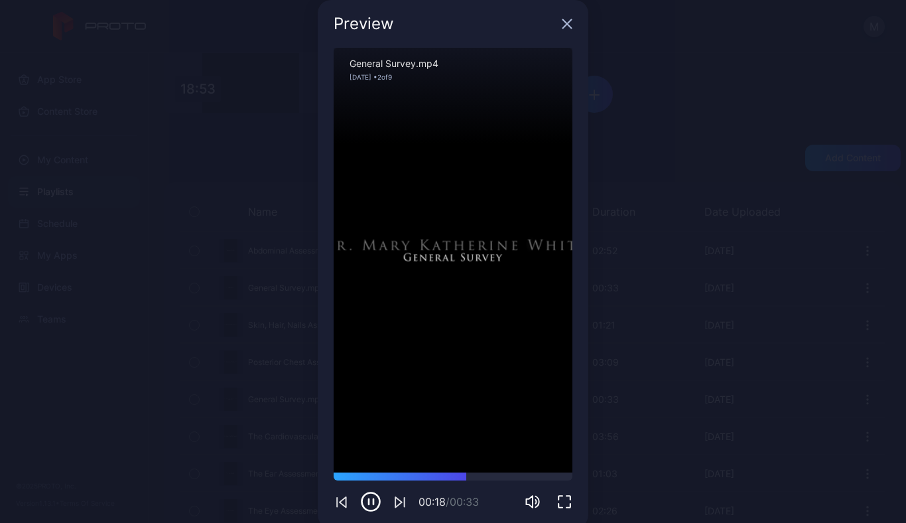
click at [365, 495] on icon "button" at bounding box center [370, 501] width 21 height 21
click at [625, 276] on div "Preview Sorry, your browser doesn‘t support embedded videos 00:19 / 00:33 Gener…" at bounding box center [453, 264] width 906 height 560
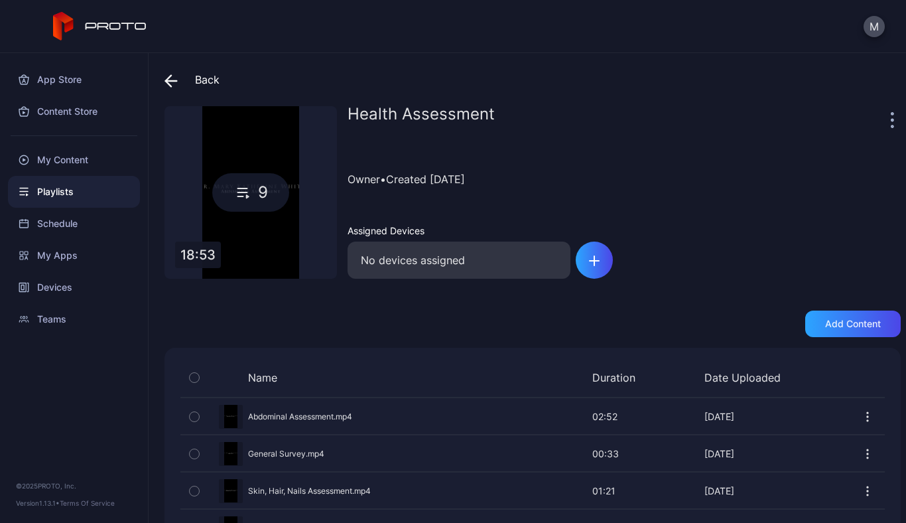
scroll to position [0, 0]
click at [405, 183] on div "Owner • Created [DATE]" at bounding box center [624, 179] width 553 height 60
click at [568, 196] on div "Owner • Created [DATE]" at bounding box center [624, 179] width 553 height 60
click at [535, 267] on div "No devices assigned" at bounding box center [459, 259] width 223 height 37
click at [887, 119] on div at bounding box center [893, 119] width 13 height 27
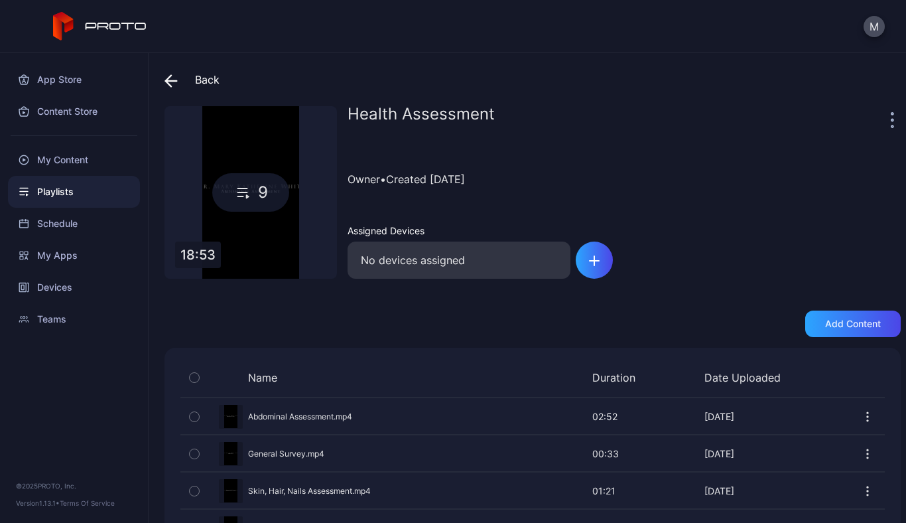
click at [891, 121] on icon "button" at bounding box center [892, 120] width 2 height 2
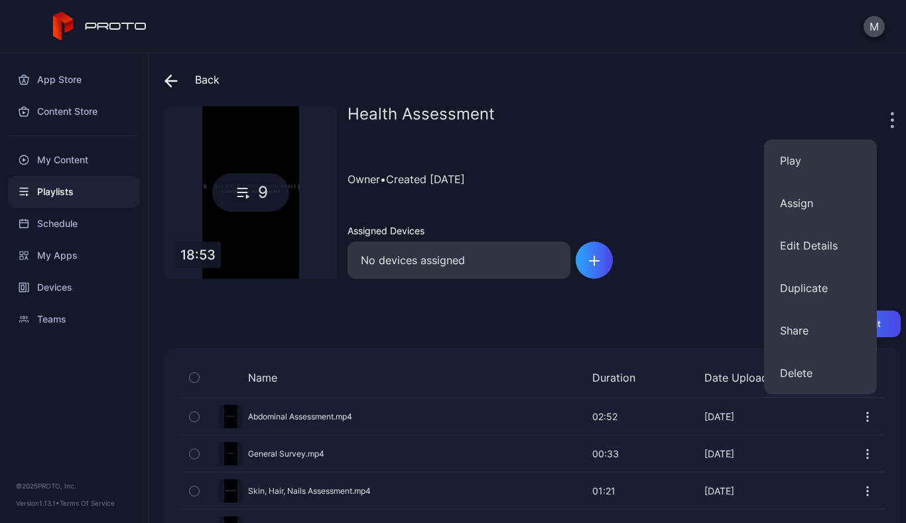
click at [678, 111] on div "Health Assessment" at bounding box center [618, 119] width 540 height 27
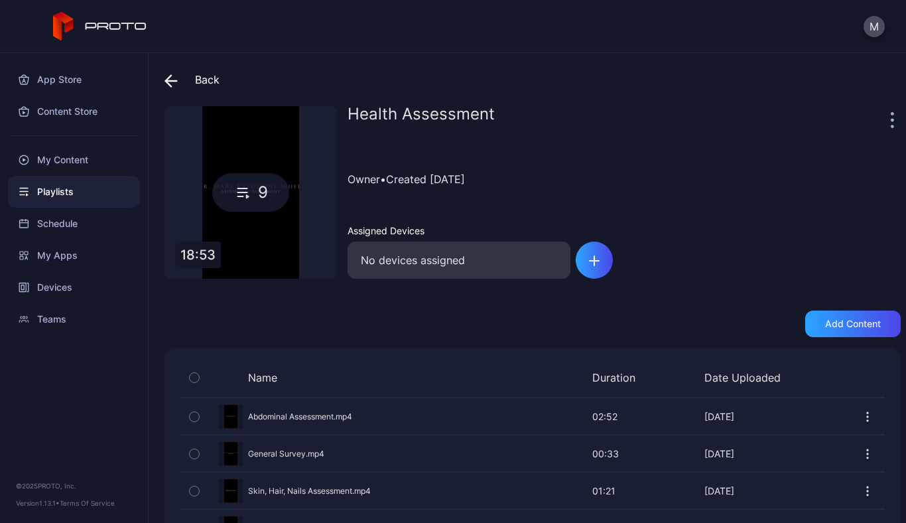
click at [209, 79] on div "Back" at bounding box center [191, 80] width 55 height 32
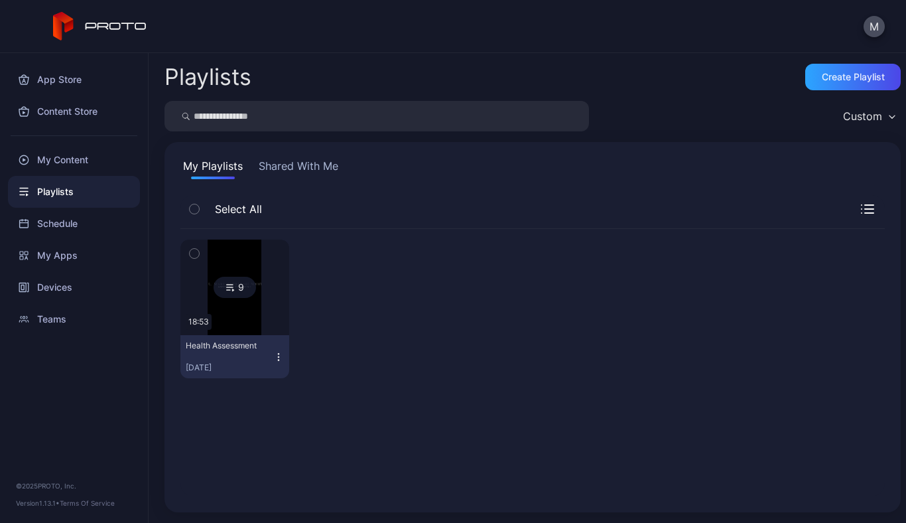
click at [320, 164] on button "Shared With Me" at bounding box center [298, 168] width 85 height 21
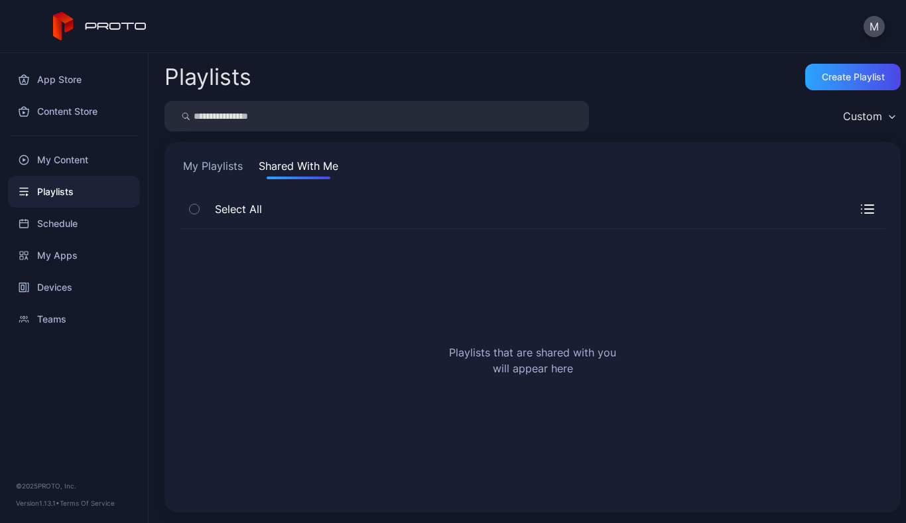
click at [319, 164] on button "Shared With Me" at bounding box center [298, 168] width 85 height 21
click at [210, 166] on button "My Playlists" at bounding box center [212, 168] width 65 height 21
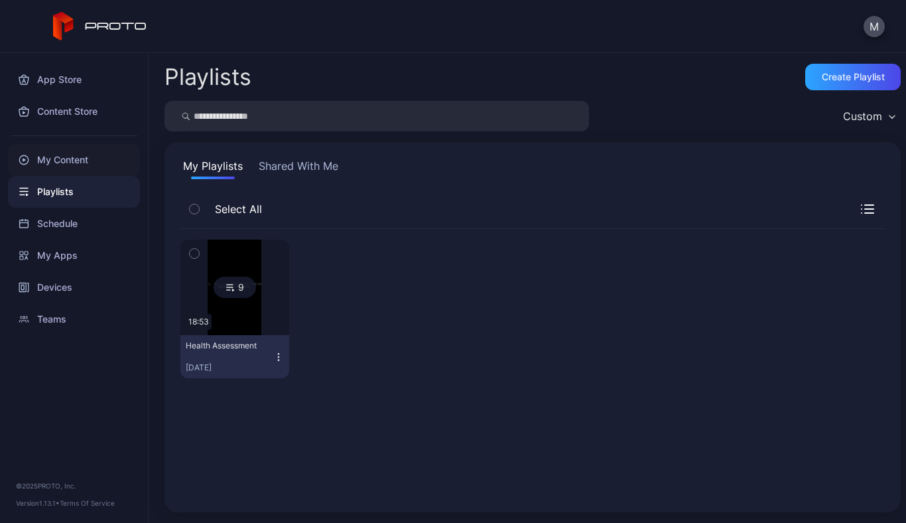
click at [68, 155] on div "My Content" at bounding box center [74, 160] width 132 height 32
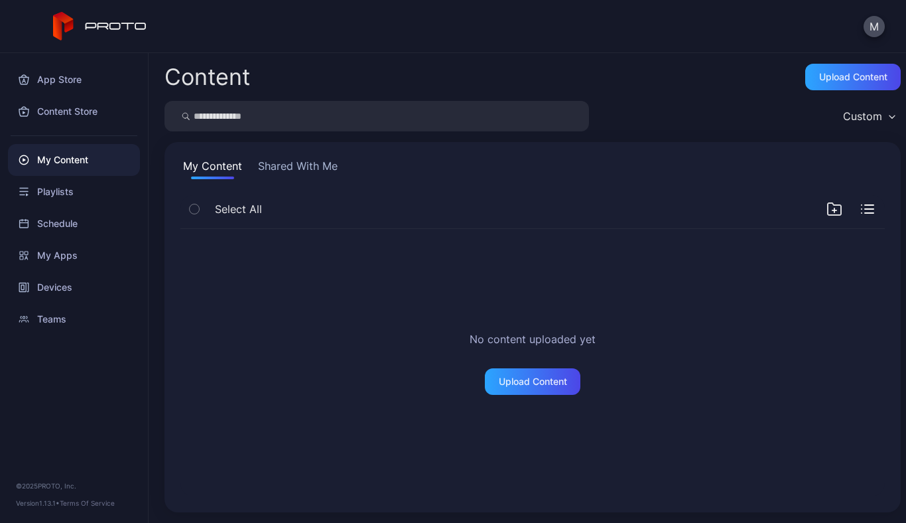
click at [283, 166] on button "Shared With Me" at bounding box center [297, 168] width 85 height 21
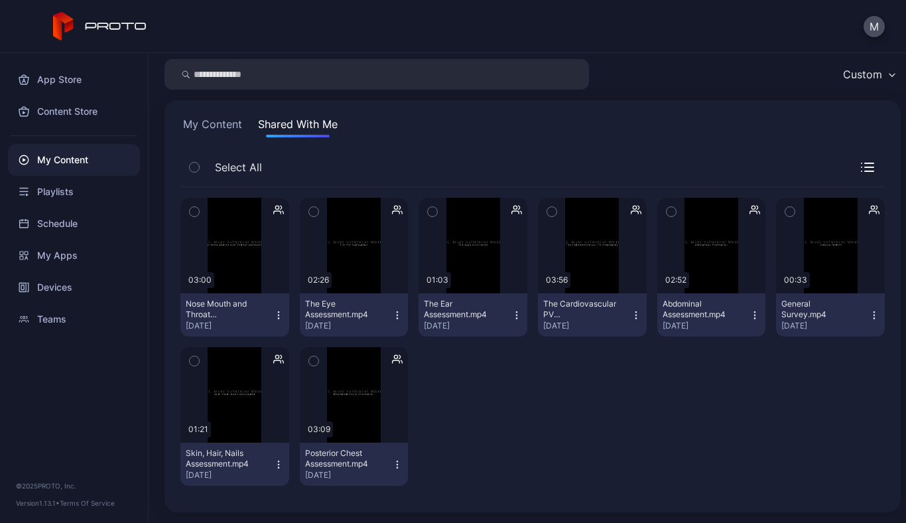
click at [865, 171] on icon "button" at bounding box center [869, 171] width 9 height 0
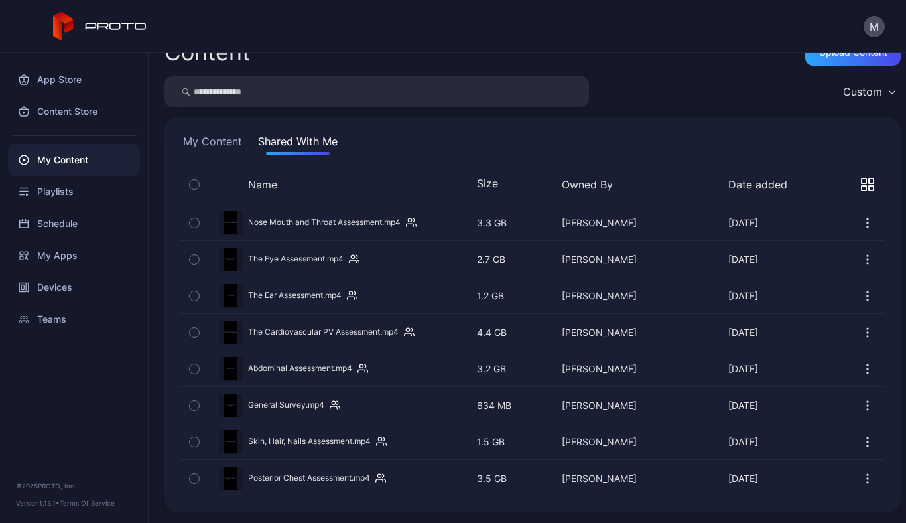
scroll to position [25, 0]
click at [861, 181] on icon "button" at bounding box center [867, 184] width 13 height 13
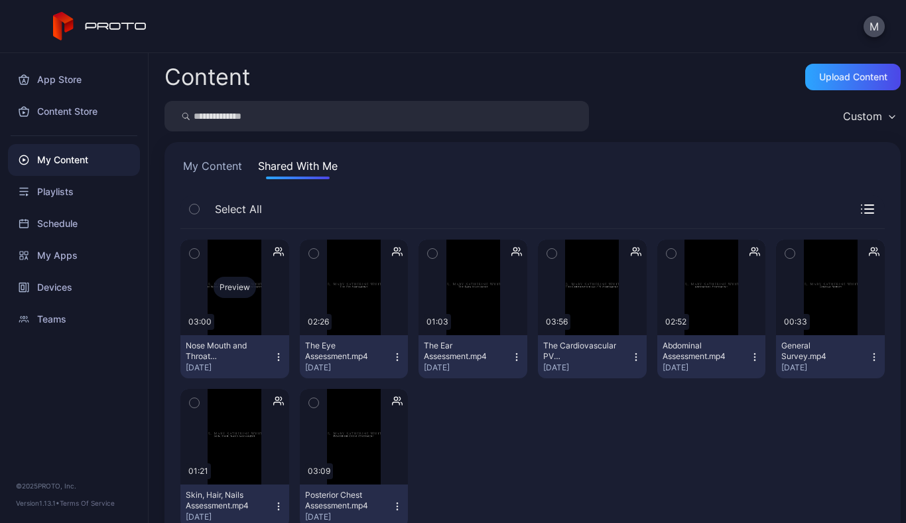
scroll to position [0, 0]
click at [196, 208] on icon "button" at bounding box center [193, 209] width 3 height 2
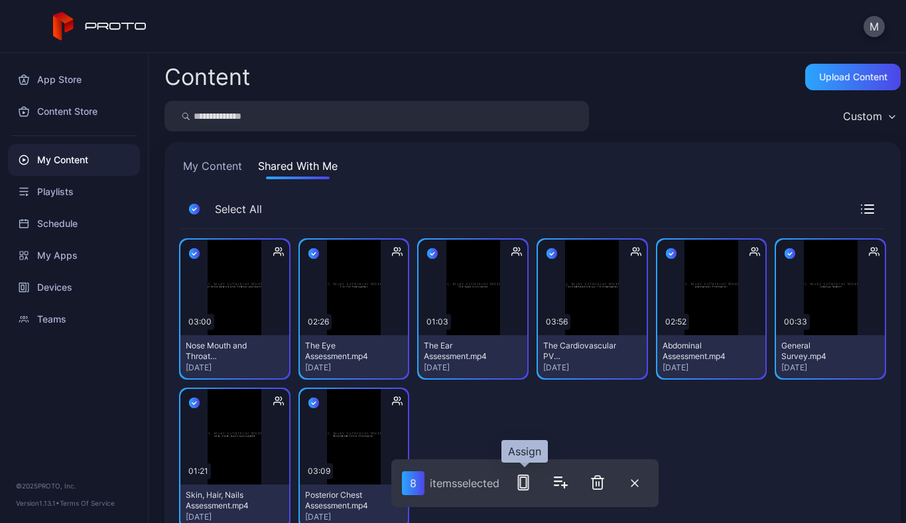
click at [526, 480] on rect "button" at bounding box center [523, 482] width 6 height 11
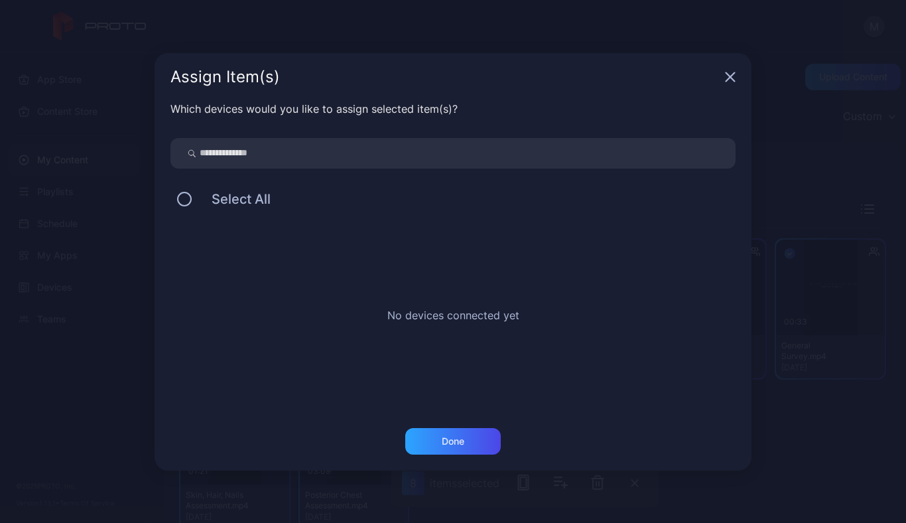
click at [728, 78] on icon "button" at bounding box center [730, 76] width 9 height 9
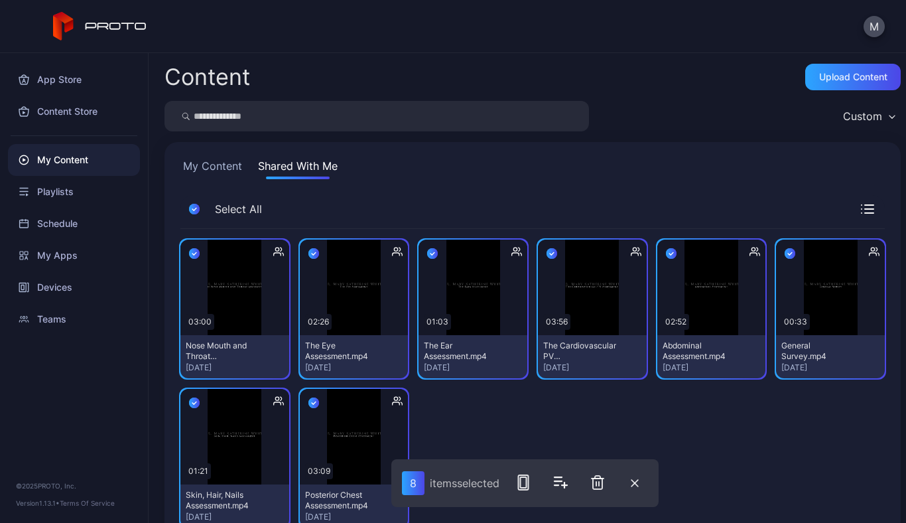
click at [865, 205] on icon "button" at bounding box center [869, 205] width 9 height 0
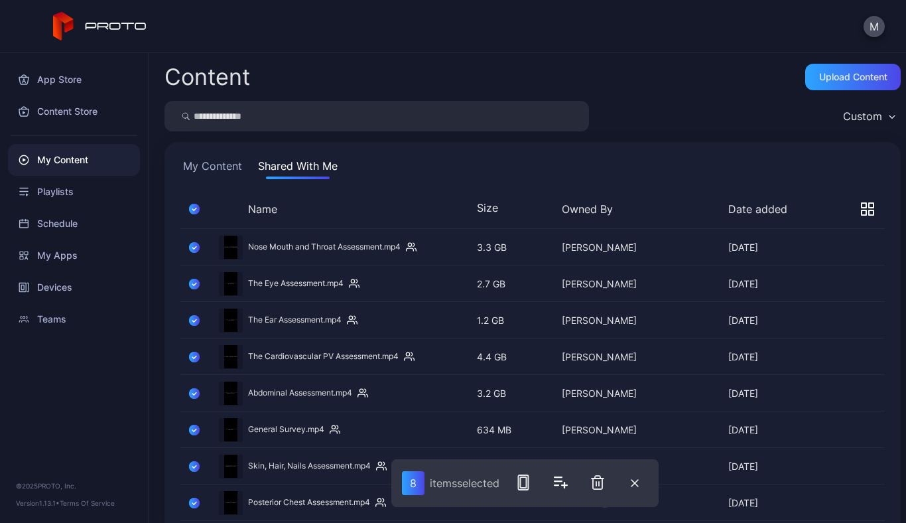
click at [861, 205] on icon "button" at bounding box center [867, 208] width 13 height 13
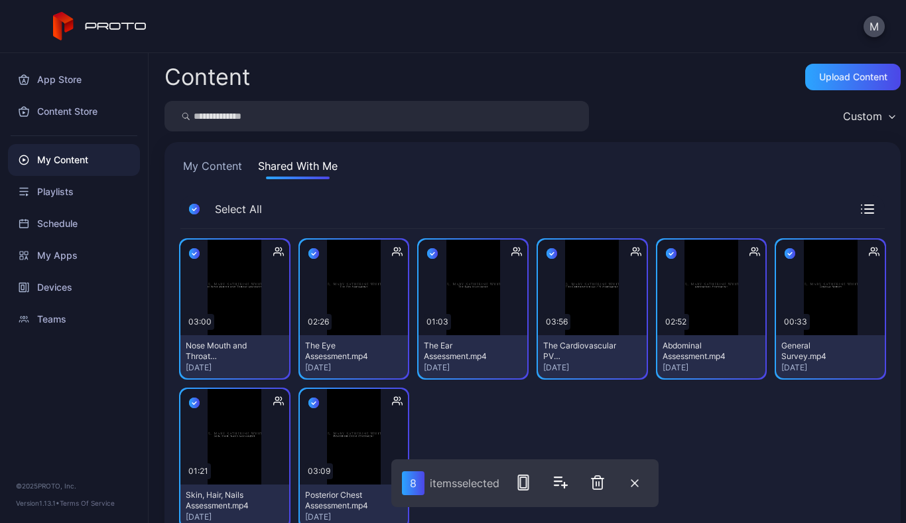
click at [604, 190] on div "My Content Shared With Me Select All Preview 03:00 Nose Mouth and Throat Assess…" at bounding box center [532, 348] width 736 height 412
click at [635, 483] on icon "button" at bounding box center [634, 483] width 7 height 7
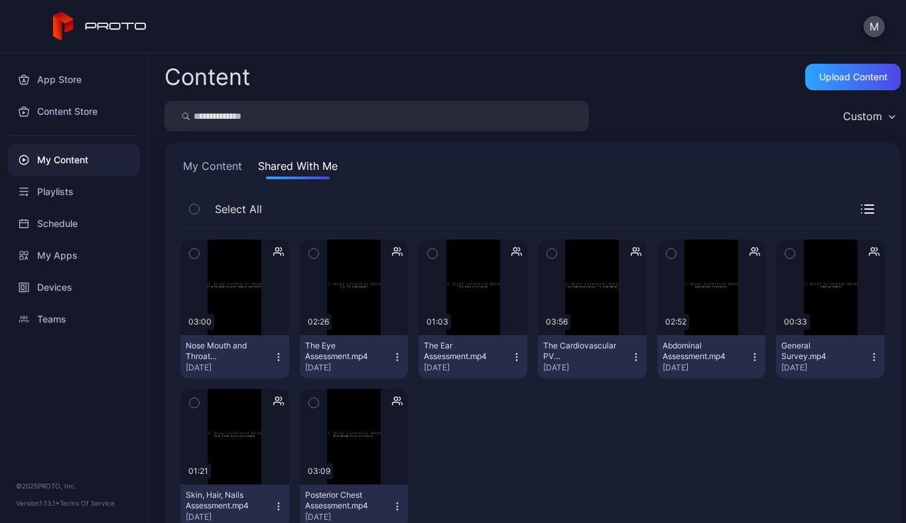
click at [547, 253] on icon "button" at bounding box center [551, 253] width 9 height 15
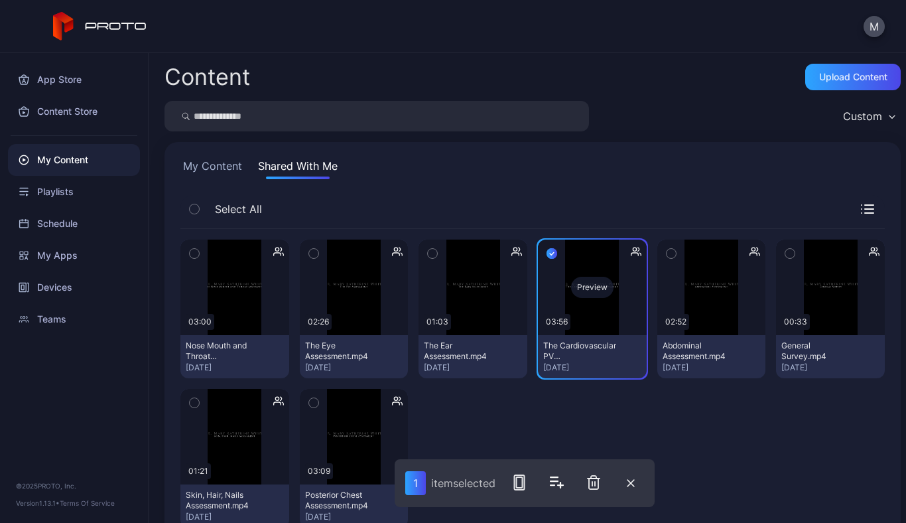
click at [586, 308] on div "Preview" at bounding box center [592, 287] width 109 height 96
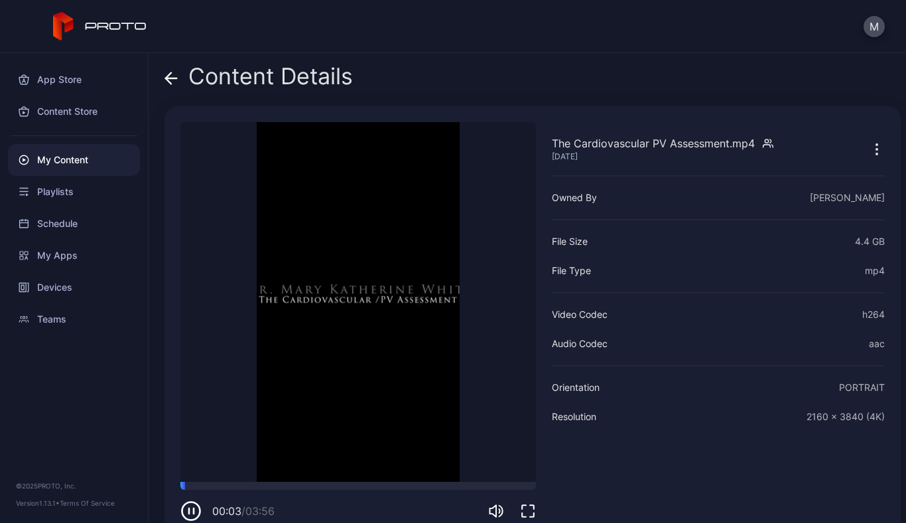
click at [192, 505] on icon "button" at bounding box center [190, 510] width 21 height 21
click at [767, 324] on div "The Cardiovascular PV Assessment.mp4 [DATE] Owned By [PERSON_NAME] File Size 4.…" at bounding box center [718, 321] width 333 height 399
click at [845, 201] on div "[PERSON_NAME]" at bounding box center [847, 198] width 75 height 16
click at [869, 146] on icon "button" at bounding box center [877, 149] width 16 height 16
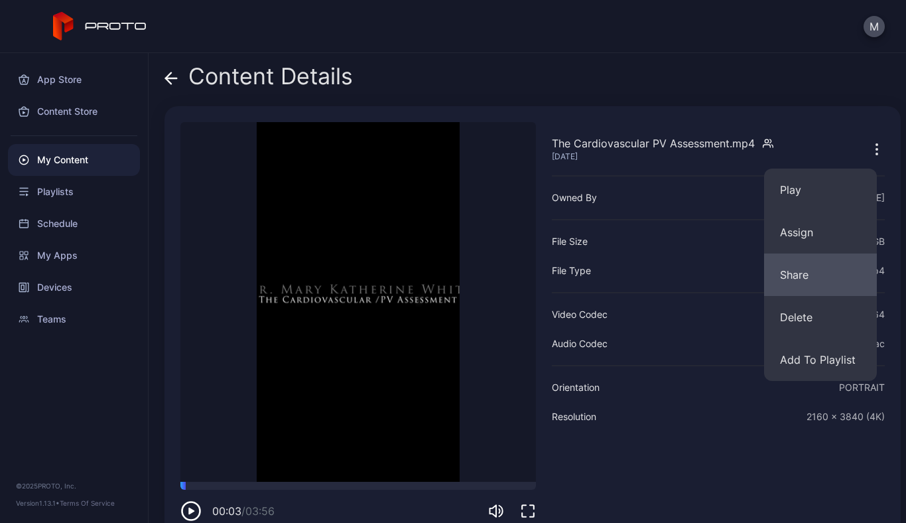
click at [805, 266] on button "Share" at bounding box center [820, 274] width 113 height 42
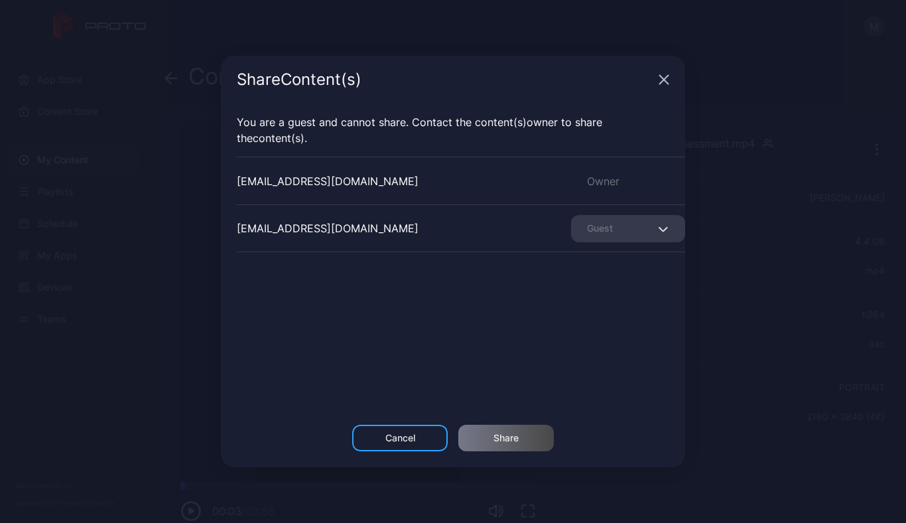
click at [663, 80] on icon "button" at bounding box center [664, 80] width 9 height 9
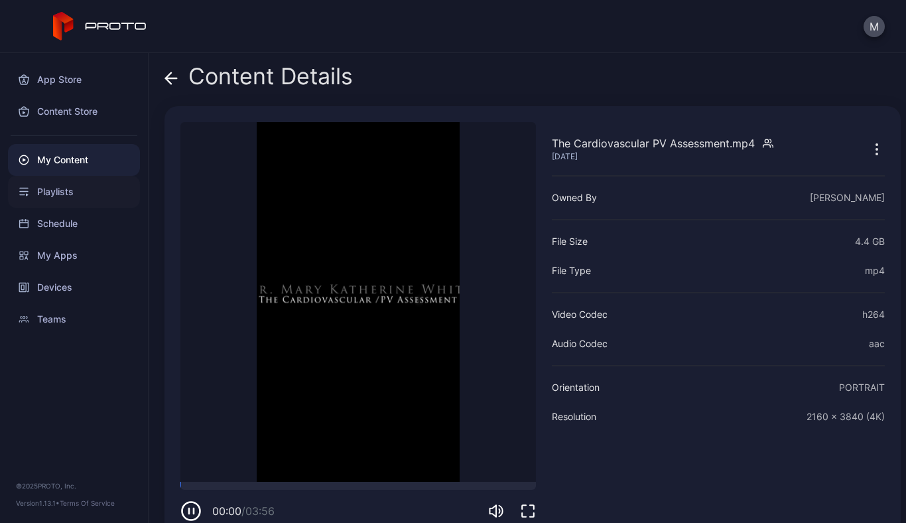
click at [48, 187] on div "Playlists" at bounding box center [74, 192] width 132 height 32
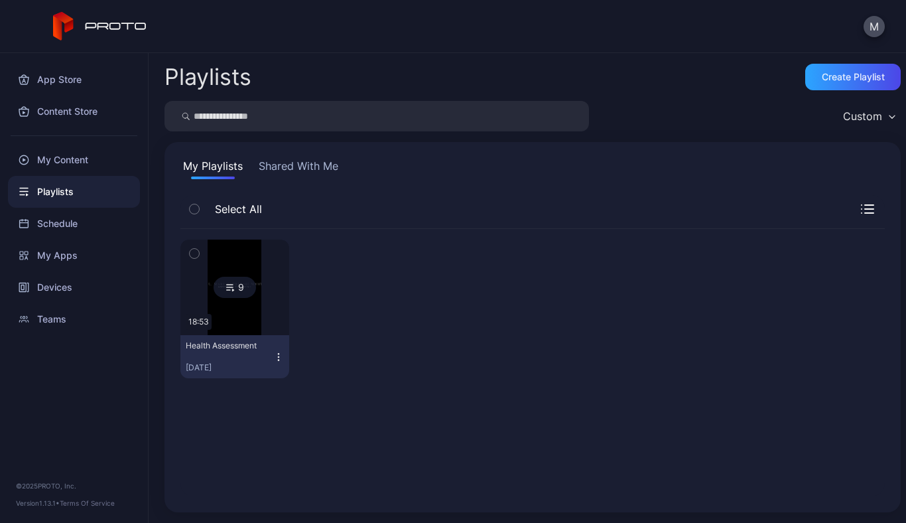
click at [216, 293] on div "9" at bounding box center [235, 287] width 42 height 21
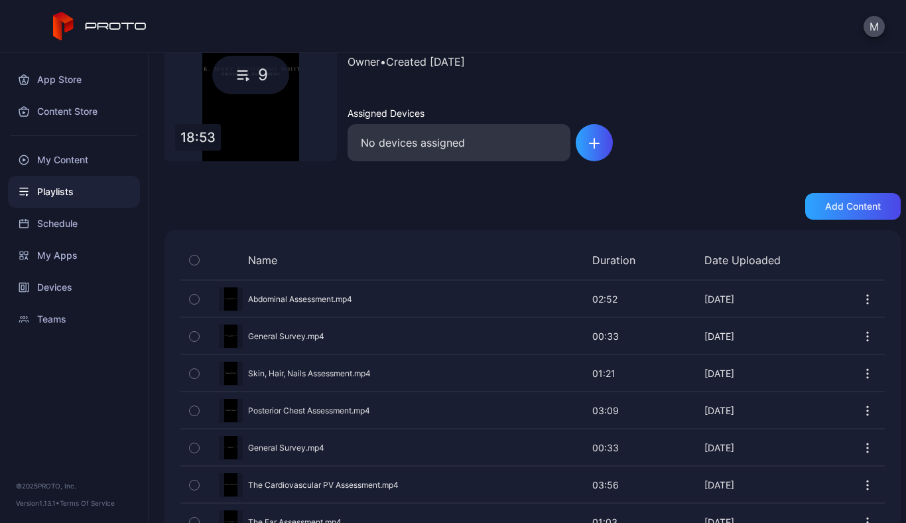
scroll to position [164, 0]
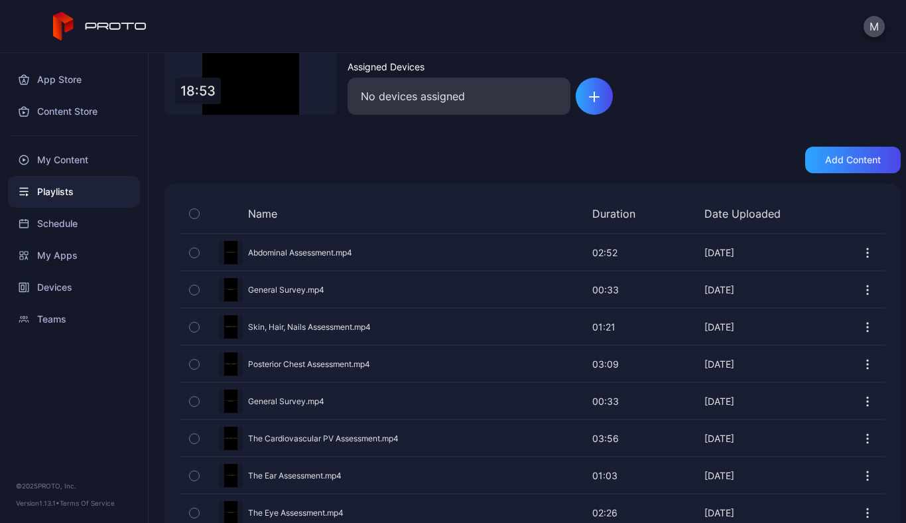
click at [194, 438] on icon "button" at bounding box center [193, 439] width 3 height 2
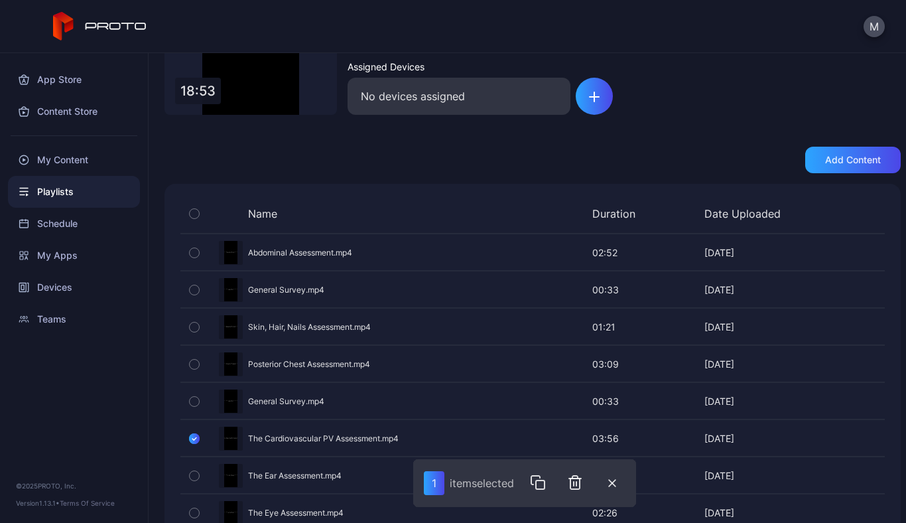
click at [858, 429] on div at bounding box center [867, 438] width 35 height 35
click at [616, 479] on icon "button" at bounding box center [612, 483] width 8 height 8
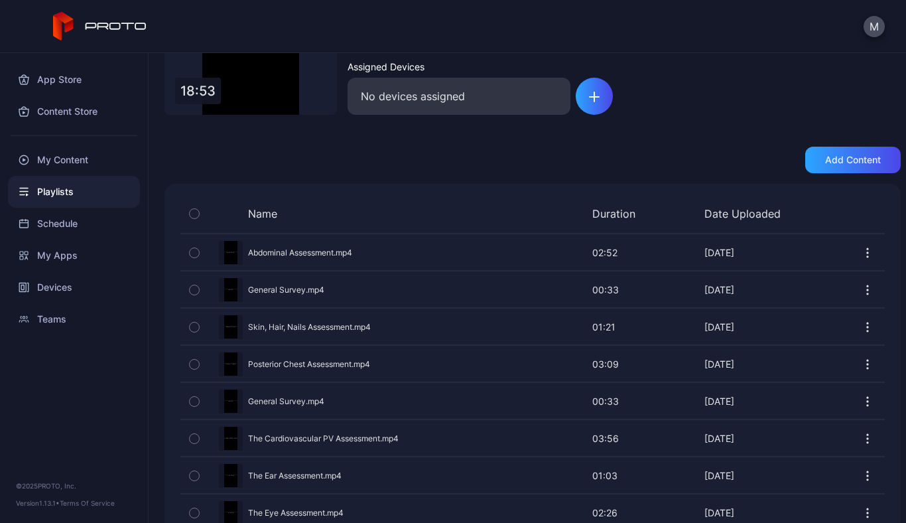
click at [861, 438] on icon "button" at bounding box center [867, 438] width 13 height 13
click at [744, 437] on div "Preview" at bounding box center [532, 438] width 704 height 35
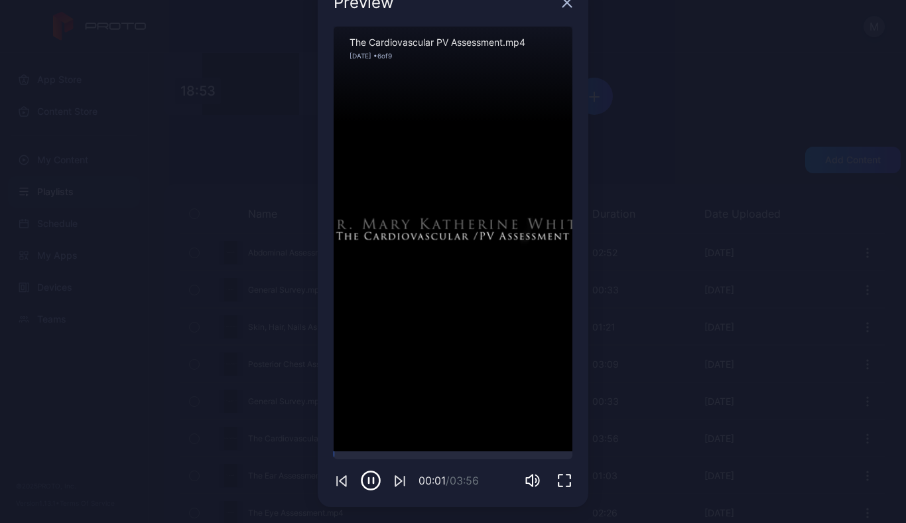
scroll to position [37, 0]
click at [364, 480] on icon "button" at bounding box center [370, 480] width 21 height 21
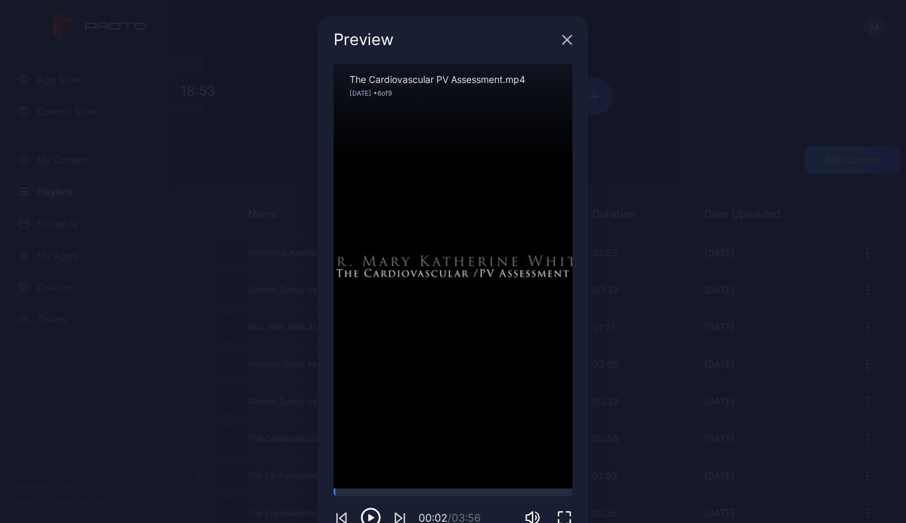
scroll to position [0, 0]
click at [634, 119] on div "Preview Sorry, your browser doesn‘t support embedded videos 00:02 / 03:56 The C…" at bounding box center [453, 280] width 906 height 560
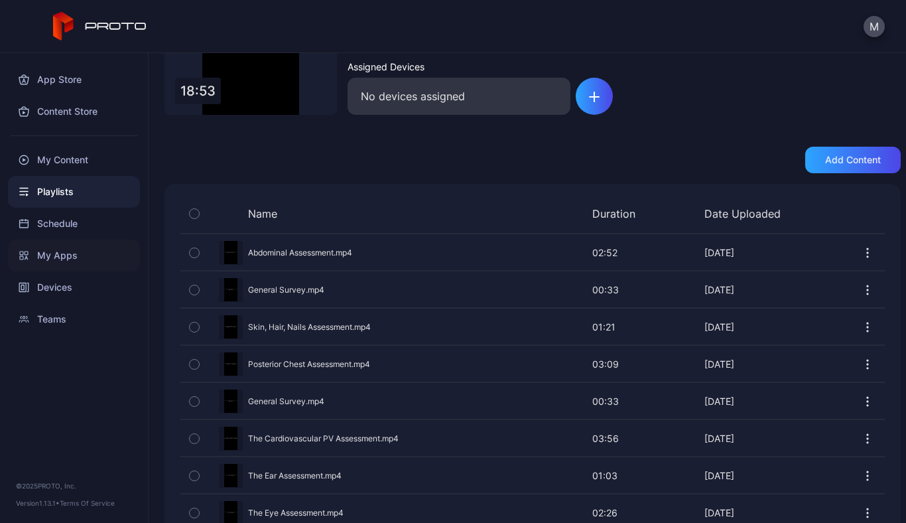
click at [56, 256] on div "My Apps" at bounding box center [74, 255] width 132 height 32
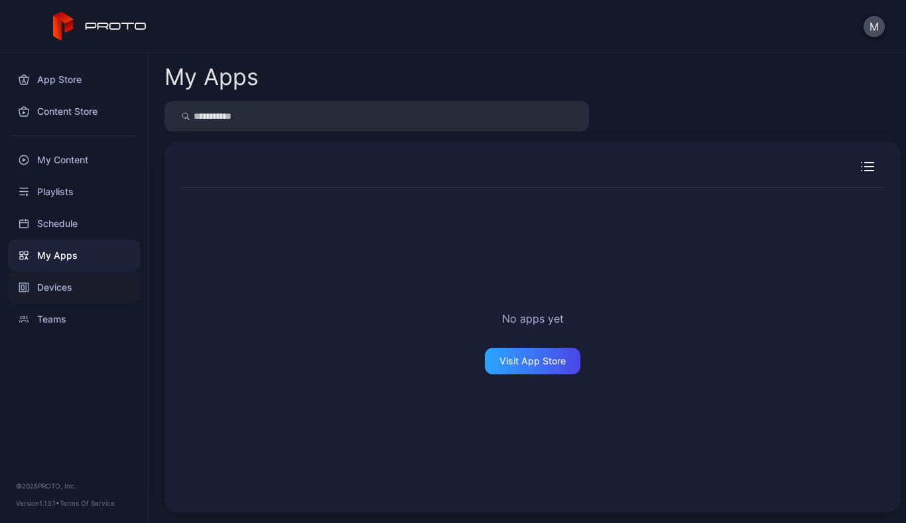
click at [45, 286] on div "Devices" at bounding box center [74, 287] width 132 height 32
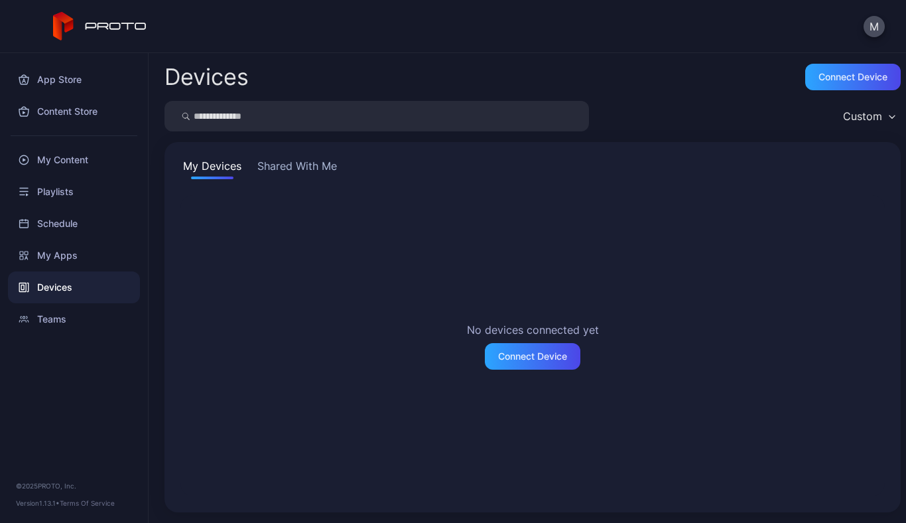
click at [328, 164] on button "Shared With Me" at bounding box center [297, 168] width 85 height 21
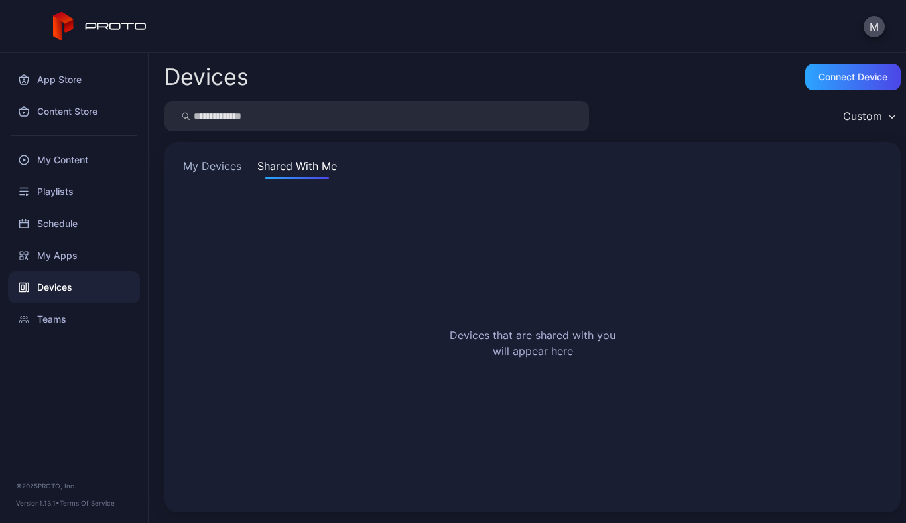
click at [224, 163] on button "My Devices" at bounding box center [212, 168] width 64 height 21
